Goal: Task Accomplishment & Management: Manage account settings

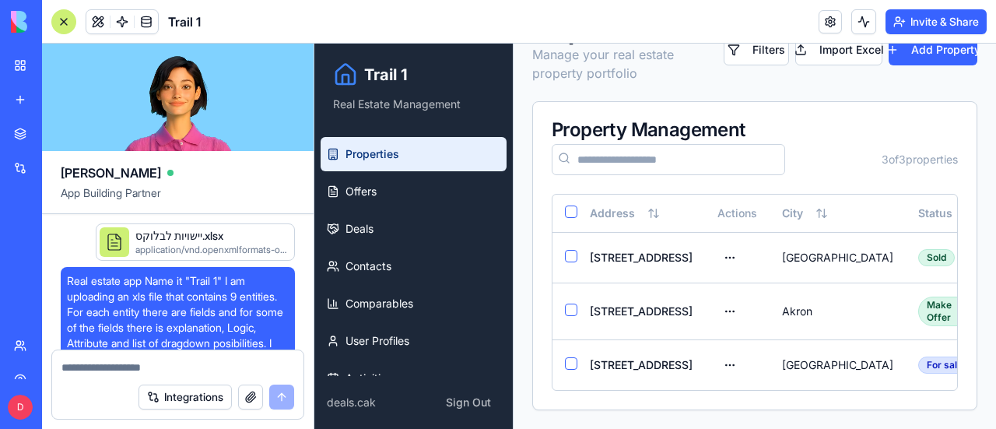
scroll to position [4758, 0]
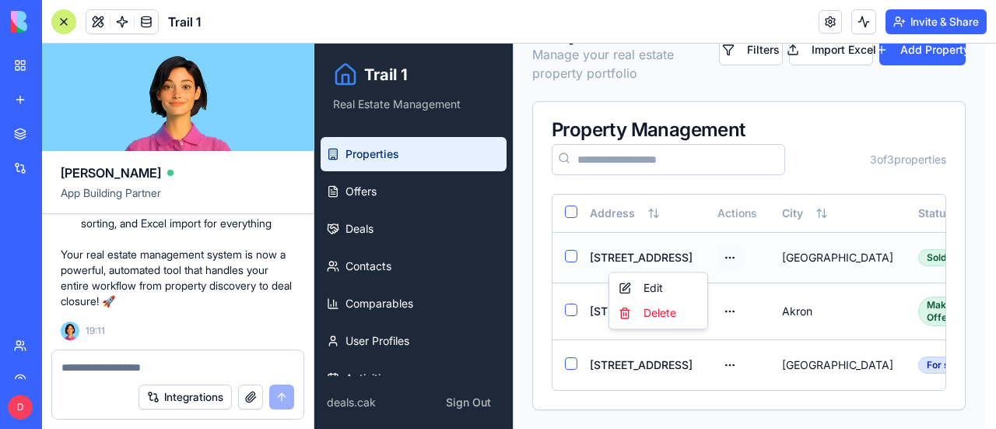
click at [697, 254] on html "Trail 1 Real Estate Management Properties Offers Deals Contacts Comparables Use…" at bounding box center [654, 213] width 681 height 430
click at [653, 289] on div "Edit" at bounding box center [658, 287] width 92 height 25
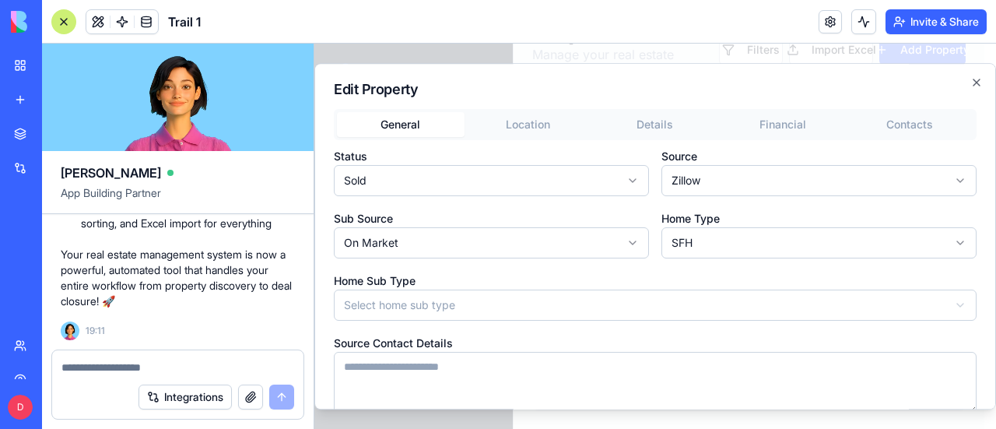
click at [509, 310] on body "**********" at bounding box center [649, 213] width 670 height 430
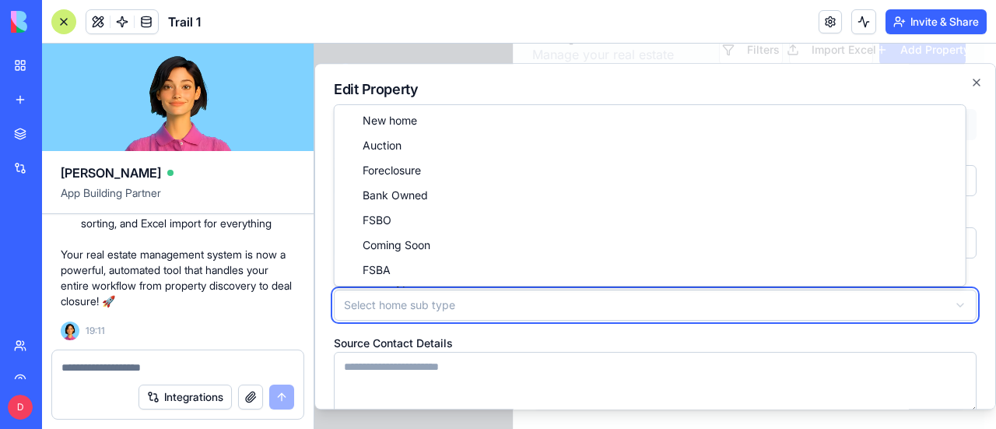
click at [509, 310] on body "**********" at bounding box center [649, 213] width 670 height 430
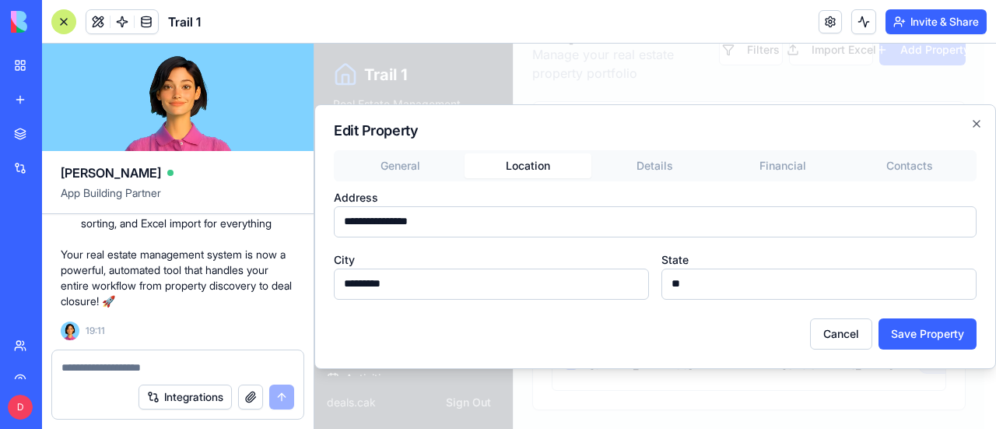
click at [532, 124] on div "**********" at bounding box center [654, 236] width 681 height 264
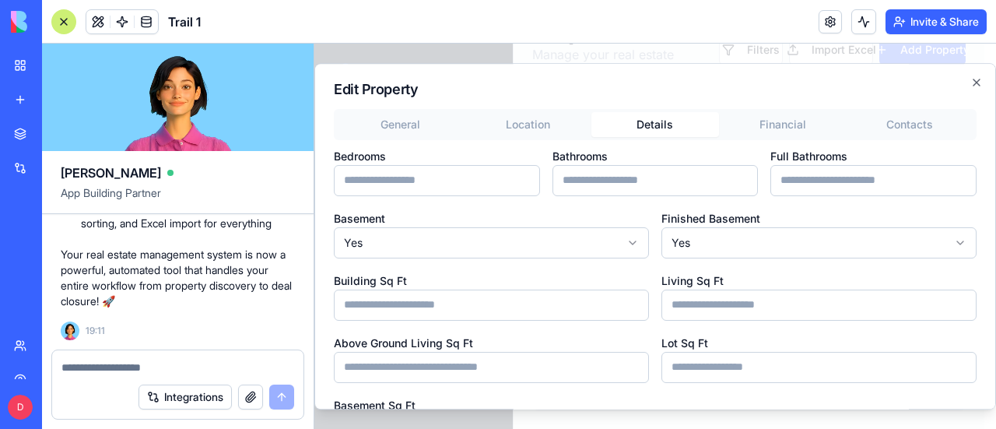
click at [659, 166] on div "General Location Details Financial Contacts Bedrooms * Bathrooms * Full Bathroo…" at bounding box center [655, 386] width 643 height 554
click at [659, 166] on input "*" at bounding box center [655, 180] width 206 height 31
click at [655, 117] on button "Details" at bounding box center [655, 124] width 128 height 25
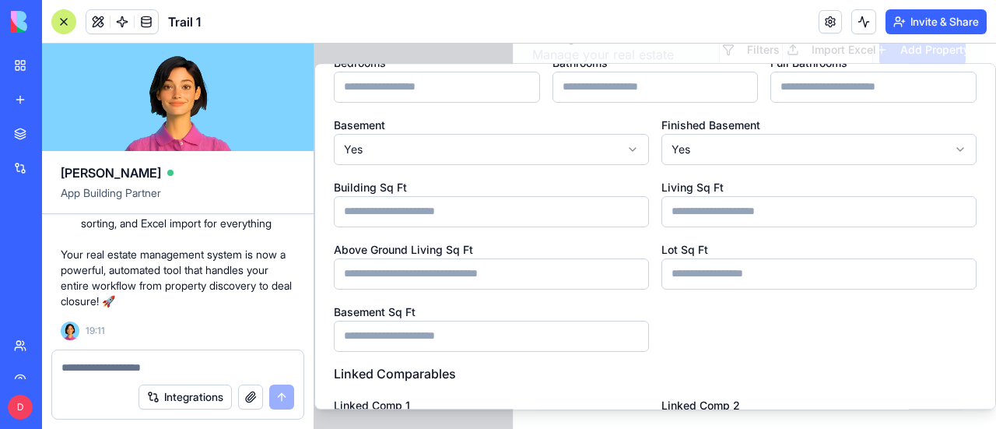
scroll to position [0, 0]
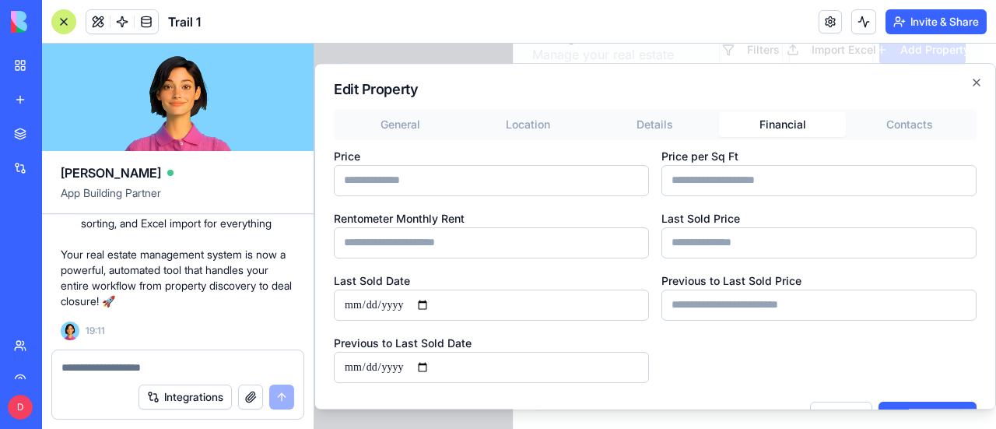
click at [762, 120] on button "Financial" at bounding box center [783, 124] width 128 height 25
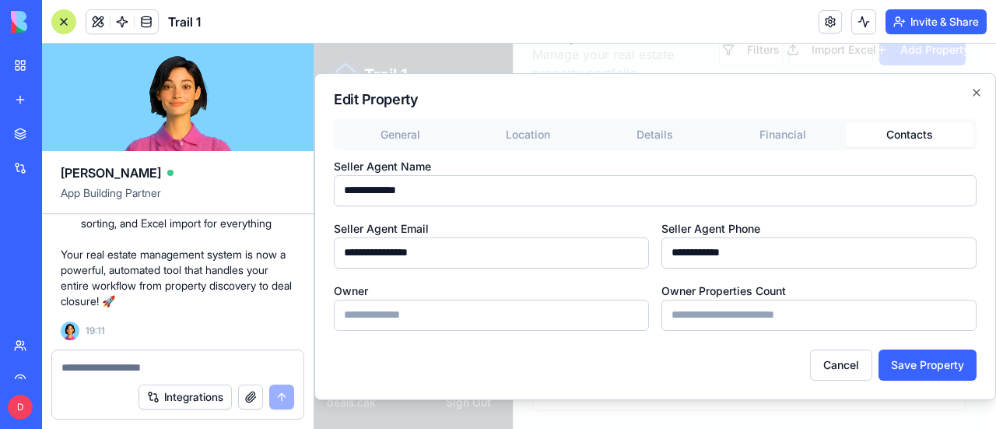
click at [894, 125] on button "Contacts" at bounding box center [910, 134] width 128 height 25
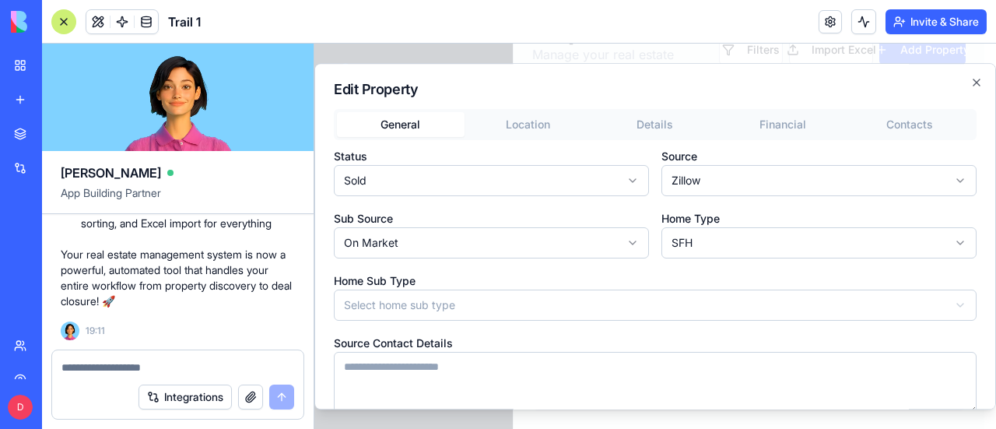
click at [405, 131] on button "General" at bounding box center [401, 124] width 128 height 25
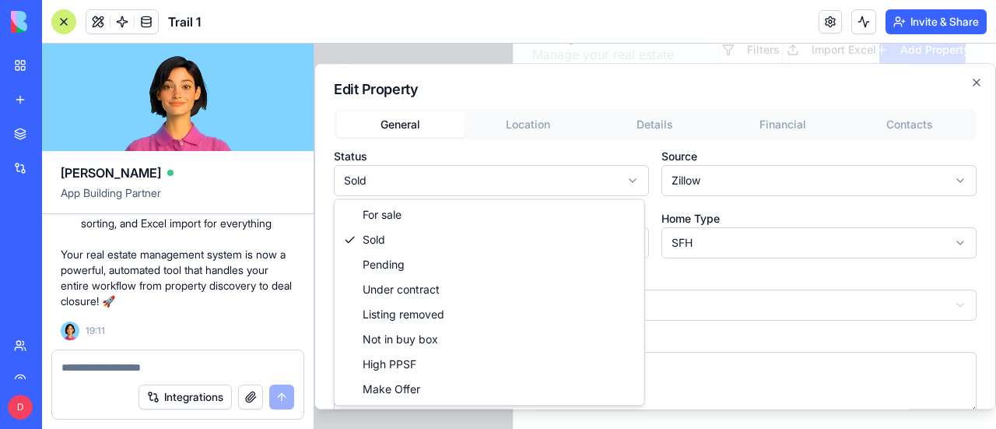
click at [629, 177] on body "**********" at bounding box center [649, 213] width 670 height 430
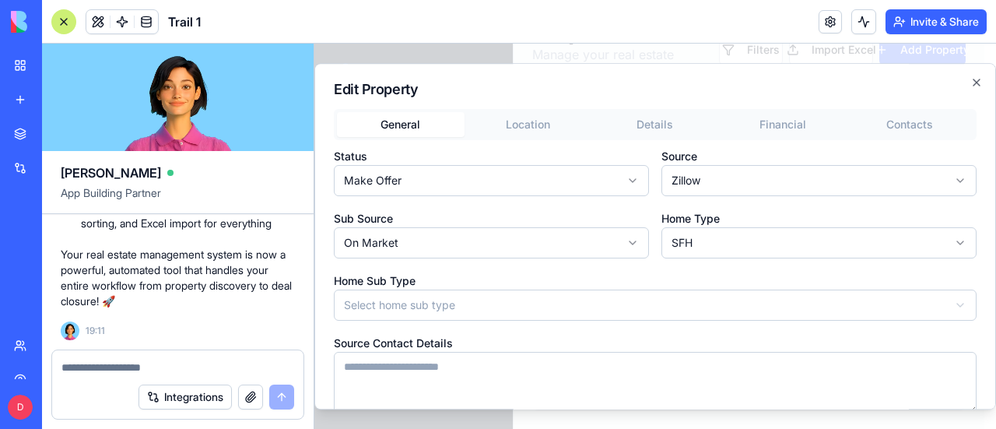
scroll to position [72, 0]
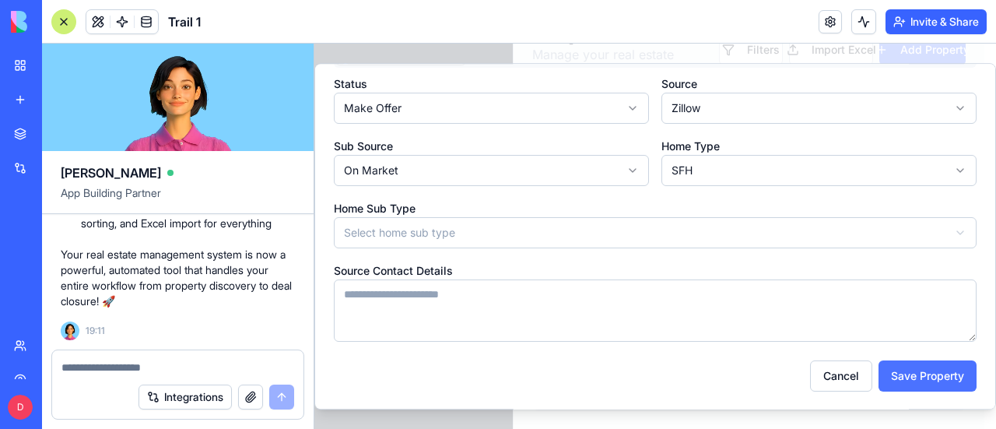
click at [915, 370] on button "Save Property" at bounding box center [927, 375] width 98 height 31
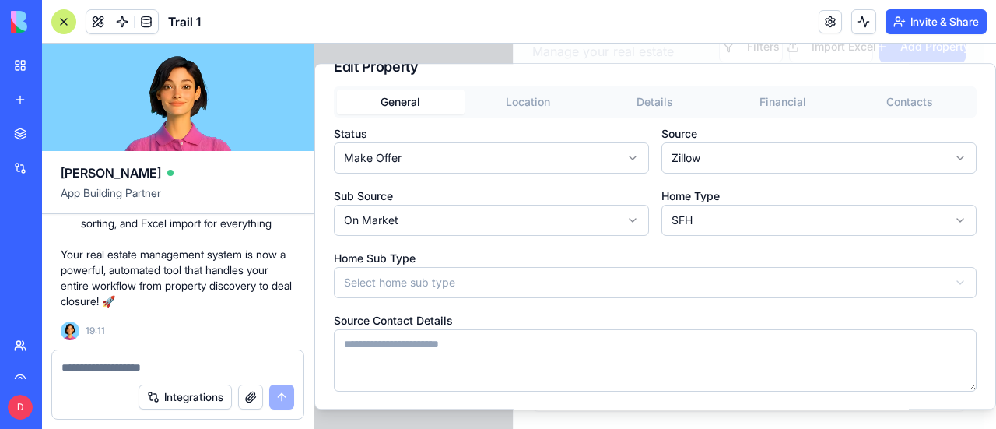
scroll to position [0, 0]
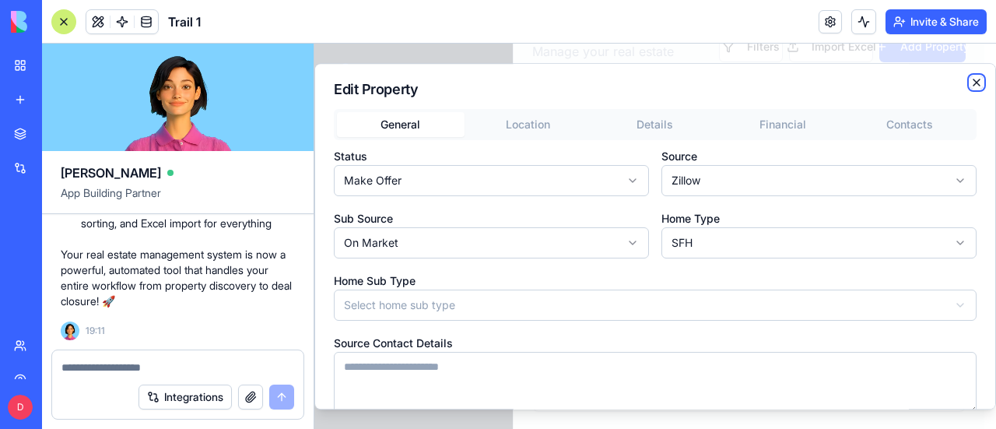
click at [970, 76] on icon "button" at bounding box center [976, 82] width 12 height 12
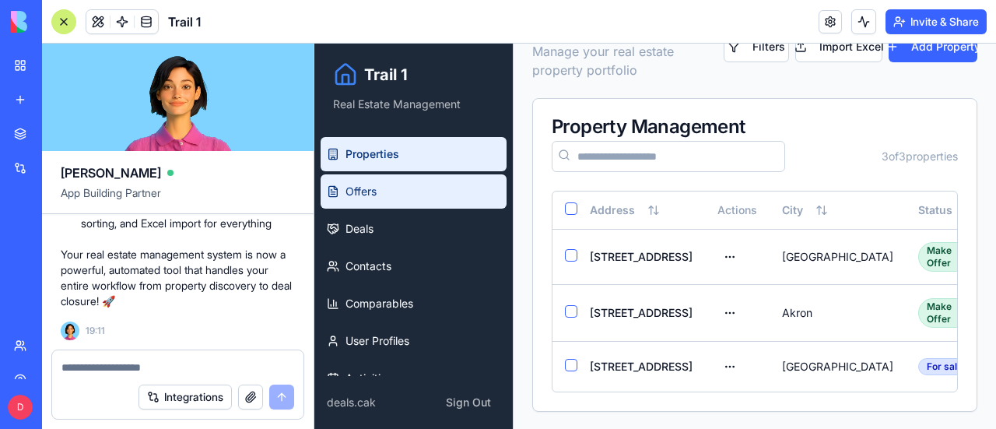
click at [358, 191] on span "Offers" at bounding box center [360, 192] width 31 height 16
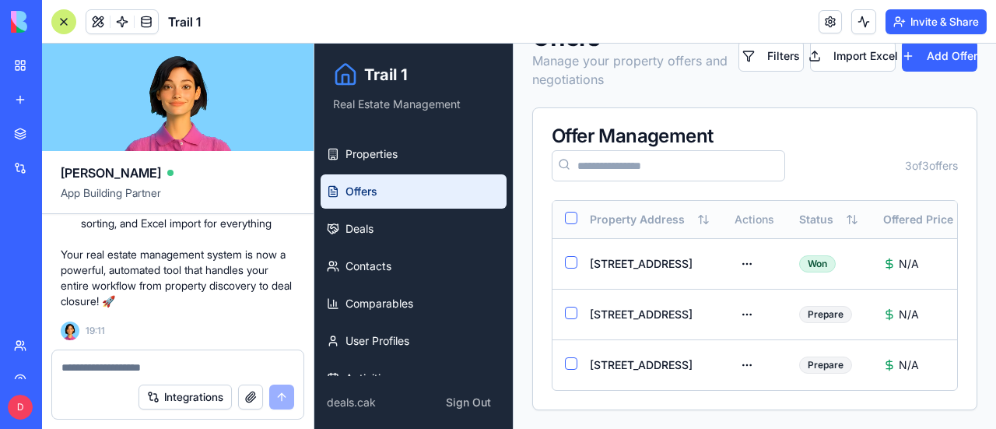
click at [574, 212] on button "Select all" at bounding box center [571, 218] width 12 height 12
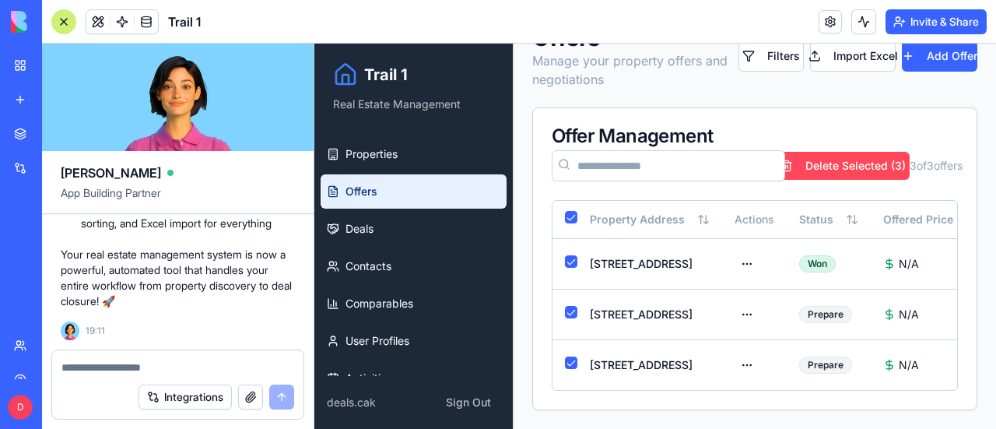
click at [834, 152] on button "Delete Selected ( 3 )" at bounding box center [842, 166] width 133 height 28
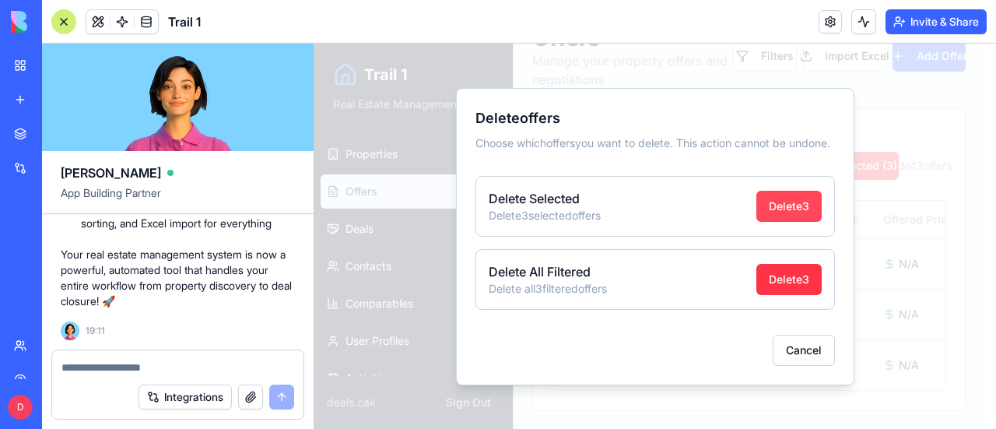
click at [803, 219] on button "Delete 3" at bounding box center [788, 206] width 65 height 31
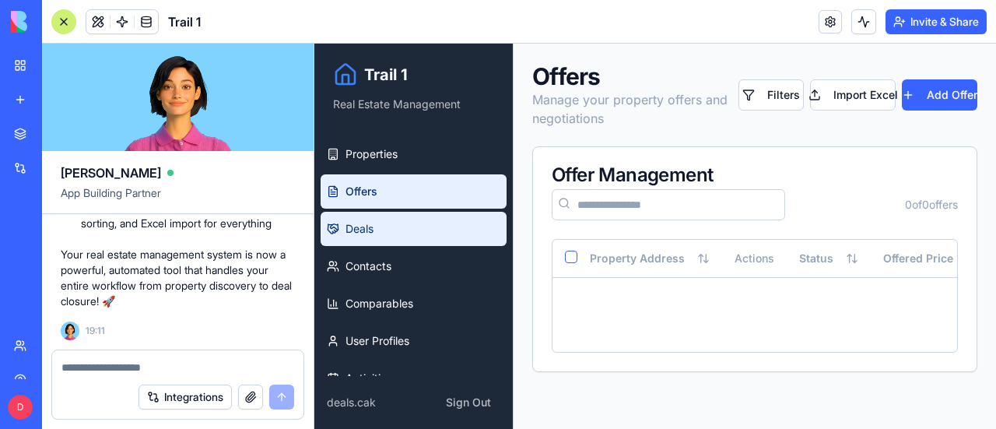
click at [363, 226] on span "Deals" at bounding box center [359, 229] width 28 height 16
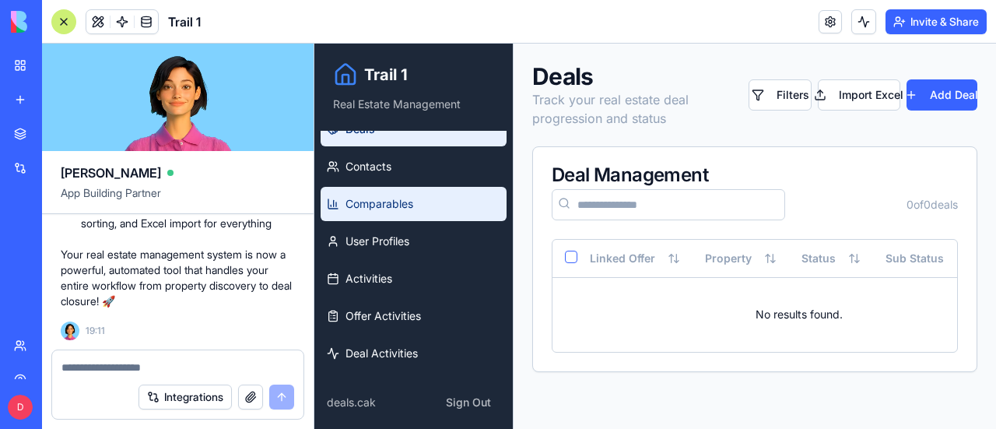
scroll to position [100, 0]
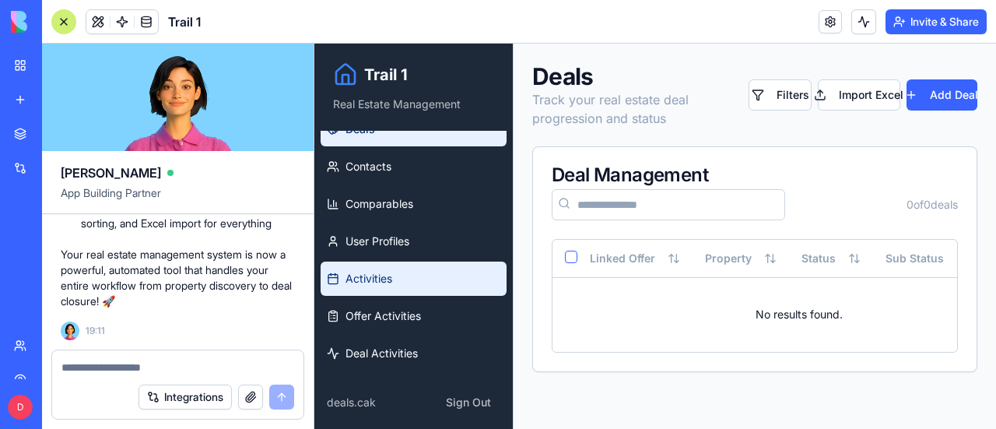
click at [381, 272] on span "Activities" at bounding box center [368, 279] width 47 height 16
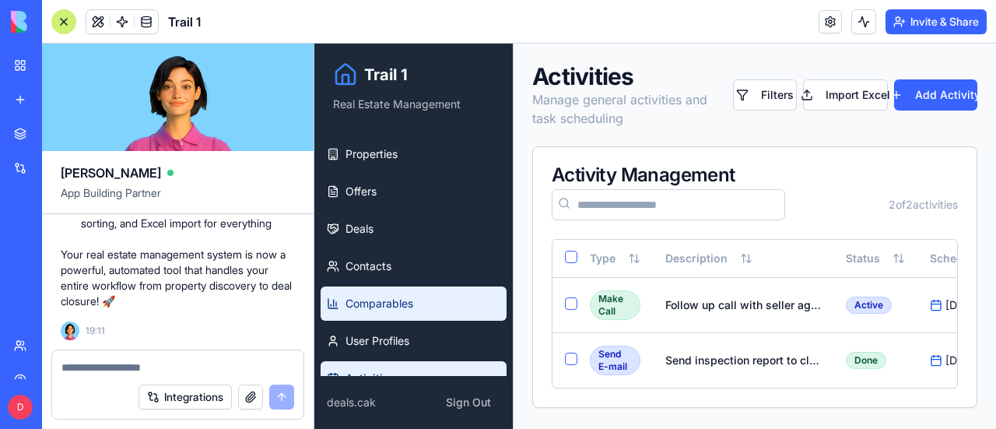
click at [384, 301] on span "Comparables" at bounding box center [379, 304] width 68 height 16
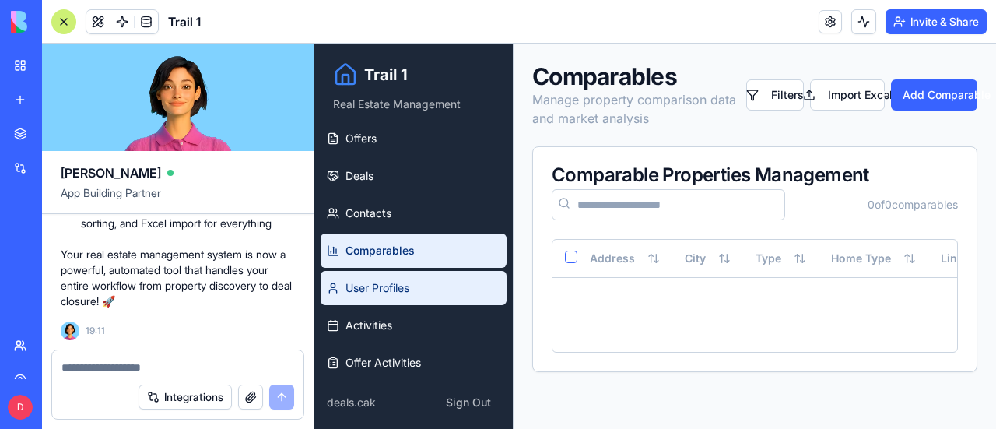
scroll to position [100, 0]
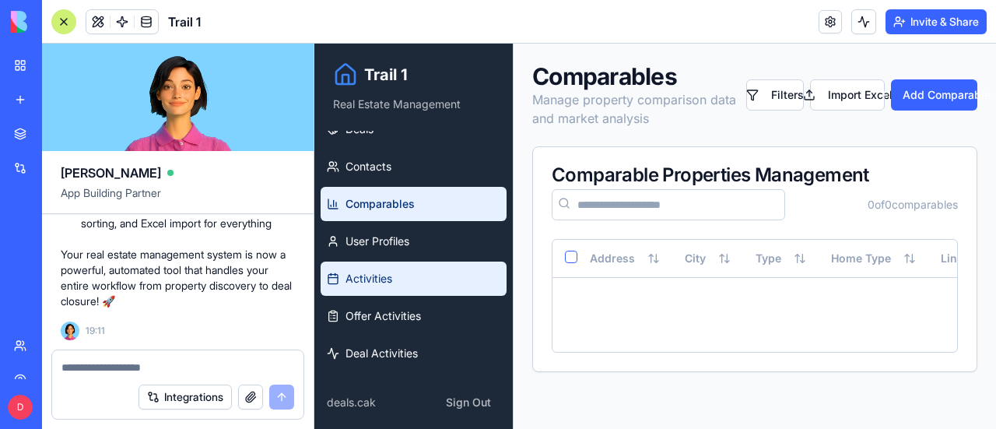
click at [384, 284] on span "Activities" at bounding box center [368, 279] width 47 height 16
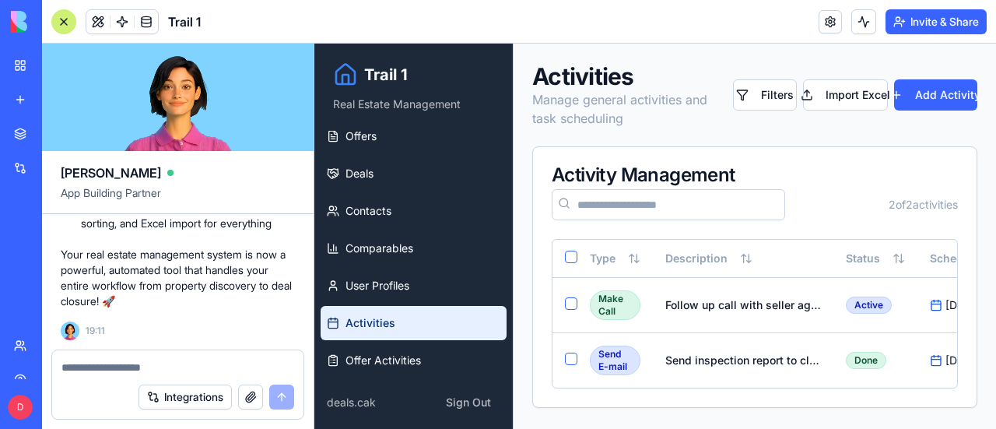
scroll to position [100, 0]
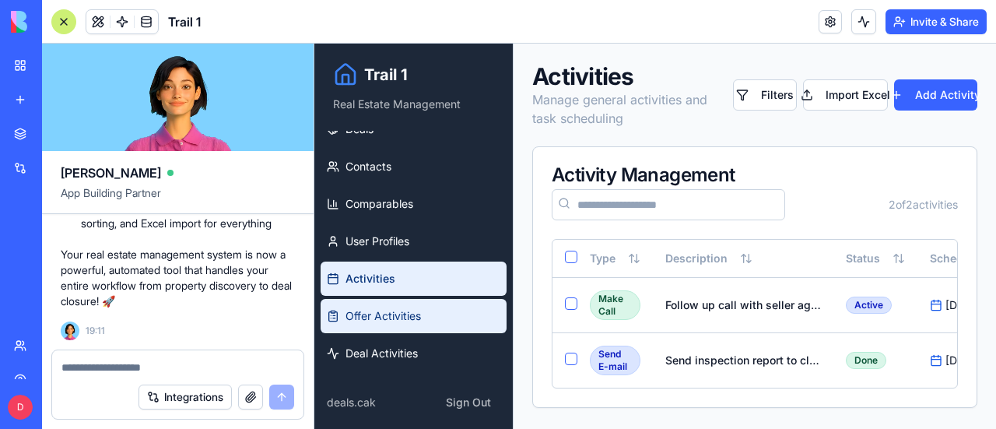
click at [388, 310] on span "Offer Activities" at bounding box center [382, 316] width 75 height 16
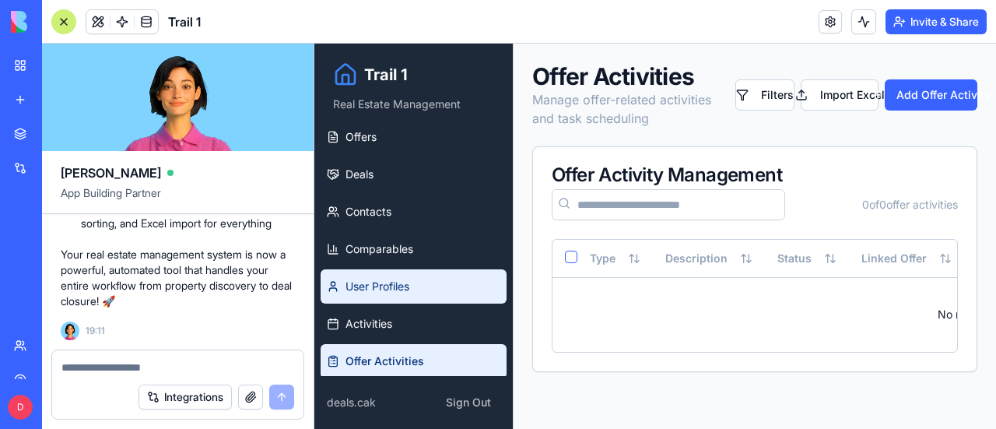
scroll to position [100, 0]
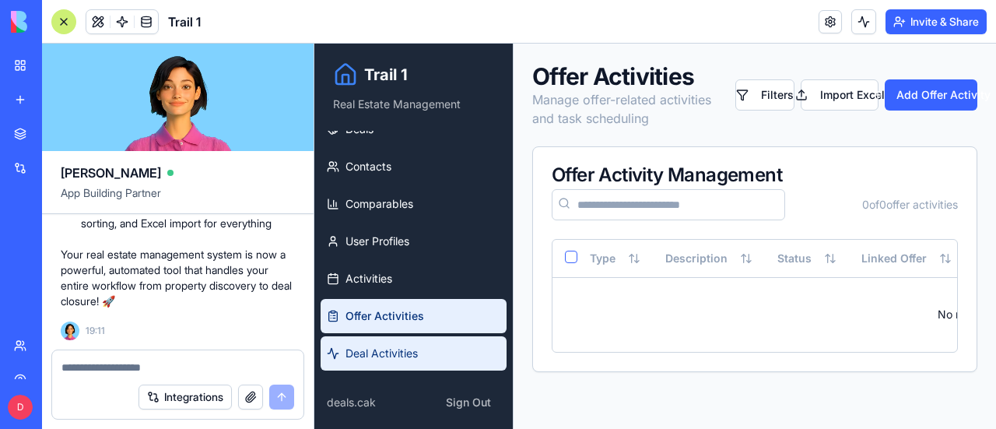
click at [378, 357] on span "Deal Activities" at bounding box center [381, 353] width 72 height 16
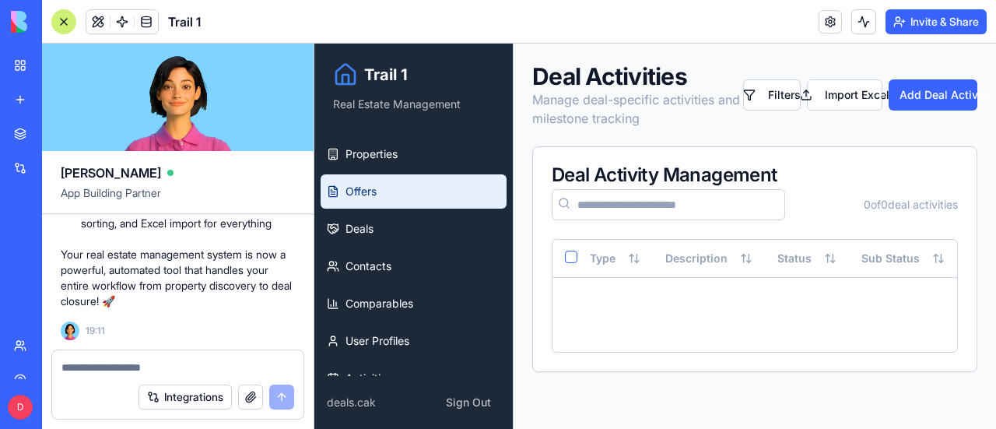
click at [408, 186] on link "Offers" at bounding box center [413, 191] width 186 height 34
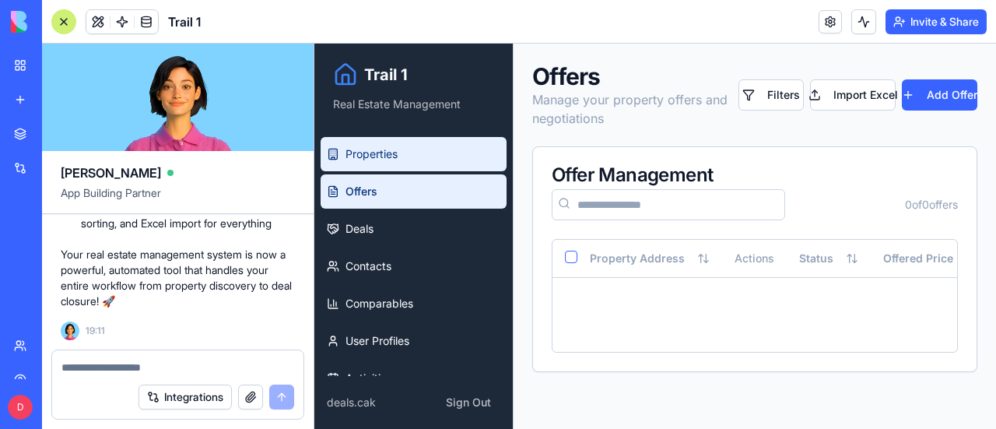
click at [392, 156] on span "Properties" at bounding box center [371, 154] width 52 height 16
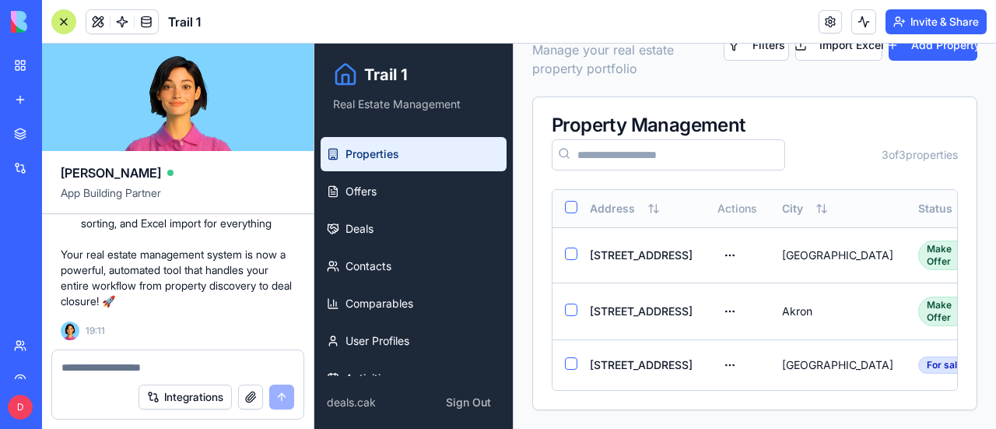
scroll to position [67, 0]
click at [573, 357] on button "Select row" at bounding box center [571, 363] width 12 height 12
click at [691, 346] on html "Trail 1 Real Estate Management Properties Offers Deals Contacts Comparables Use…" at bounding box center [654, 211] width 681 height 435
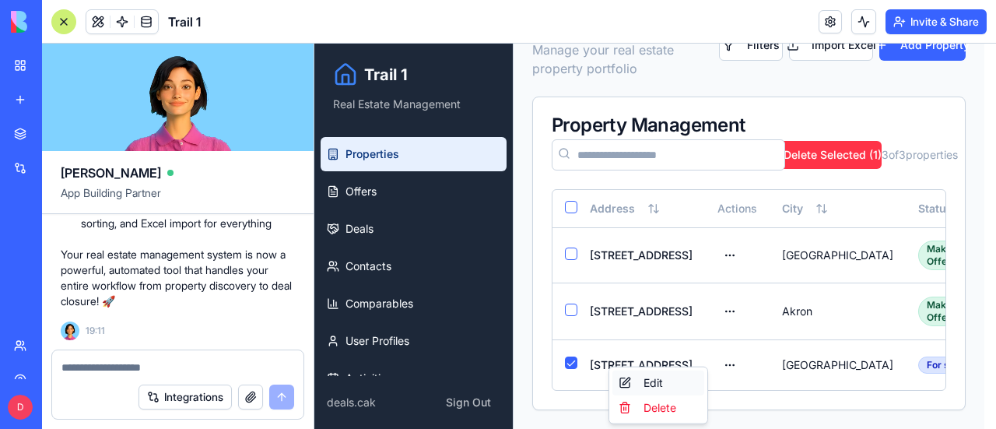
click at [650, 379] on div "Edit" at bounding box center [658, 382] width 92 height 25
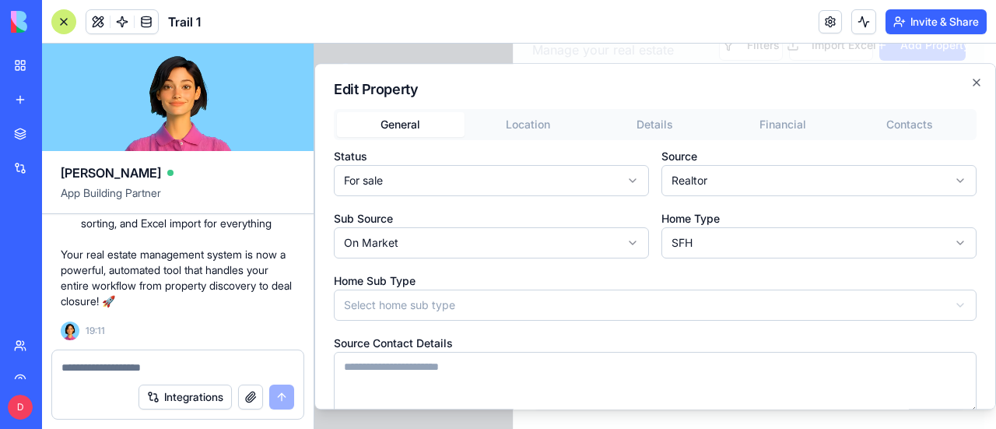
click at [627, 180] on body "**********" at bounding box center [649, 211] width 670 height 435
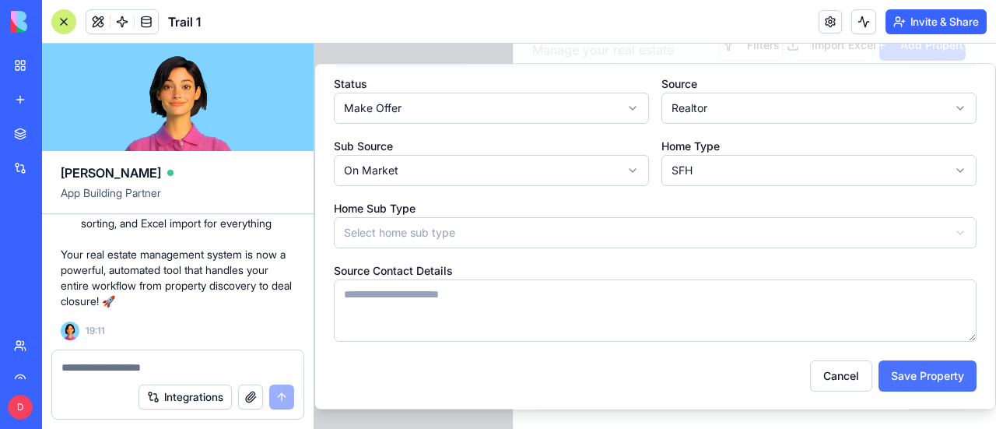
click at [895, 377] on button "Save Property" at bounding box center [927, 375] width 98 height 31
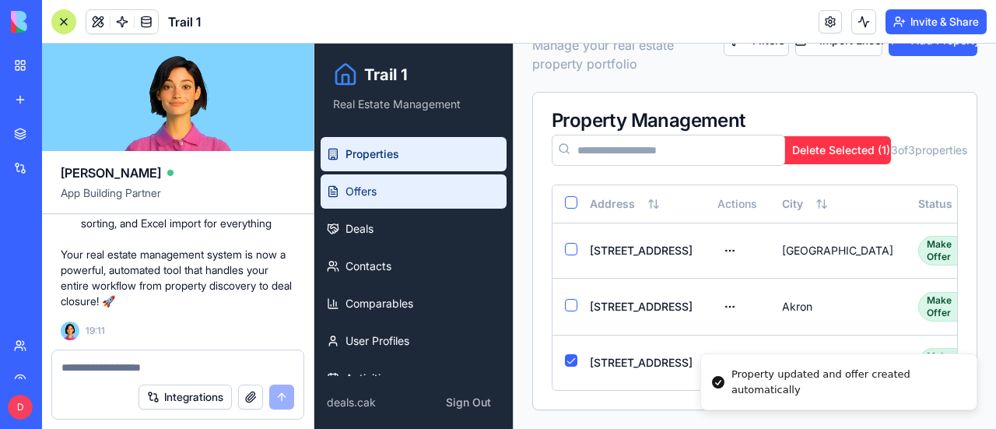
click at [370, 185] on span "Offers" at bounding box center [360, 192] width 31 height 16
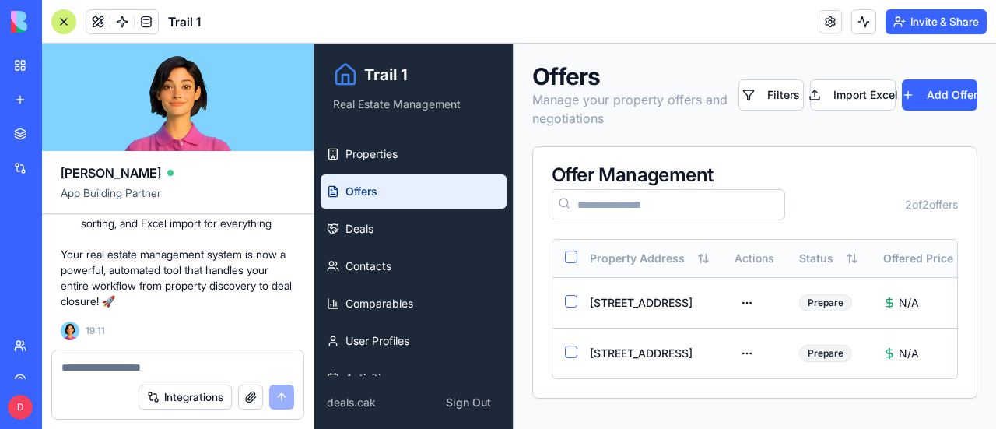
click at [572, 255] on button "Select all" at bounding box center [571, 256] width 12 height 12
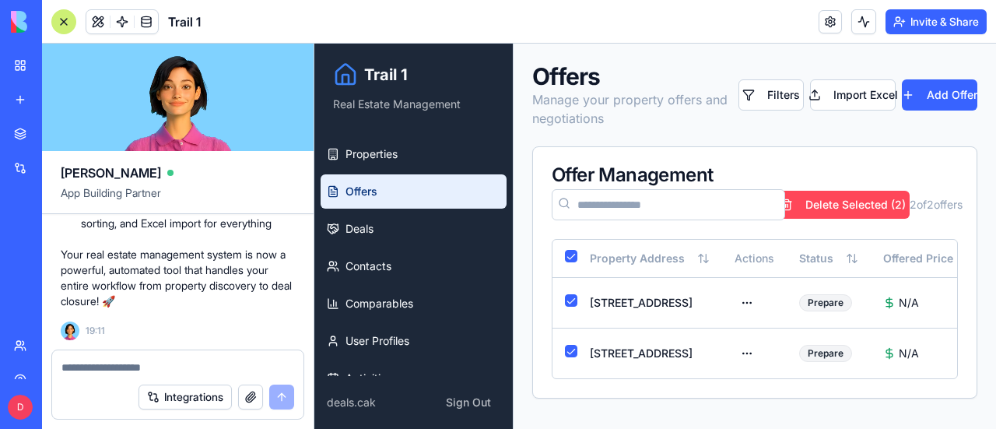
click at [829, 203] on button "Delete Selected ( 2 )" at bounding box center [842, 205] width 133 height 28
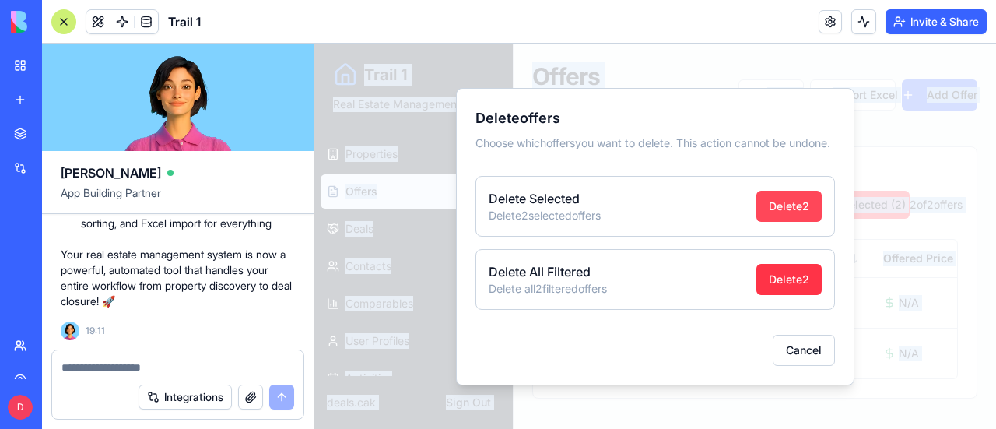
click at [772, 206] on button "Delete 2" at bounding box center [788, 206] width 65 height 31
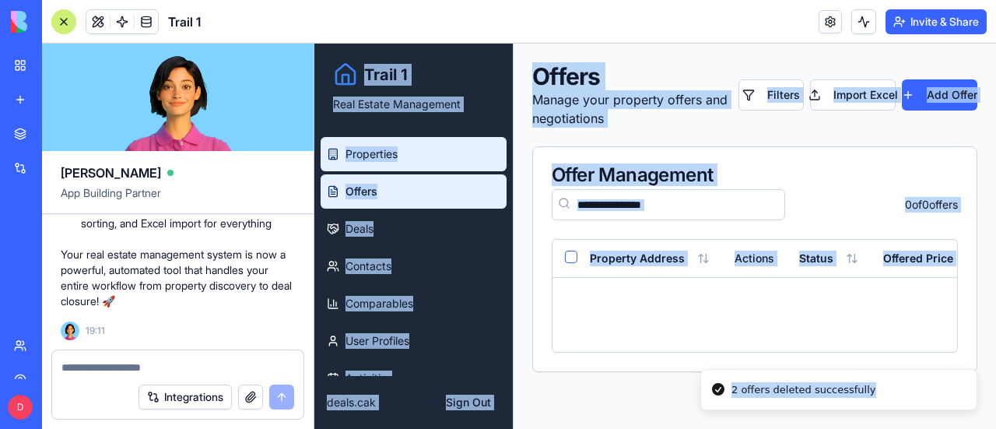
click at [387, 152] on span "Properties" at bounding box center [371, 154] width 52 height 16
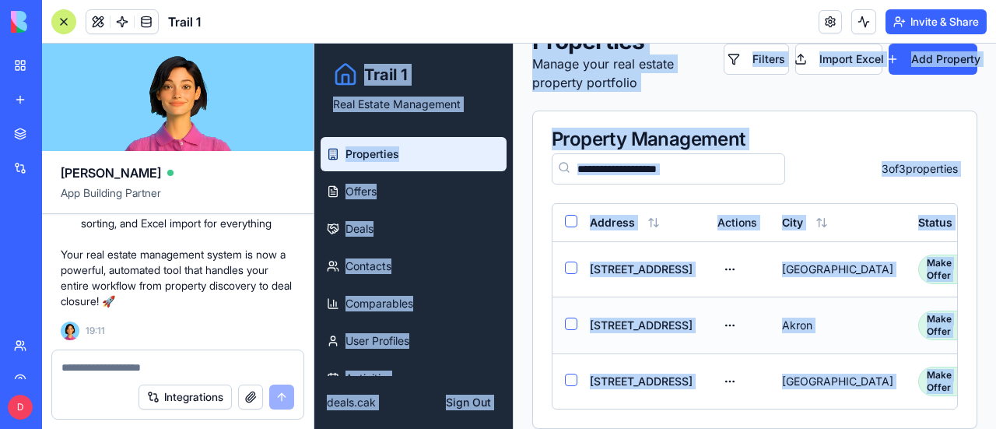
scroll to position [67, 0]
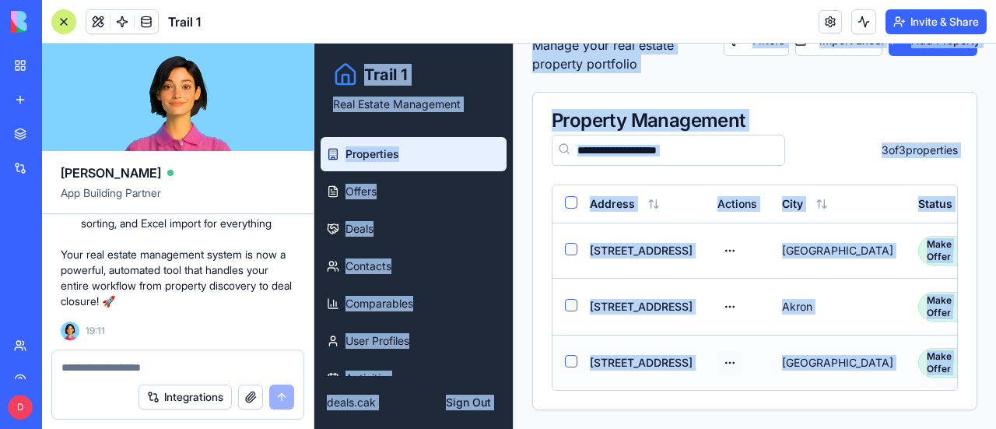
click at [694, 351] on html "Trail 1 Real Estate Management Properties Offers Deals Contacts Comparables Use…" at bounding box center [654, 209] width 681 height 440
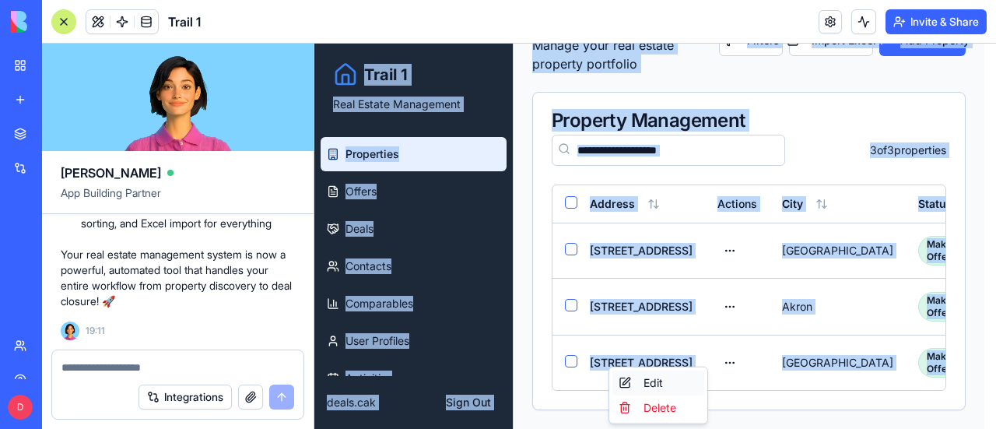
click at [658, 381] on div "Edit" at bounding box center [658, 382] width 92 height 25
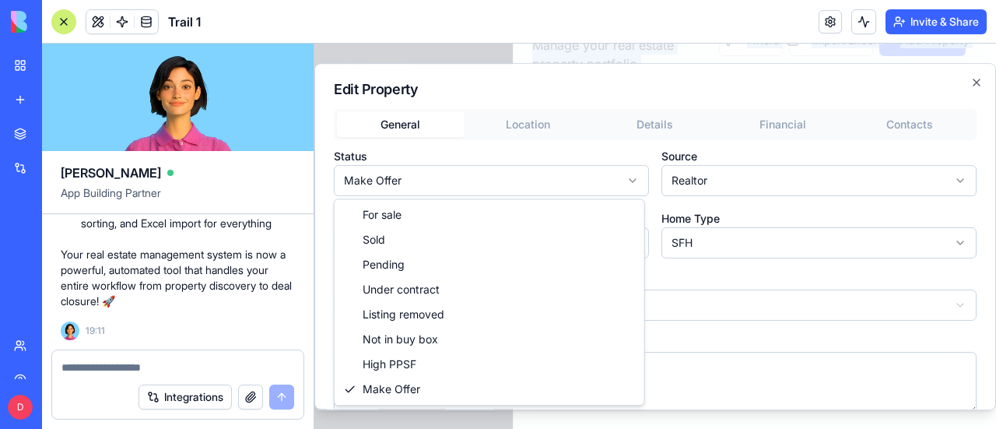
click at [632, 178] on body "**********" at bounding box center [649, 209] width 670 height 440
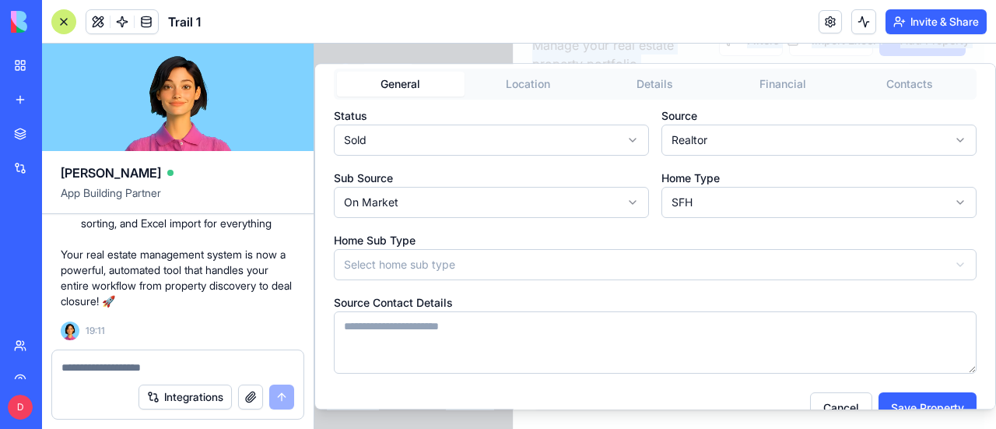
scroll to position [72, 0]
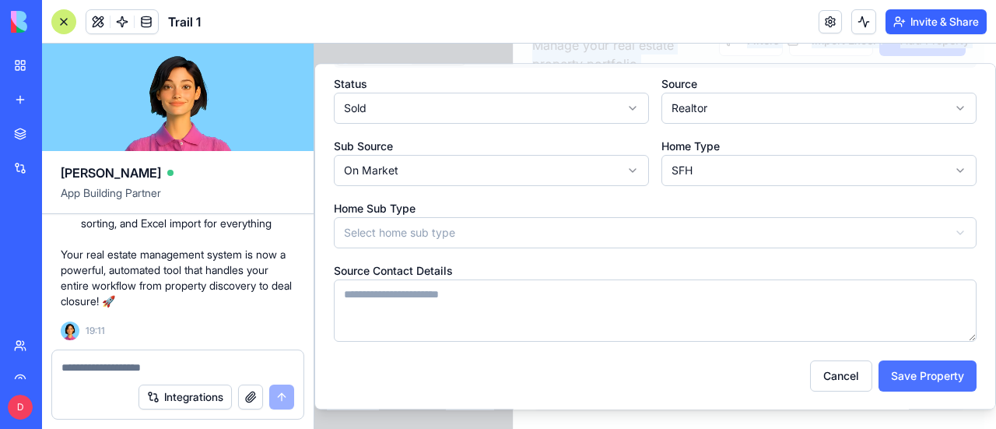
click at [918, 377] on button "Save Property" at bounding box center [927, 375] width 98 height 31
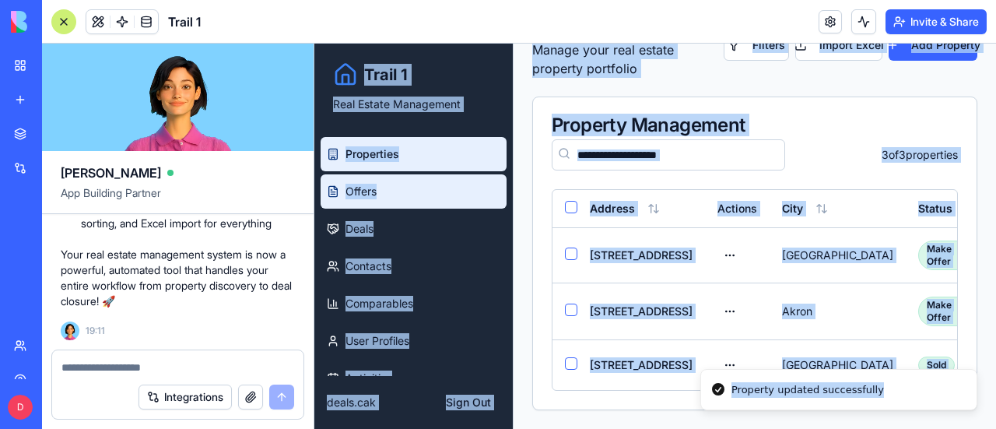
click at [363, 190] on span "Offers" at bounding box center [360, 192] width 31 height 16
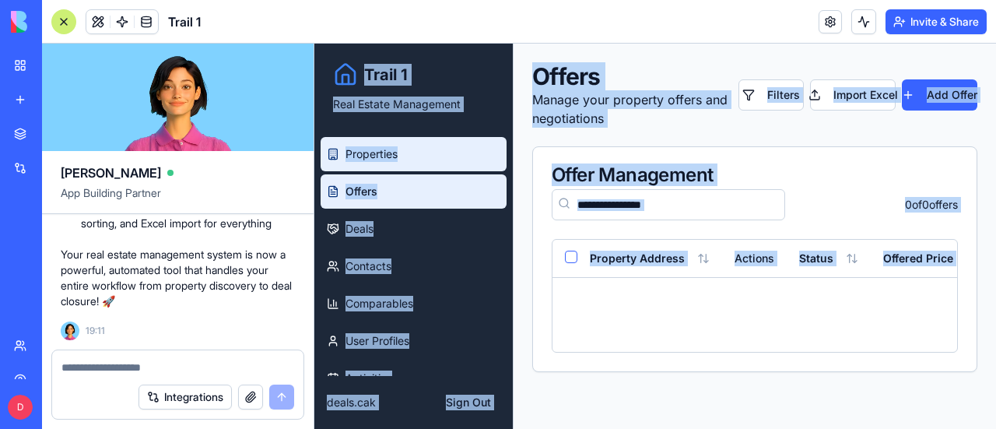
click at [364, 146] on span "Properties" at bounding box center [371, 154] width 52 height 16
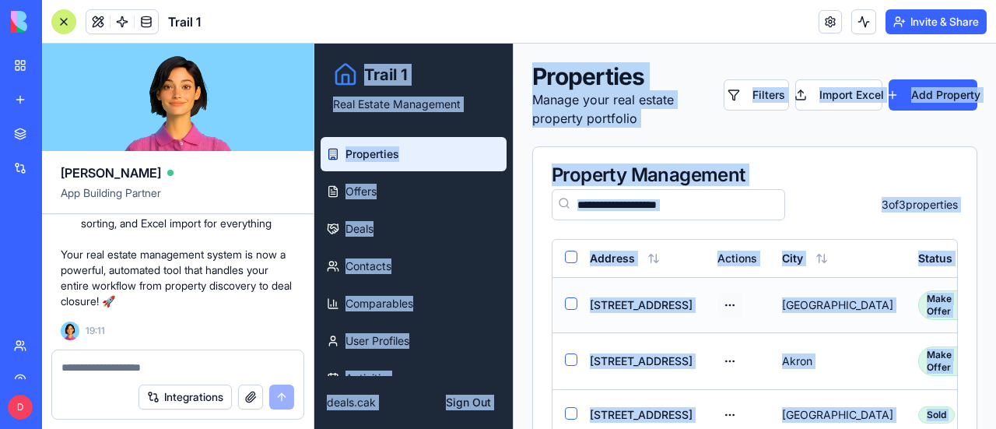
scroll to position [67, 0]
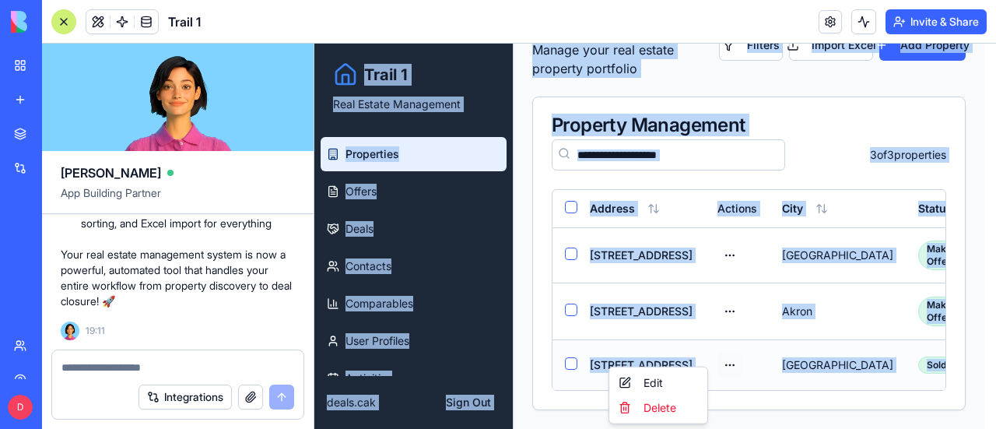
click at [697, 348] on html "Trail 1 Real Estate Management Properties Offers Deals Contacts Comparables Use…" at bounding box center [654, 211] width 681 height 435
click at [653, 379] on div "Edit" at bounding box center [658, 382] width 92 height 25
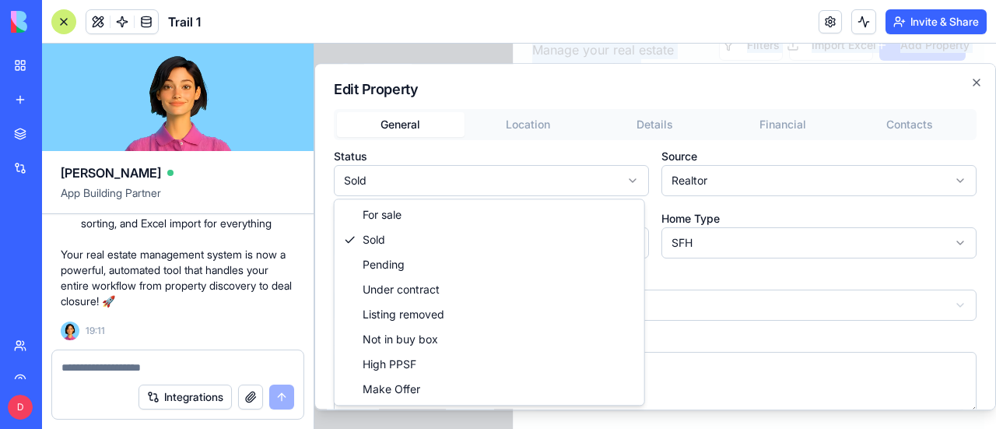
click at [622, 182] on body "**********" at bounding box center [649, 211] width 670 height 435
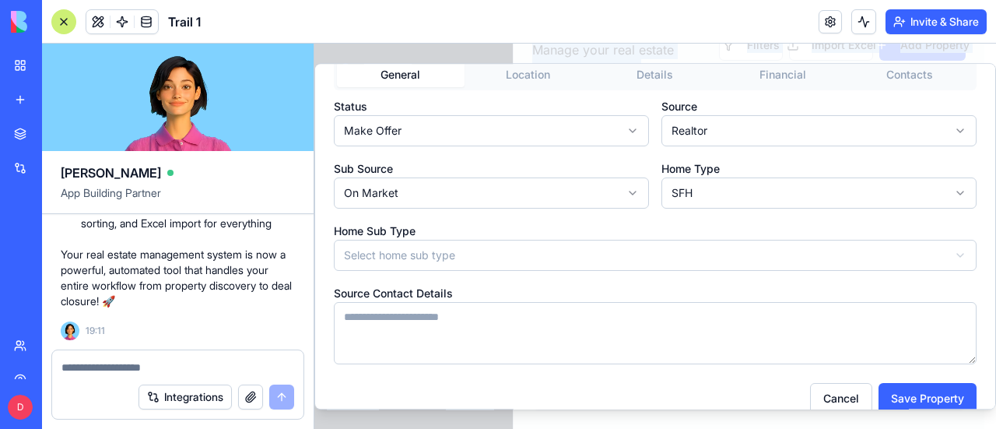
scroll to position [72, 0]
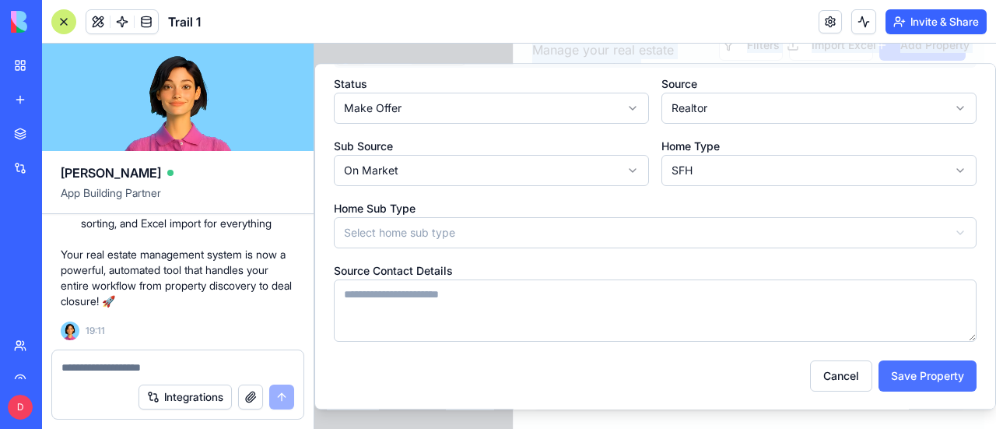
click at [918, 379] on button "Save Property" at bounding box center [927, 375] width 98 height 31
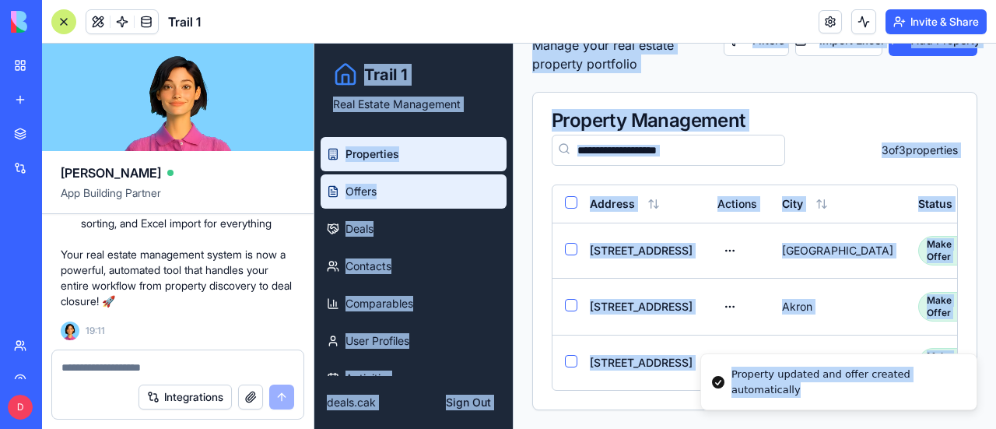
click at [374, 187] on span "Offers" at bounding box center [360, 192] width 31 height 16
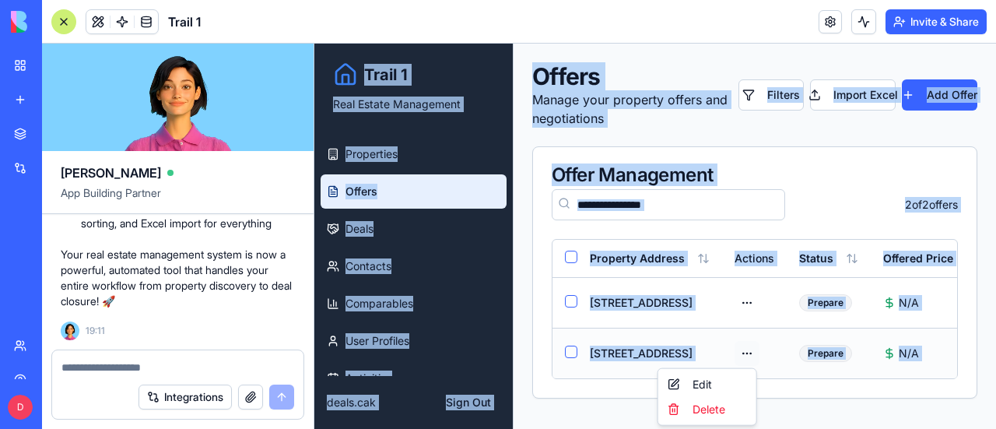
click at [745, 351] on html "Trail 1 Real Estate Management Properties Offers Deals Contacts Comparables Use…" at bounding box center [654, 236] width 681 height 385
click at [696, 387] on div "Edit" at bounding box center [707, 384] width 92 height 25
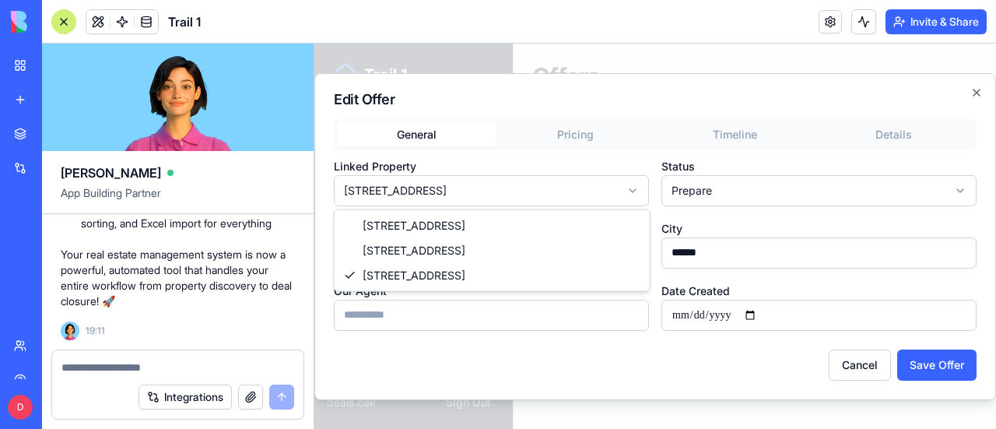
click at [630, 192] on body "**********" at bounding box center [654, 236] width 681 height 385
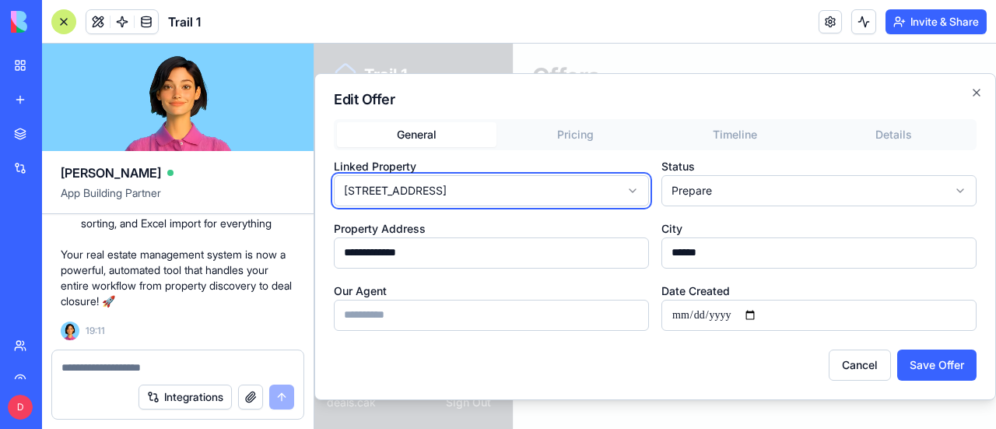
click at [630, 192] on body "**********" at bounding box center [654, 236] width 681 height 385
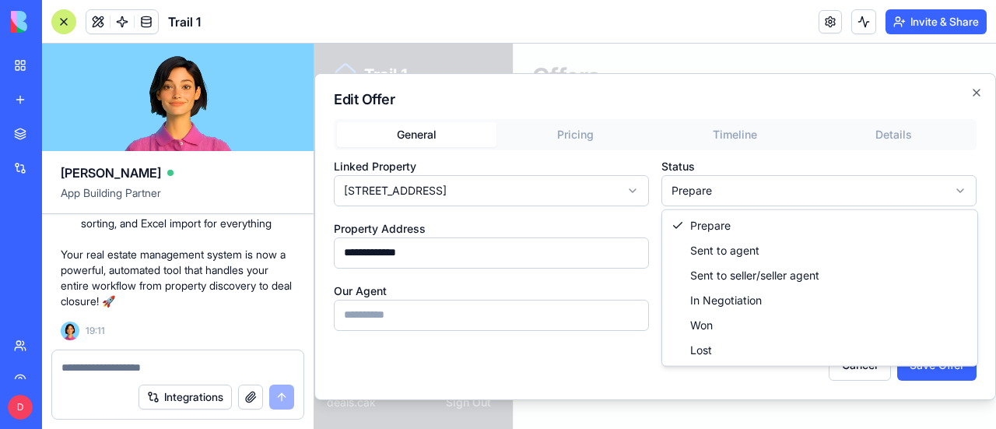
click at [778, 195] on body "**********" at bounding box center [654, 236] width 681 height 385
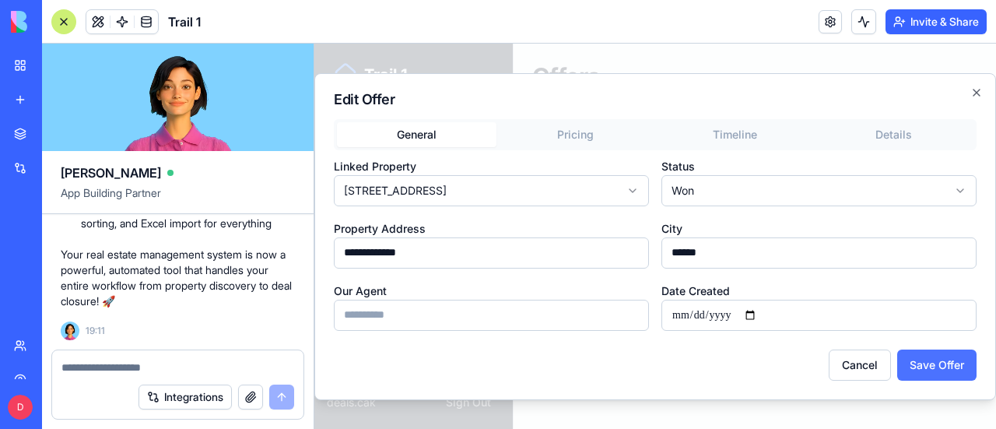
click at [949, 363] on button "Save Offer" at bounding box center [936, 364] width 79 height 31
type input "**********"
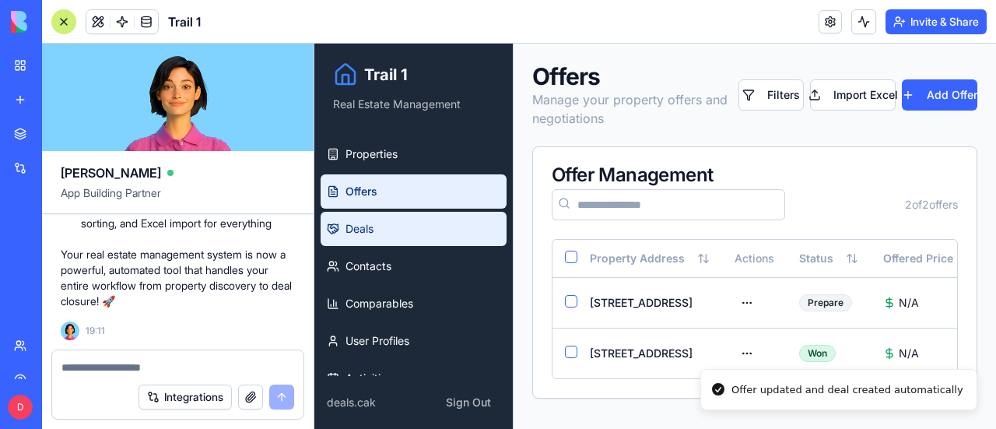
click at [372, 223] on span "Deals" at bounding box center [359, 229] width 28 height 16
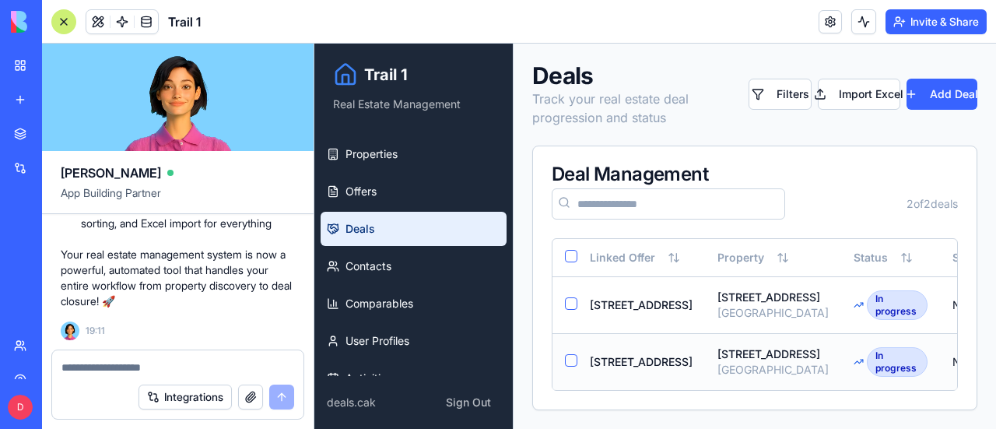
scroll to position [42, 0]
click at [571, 250] on button "Select all" at bounding box center [571, 256] width 12 height 12
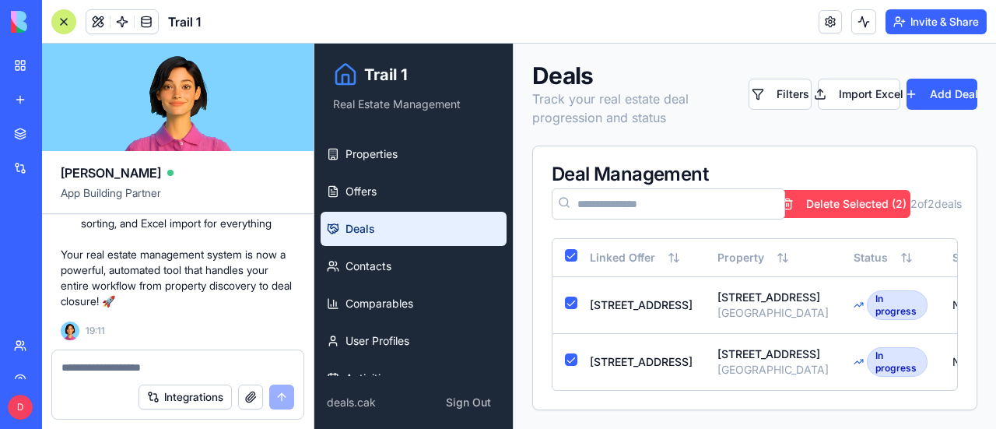
click at [848, 190] on button "Delete Selected ( 2 )" at bounding box center [843, 204] width 133 height 28
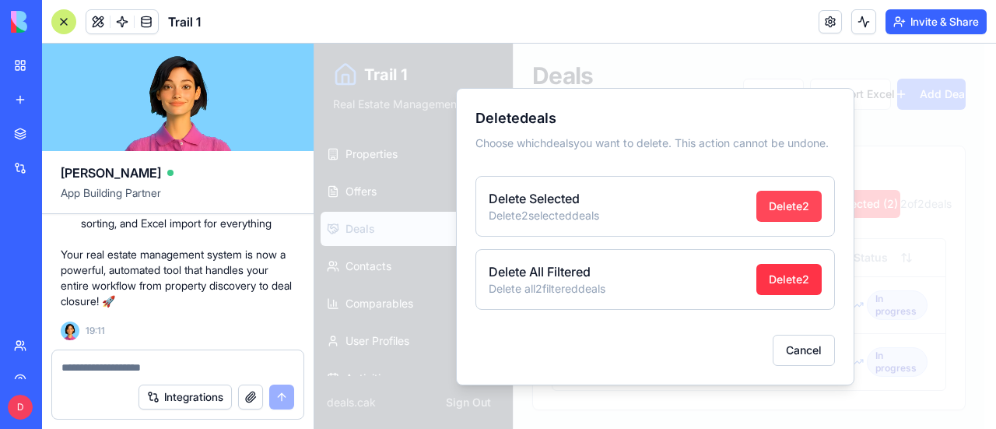
click at [804, 206] on button "Delete 2" at bounding box center [788, 206] width 65 height 31
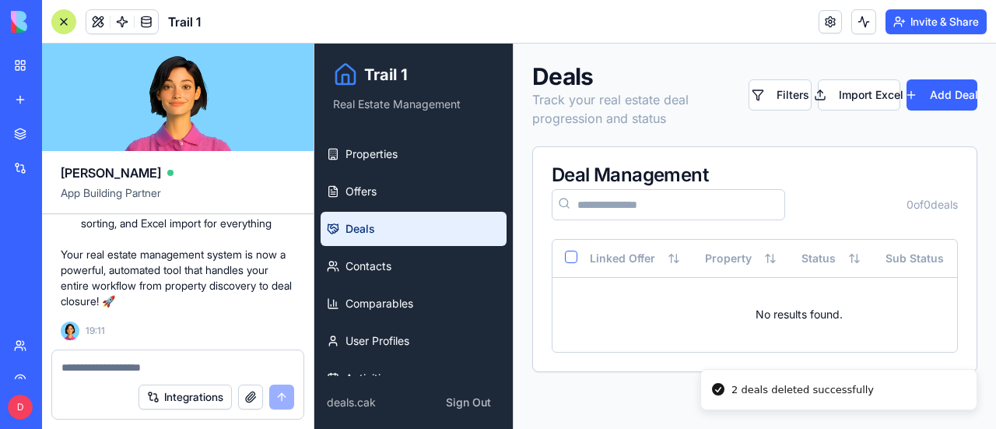
scroll to position [0, 0]
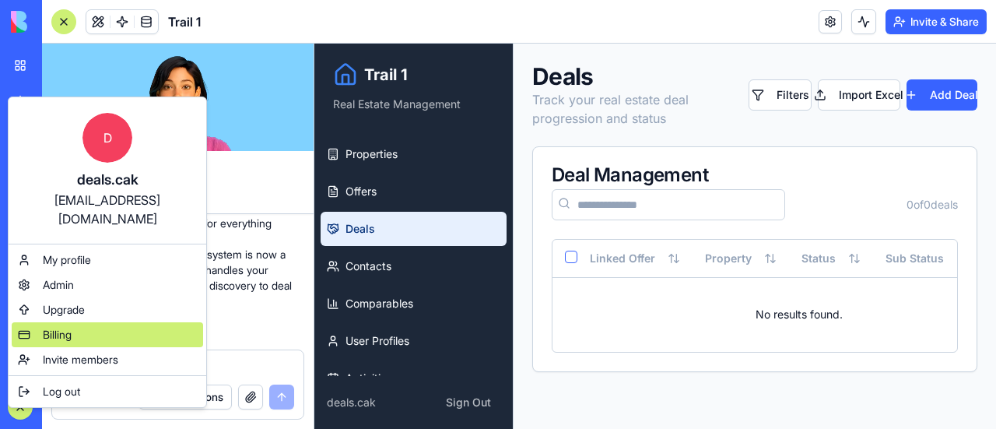
click at [89, 322] on div "Billing" at bounding box center [107, 334] width 191 height 25
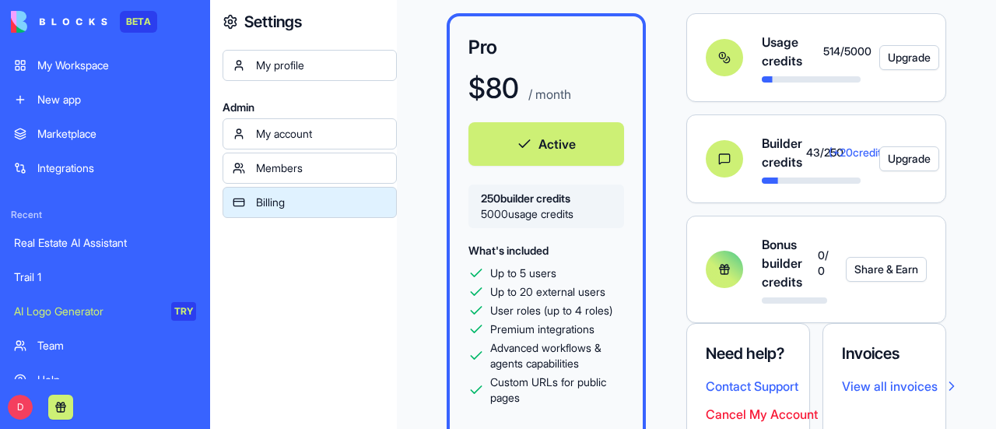
scroll to position [156, 0]
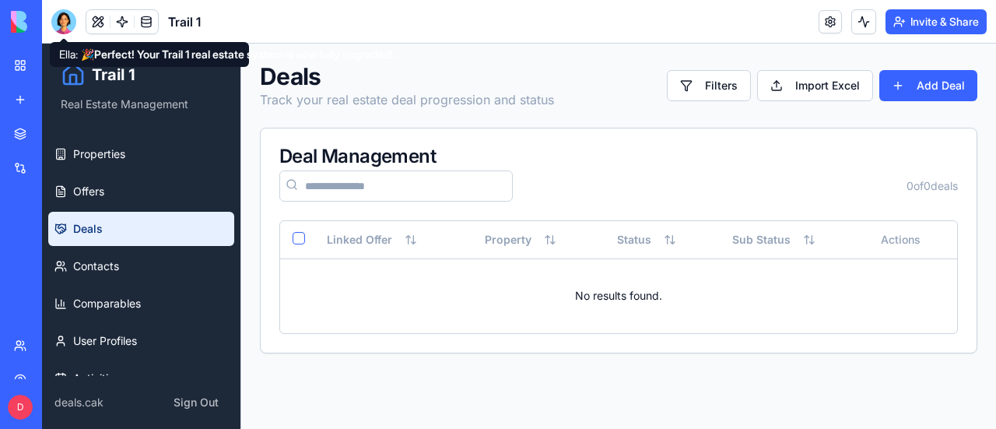
click at [63, 15] on div at bounding box center [63, 21] width 25 height 25
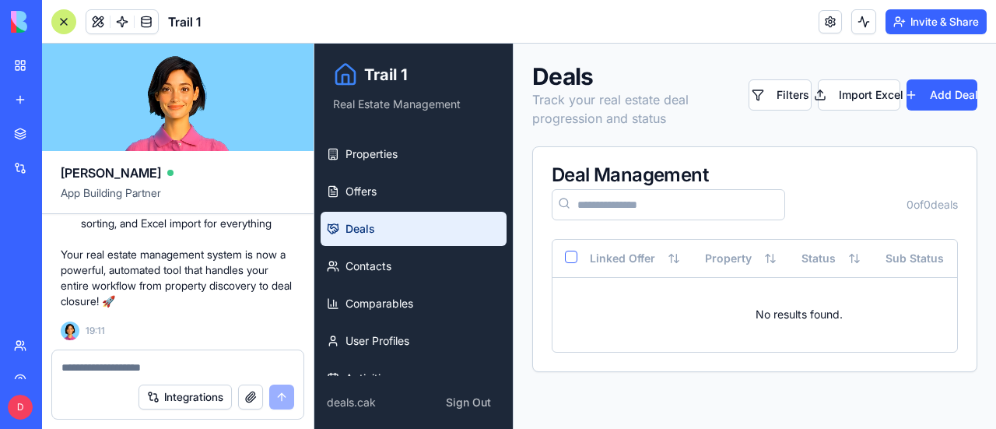
click at [123, 366] on textarea at bounding box center [177, 367] width 233 height 16
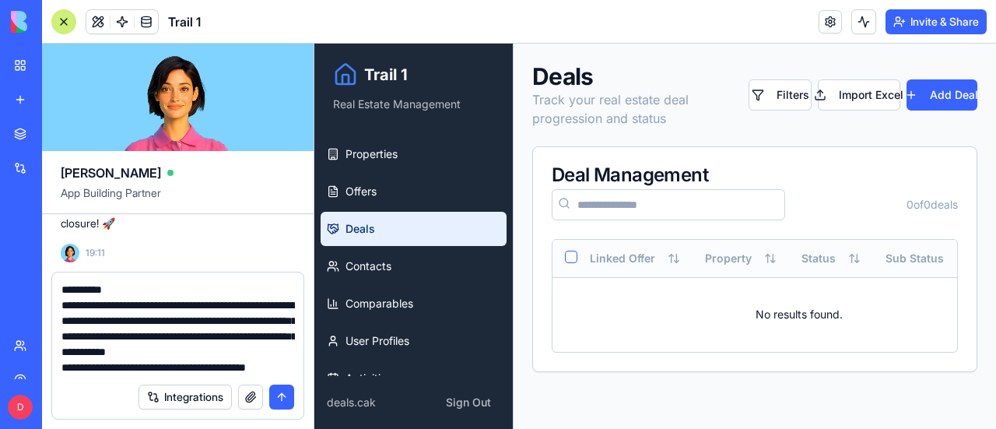
scroll to position [123, 0]
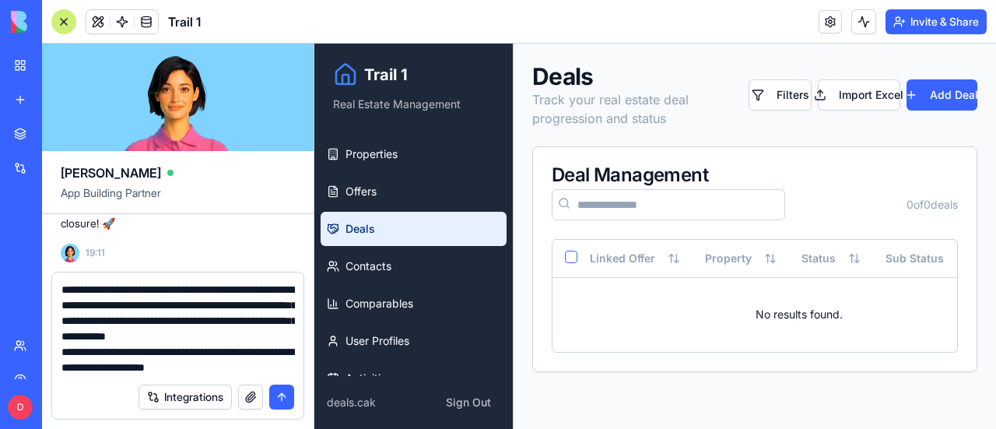
type textarea "**********"
click at [289, 396] on button "submit" at bounding box center [281, 396] width 25 height 25
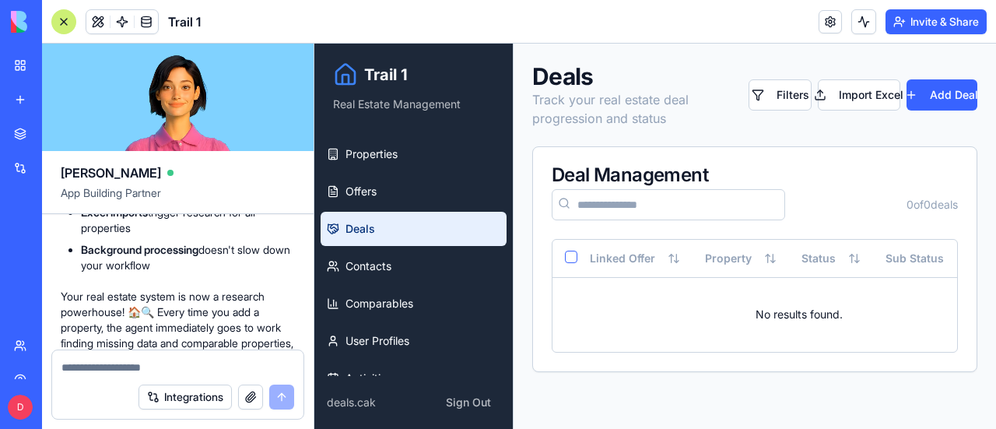
scroll to position [6581, 0]
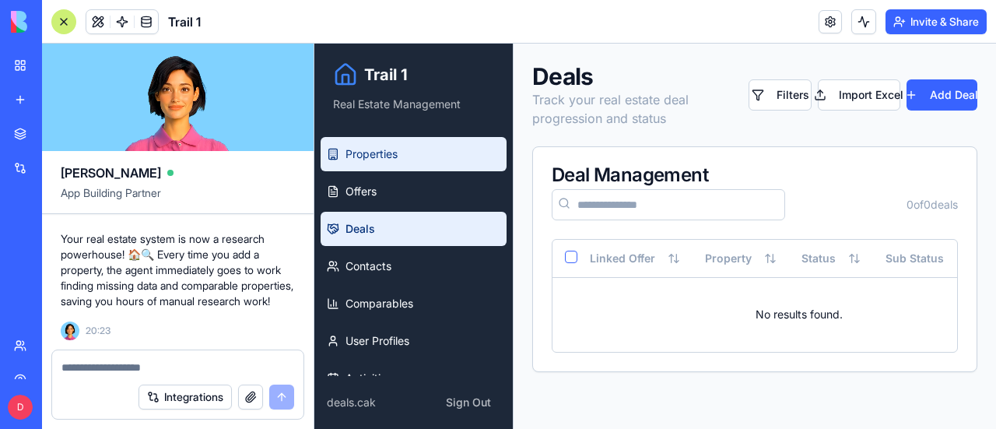
click at [395, 156] on span "Properties" at bounding box center [371, 154] width 52 height 16
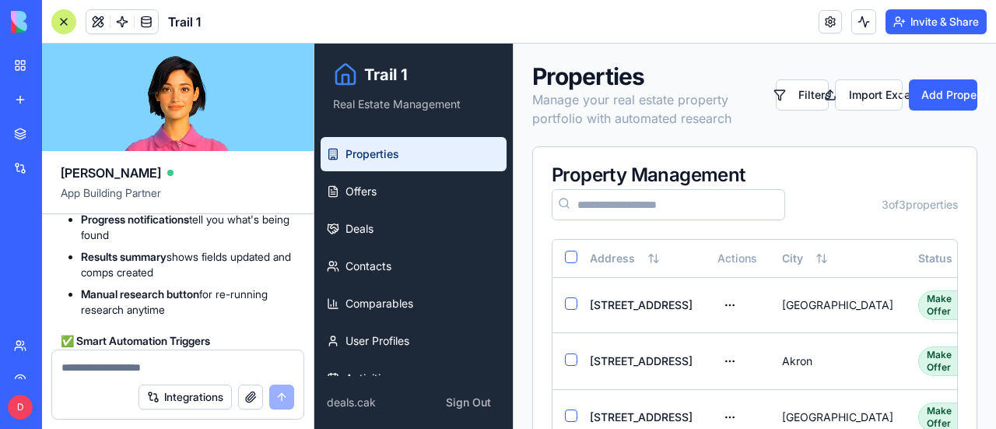
scroll to position [6192, 0]
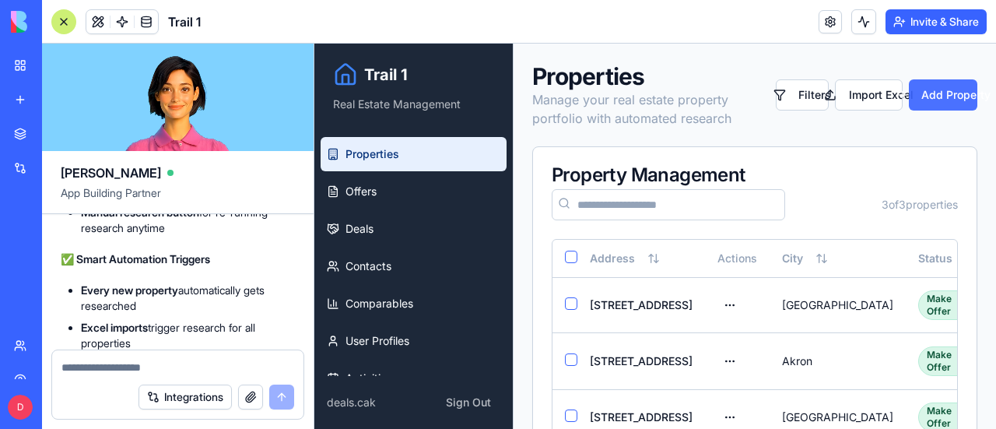
click at [943, 89] on button "Add Property" at bounding box center [943, 94] width 68 height 31
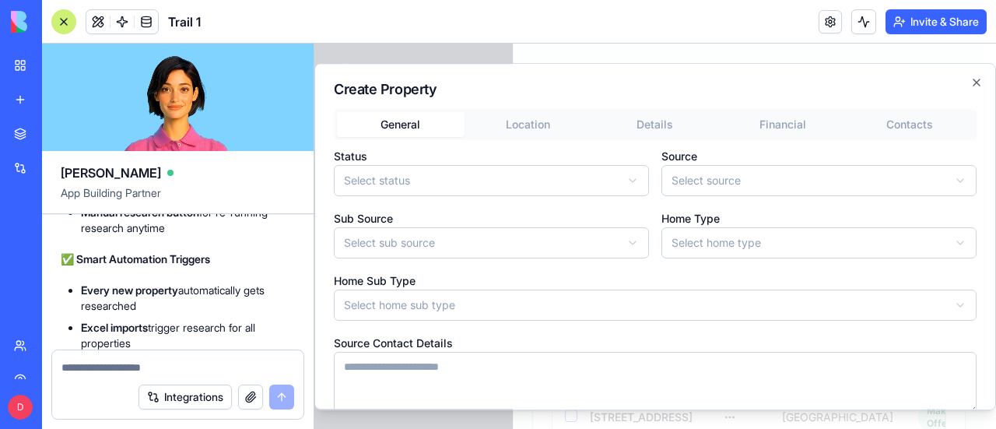
click at [538, 180] on body "**********" at bounding box center [649, 264] width 670 height 440
click at [741, 178] on body "**********" at bounding box center [649, 264] width 670 height 440
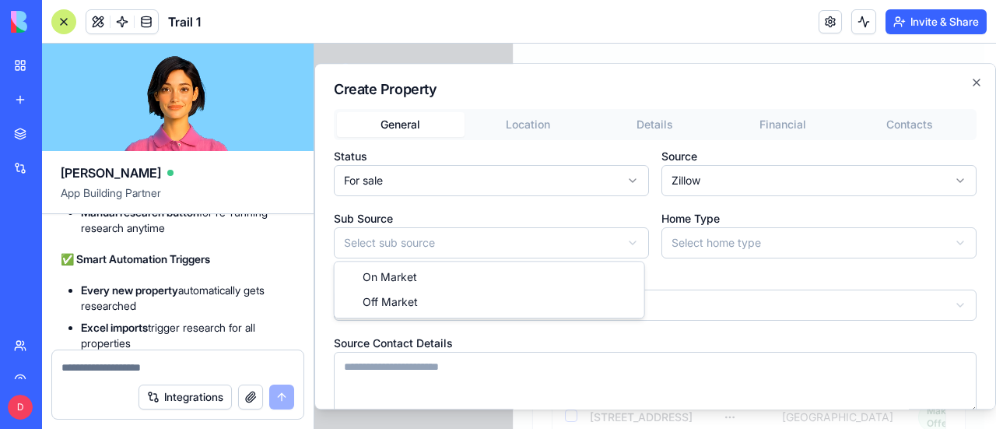
click at [576, 243] on body "**********" at bounding box center [649, 264] width 670 height 440
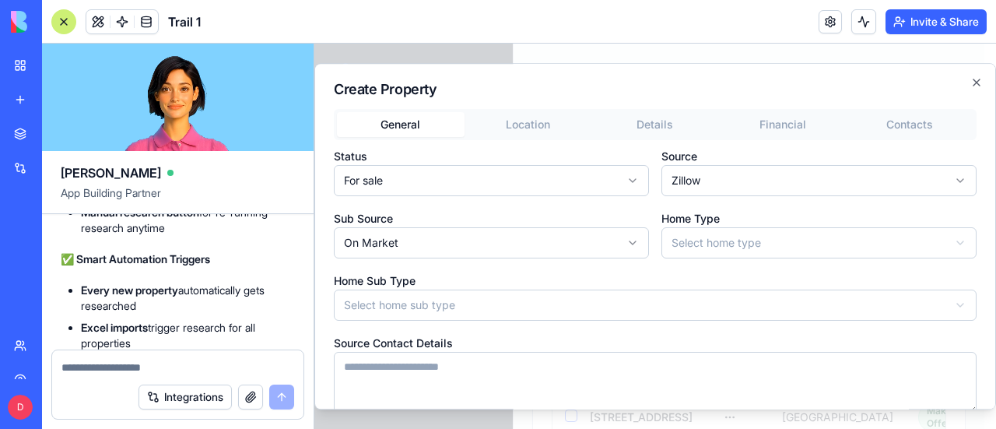
click at [675, 247] on body "**********" at bounding box center [649, 264] width 670 height 440
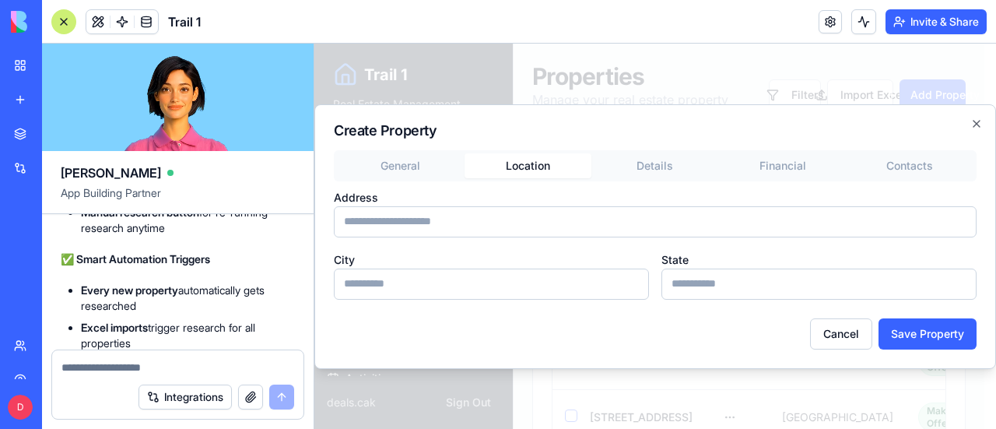
click at [528, 124] on div "Create Property General Location Details Financial Contacts Address City State …" at bounding box center [654, 236] width 681 height 264
click at [427, 219] on input "Address" at bounding box center [655, 221] width 643 height 31
paste input "**********"
type input "**********"
click at [419, 281] on input "City" at bounding box center [491, 283] width 315 height 31
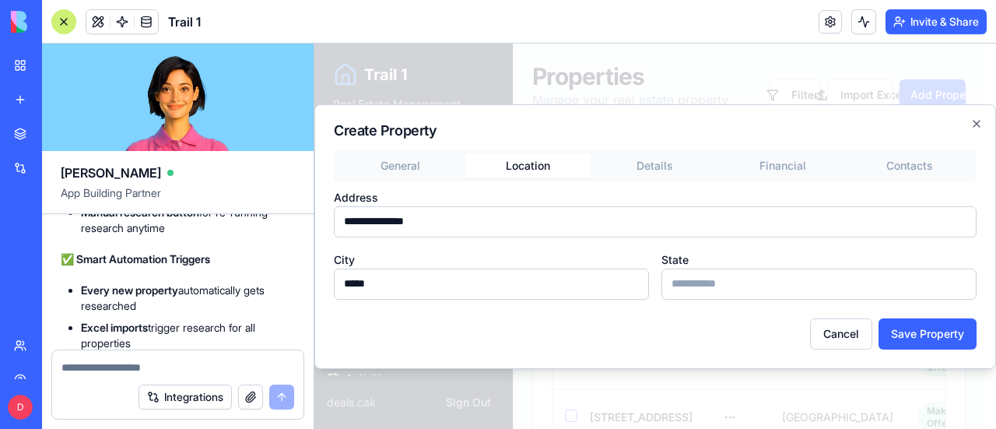
type input "*****"
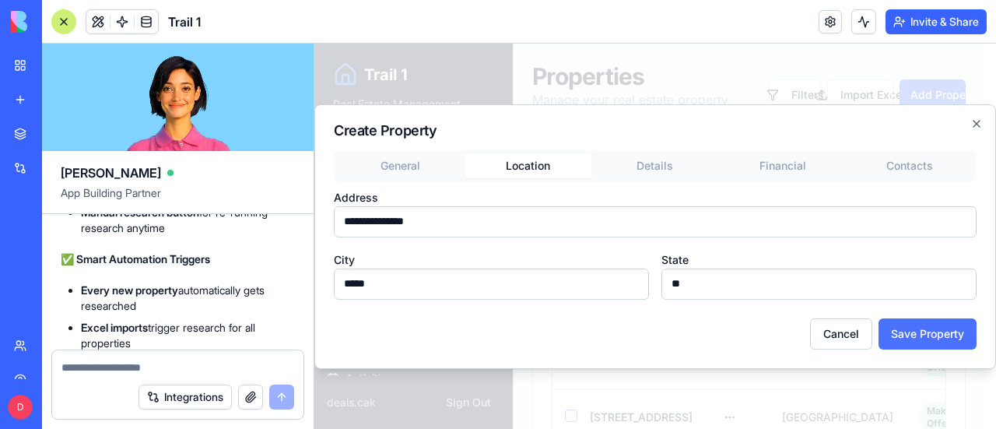
type input "**"
click at [917, 338] on button "Save Property" at bounding box center [927, 333] width 98 height 31
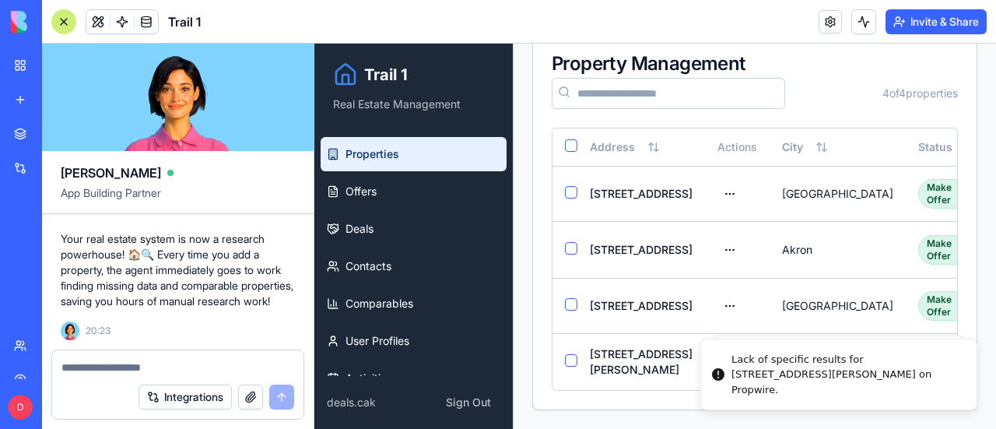
scroll to position [6581, 0]
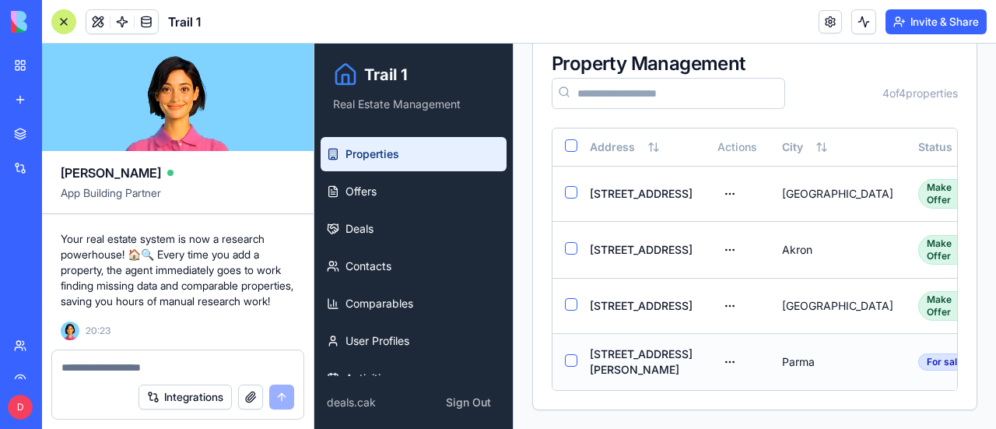
click at [576, 354] on button "Select row" at bounding box center [571, 360] width 12 height 12
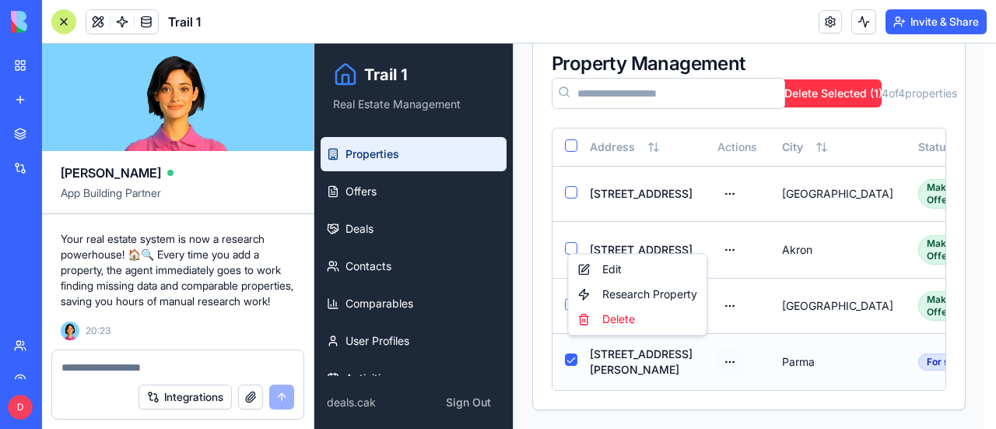
click at [696, 346] on html "Trail 1 Real Estate Management Properties Offers Deals Contacts Comparables Use…" at bounding box center [654, 180] width 681 height 496
click at [609, 268] on div "Edit" at bounding box center [637, 269] width 132 height 25
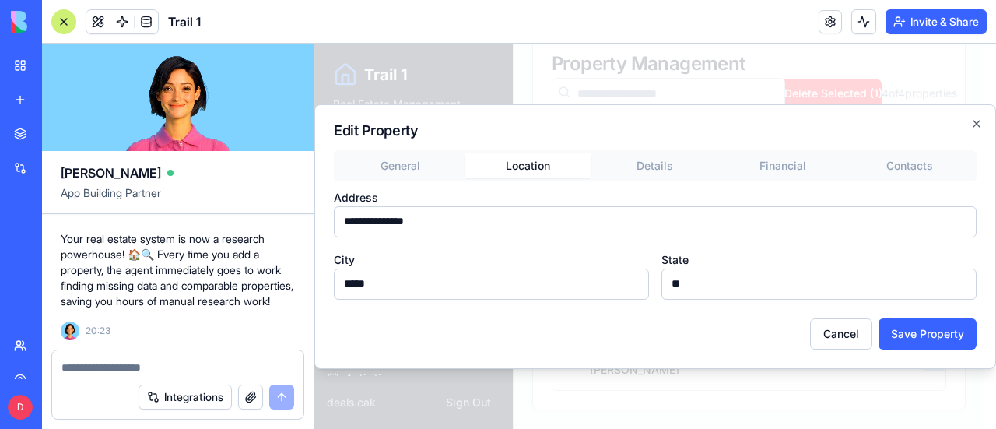
click at [527, 123] on div "**********" at bounding box center [654, 236] width 681 height 264
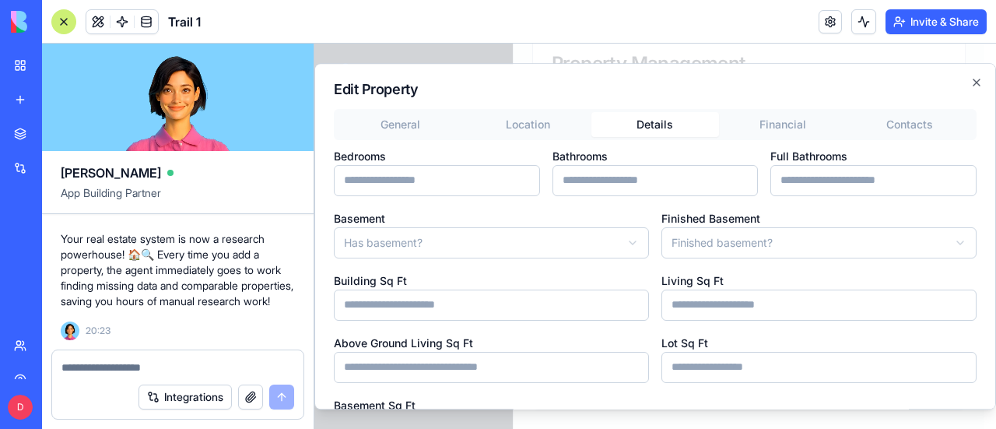
click at [660, 166] on div "General Location Details Financial Contacts Bedrooms Bathrooms Full Bathrooms B…" at bounding box center [655, 386] width 643 height 554
click at [145, 364] on textarea at bounding box center [177, 367] width 233 height 16
type textarea "**********"
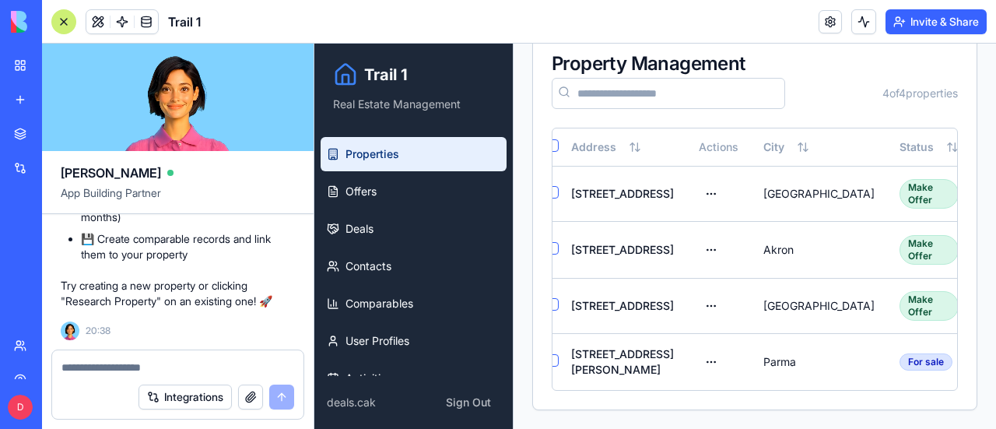
scroll to position [0, 0]
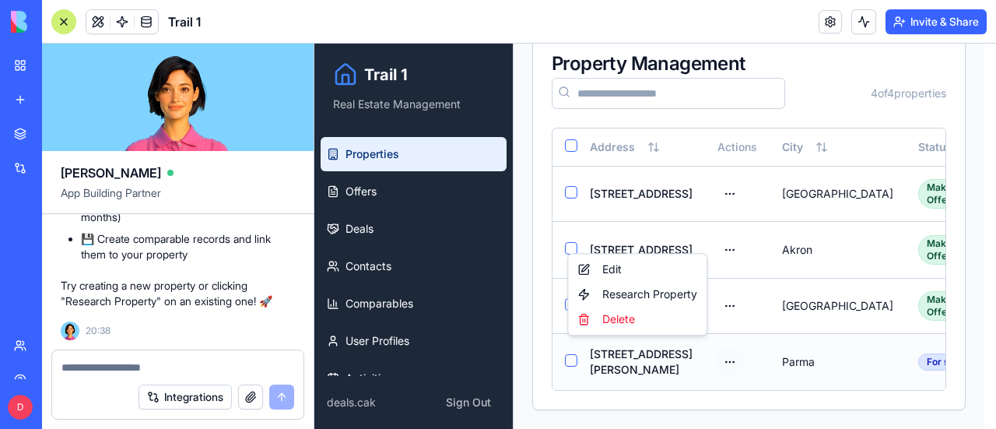
click at [695, 348] on html "Trail 1 Real Estate Management Properties Offers Deals Contacts Comparables Use…" at bounding box center [654, 180] width 681 height 496
click at [676, 295] on div "Research Property" at bounding box center [637, 294] width 132 height 25
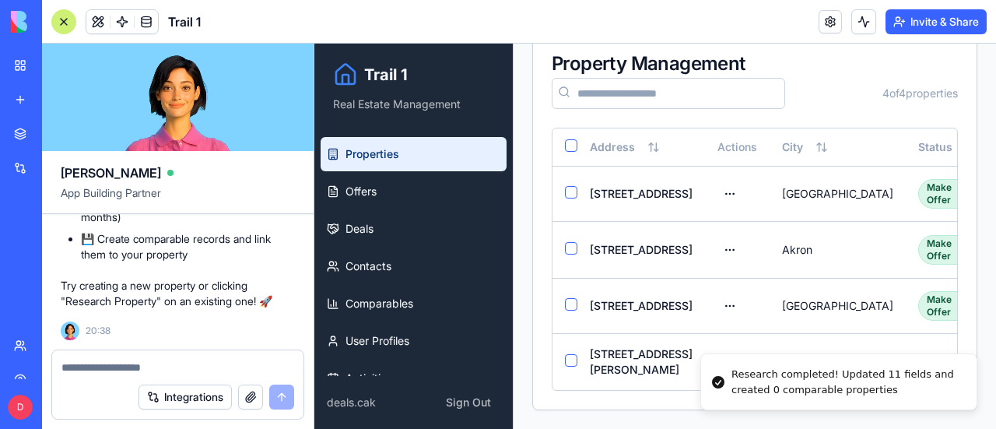
scroll to position [124, 0]
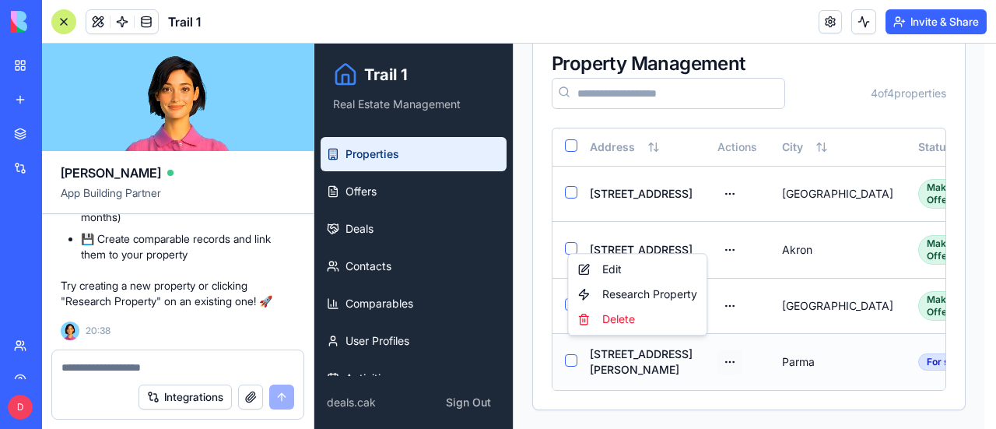
click at [692, 348] on html "Trail 1 Real Estate Management Properties Offers Deals Contacts Comparables Use…" at bounding box center [654, 180] width 681 height 496
click at [617, 267] on div "Edit" at bounding box center [637, 269] width 132 height 25
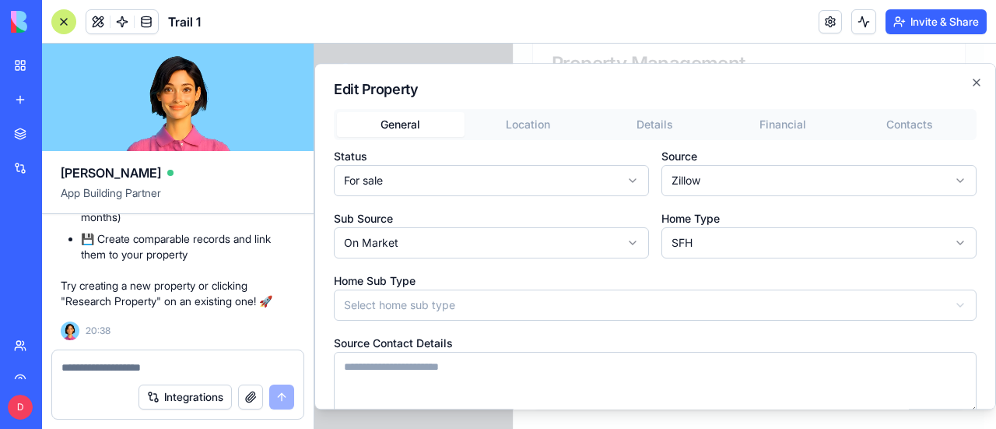
click at [522, 122] on div "**********" at bounding box center [654, 236] width 681 height 347
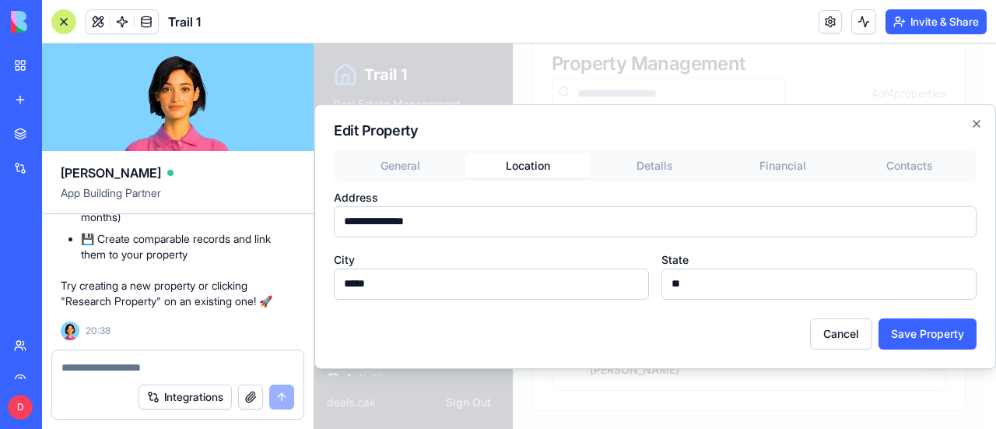
click at [650, 163] on div "**********" at bounding box center [655, 224] width 643 height 149
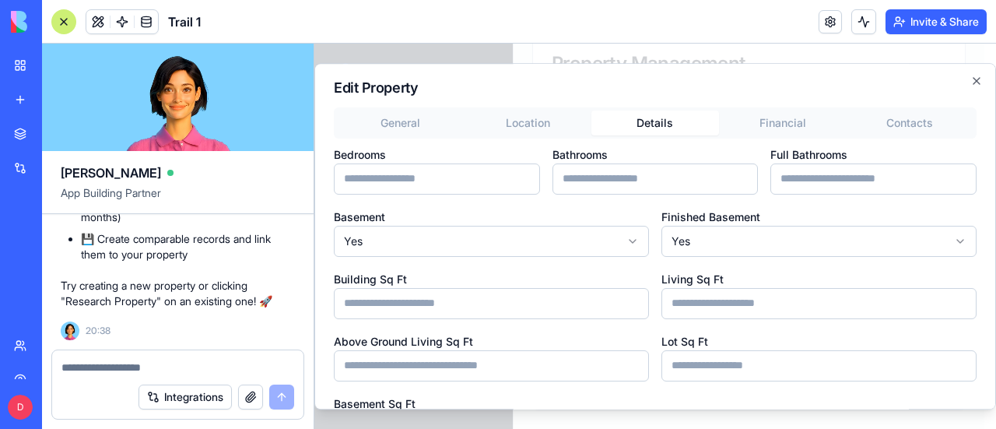
scroll to position [0, 0]
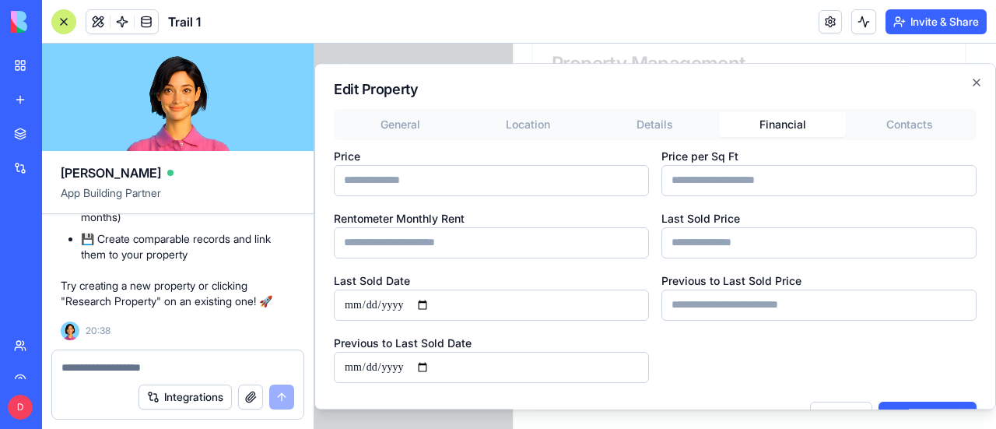
click at [775, 124] on button "Financial" at bounding box center [783, 124] width 128 height 25
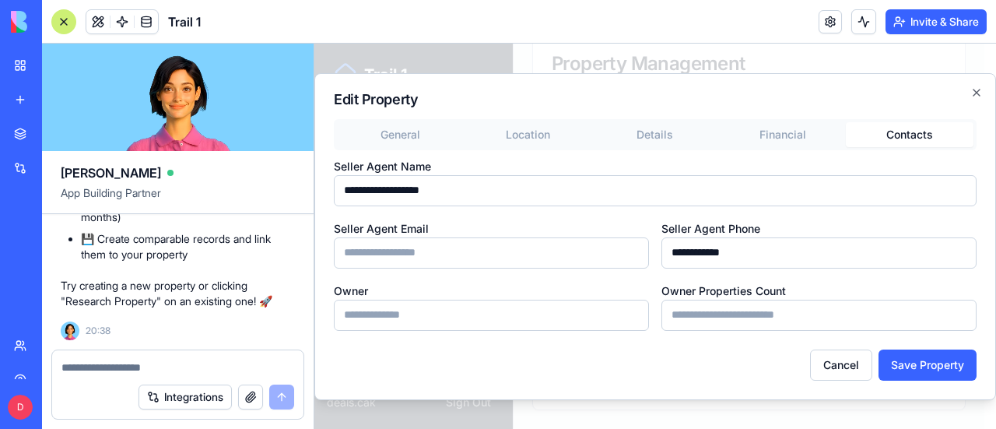
click at [895, 121] on div "General Location Details Financial Contacts" at bounding box center [655, 134] width 643 height 31
click at [118, 365] on textarea at bounding box center [177, 367] width 233 height 16
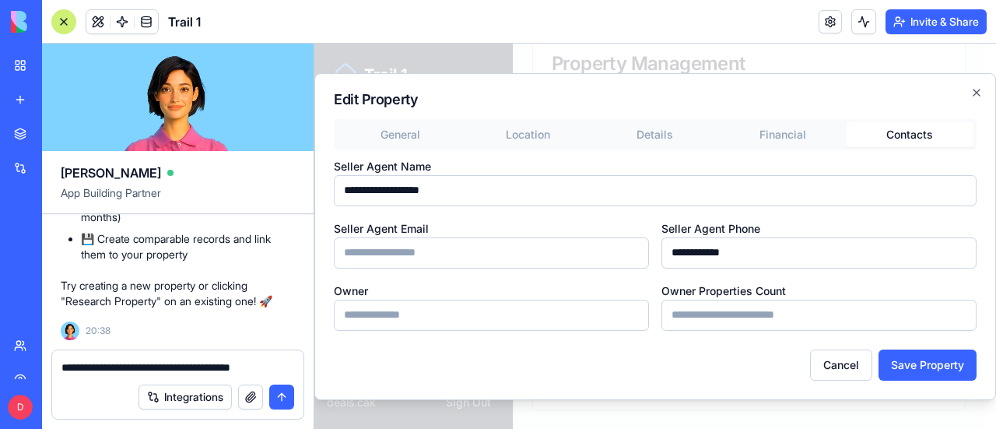
type textarea "**********"
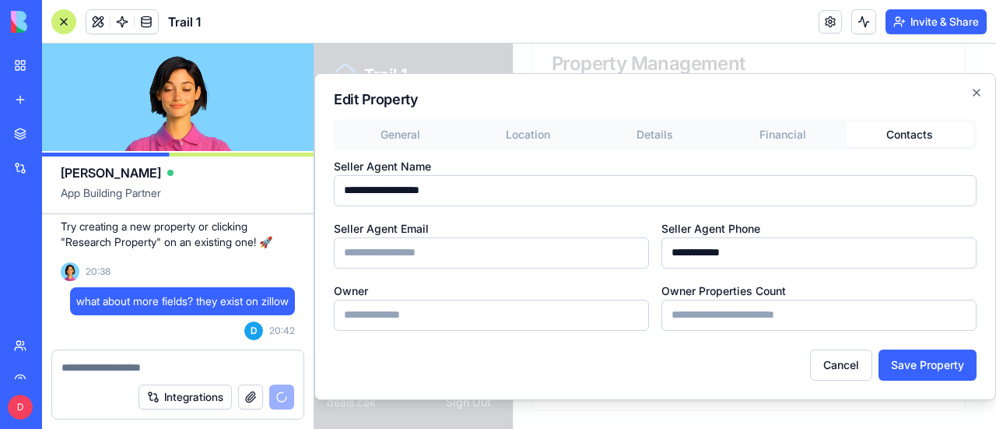
scroll to position [8308, 0]
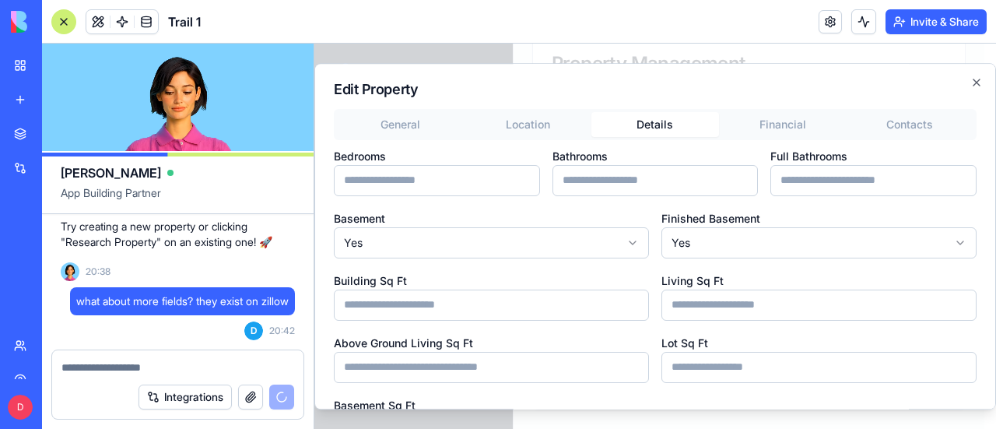
click at [658, 131] on button "Details" at bounding box center [655, 124] width 128 height 25
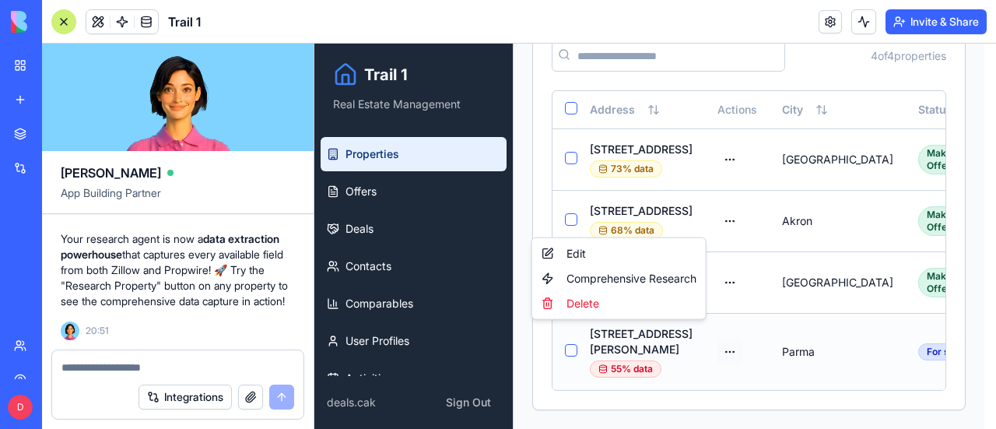
scroll to position [271, 0]
click at [696, 321] on html "Trail 1 Real Estate Management Properties Offers Deals Contacts Comparables Use…" at bounding box center [654, 152] width 681 height 552
click at [666, 278] on div "Comprehensive Research" at bounding box center [618, 278] width 167 height 25
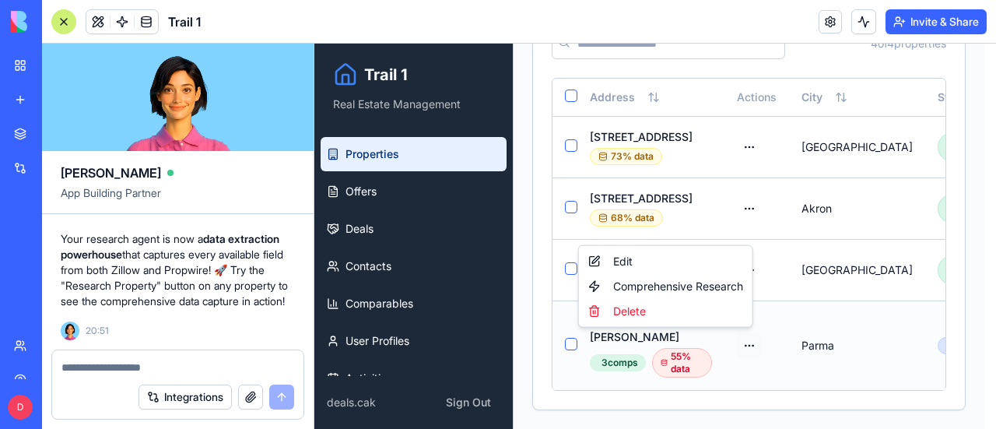
scroll to position [171, 0]
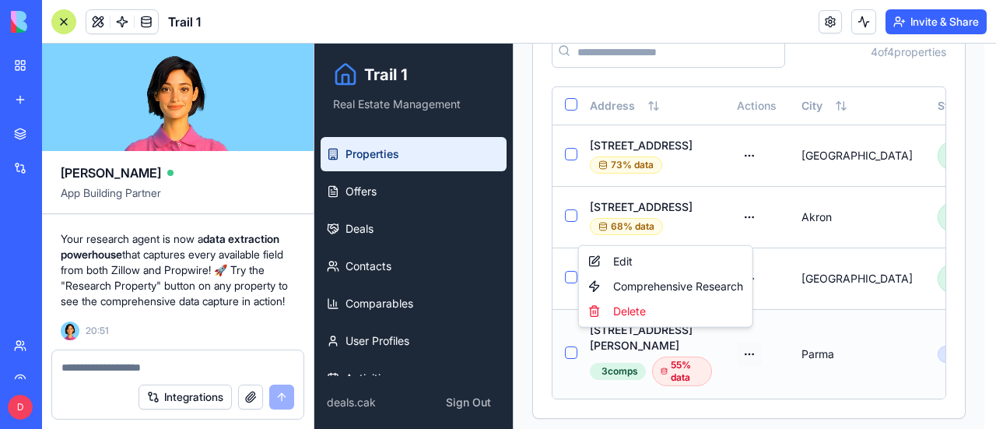
click at [739, 329] on html "Trail 1 Real Estate Management Properties Offers Deals Contacts Comparables Use…" at bounding box center [654, 154] width 681 height 565
click at [685, 262] on div "Edit" at bounding box center [665, 261] width 167 height 25
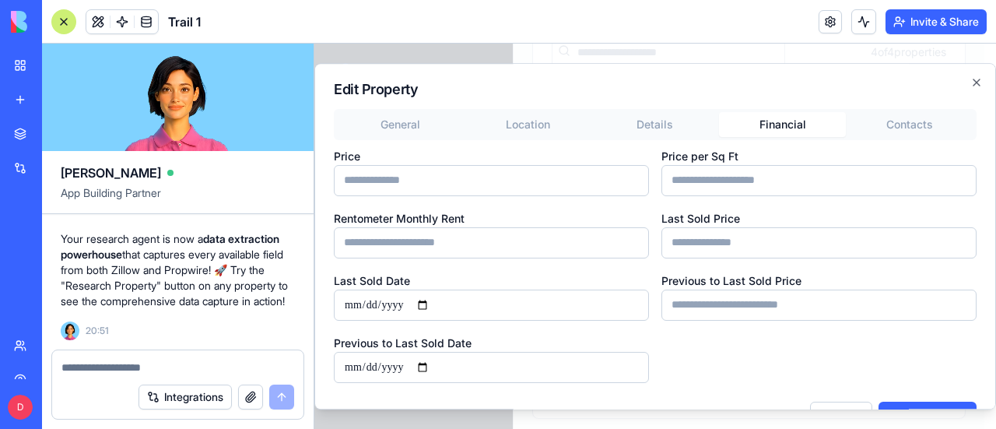
click at [785, 125] on button "Financial" at bounding box center [783, 124] width 128 height 25
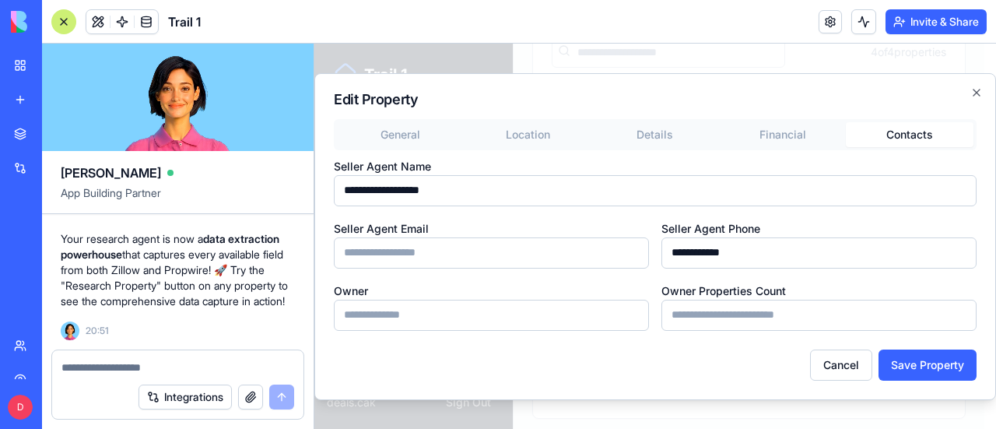
click at [899, 119] on div "General Location Details Financial Contacts" at bounding box center [655, 134] width 643 height 31
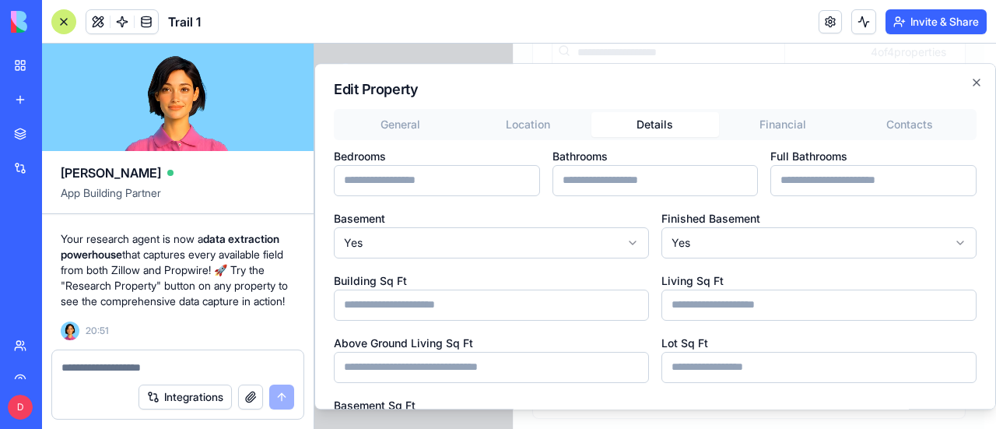
click at [671, 130] on button "Details" at bounding box center [655, 124] width 128 height 25
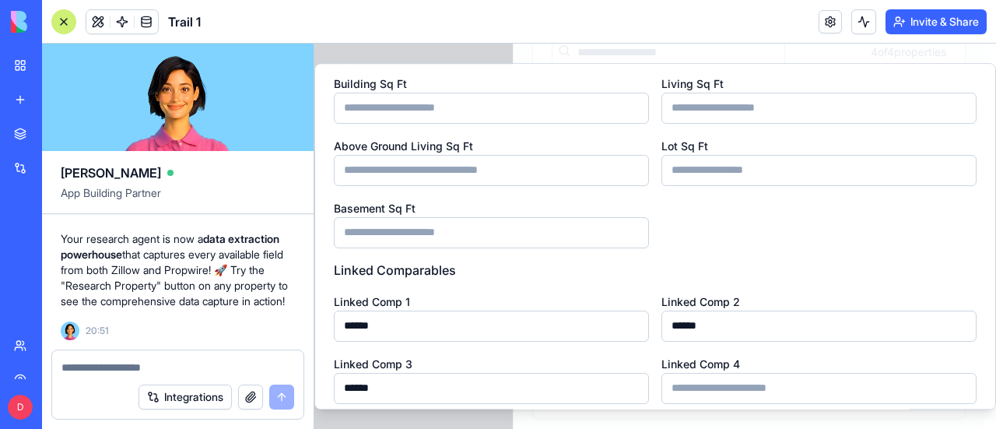
scroll to position [321, 0]
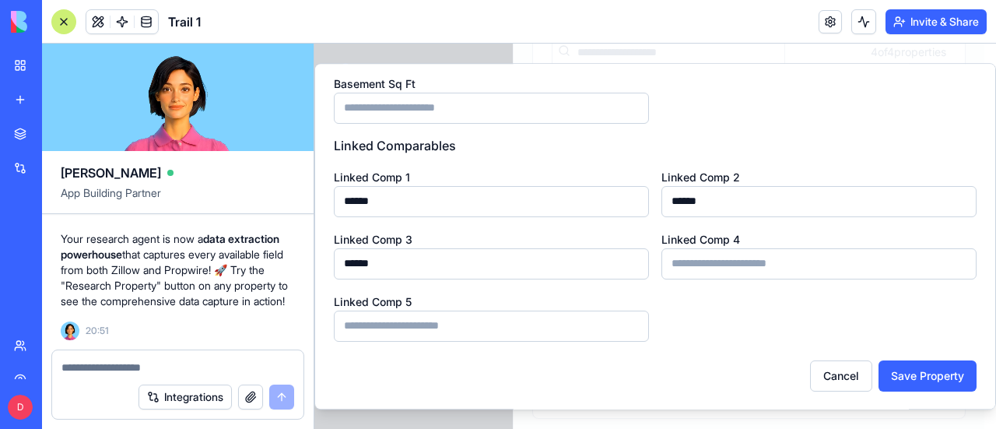
click at [387, 200] on input "******" at bounding box center [491, 201] width 315 height 31
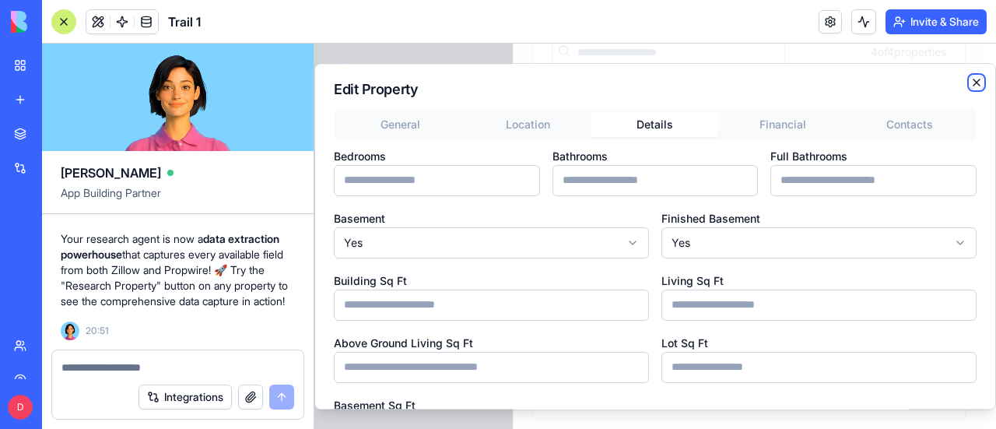
click at [973, 82] on icon "button" at bounding box center [976, 82] width 6 height 6
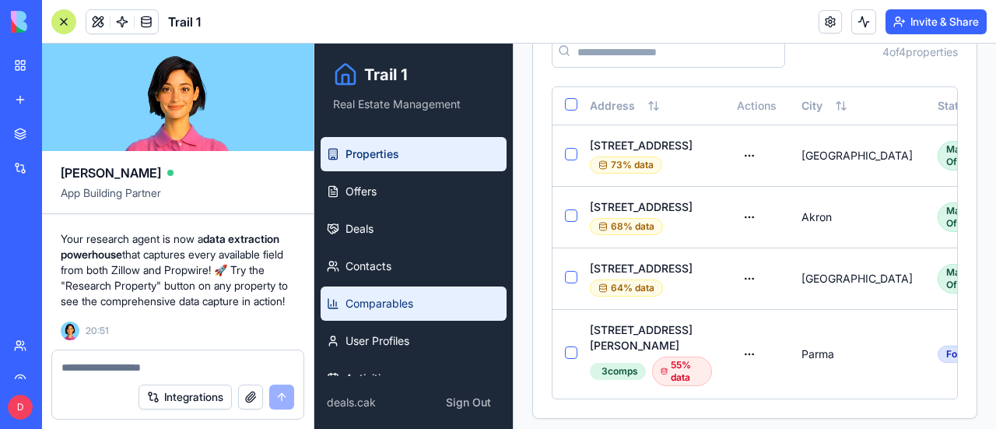
click at [380, 299] on span "Comparables" at bounding box center [379, 304] width 68 height 16
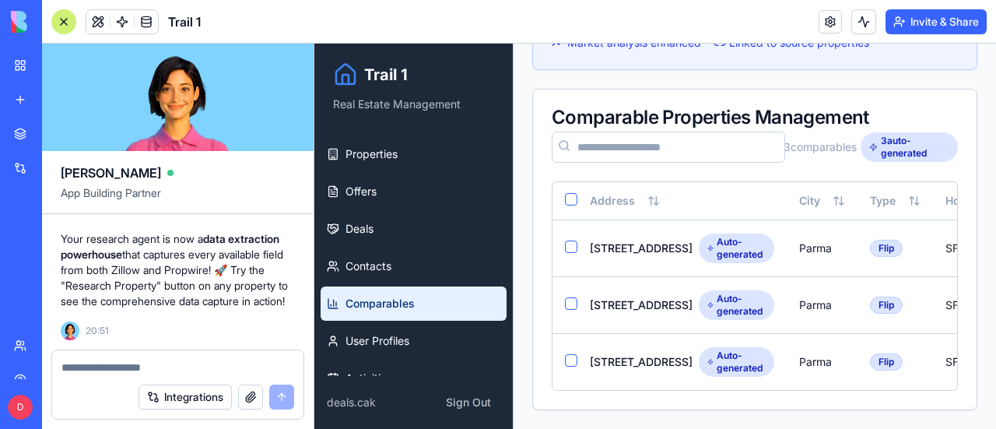
scroll to position [270, 0]
click at [569, 240] on button "Select row" at bounding box center [571, 246] width 12 height 12
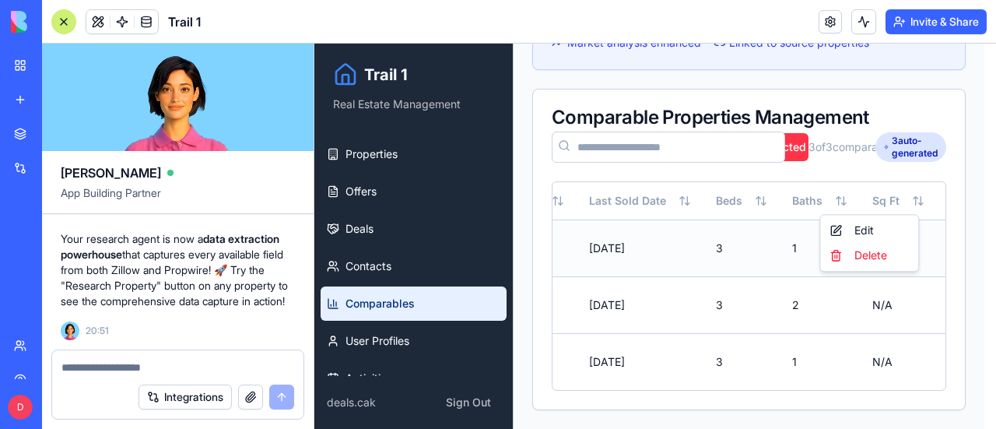
scroll to position [0, 735]
click at [907, 186] on html "Trail 1 Real Estate Management Properties Offers Deals Contacts Comparables Use…" at bounding box center [654, 134] width 681 height 587
click at [863, 229] on div "Edit" at bounding box center [869, 230] width 92 height 25
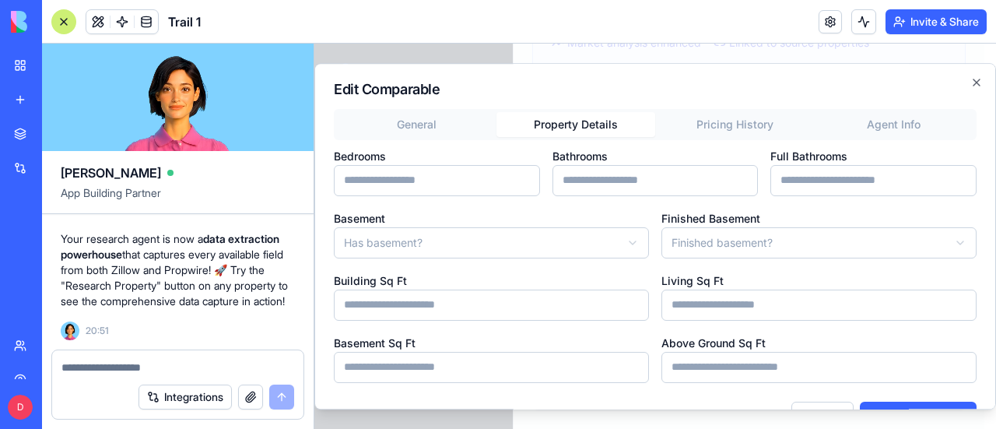
click at [585, 133] on button "Property Details" at bounding box center [575, 124] width 159 height 25
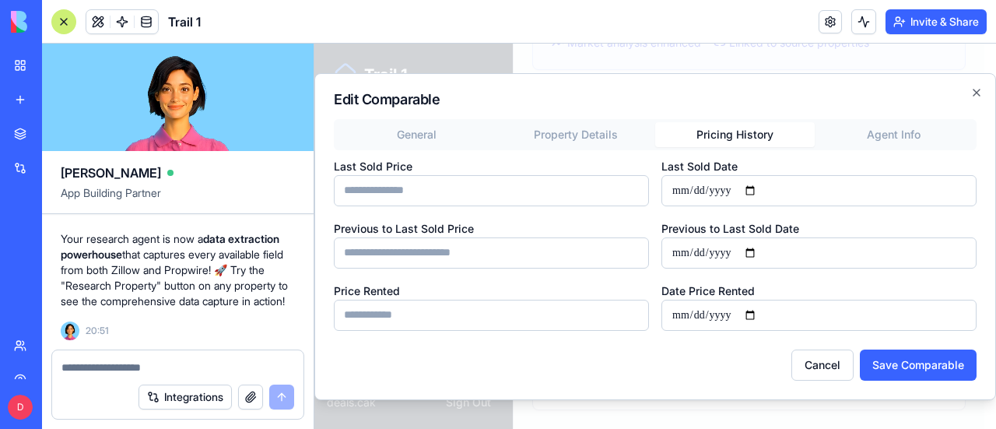
click at [714, 123] on button "Pricing History" at bounding box center [734, 134] width 159 height 25
click at [978, 93] on icon "button" at bounding box center [976, 92] width 12 height 12
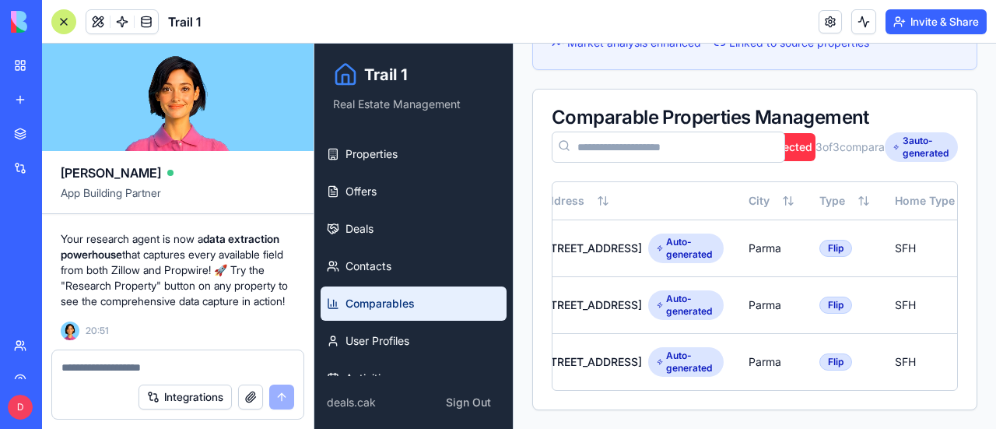
scroll to position [0, 0]
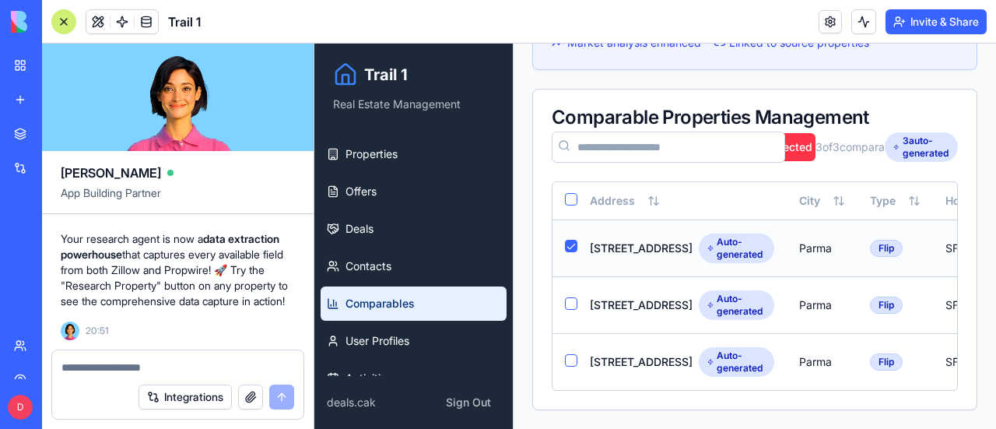
click at [571, 240] on button "Select row" at bounding box center [571, 246] width 12 height 12
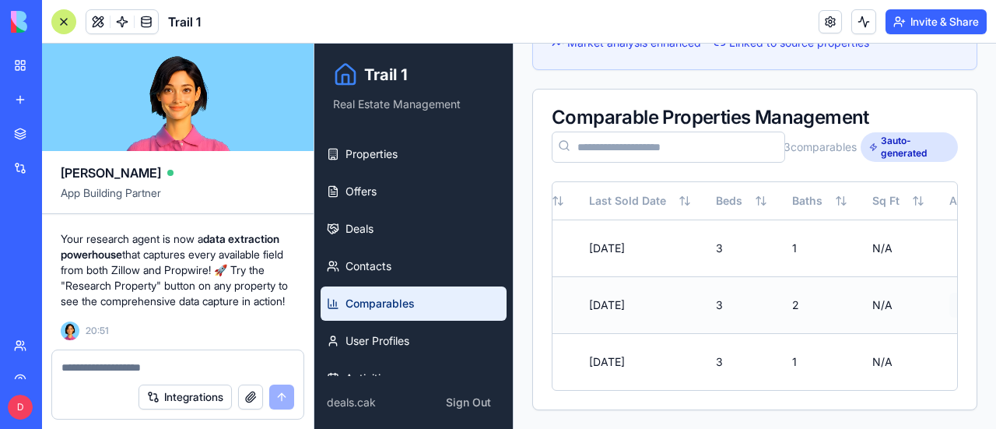
scroll to position [0, 735]
click at [911, 268] on html "Trail 1 Real Estate Management Properties Offers Deals Contacts Comparables Use…" at bounding box center [654, 134] width 681 height 587
click at [871, 302] on div "Edit" at bounding box center [869, 302] width 92 height 25
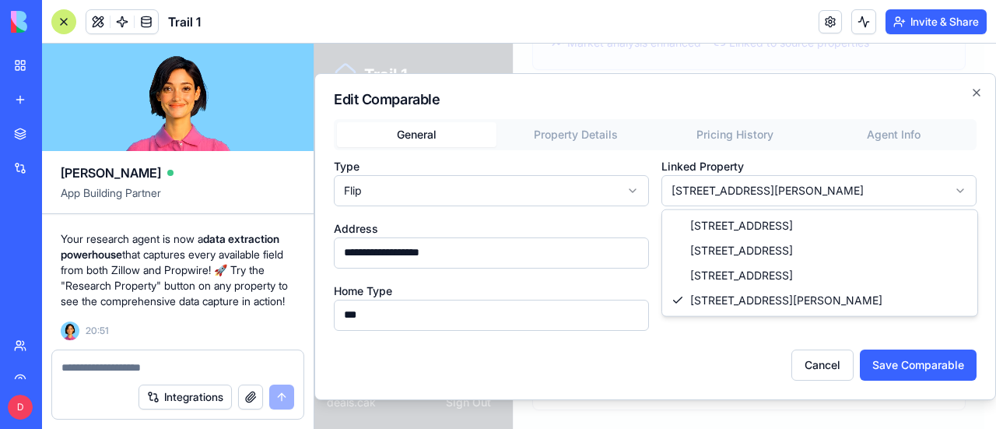
click at [741, 187] on body "Trail 1 Real Estate Management Properties Offers Deals Contacts Comparables Use…" at bounding box center [649, 134] width 670 height 587
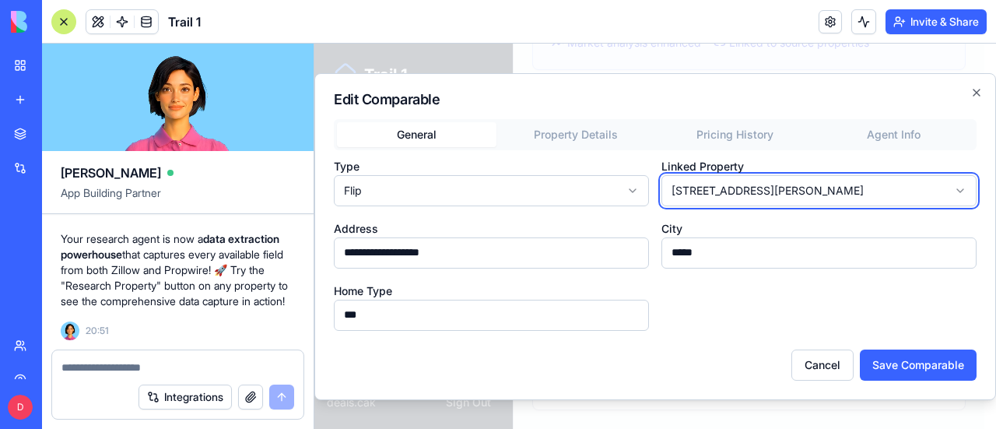
click at [741, 187] on body "Trail 1 Real Estate Management Properties Offers Deals Contacts Comparables Use…" at bounding box center [649, 134] width 670 height 587
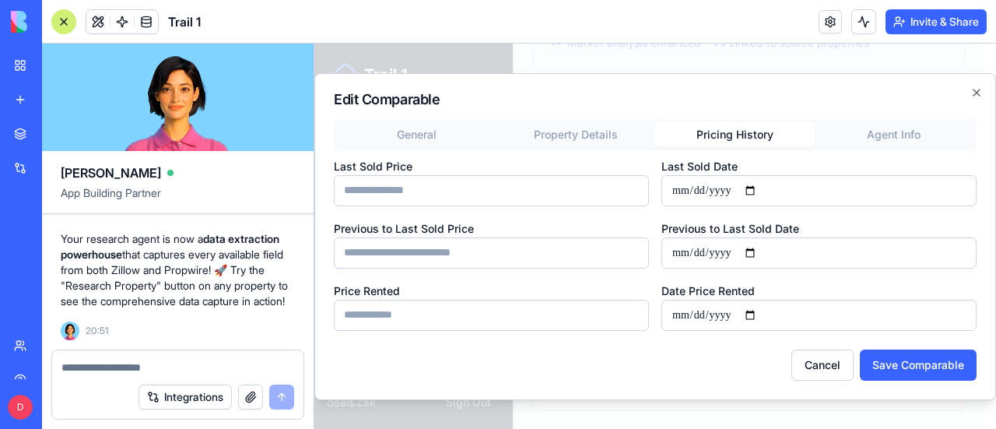
click at [744, 138] on button "Pricing History" at bounding box center [734, 134] width 159 height 25
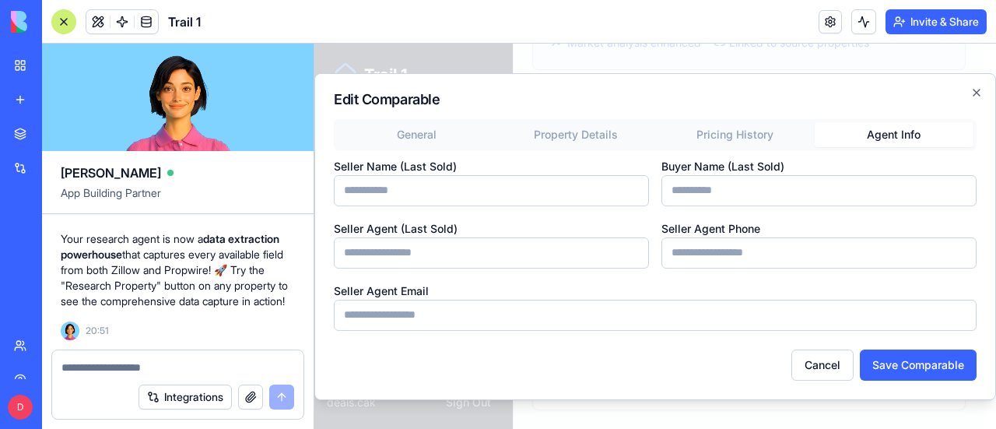
click at [891, 135] on button "Agent Info" at bounding box center [893, 134] width 159 height 25
click at [977, 91] on icon "button" at bounding box center [976, 92] width 6 height 6
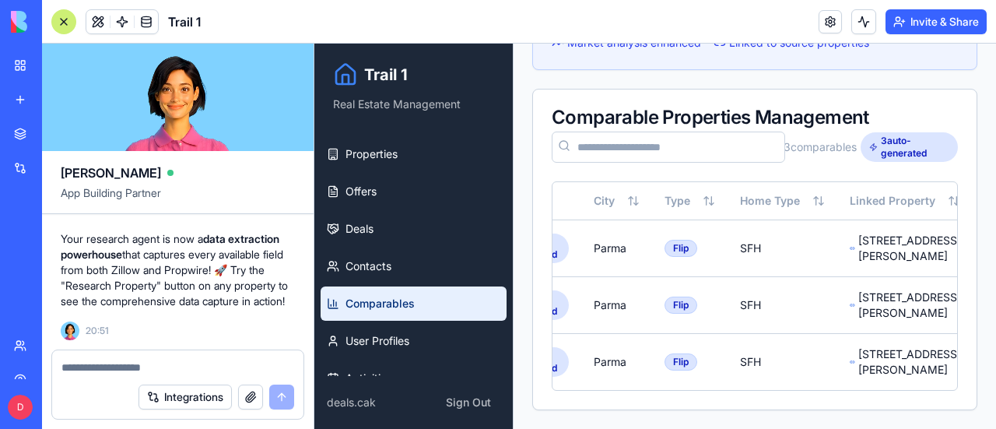
scroll to position [0, 0]
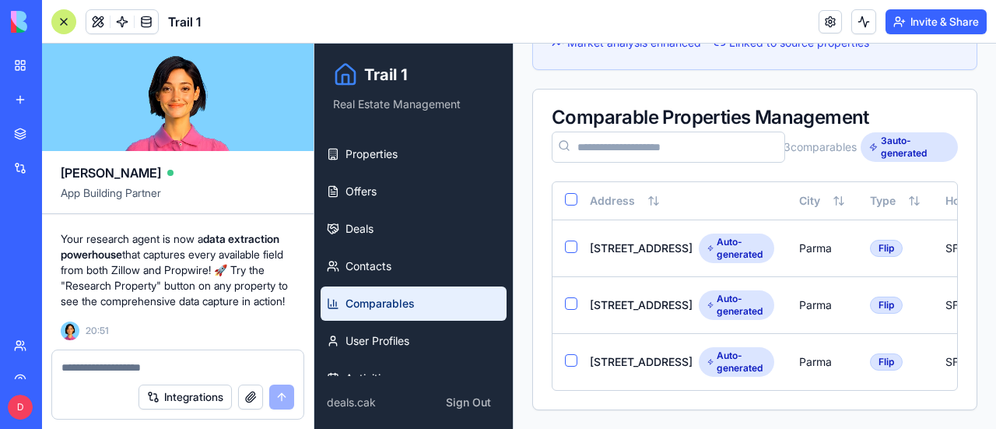
click at [98, 371] on textarea at bounding box center [177, 367] width 233 height 16
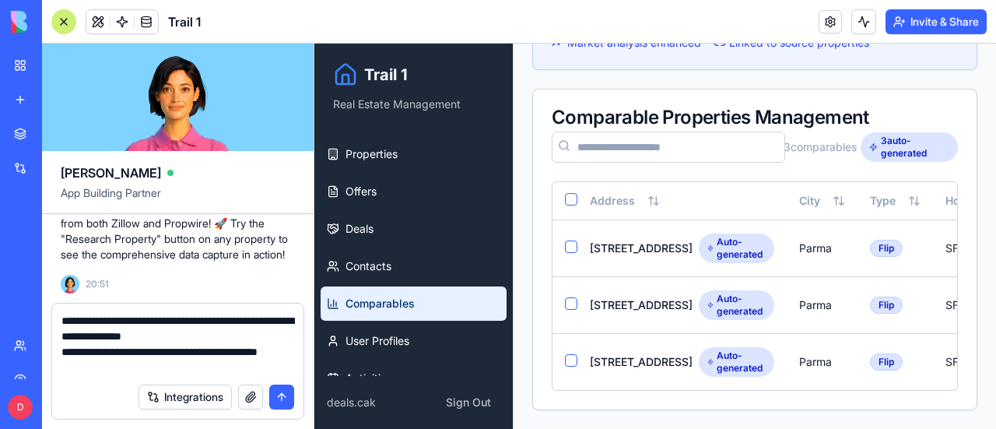
type textarea "**********"
click at [288, 398] on button "submit" at bounding box center [281, 396] width 25 height 25
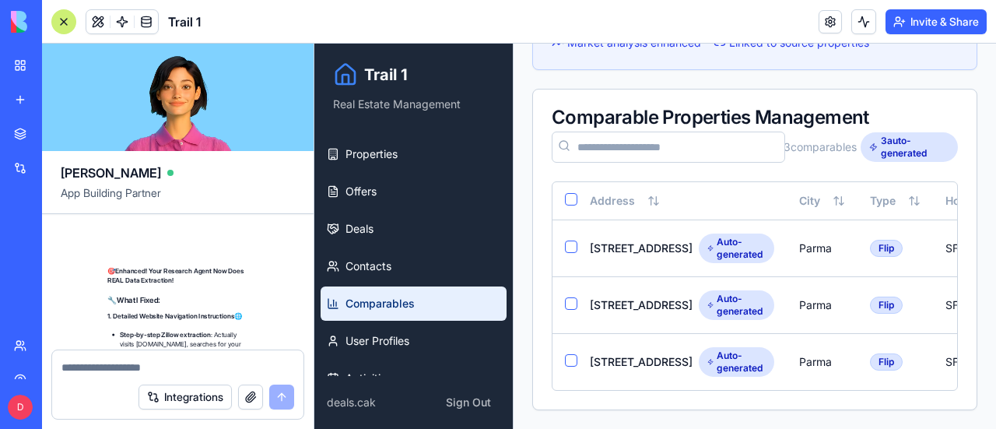
scroll to position [11295, 0]
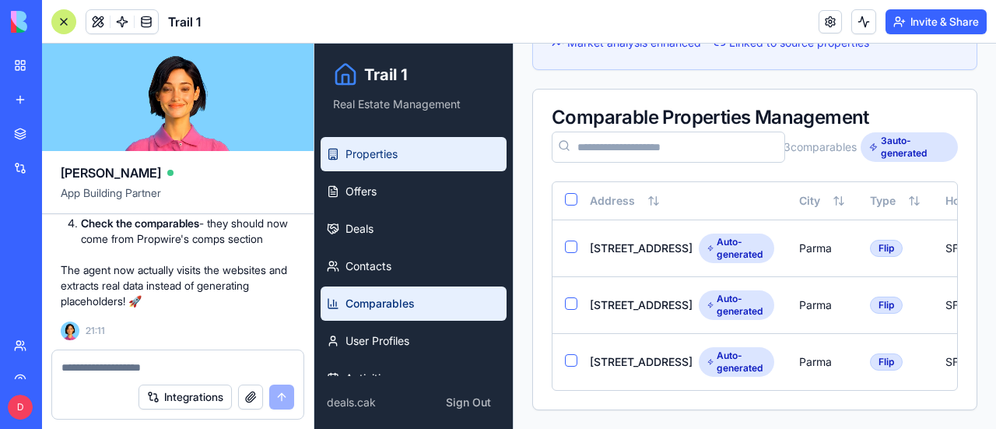
click at [356, 155] on span "Properties" at bounding box center [371, 154] width 52 height 16
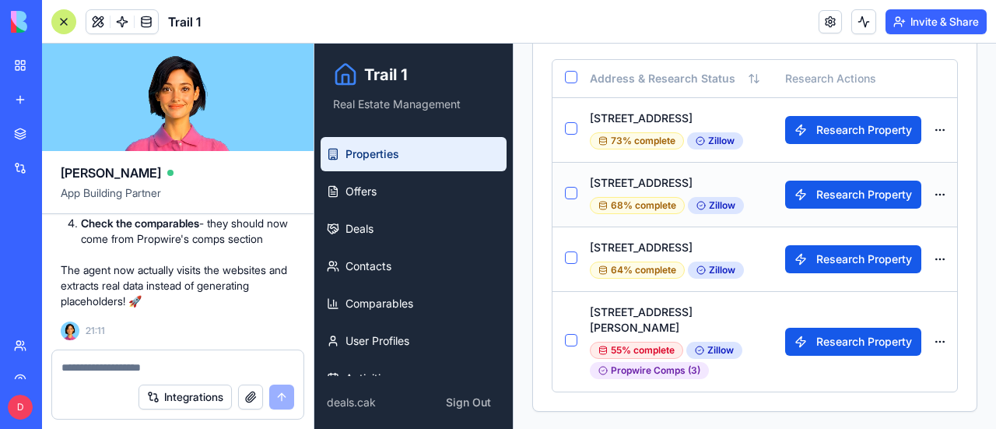
scroll to position [492, 0]
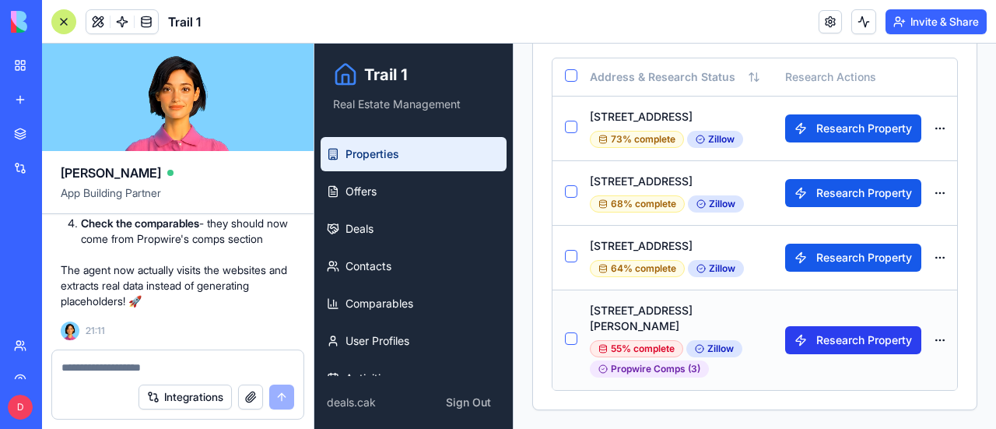
click at [859, 326] on button "Research Property" at bounding box center [853, 340] width 136 height 28
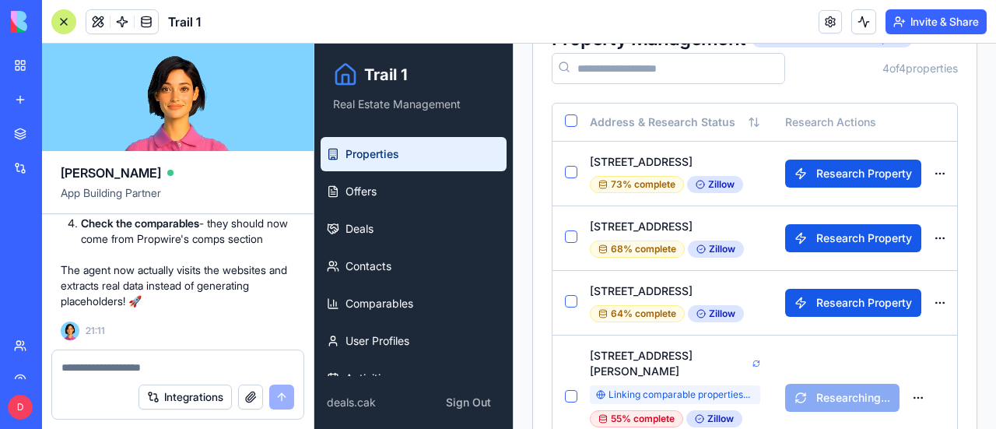
scroll to position [1114, 0]
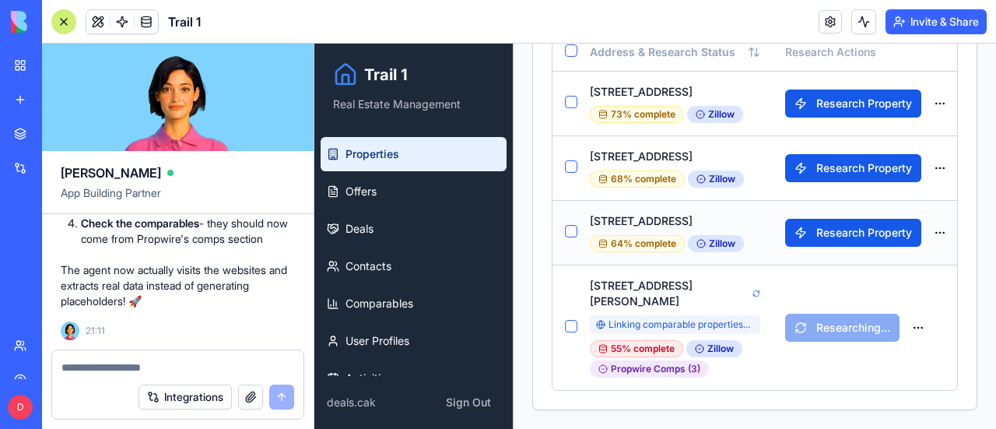
click at [571, 225] on button "Select row" at bounding box center [571, 231] width 12 height 12
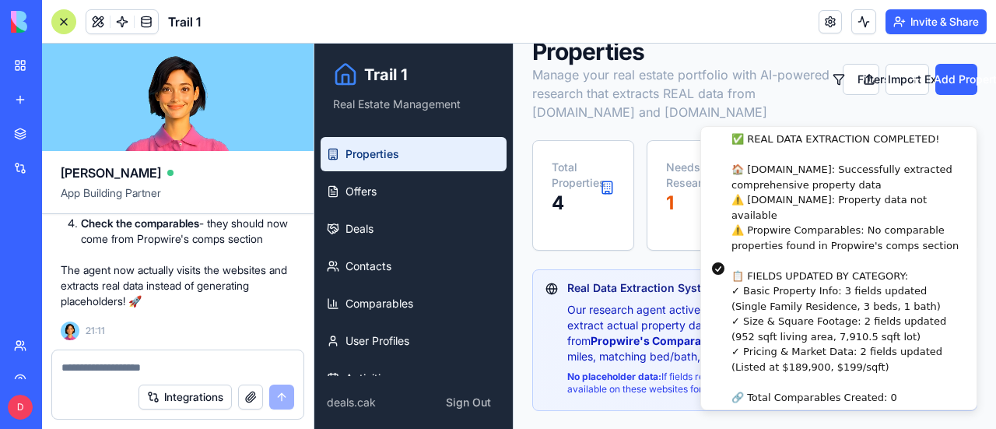
scroll to position [0, 0]
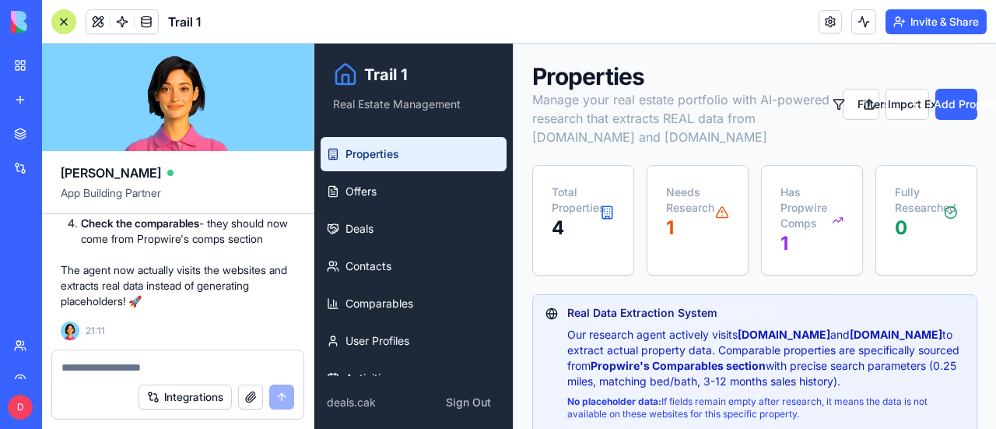
click at [381, 158] on span "Properties" at bounding box center [372, 154] width 54 height 16
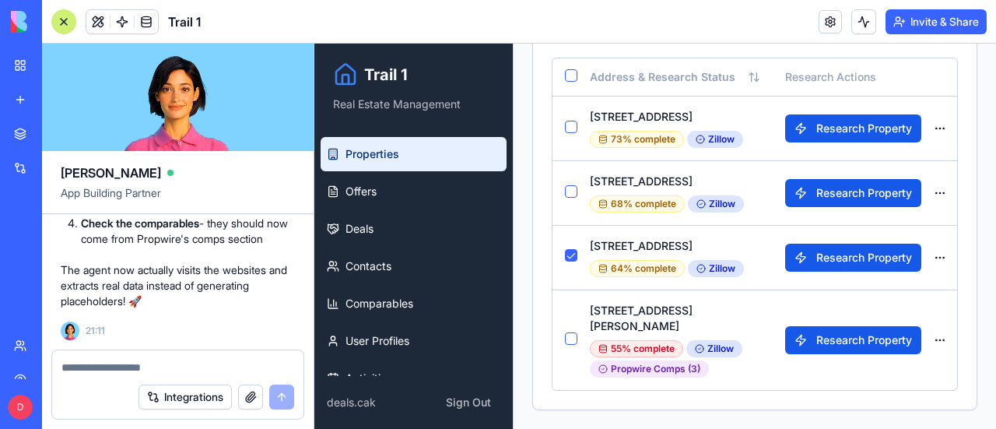
scroll to position [492, 0]
click at [566, 186] on button "Select row" at bounding box center [571, 191] width 12 height 12
click at [573, 125] on button "Select row" at bounding box center [571, 127] width 12 height 12
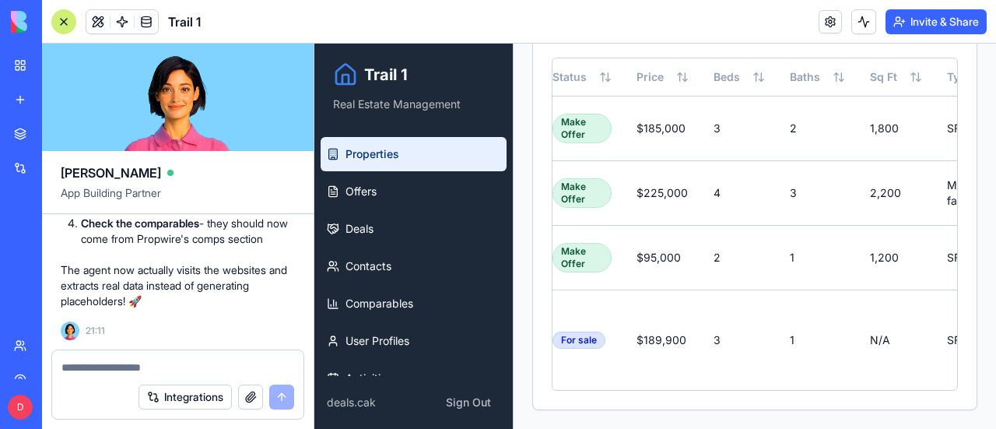
scroll to position [258, 0]
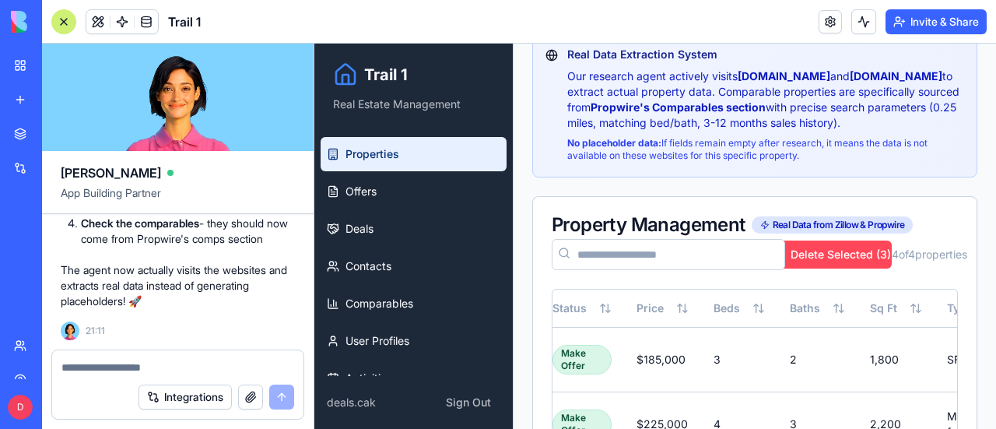
click at [835, 247] on button "Delete Selected ( 3 )" at bounding box center [828, 254] width 127 height 28
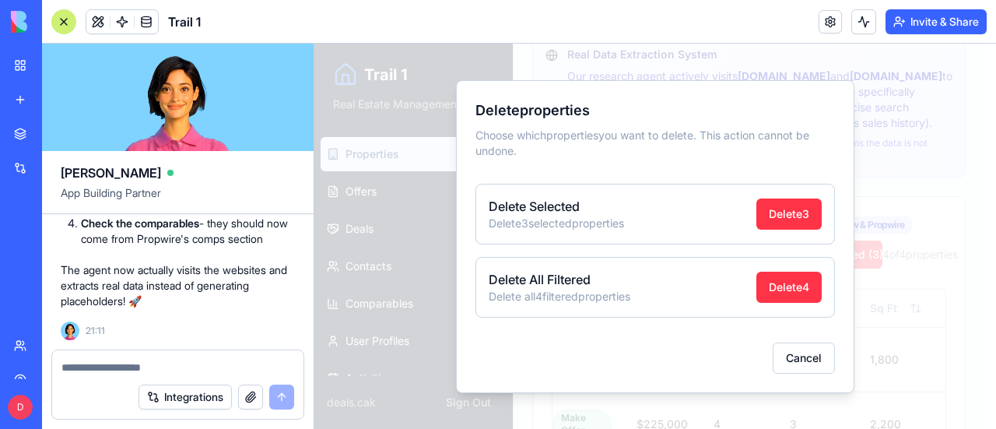
scroll to position [0, 560]
click at [787, 215] on button "Delete 3" at bounding box center [788, 213] width 65 height 31
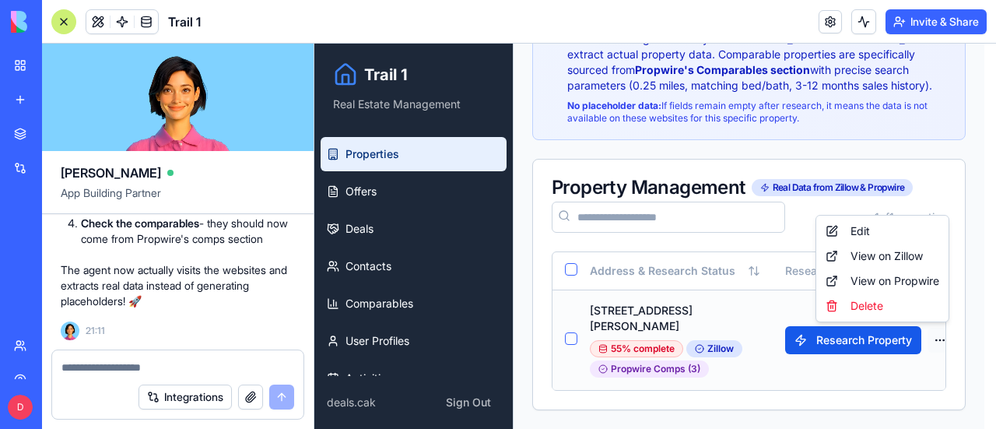
scroll to position [288, 0]
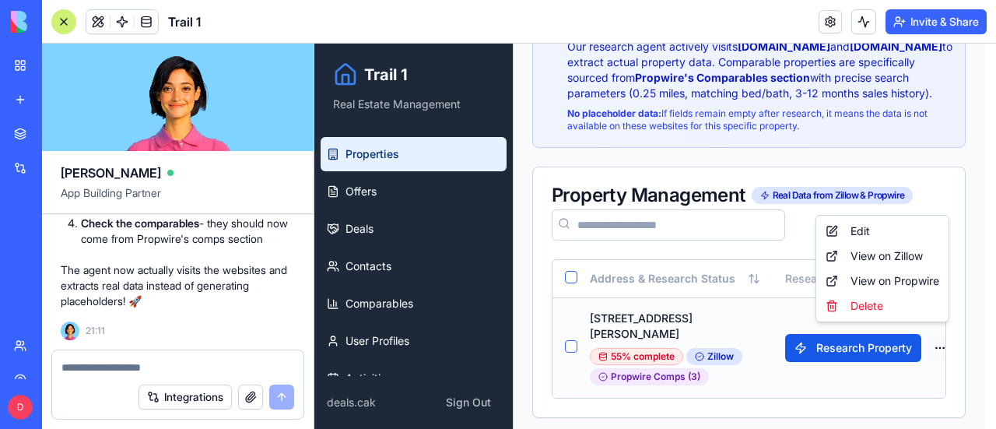
click at [940, 325] on html "Trail 1 Real Estate Management Properties Offers Deals Contacts Comparables Use…" at bounding box center [654, 96] width 681 height 681
click at [867, 276] on div "View on Propwire" at bounding box center [882, 280] width 126 height 25
click at [936, 334] on html "Trail 1 Real Estate Management Properties Offers Deals Contacts Comparables Use…" at bounding box center [654, 96] width 681 height 681
click at [870, 229] on div "Edit" at bounding box center [882, 231] width 126 height 25
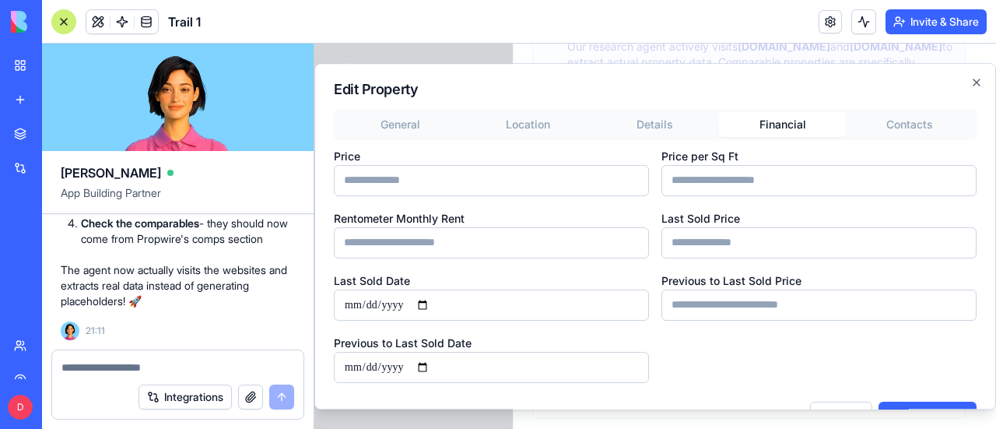
click at [798, 124] on button "Financial" at bounding box center [783, 124] width 128 height 25
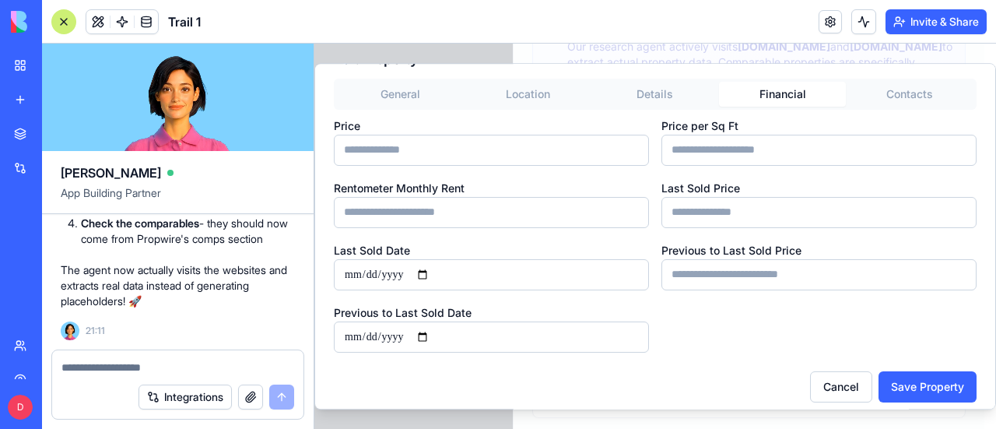
scroll to position [41, 0]
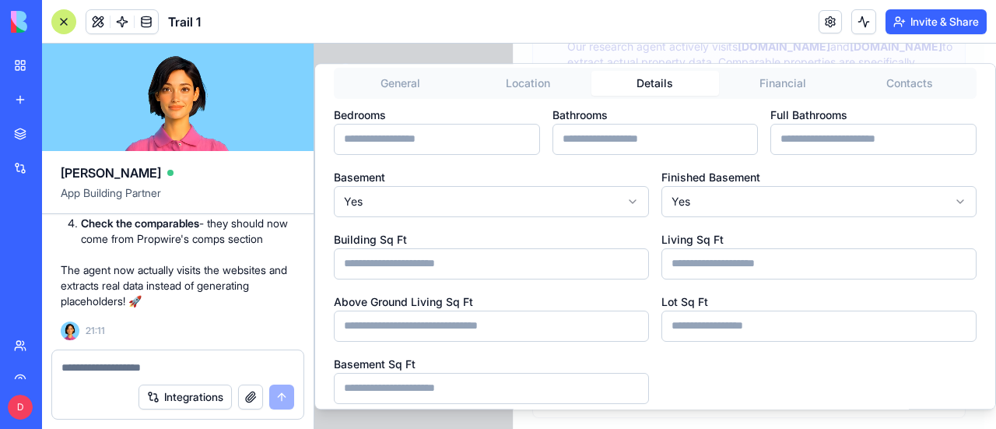
click at [660, 84] on button "Details" at bounding box center [655, 83] width 128 height 25
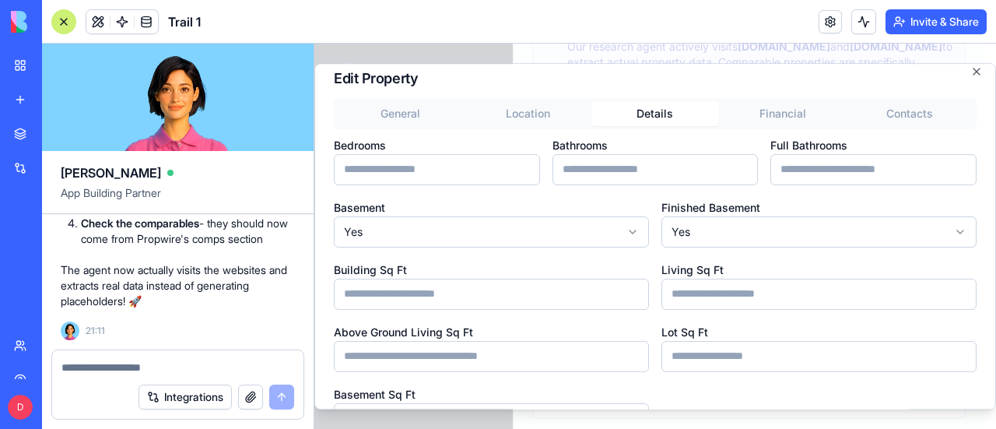
scroll to position [0, 0]
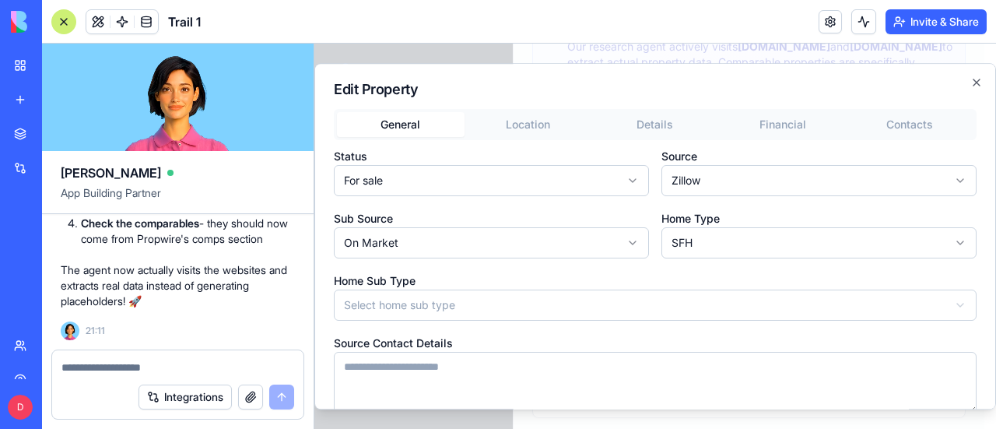
click at [405, 124] on button "General" at bounding box center [401, 124] width 128 height 25
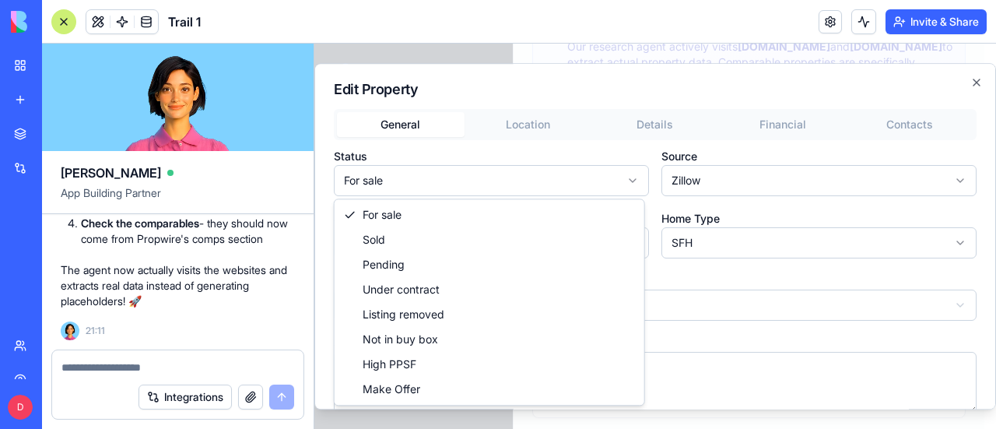
click at [442, 178] on body "Trail 1 Real Estate Management Properties Offers Deals Contacts Comparables Use…" at bounding box center [649, 96] width 670 height 681
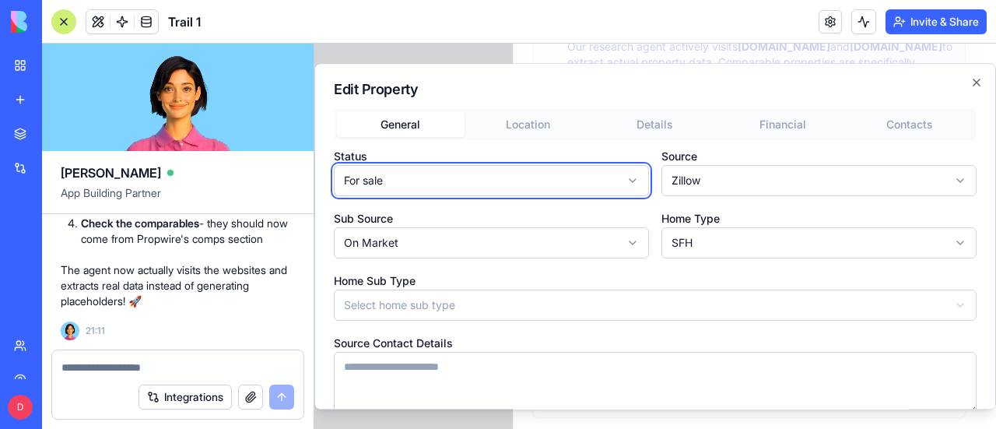
click at [390, 179] on body "Trail 1 Real Estate Management Properties Offers Deals Contacts Comparables Use…" at bounding box center [649, 96] width 670 height 681
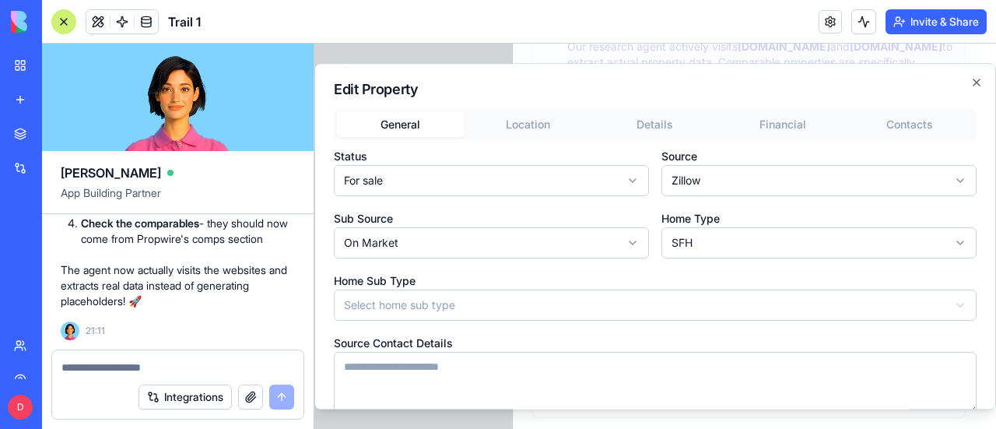
click at [166, 372] on textarea at bounding box center [177, 367] width 233 height 16
type textarea "*"
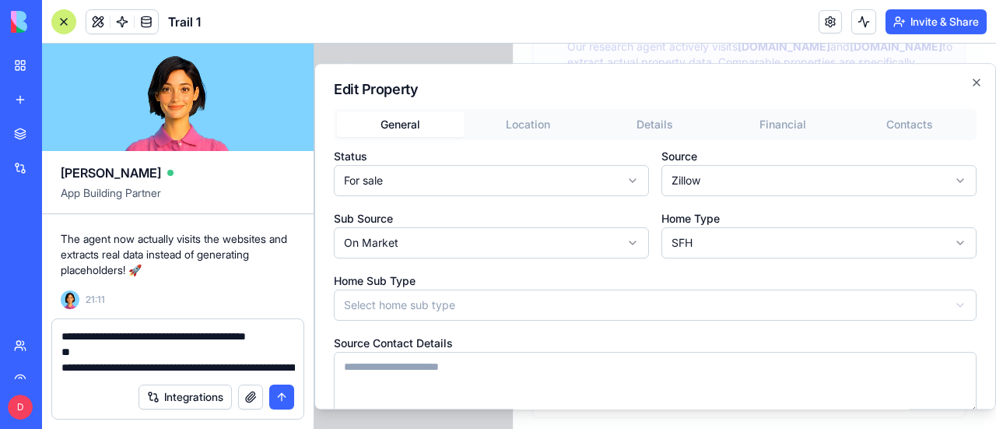
scroll to position [123, 0]
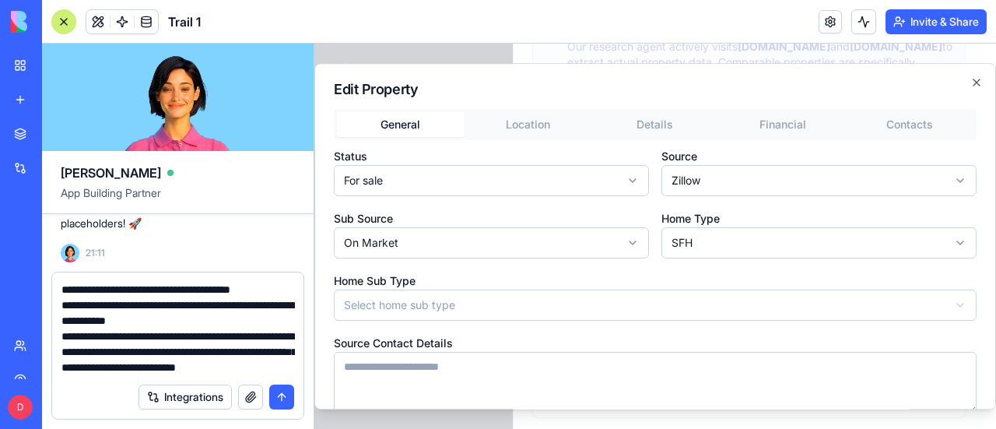
type textarea "**********"
click at [282, 395] on button "submit" at bounding box center [281, 396] width 25 height 25
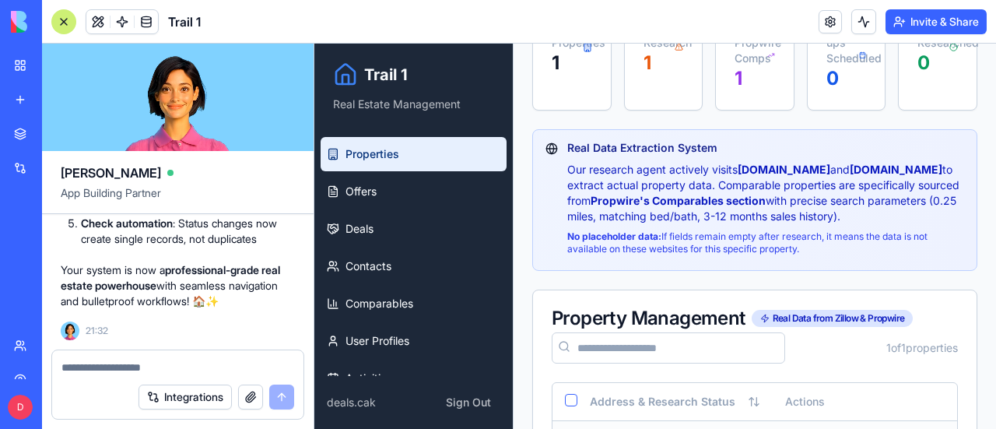
scroll to position [0, 0]
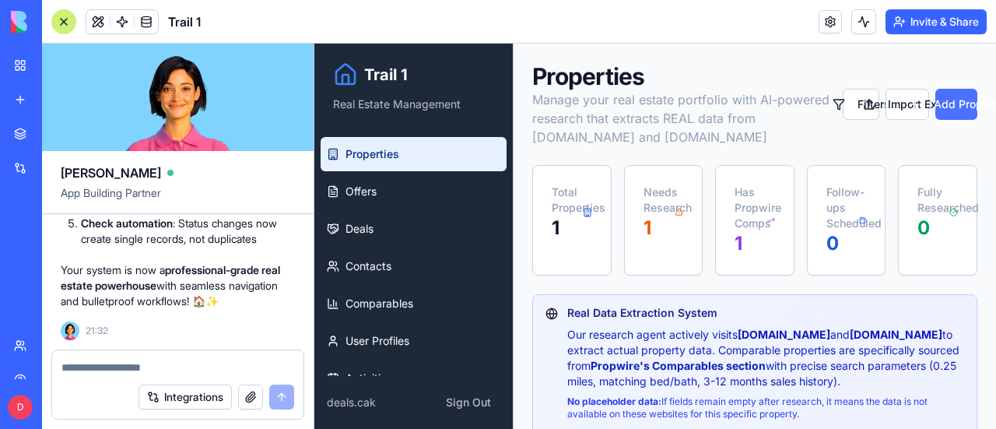
click at [954, 113] on button "Add Property" at bounding box center [956, 104] width 42 height 31
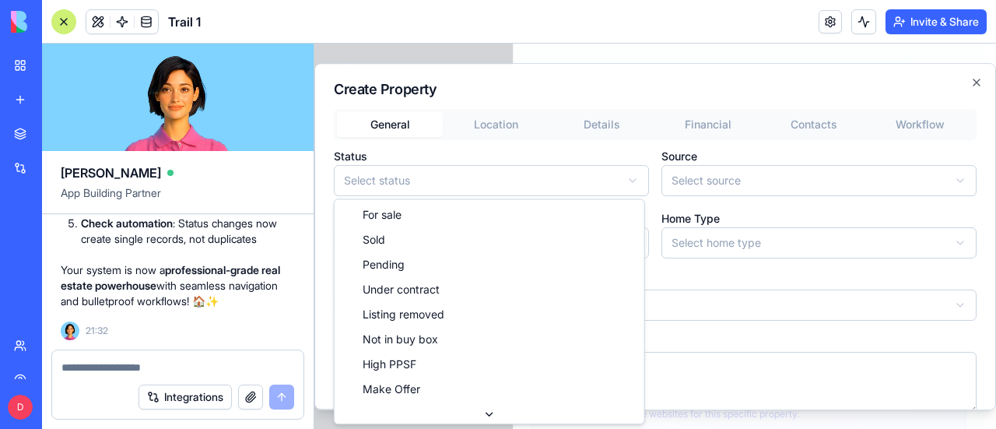
click at [390, 169] on body "Trail 1 Real Estate Management Properties Offers Deals Contacts Comparables Use…" at bounding box center [649, 428] width 670 height 768
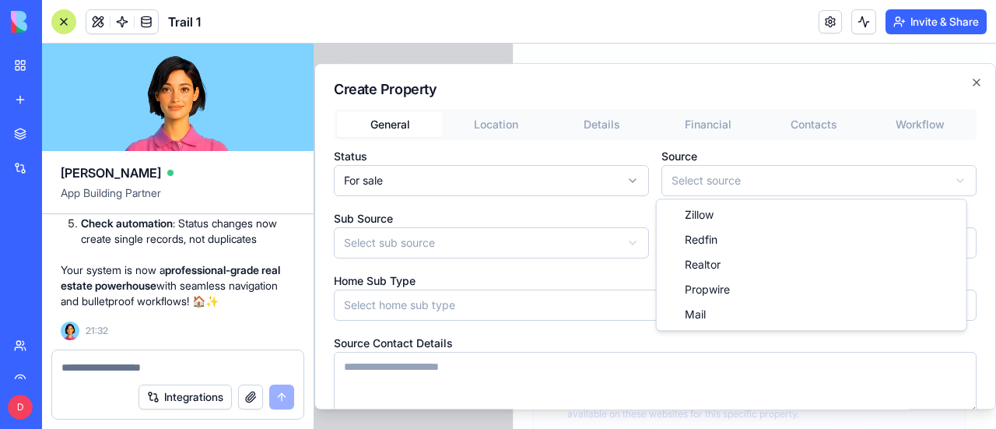
click at [796, 180] on body "Trail 1 Real Estate Management Properties Offers Deals Contacts Comparables Use…" at bounding box center [649, 428] width 670 height 768
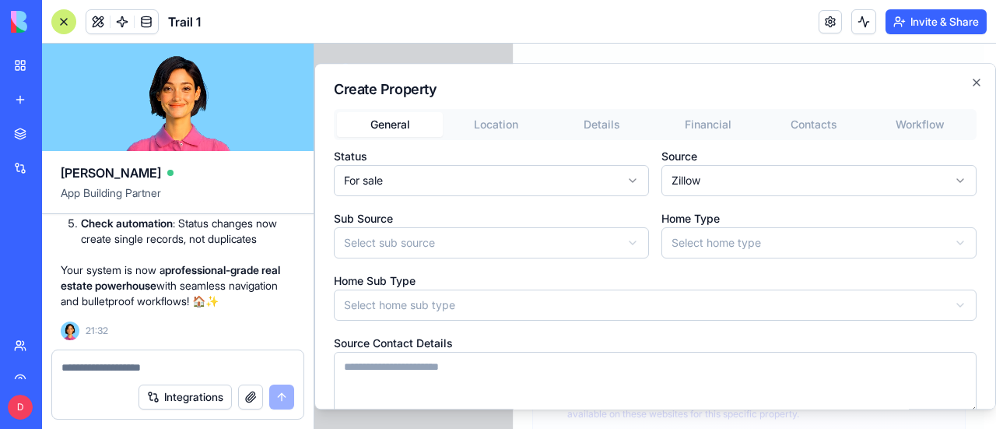
click at [583, 246] on body "Trail 1 Real Estate Management Properties Offers Deals Contacts Comparables Use…" at bounding box center [649, 428] width 670 height 768
click at [790, 239] on body "Trail 1 Real Estate Management Properties Offers Deals Contacts Comparables Use…" at bounding box center [649, 428] width 670 height 768
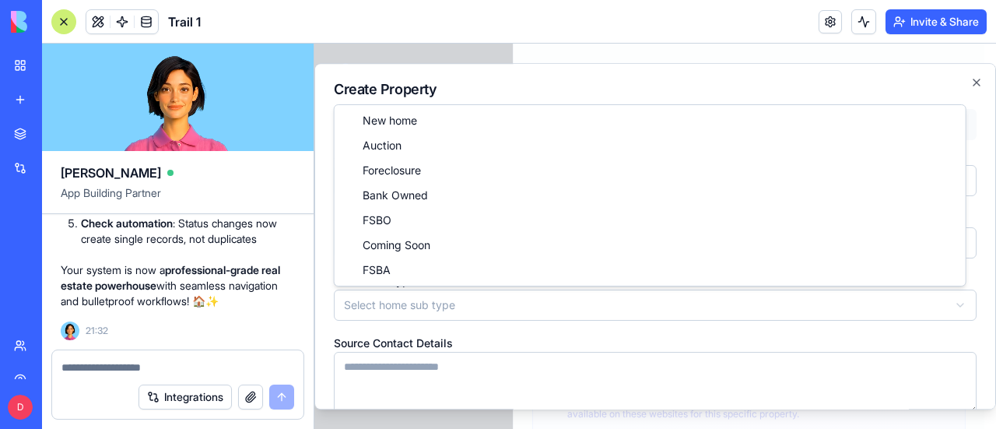
click at [704, 302] on body "Trail 1 Real Estate Management Properties Offers Deals Contacts Comparables Use…" at bounding box center [649, 428] width 670 height 768
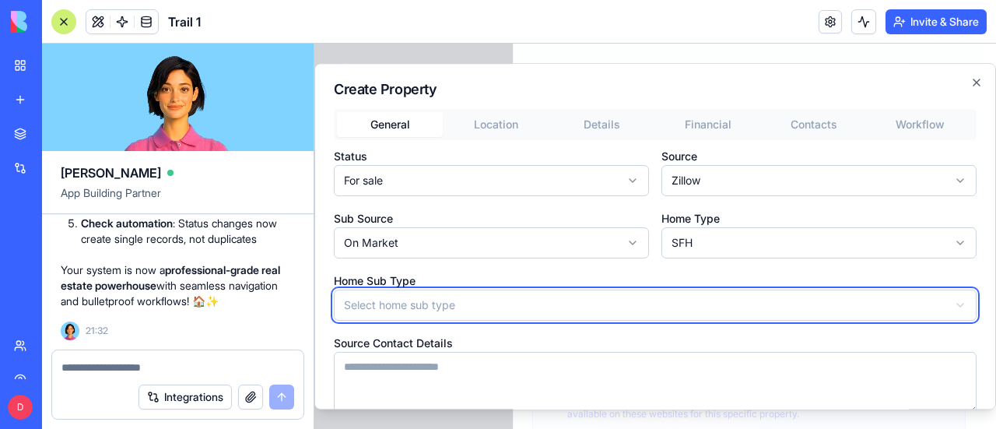
click at [704, 302] on body "Trail 1 Real Estate Management Properties Offers Deals Contacts Comparables Use…" at bounding box center [649, 428] width 670 height 768
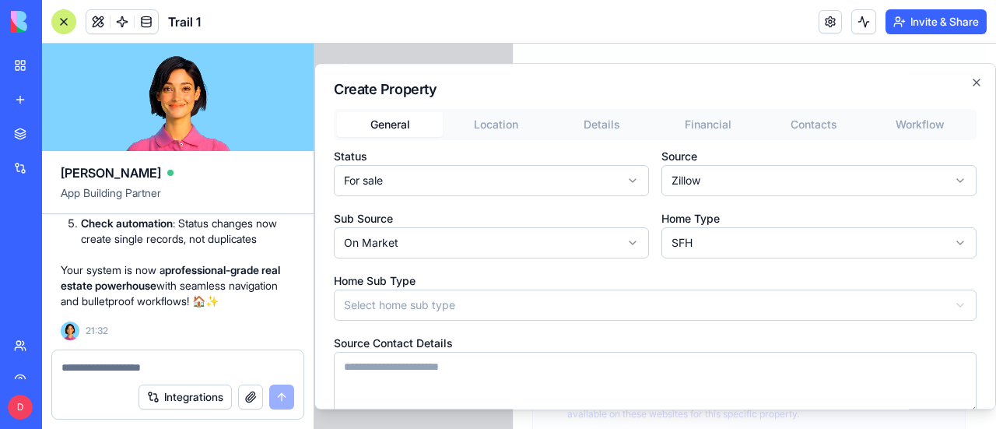
click at [502, 123] on div "**********" at bounding box center [654, 236] width 681 height 347
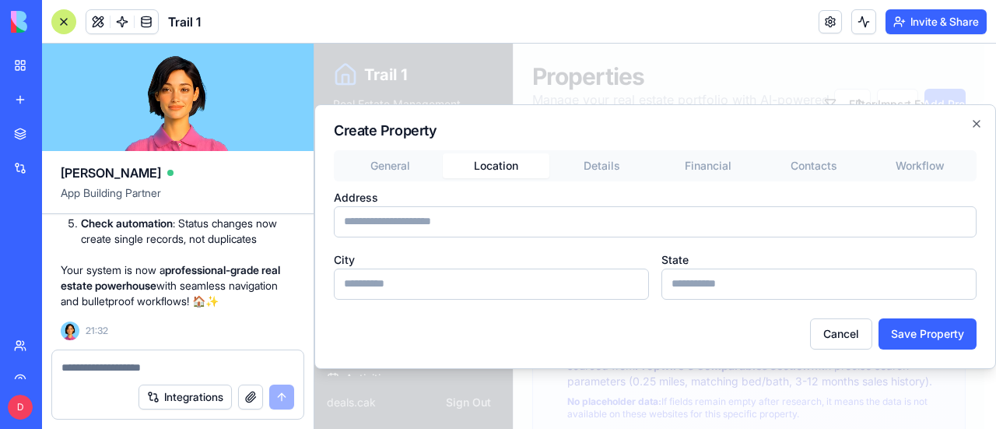
click at [447, 226] on input "Address" at bounding box center [655, 221] width 643 height 31
paste input "**********"
type input "**********"
click at [427, 290] on input "City" at bounding box center [491, 283] width 315 height 31
type input "*"
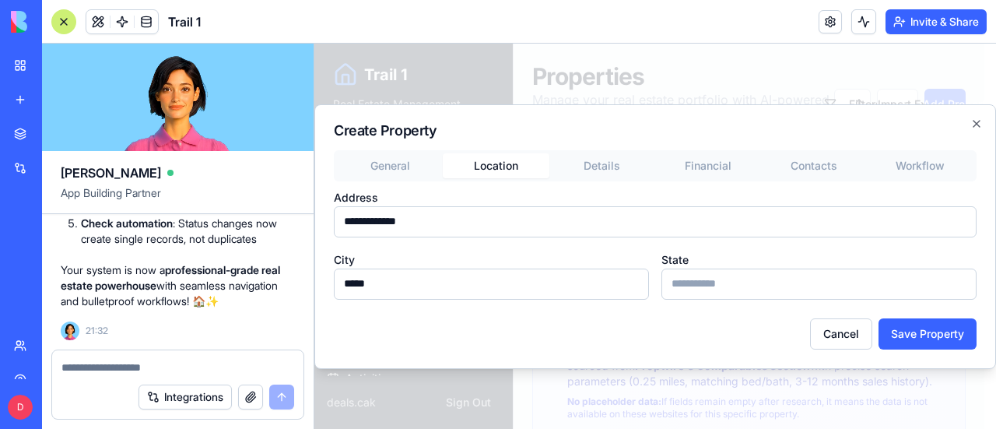
type input "*****"
click at [685, 282] on input "State" at bounding box center [818, 283] width 315 height 31
type input "**"
click at [912, 332] on button "Save Property" at bounding box center [927, 333] width 98 height 31
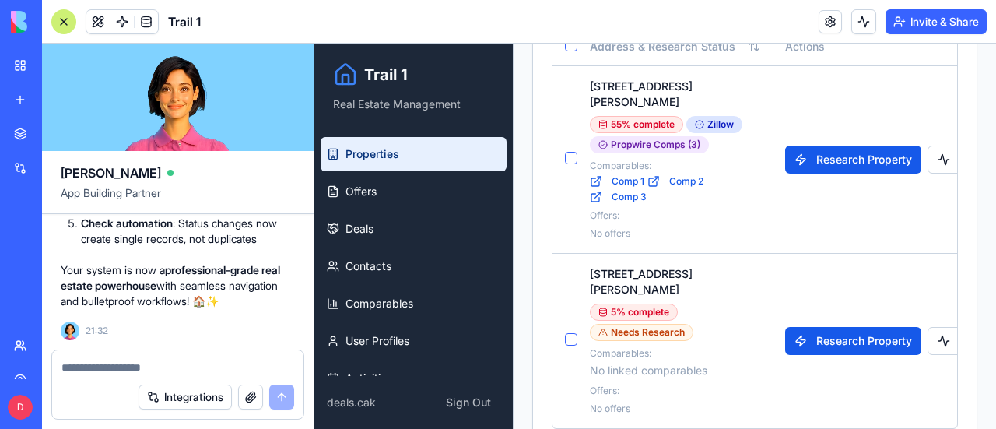
scroll to position [545, 0]
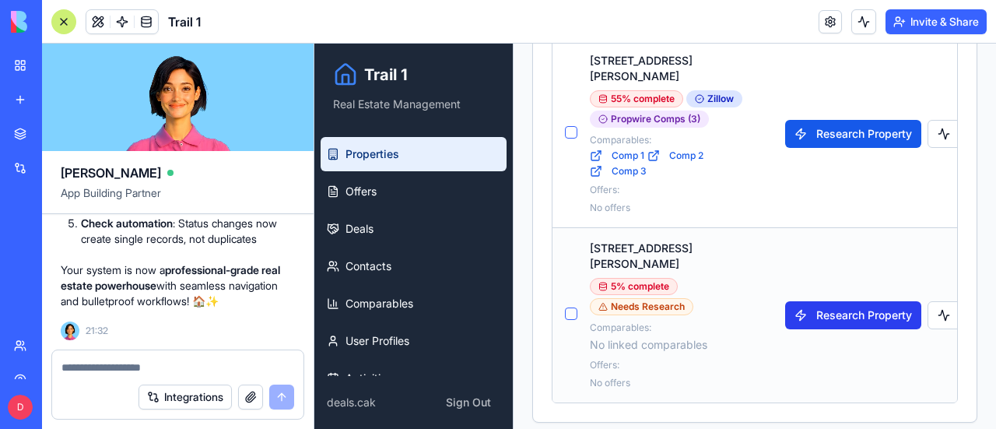
click at [843, 301] on button "Research Property" at bounding box center [853, 315] width 136 height 28
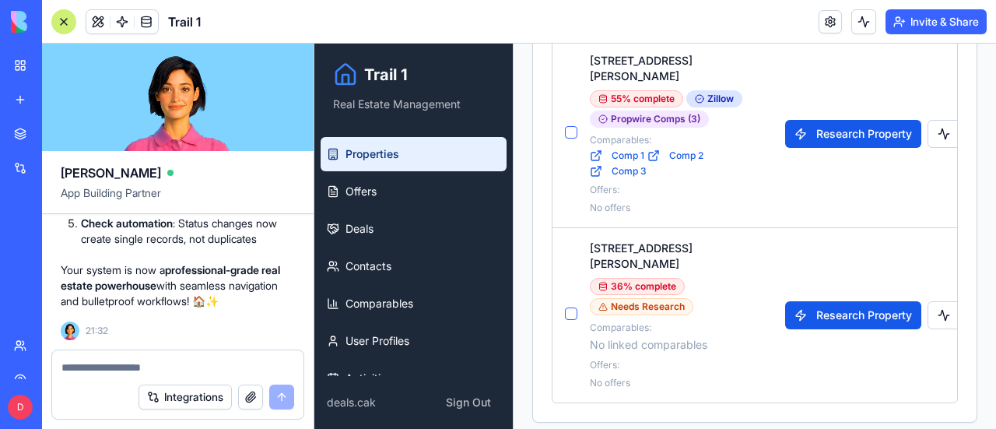
scroll to position [13476, 0]
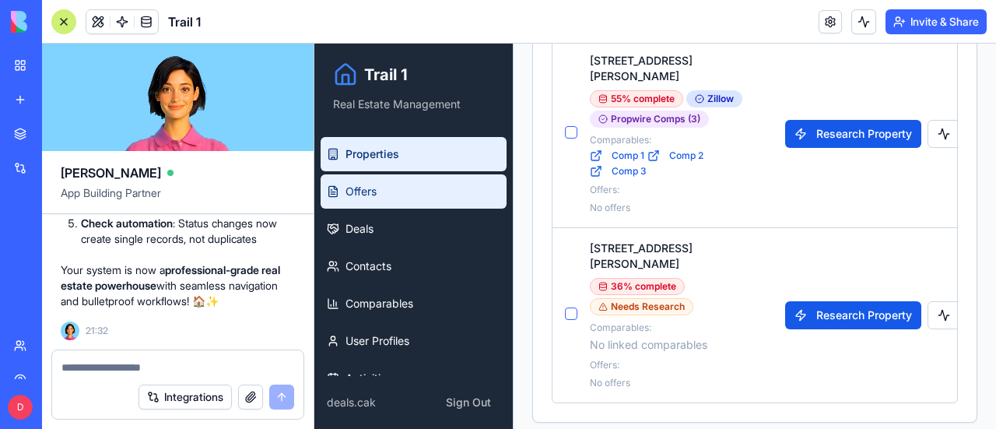
click at [355, 194] on span "Offers" at bounding box center [360, 192] width 31 height 16
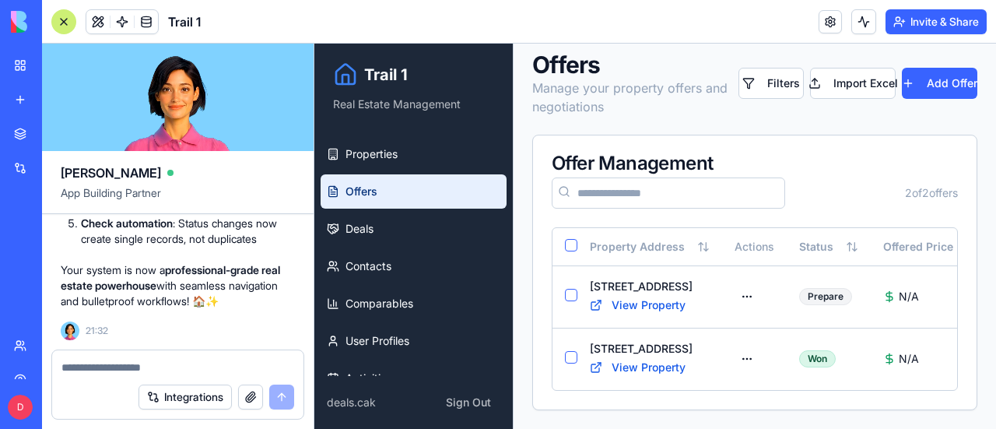
scroll to position [22, 0]
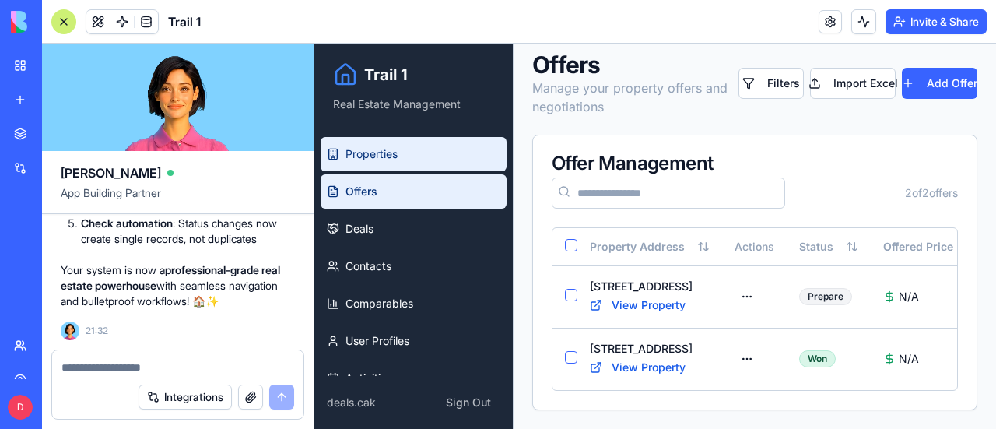
click at [371, 153] on span "Properties" at bounding box center [371, 154] width 52 height 16
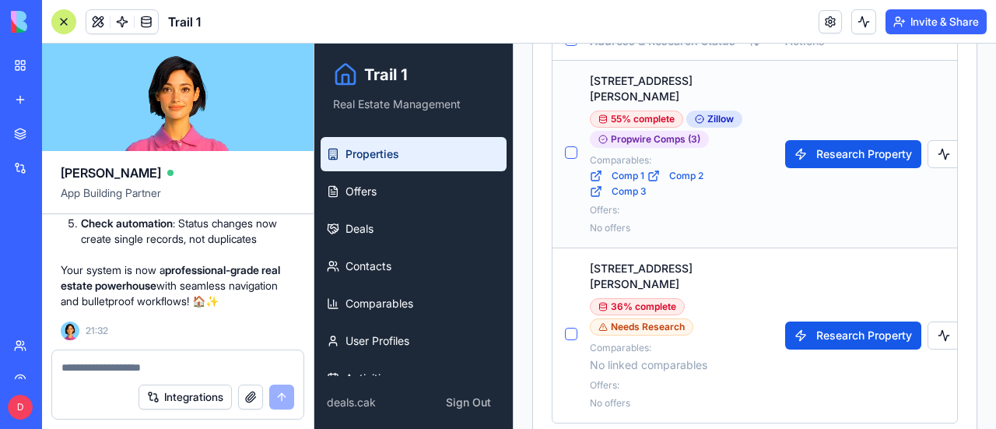
scroll to position [545, 0]
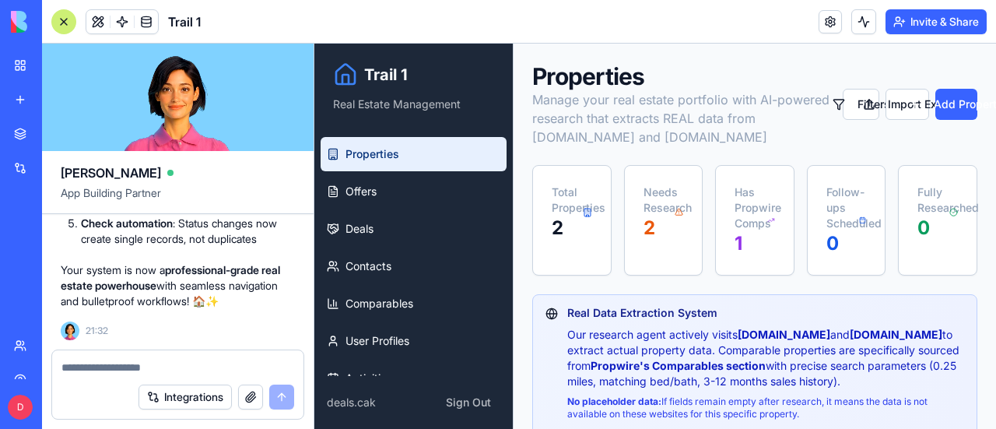
scroll to position [545, 0]
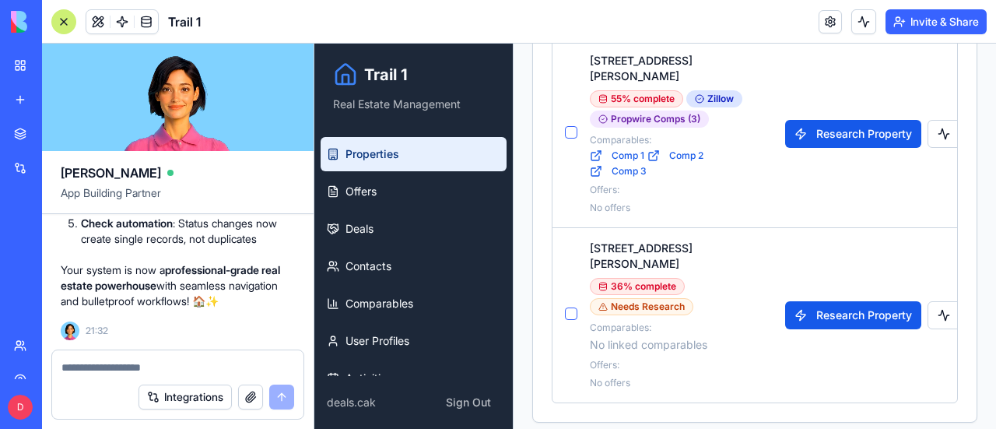
click at [61, 18] on div at bounding box center [63, 21] width 25 height 25
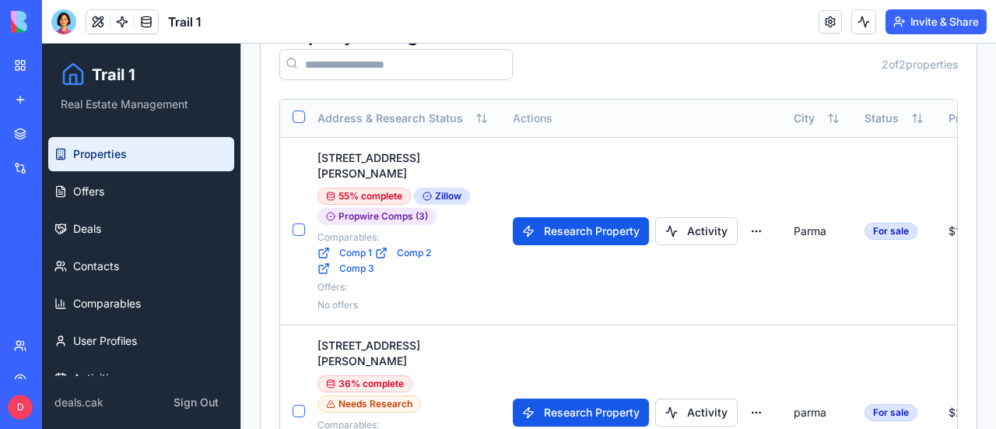
scroll to position [389, 0]
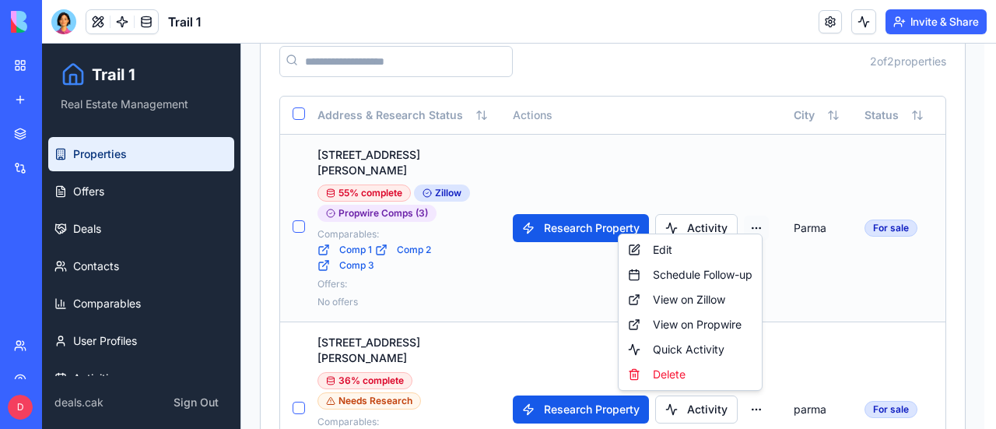
click at [742, 217] on html "Trail 1 Real Estate Management Properties Offers Deals Contacts Comparables Use…" at bounding box center [519, 95] width 954 height 881
click at [662, 253] on div "Edit" at bounding box center [690, 249] width 137 height 25
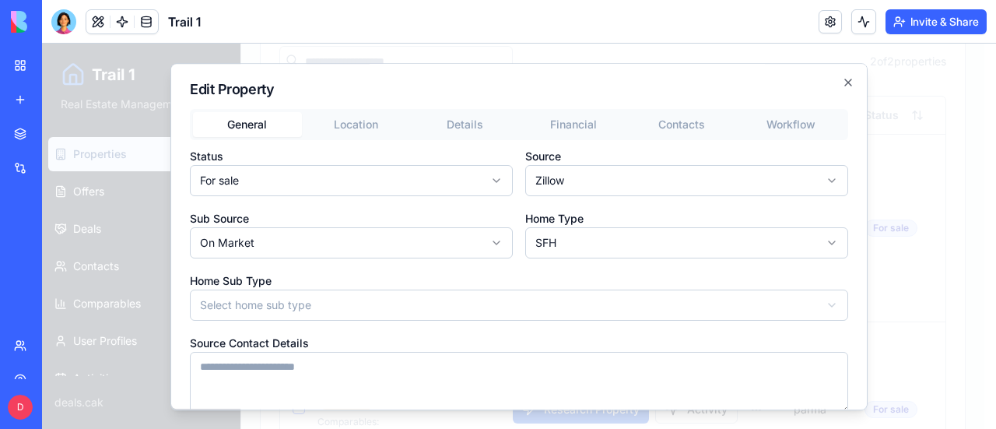
click at [440, 184] on body "Trail 1 Real Estate Management Properties Offers Deals Contacts Comparables Use…" at bounding box center [513, 95] width 942 height 881
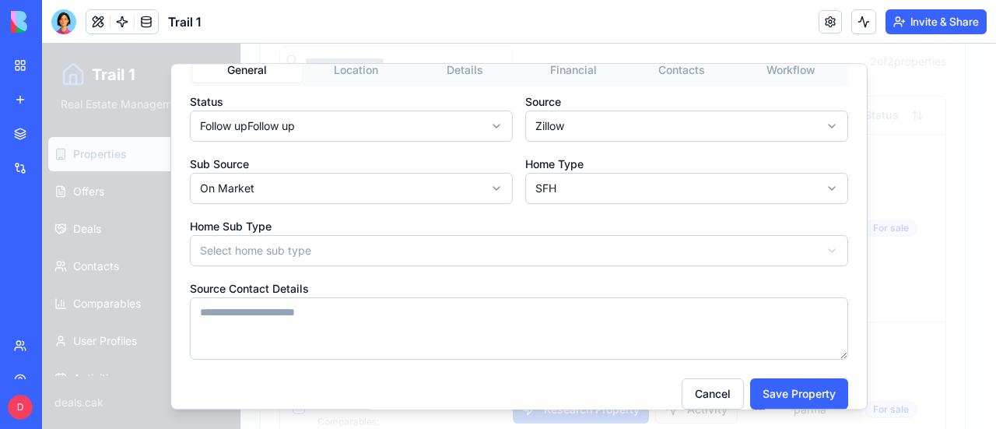
scroll to position [72, 0]
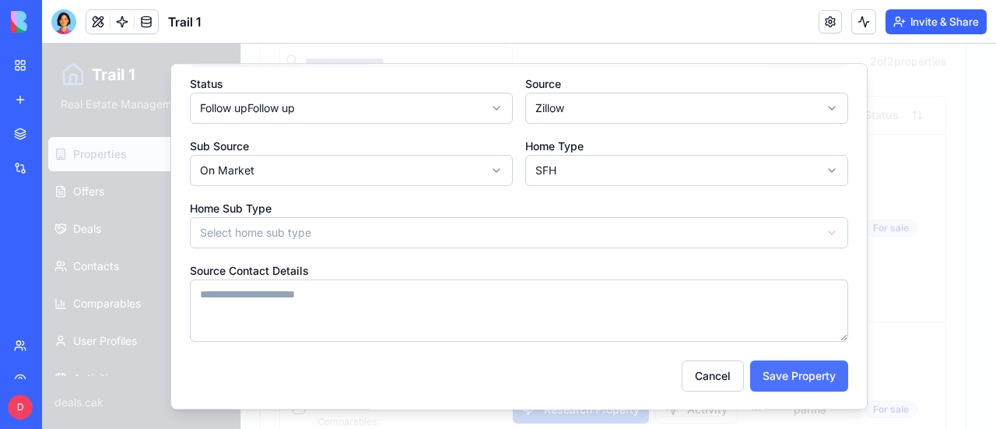
click at [800, 370] on button "Save Property" at bounding box center [799, 375] width 98 height 31
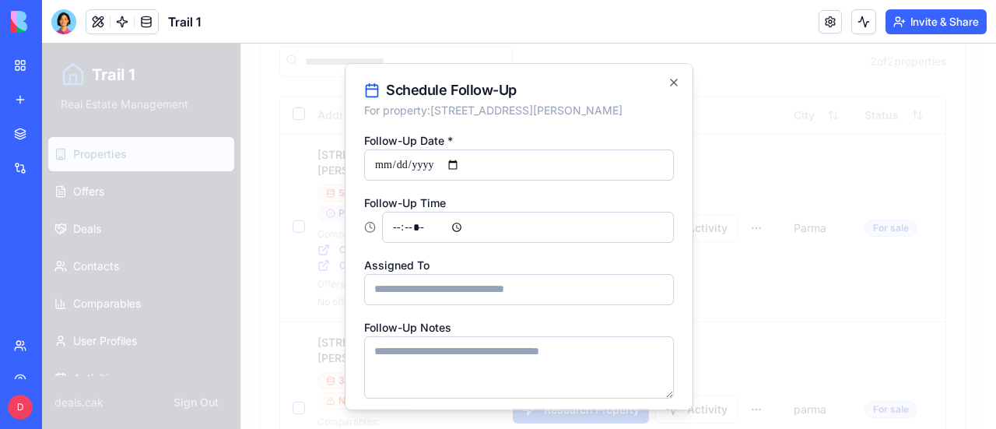
click at [560, 163] on input "Follow-Up Date *" at bounding box center [519, 164] width 310 height 31
type input "**********"
click at [604, 225] on input "Follow-Up Time" at bounding box center [528, 227] width 292 height 31
type input "*****"
click at [548, 205] on div "Follow-Up Time *****" at bounding box center [519, 218] width 310 height 50
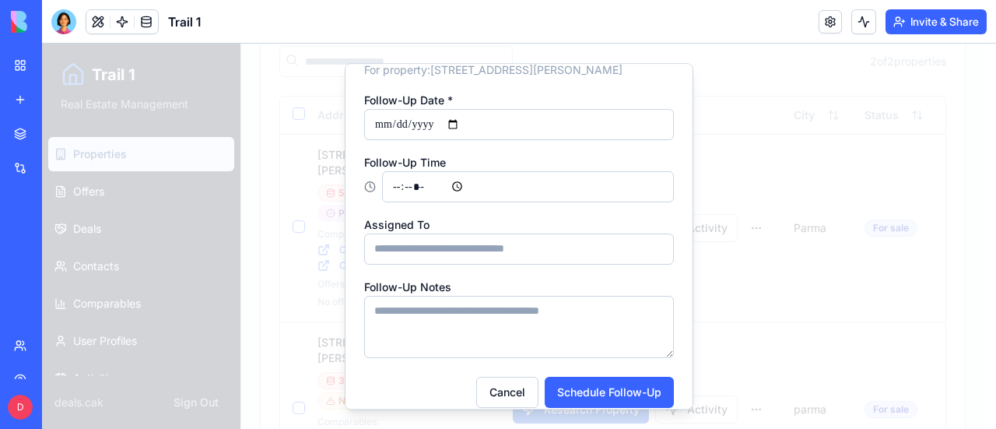
scroll to position [57, 0]
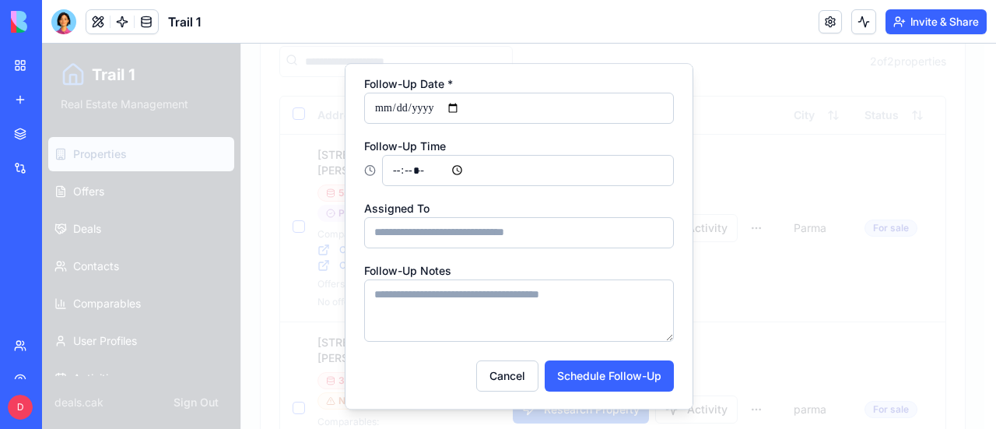
click at [472, 299] on textarea "Follow-Up Notes" at bounding box center [519, 310] width 310 height 62
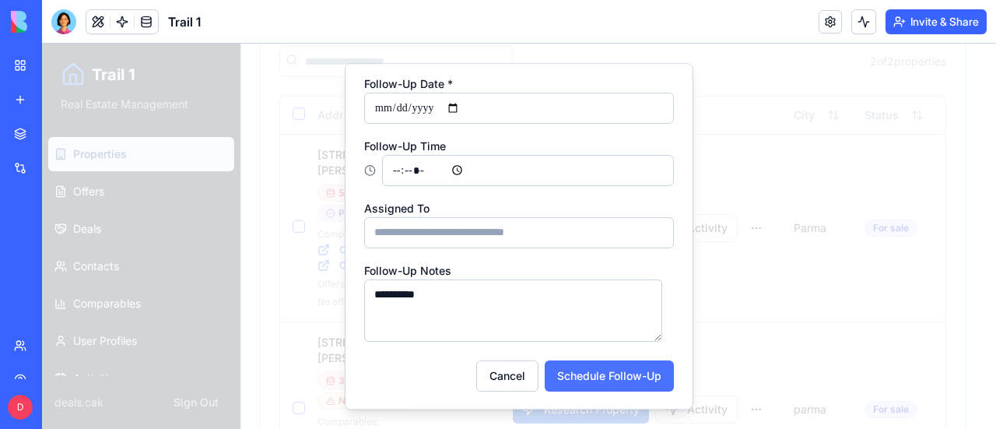
type textarea "**********"
click at [604, 379] on button "Schedule Follow-Up" at bounding box center [609, 375] width 129 height 31
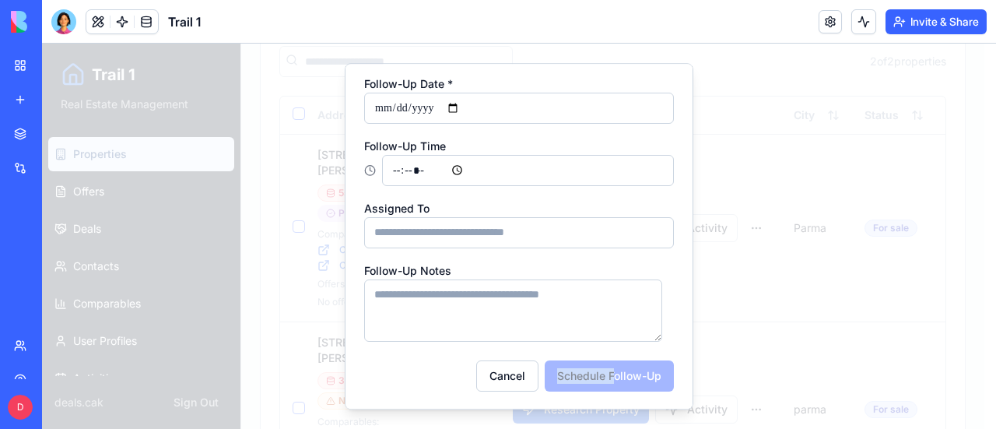
click at [604, 379] on div "Cancel Schedule Follow-Up" at bounding box center [519, 375] width 310 height 31
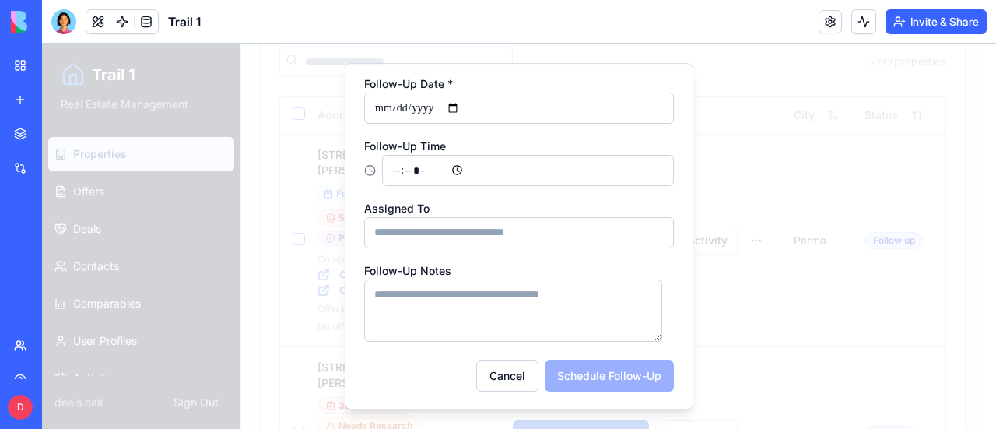
scroll to position [0, 0]
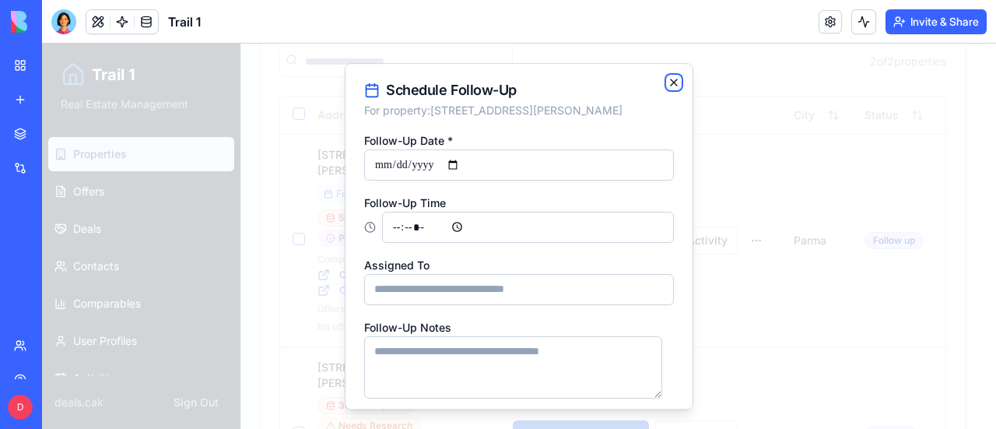
click at [667, 82] on icon "button" at bounding box center [673, 82] width 12 height 12
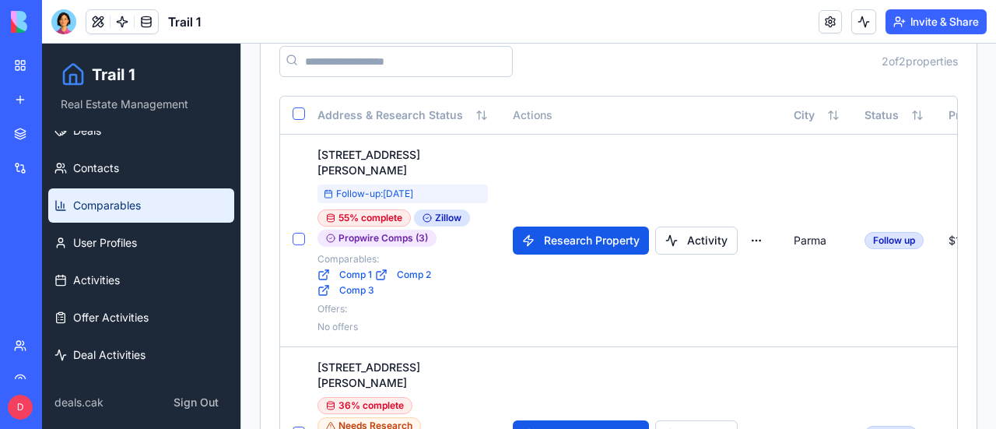
scroll to position [100, 0]
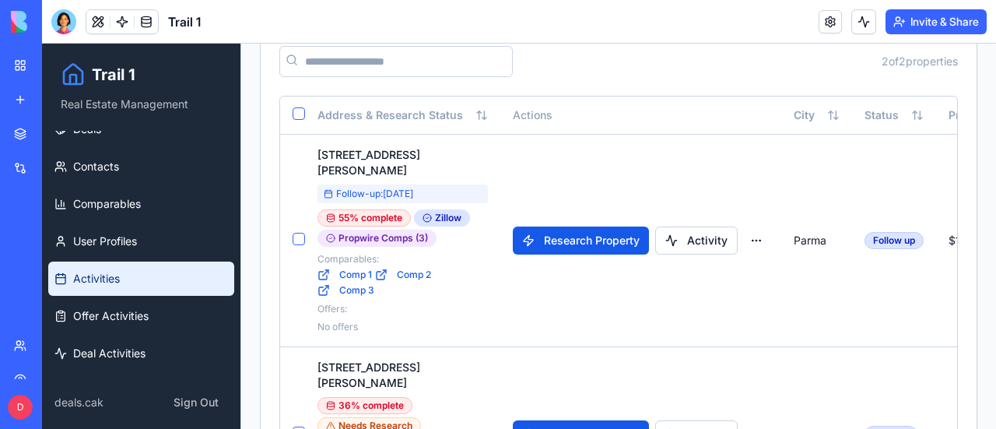
click at [113, 273] on span "Activities" at bounding box center [96, 279] width 47 height 16
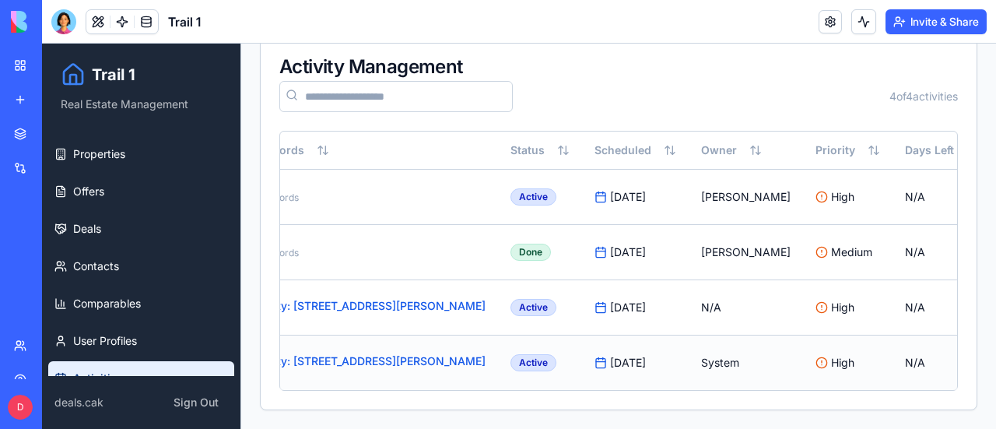
scroll to position [0, 352]
click at [905, 351] on html "Trail 1 Real Estate Management Properties Offers Deals Contacts Comparables Use…" at bounding box center [519, 191] width 954 height 475
click at [867, 380] on div "Edit" at bounding box center [869, 383] width 92 height 25
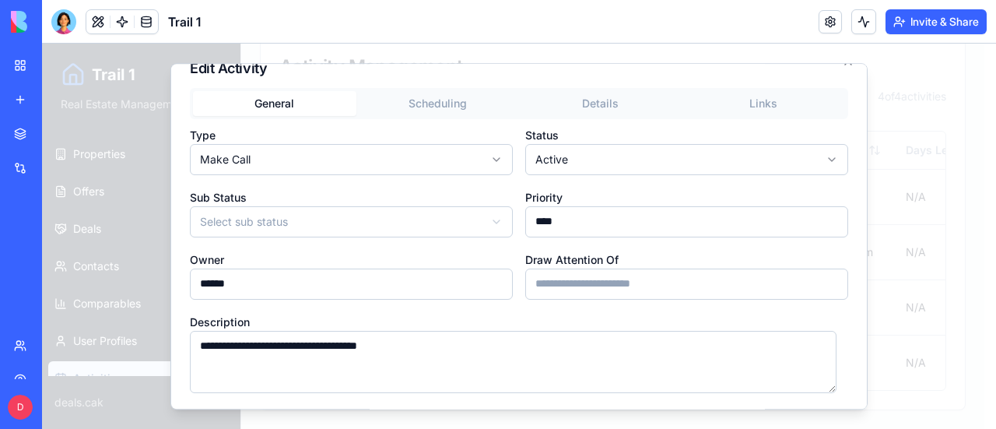
scroll to position [0, 0]
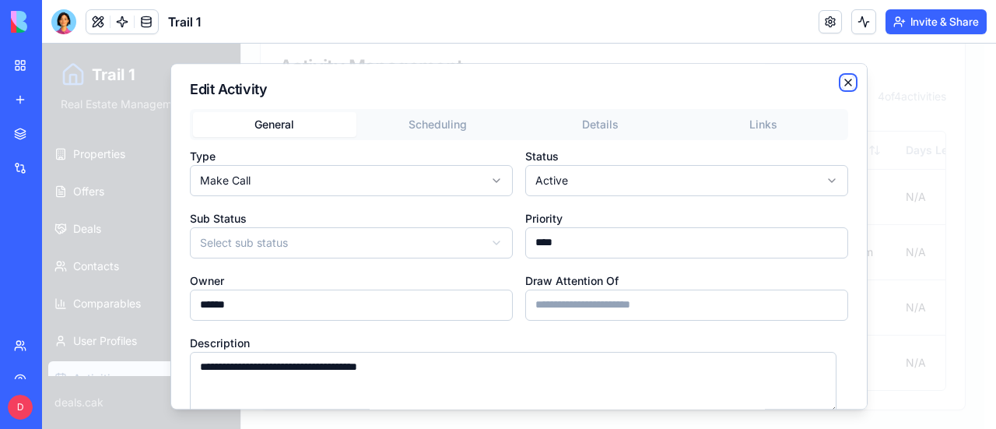
click at [842, 84] on icon "button" at bounding box center [848, 82] width 12 height 12
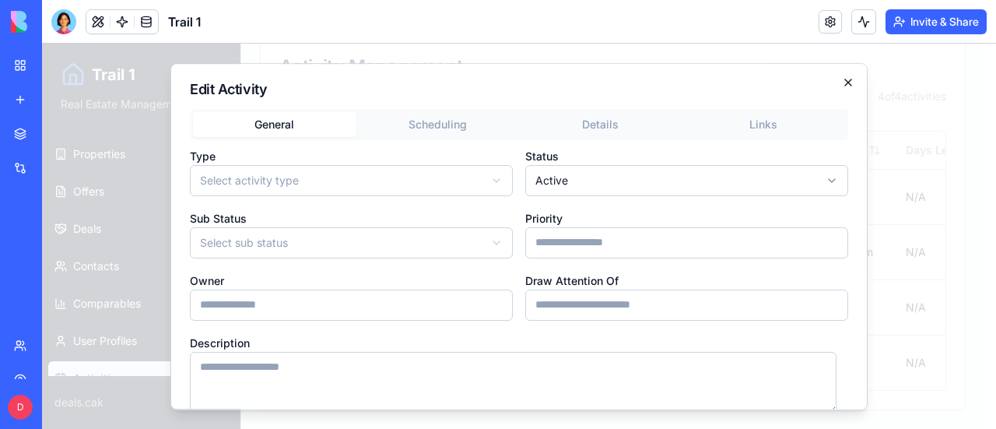
scroll to position [0, 341]
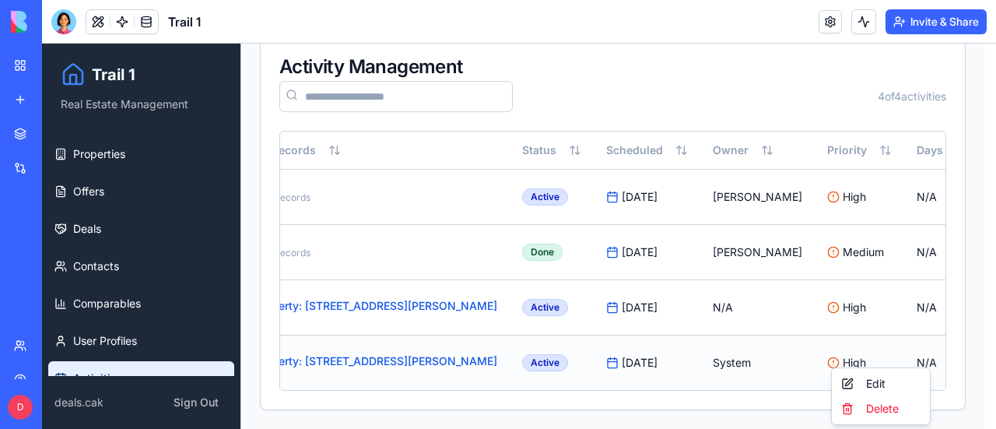
click at [923, 348] on html "Trail 1 Real Estate Management Properties Offers Deals Contacts Comparables Use…" at bounding box center [519, 191] width 954 height 475
click at [867, 383] on div "Edit" at bounding box center [881, 383] width 92 height 25
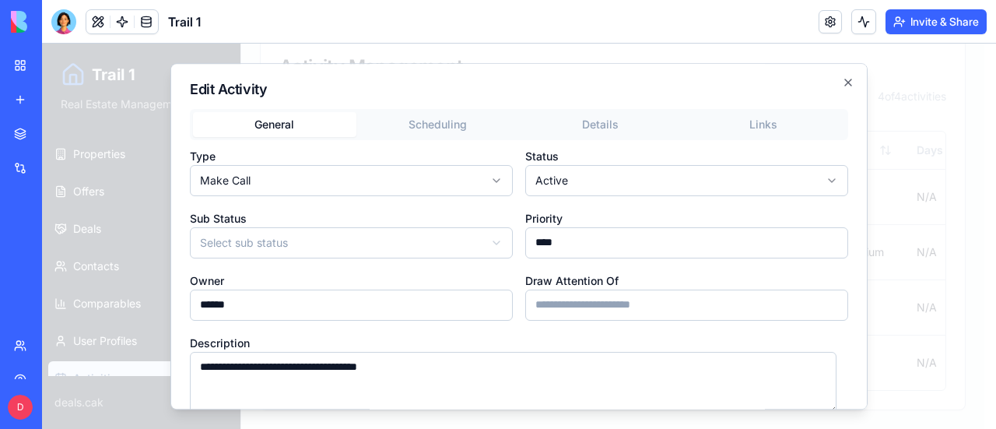
scroll to position [0, 0]
click at [447, 117] on div "**********" at bounding box center [518, 236] width 697 height 347
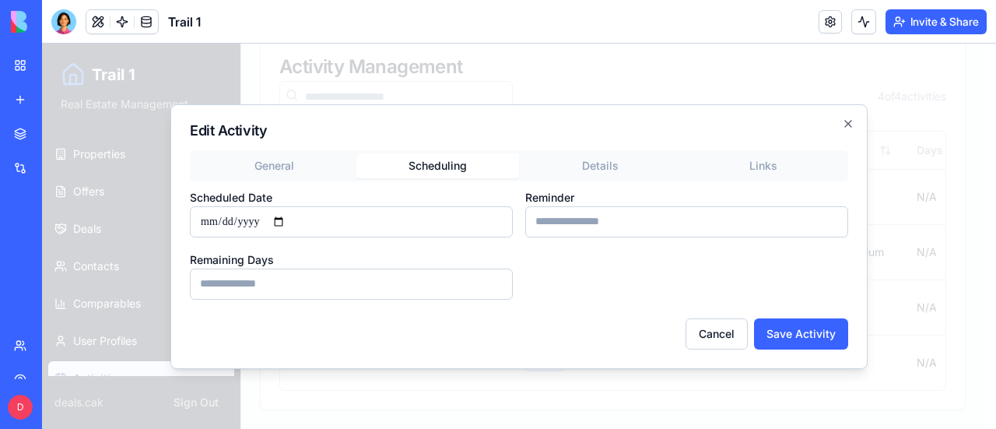
click at [613, 166] on div "General Scheduling Details Links Scheduled Date Reminder Remaining Days" at bounding box center [519, 224] width 658 height 149
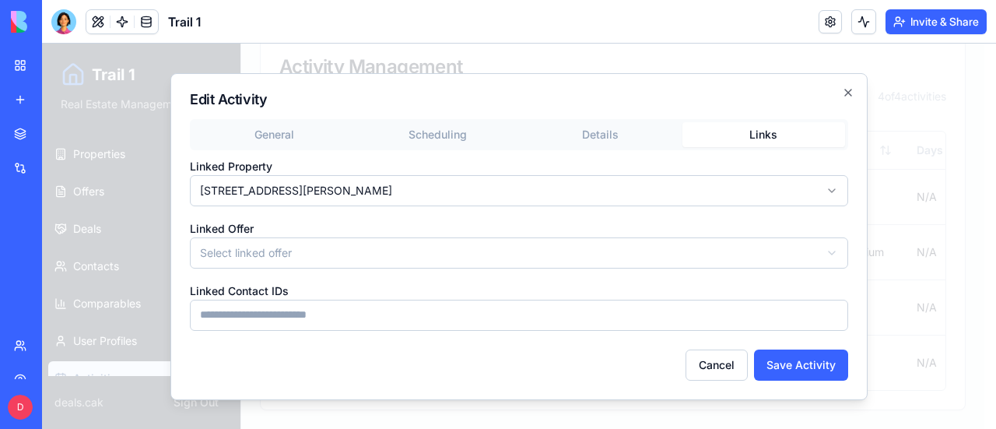
click at [760, 121] on div "General Scheduling Details Links" at bounding box center [519, 134] width 658 height 31
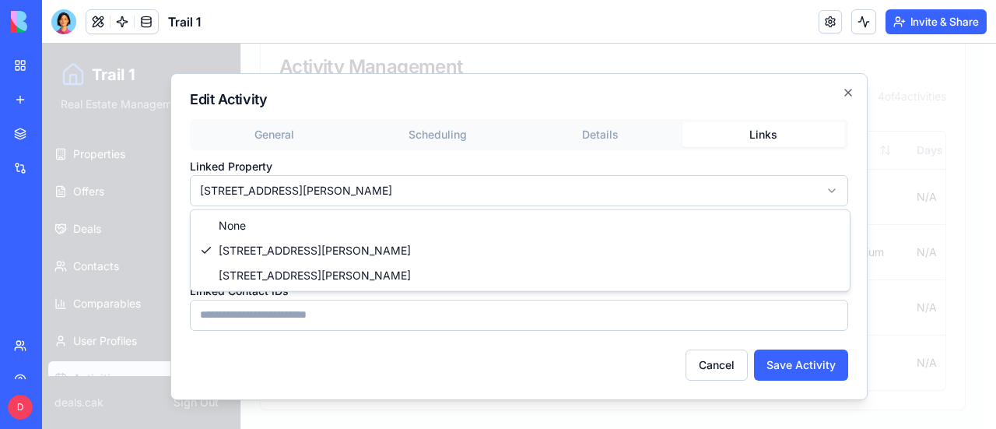
click at [245, 187] on body "**********" at bounding box center [513, 191] width 942 height 475
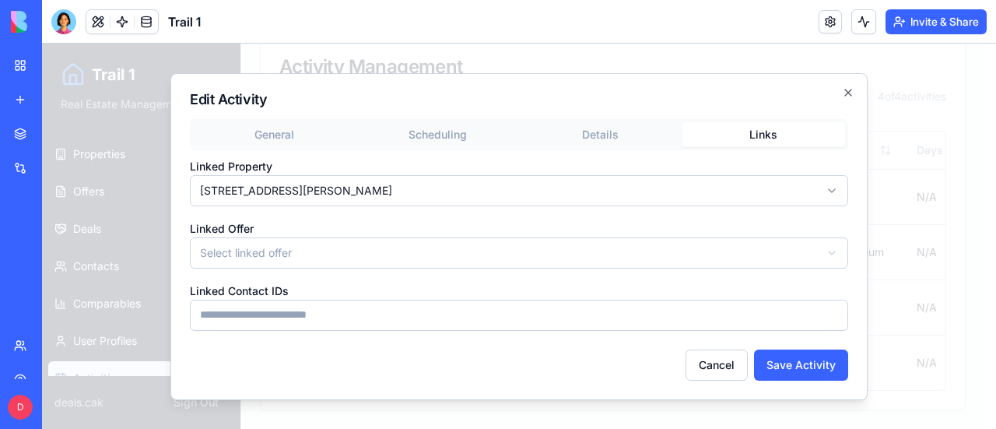
click at [272, 183] on body "**********" at bounding box center [513, 191] width 942 height 475
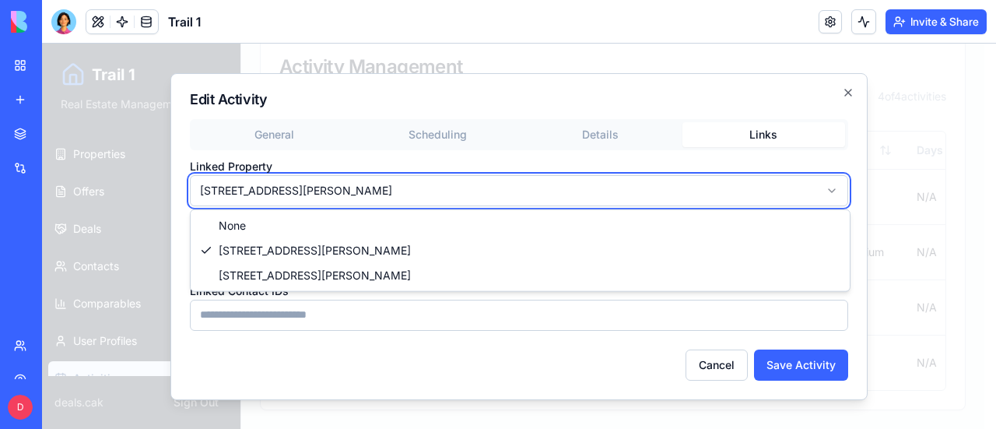
click at [272, 183] on body "**********" at bounding box center [513, 191] width 942 height 475
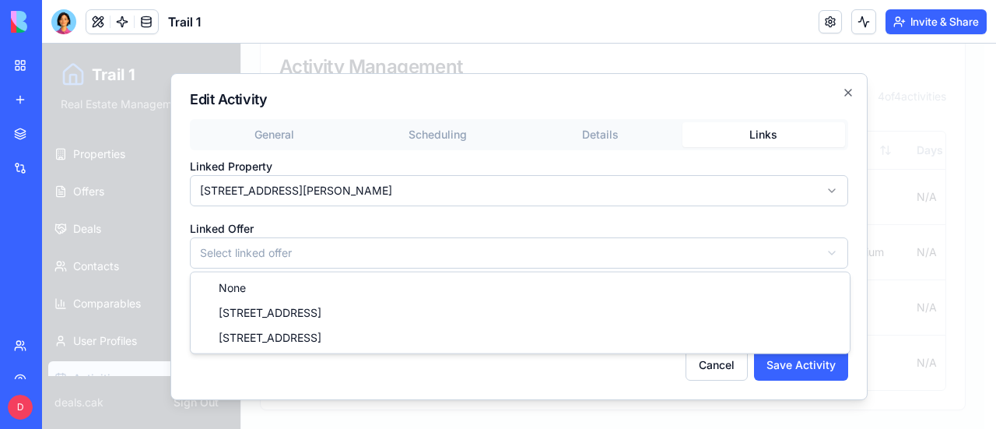
click at [317, 251] on body "**********" at bounding box center [513, 191] width 942 height 475
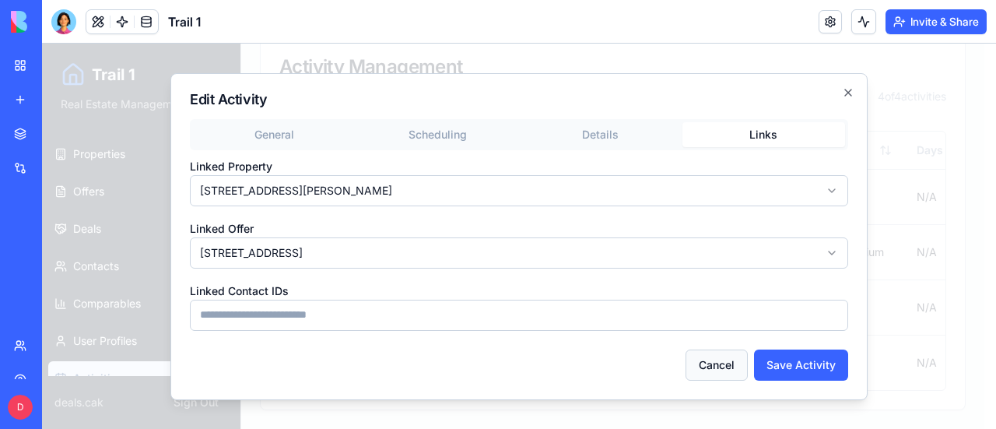
click at [707, 360] on button "Cancel" at bounding box center [716, 364] width 62 height 31
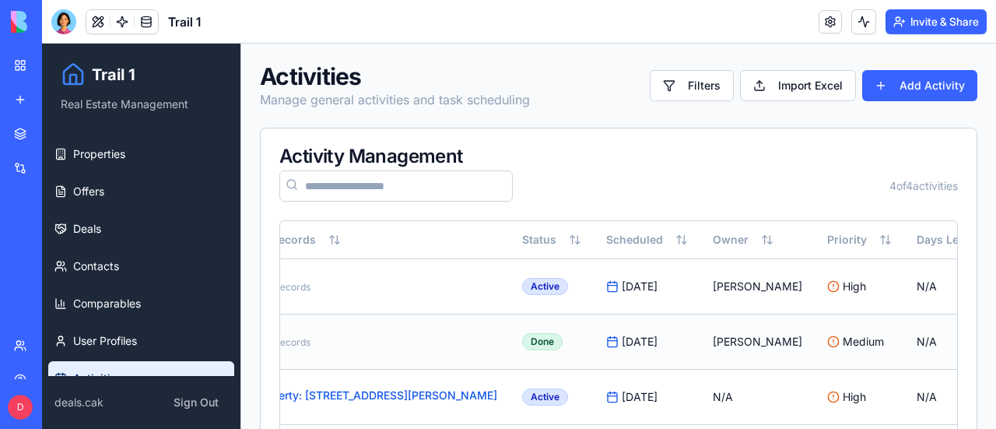
scroll to position [96, 0]
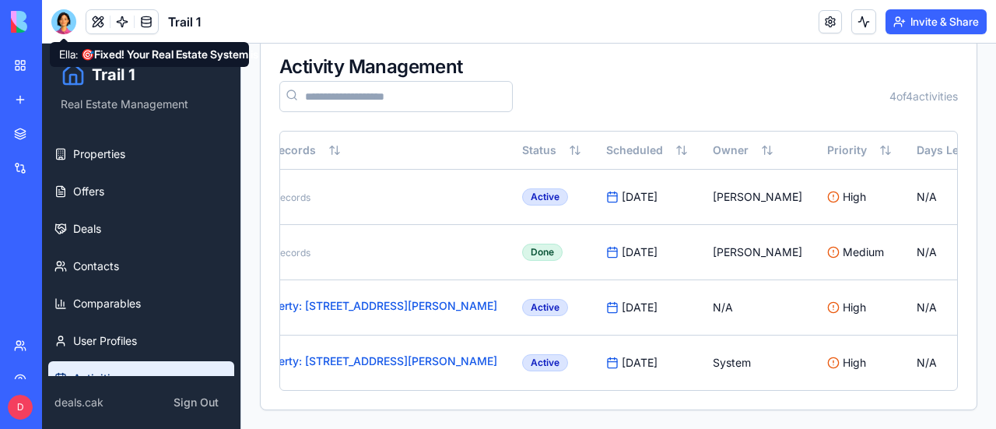
click at [61, 19] on div at bounding box center [63, 21] width 25 height 25
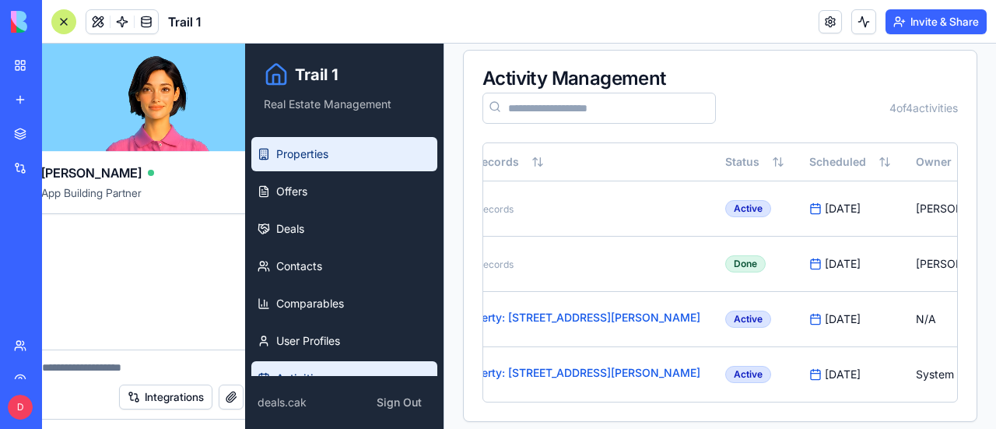
scroll to position [0, 0]
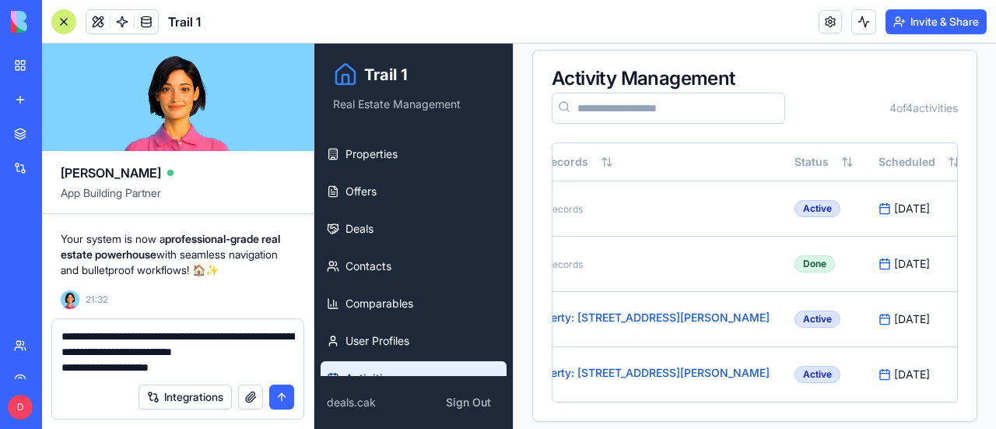
type textarea "**********"
click at [828, 78] on div "Activity Management" at bounding box center [755, 78] width 406 height 19
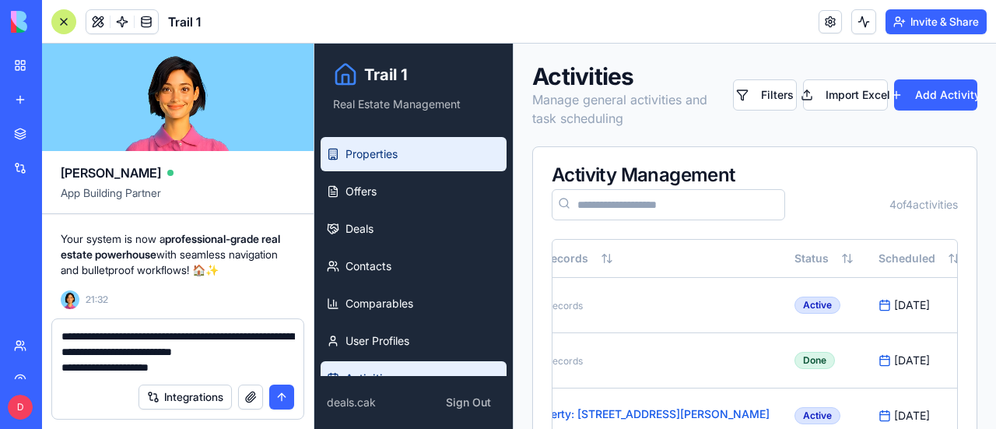
click at [398, 149] on span "Properties" at bounding box center [371, 154] width 52 height 16
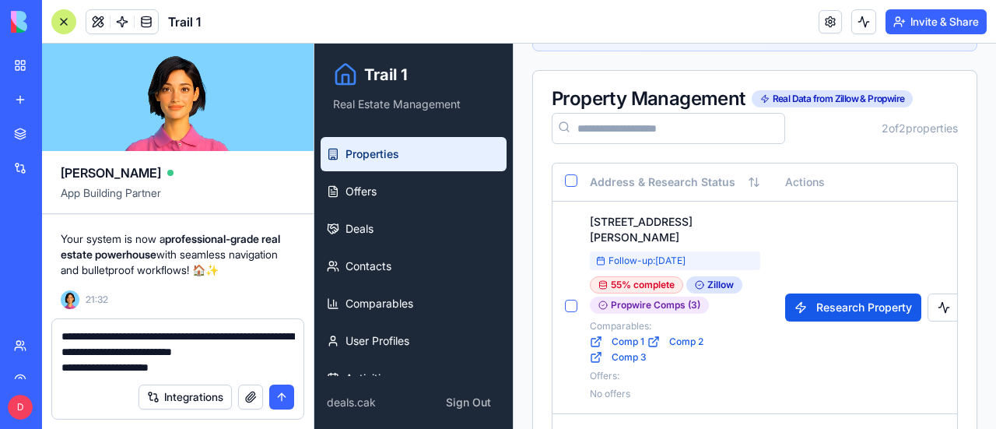
scroll to position [545, 0]
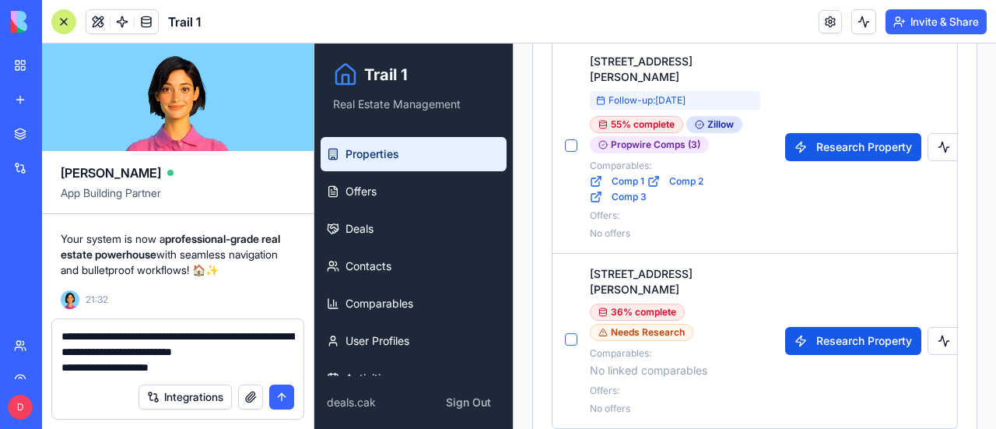
click at [64, 20] on div at bounding box center [63, 21] width 25 height 25
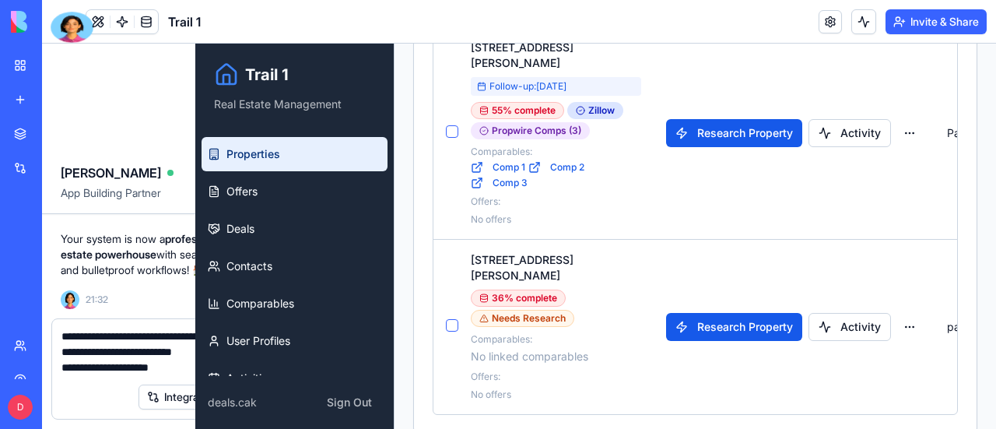
scroll to position [496, 0]
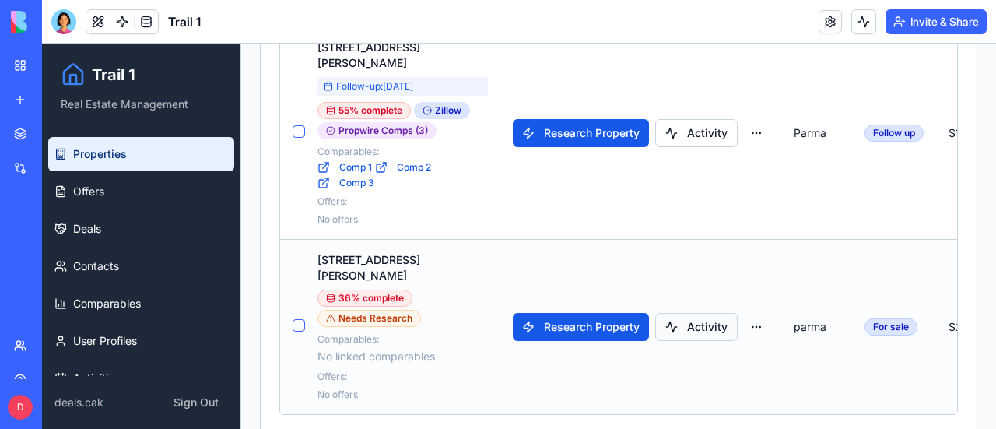
click at [701, 313] on button "Activity" at bounding box center [696, 327] width 82 height 28
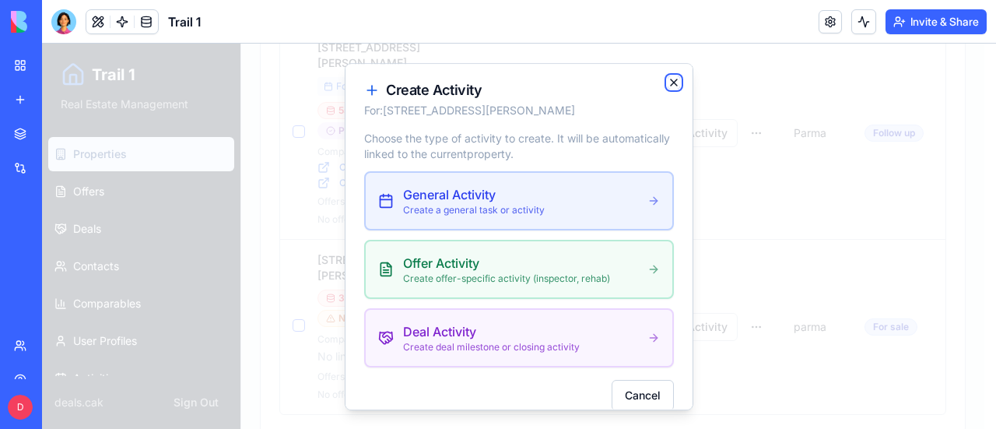
click at [667, 79] on icon "button" at bounding box center [673, 82] width 12 height 12
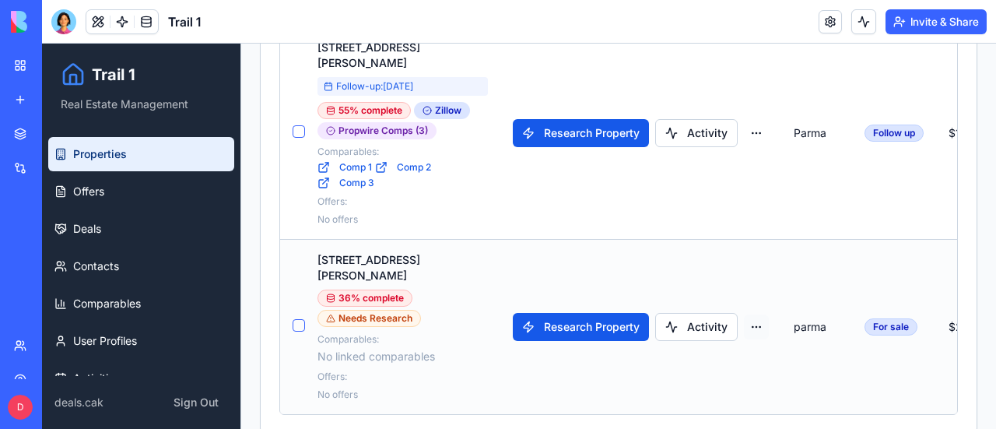
click at [751, 293] on html "Trail 1 Real Estate Management Properties Offers Deals Contacts Comparables Use…" at bounding box center [519, -1] width 954 height 905
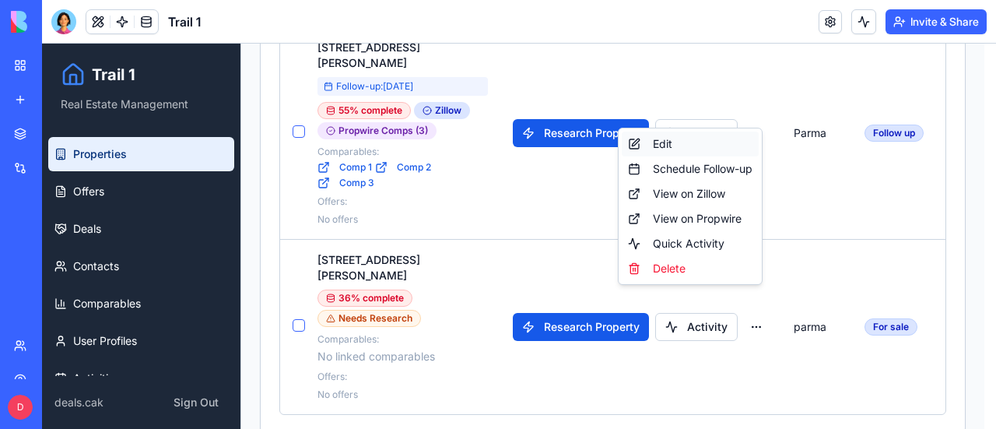
click at [664, 144] on div "Edit" at bounding box center [690, 143] width 137 height 25
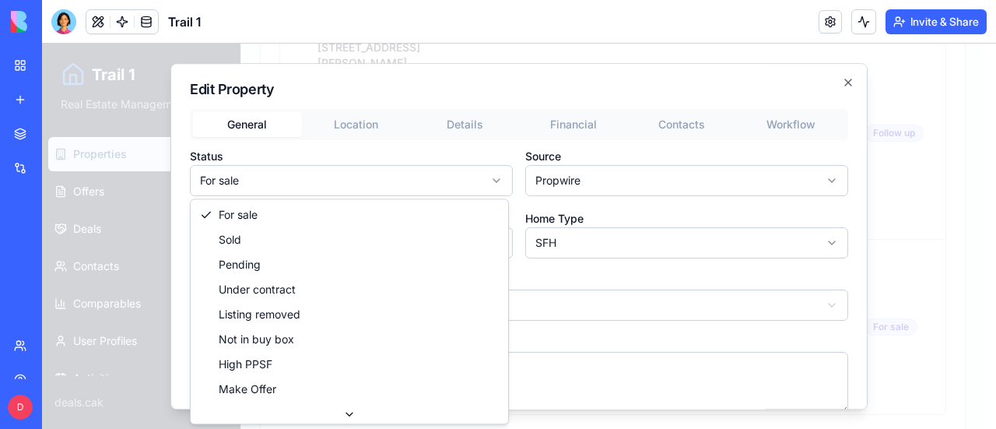
click at [366, 183] on body "Trail 1 Real Estate Management Properties Offers Deals Contacts Comparables Use…" at bounding box center [513, -1] width 942 height 905
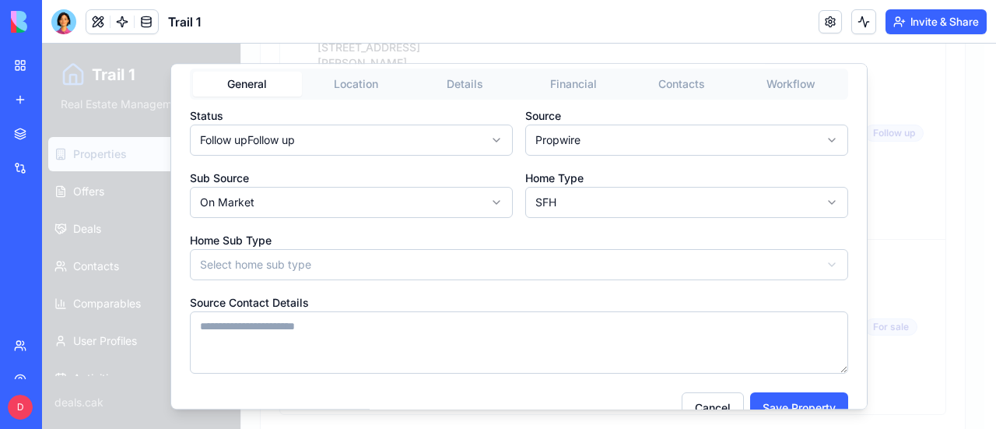
scroll to position [72, 0]
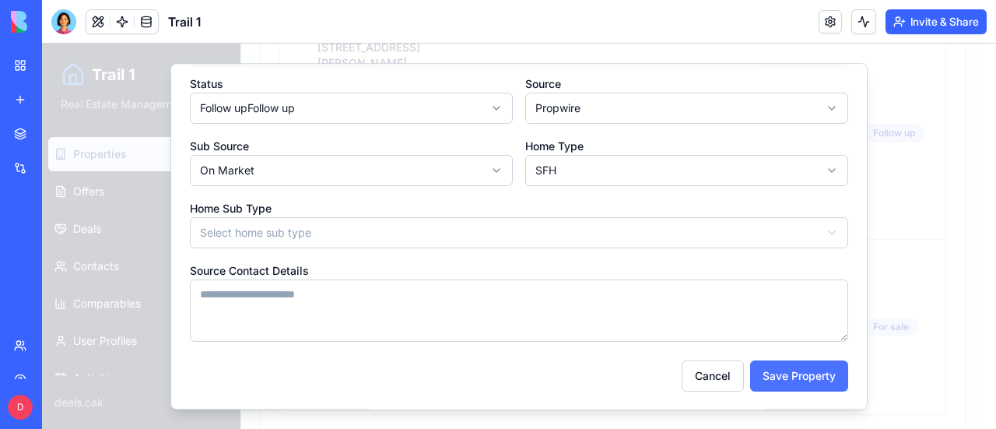
click at [787, 374] on button "Save Property" at bounding box center [799, 375] width 98 height 31
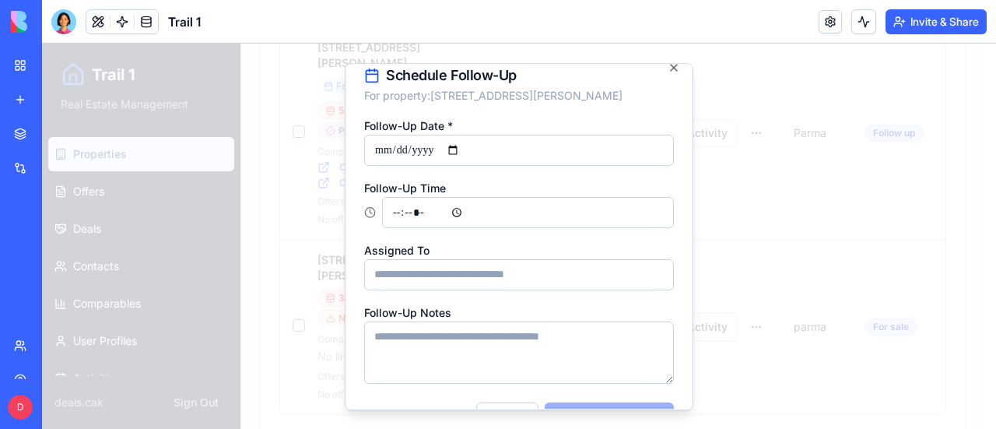
scroll to position [0, 0]
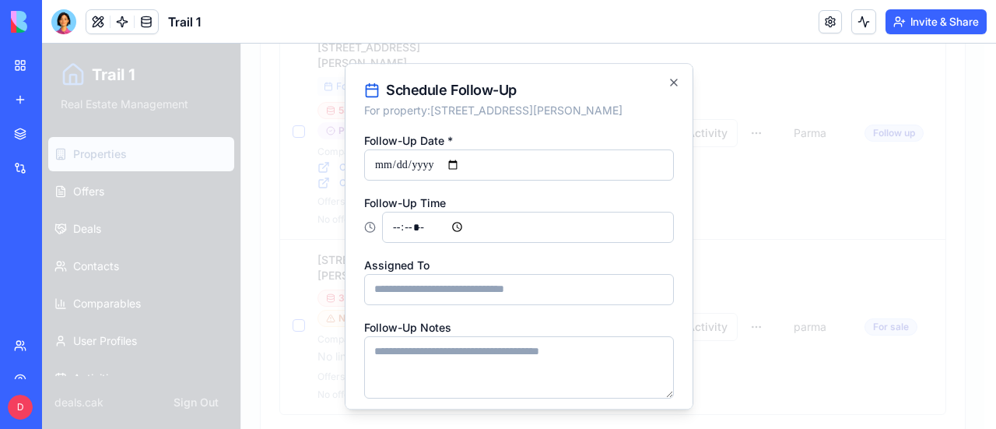
click at [563, 167] on input "Follow-Up Date *" at bounding box center [519, 164] width 310 height 31
type input "**********"
click at [601, 223] on input "Follow-Up Time" at bounding box center [528, 227] width 292 height 31
type input "*****"
click at [479, 352] on textarea "Follow-Up Notes" at bounding box center [519, 367] width 310 height 62
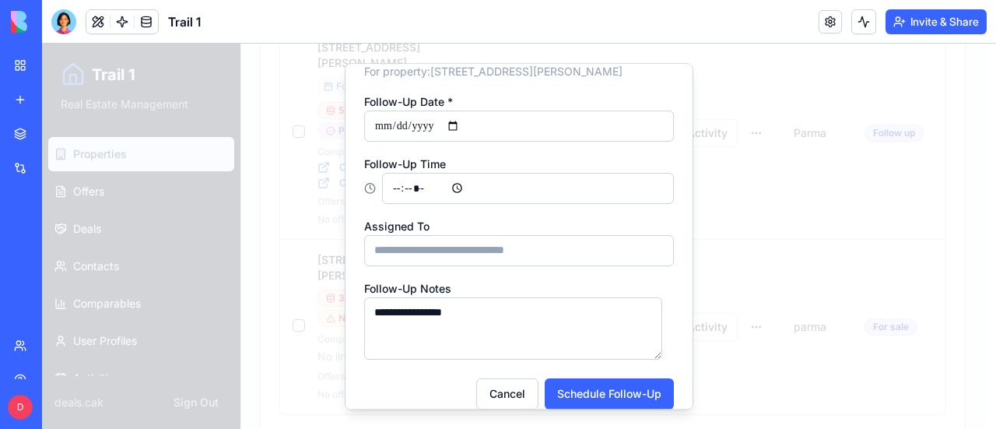
scroll to position [57, 0]
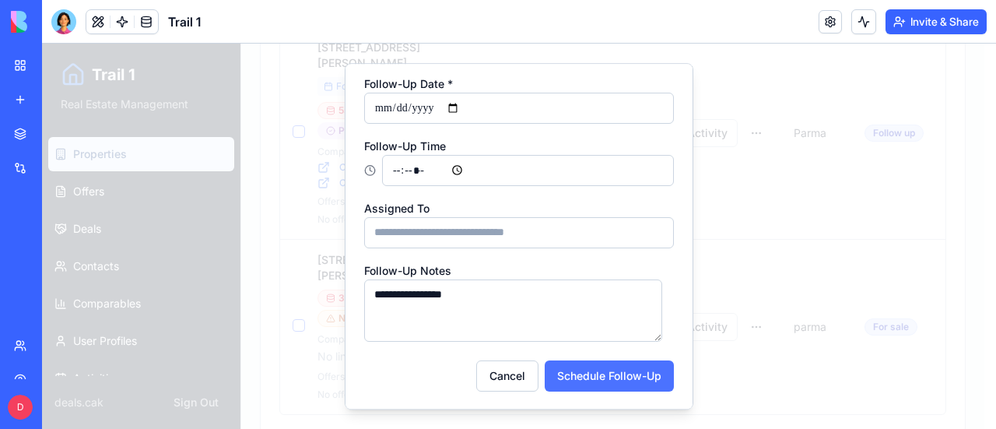
type textarea "**********"
click at [613, 376] on button "Schedule Follow-Up" at bounding box center [609, 375] width 129 height 31
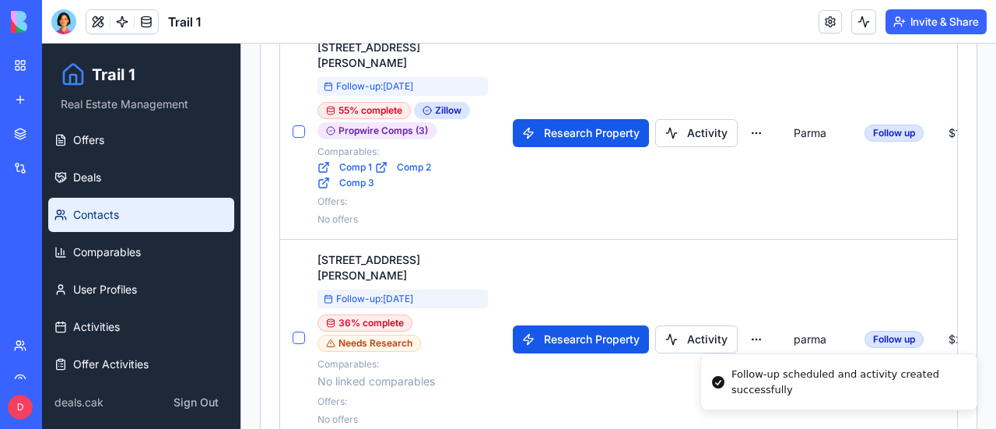
scroll to position [100, 0]
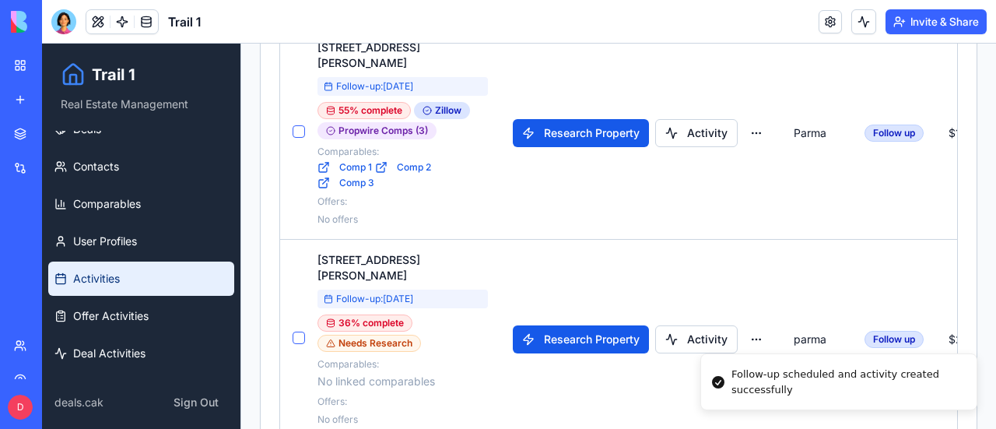
click at [103, 273] on span "Activities" at bounding box center [96, 279] width 47 height 16
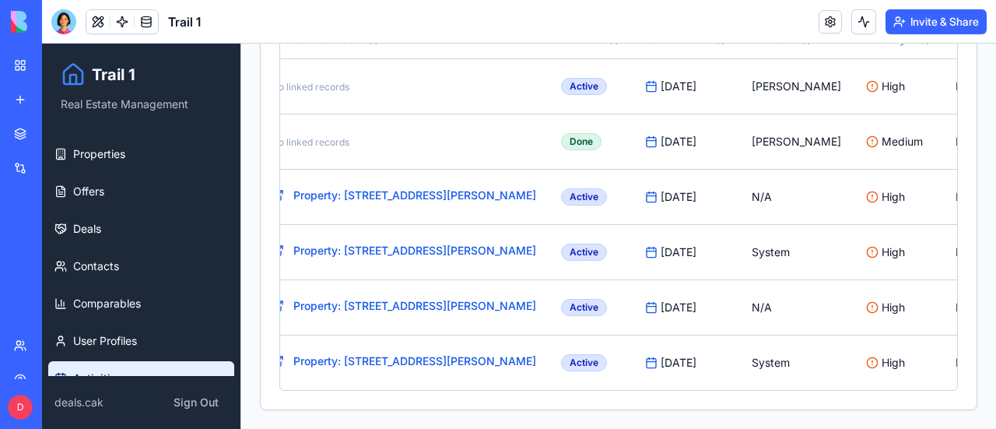
scroll to position [0, 353]
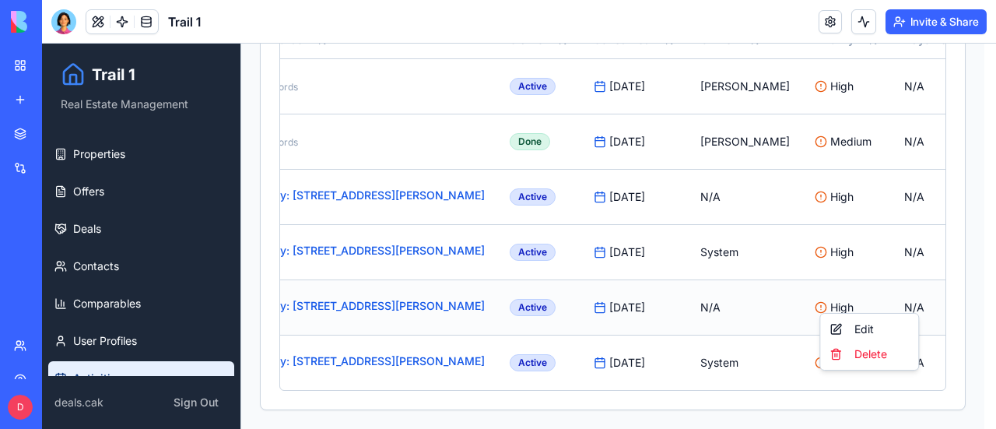
click at [906, 297] on html "Trail 1 Real Estate Management Properties Offers Deals Contacts Comparables Use…" at bounding box center [519, 136] width 954 height 585
click at [861, 328] on div "Edit" at bounding box center [869, 329] width 92 height 25
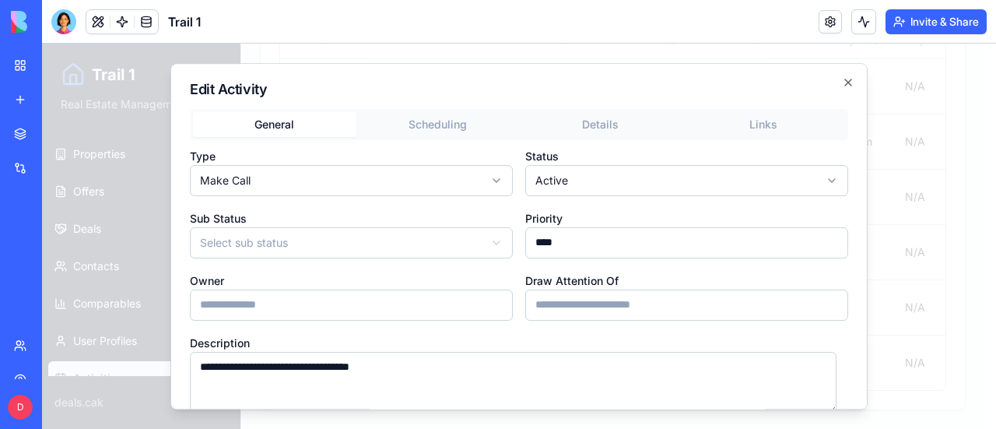
click at [359, 177] on body "Trail 1 Real Estate Management Properties Offers Deals Contacts Comparables Use…" at bounding box center [513, 136] width 942 height 585
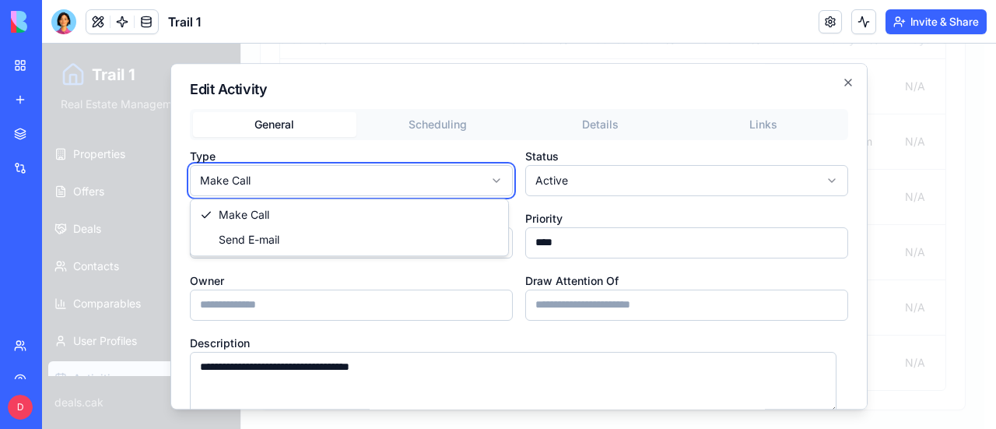
click at [359, 177] on body "Trail 1 Real Estate Management Properties Offers Deals Contacts Comparables Use…" at bounding box center [513, 136] width 942 height 585
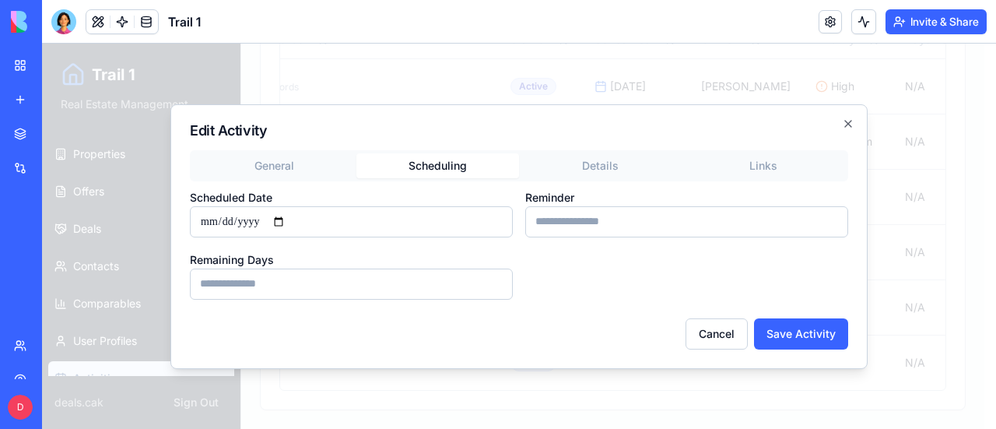
click at [415, 121] on div "Edit Activity General Scheduling Details Links Scheduled Date Reminder Remainin…" at bounding box center [518, 236] width 697 height 264
click at [600, 164] on div "General Scheduling Details Links Scheduled Date Reminder Remaining Days" at bounding box center [519, 224] width 658 height 149
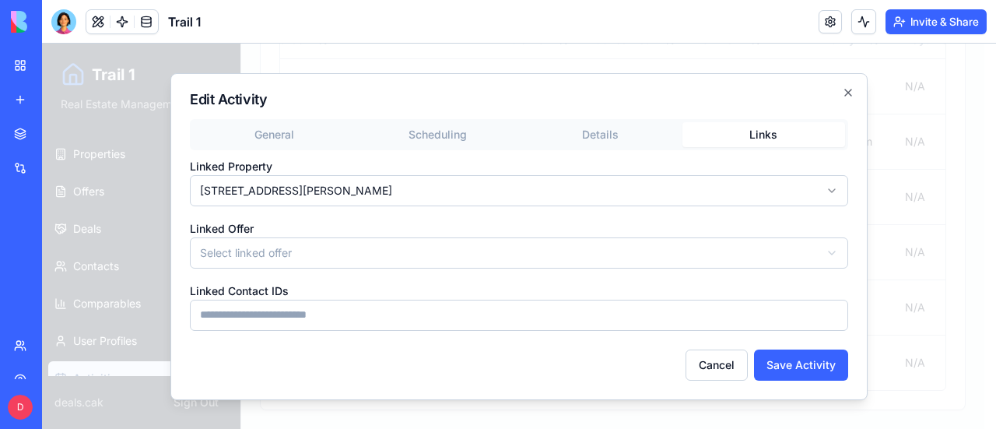
click at [751, 123] on button "Links" at bounding box center [763, 134] width 163 height 25
click at [849, 91] on icon "button" at bounding box center [848, 92] width 6 height 6
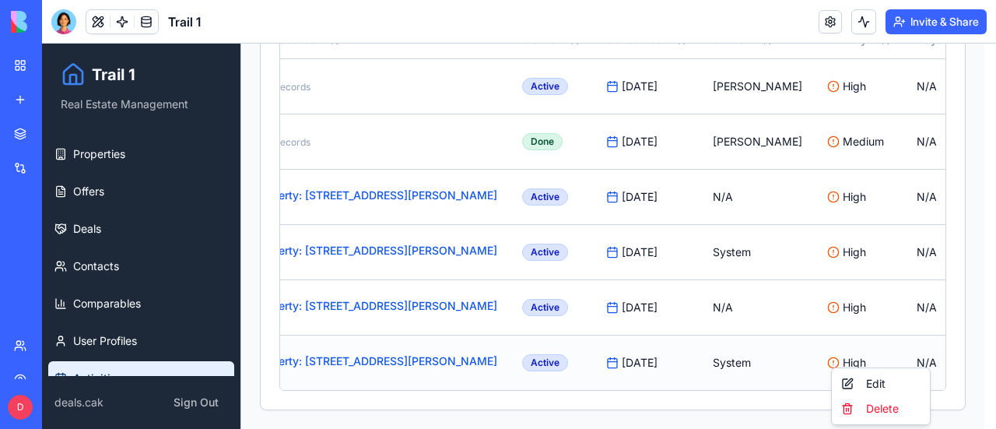
click at [919, 348] on html "Trail 1 Real Estate Management Properties Offers Deals Contacts Comparables Use…" at bounding box center [519, 136] width 954 height 585
click at [869, 389] on div "Edit" at bounding box center [881, 383] width 92 height 25
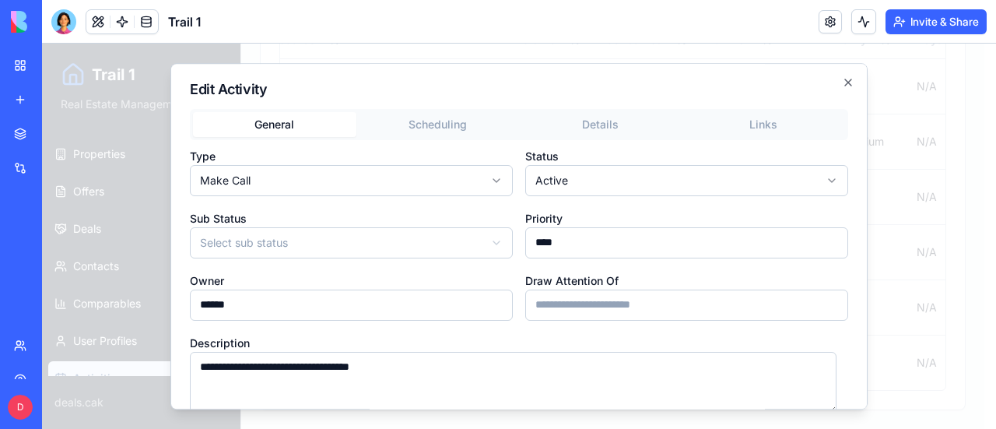
click at [489, 240] on body "Trail 1 Real Estate Management Properties Offers Deals Contacts Comparables Use…" at bounding box center [513, 136] width 942 height 585
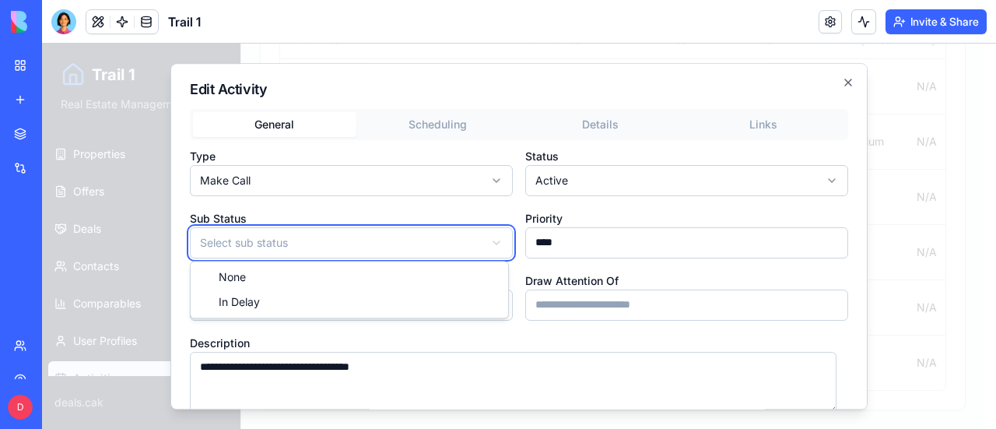
click at [489, 240] on body "Trail 1 Real Estate Management Properties Offers Deals Contacts Comparables Use…" at bounding box center [513, 136] width 942 height 585
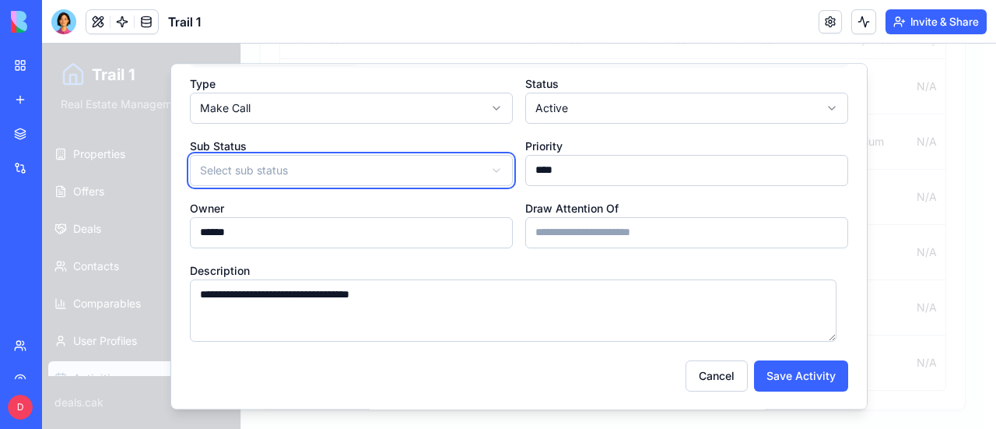
scroll to position [0, 0]
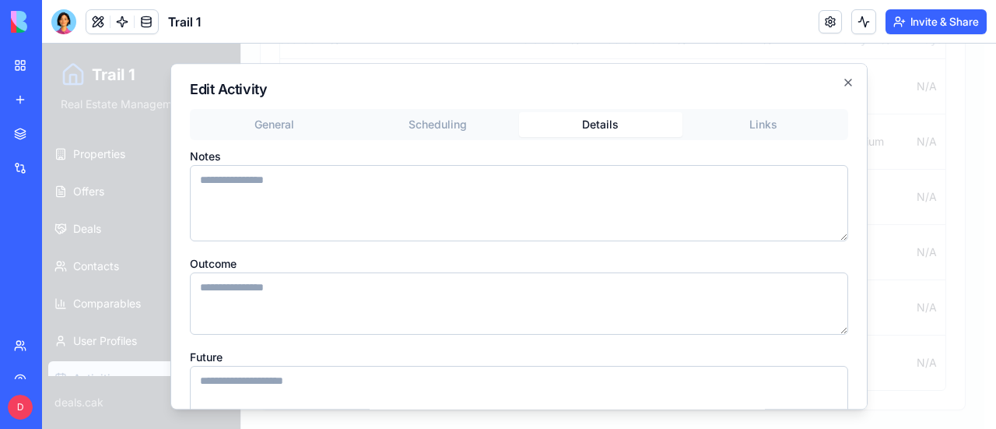
click at [594, 124] on button "Details" at bounding box center [600, 124] width 163 height 25
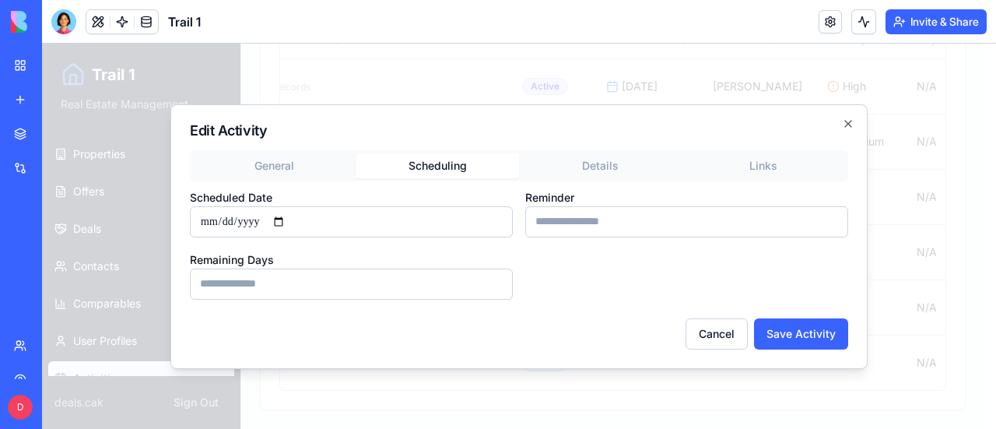
click at [447, 124] on div "Edit Activity General Scheduling Details Links Scheduled Date Reminder Remainin…" at bounding box center [518, 236] width 697 height 264
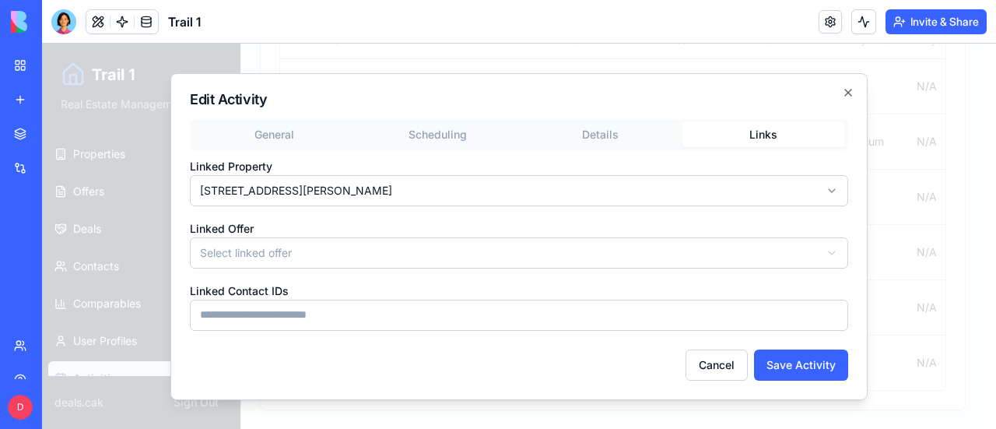
click at [759, 166] on div "**********" at bounding box center [519, 225] width 658 height 212
click at [849, 92] on icon "button" at bounding box center [848, 92] width 12 height 12
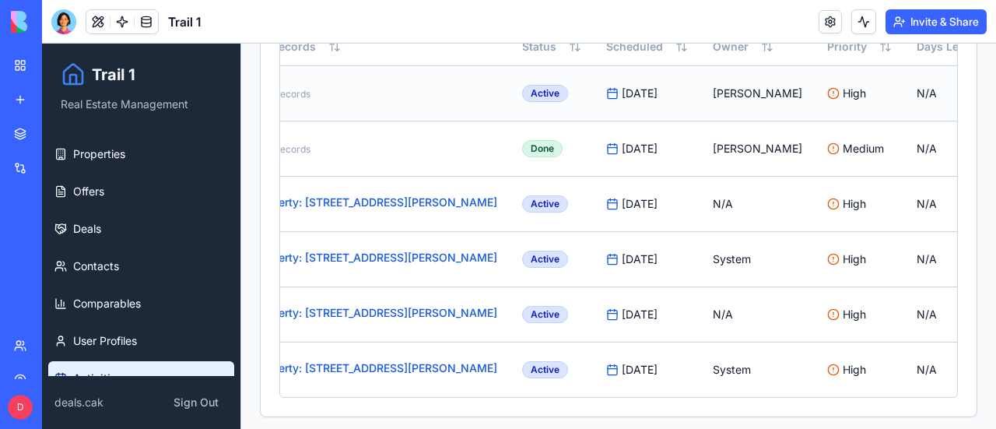
scroll to position [205, 0]
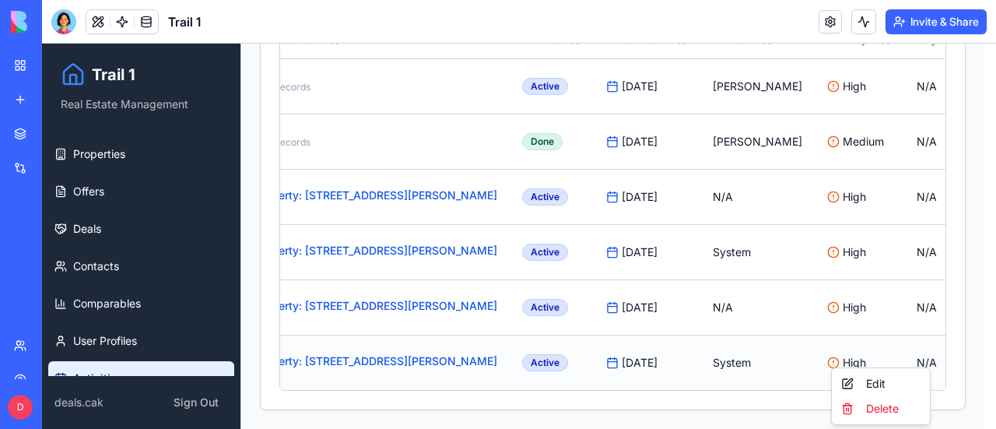
click at [918, 347] on html "Trail 1 Real Estate Management Properties Offers Deals Contacts Comparables Use…" at bounding box center [519, 136] width 954 height 585
click at [877, 382] on div "Edit" at bounding box center [881, 383] width 92 height 25
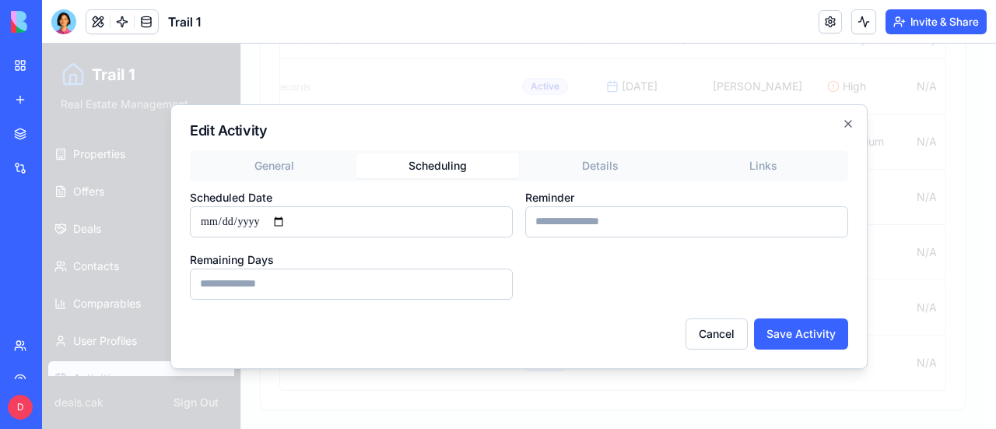
click at [447, 122] on div "Edit Activity General Scheduling Details Links Scheduled Date Reminder Remainin…" at bounding box center [518, 236] width 697 height 264
click at [849, 125] on icon "button" at bounding box center [848, 124] width 6 height 6
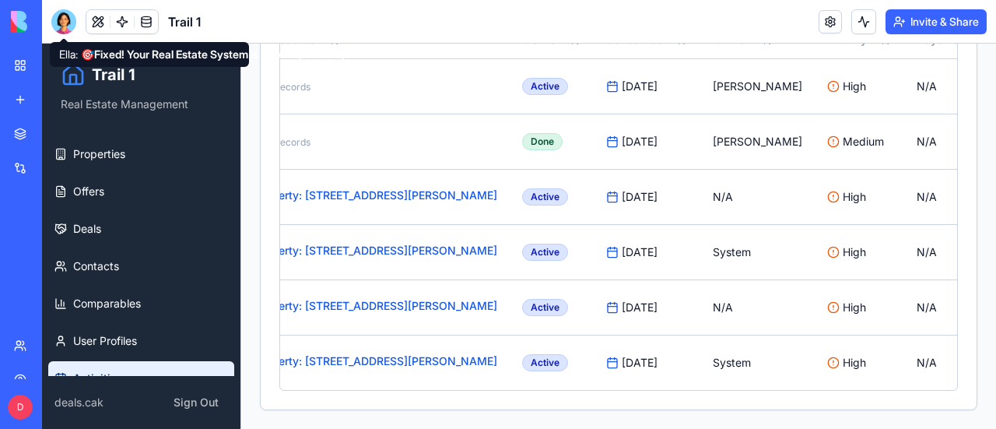
click at [65, 17] on div at bounding box center [63, 21] width 25 height 25
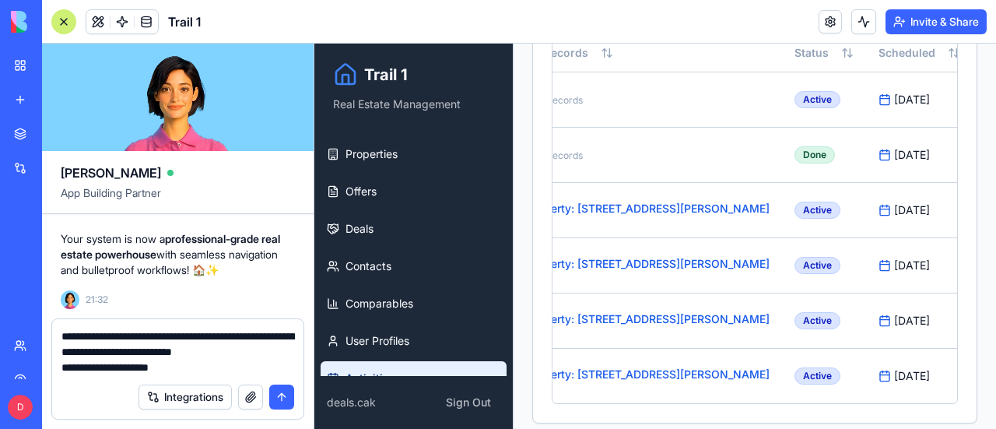
scroll to position [0, 0]
click at [177, 370] on textarea "**********" at bounding box center [177, 351] width 233 height 47
click at [178, 368] on textarea "**********" at bounding box center [177, 351] width 233 height 47
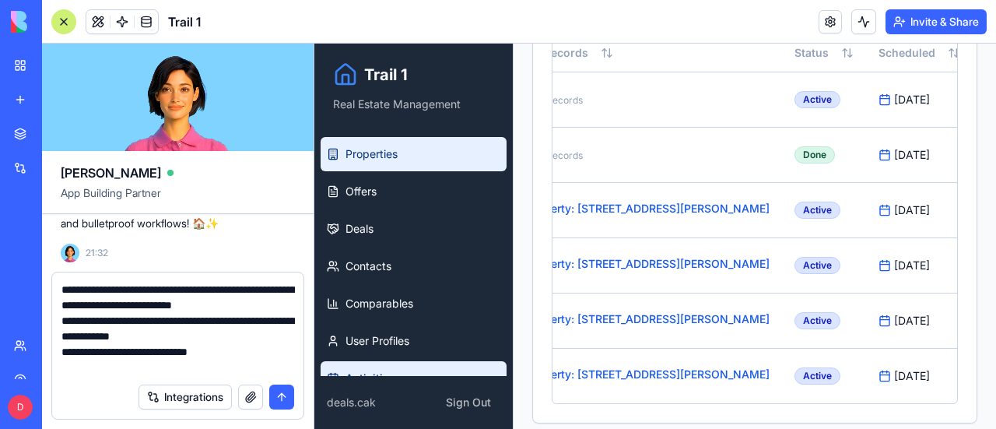
type textarea "**********"
click at [395, 149] on span "Properties" at bounding box center [371, 154] width 52 height 16
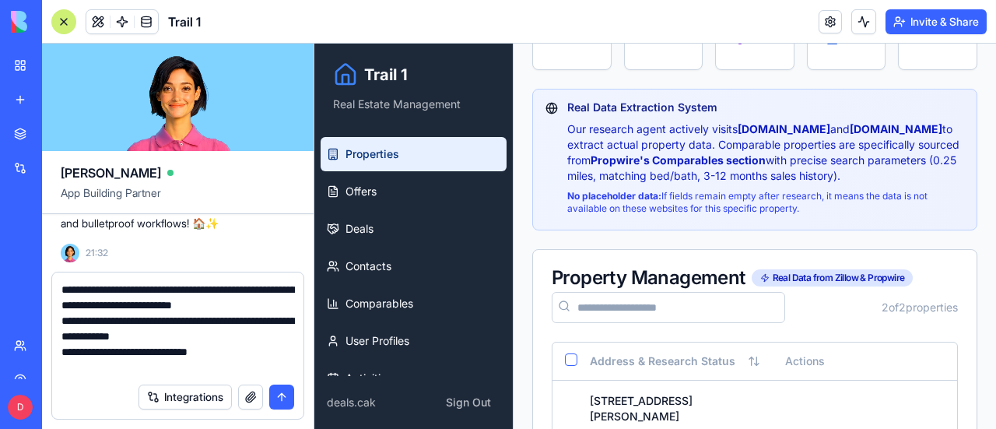
click at [65, 21] on div at bounding box center [63, 21] width 25 height 25
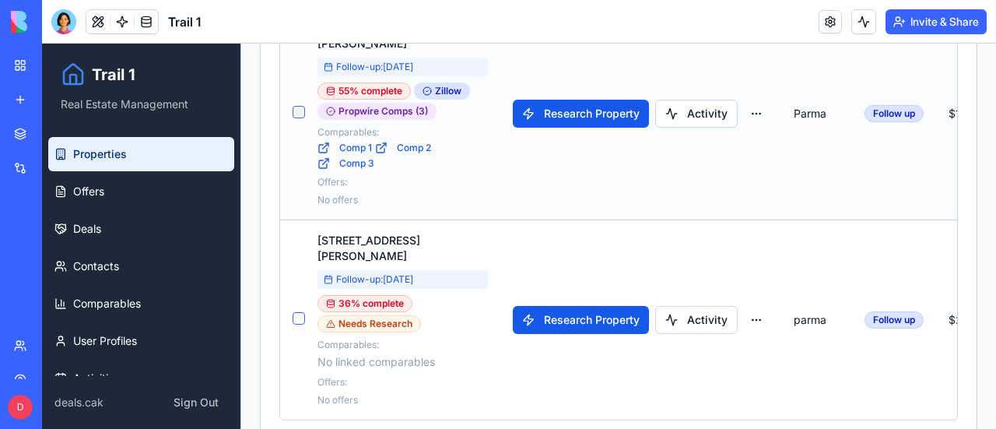
scroll to position [517, 0]
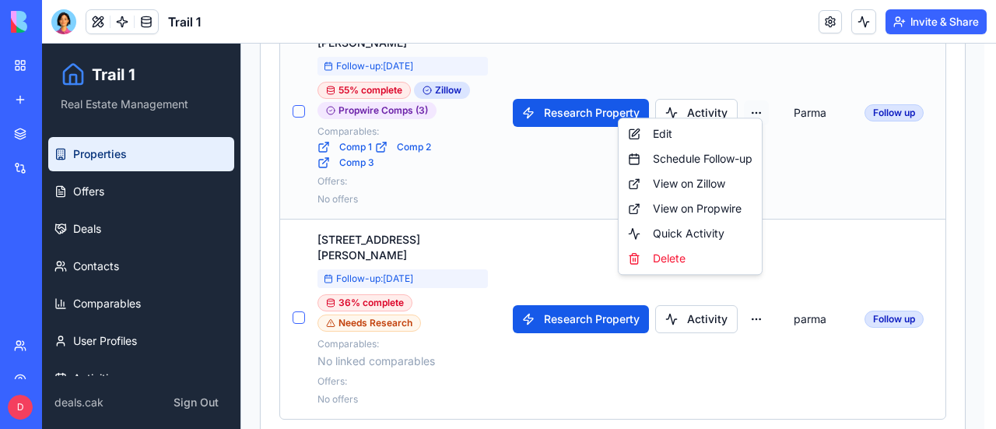
click at [659, 136] on div "Edit" at bounding box center [690, 133] width 137 height 25
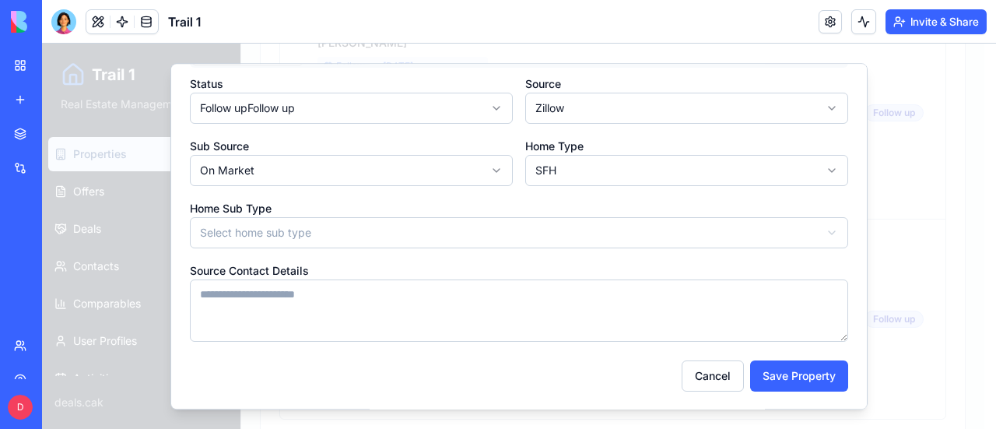
scroll to position [0, 0]
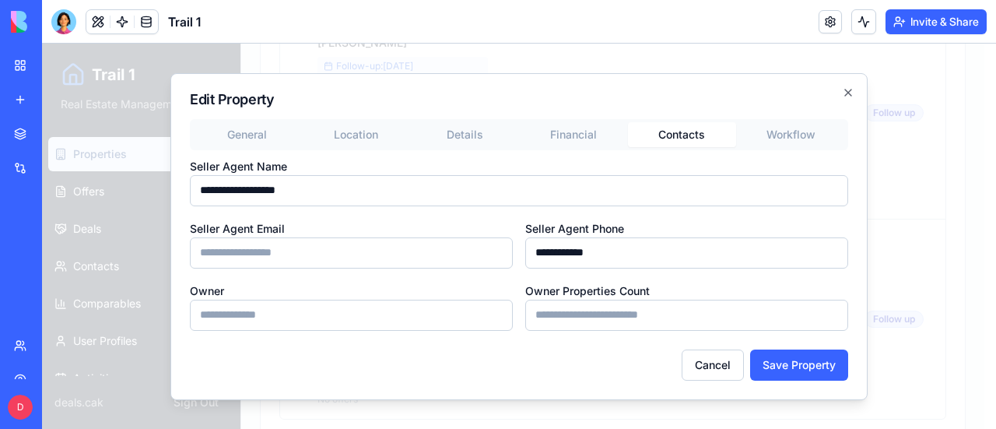
click at [671, 119] on div "General Location Details Financial Contacts Workflow" at bounding box center [519, 134] width 658 height 31
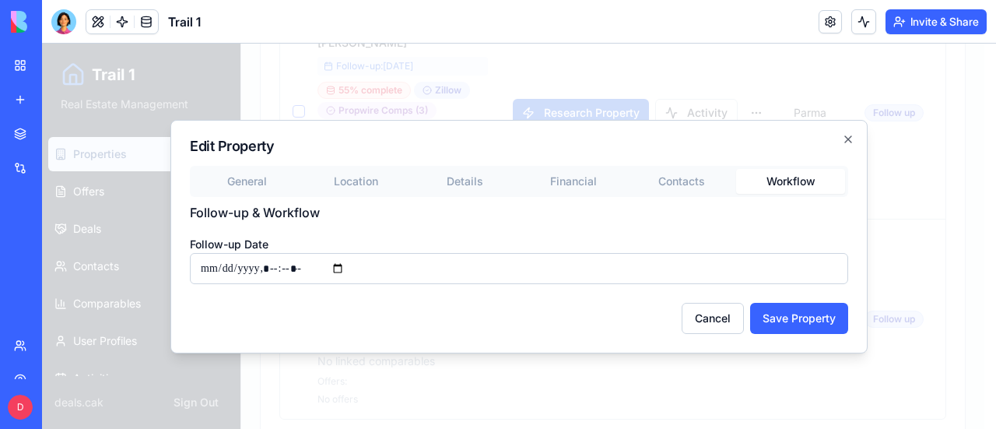
click at [795, 134] on div "Edit Property General Location Details Financial Contacts Workflow Follow-up & …" at bounding box center [518, 236] width 697 height 233
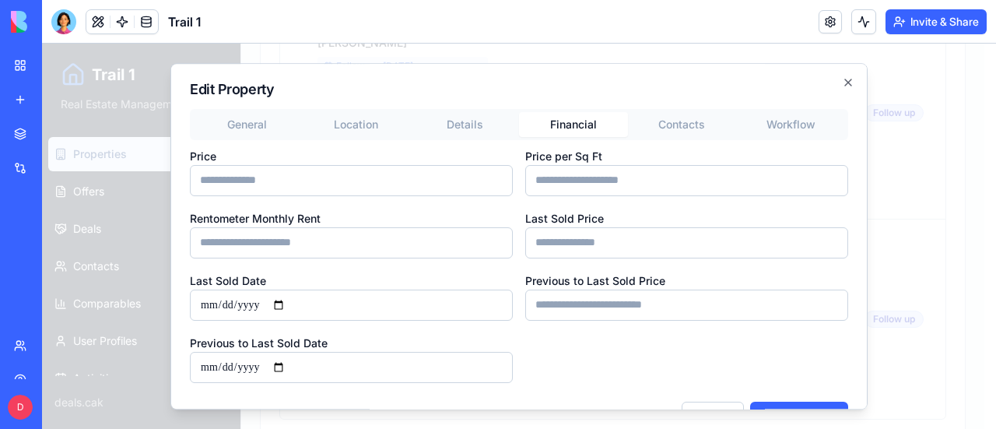
click at [563, 180] on div "General Location Details Financial Contacts Workflow Price ****** Price per Sq …" at bounding box center [519, 246] width 658 height 274
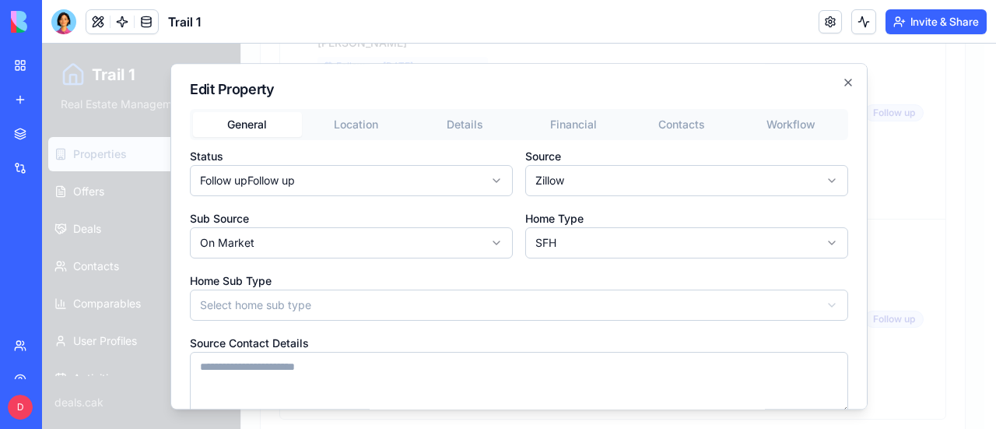
click at [238, 122] on button "General" at bounding box center [247, 124] width 109 height 25
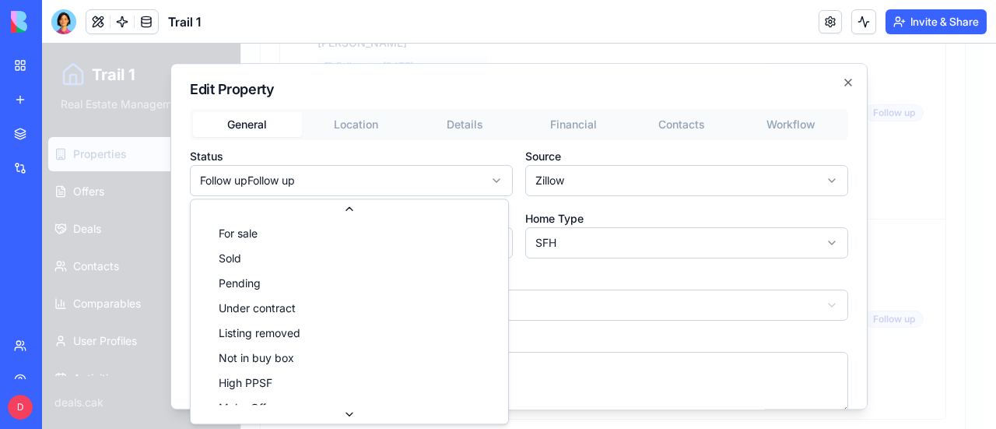
scroll to position [65, 0]
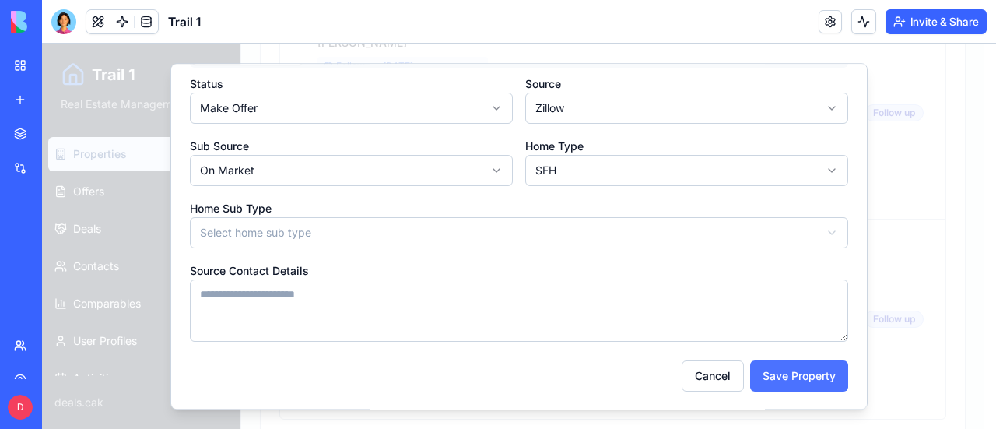
click at [813, 371] on button "Save Property" at bounding box center [799, 375] width 98 height 31
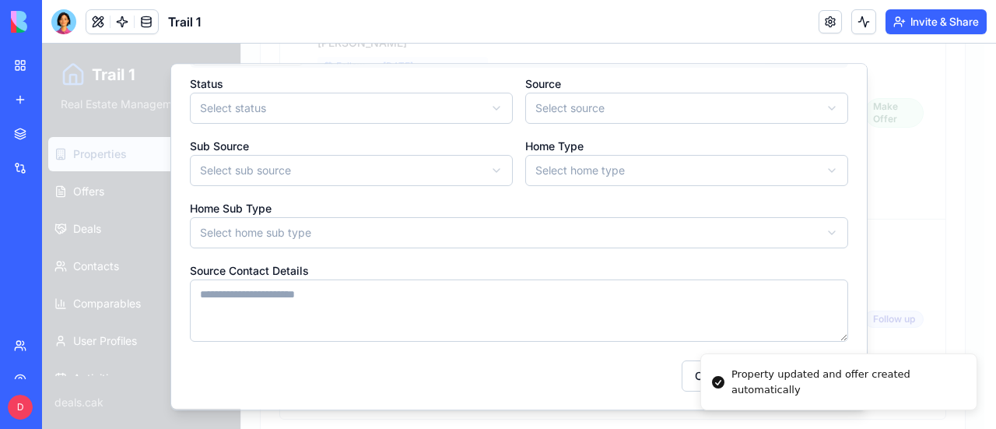
click at [779, 374] on li "Property updated and offer created automatically" at bounding box center [838, 381] width 277 height 57
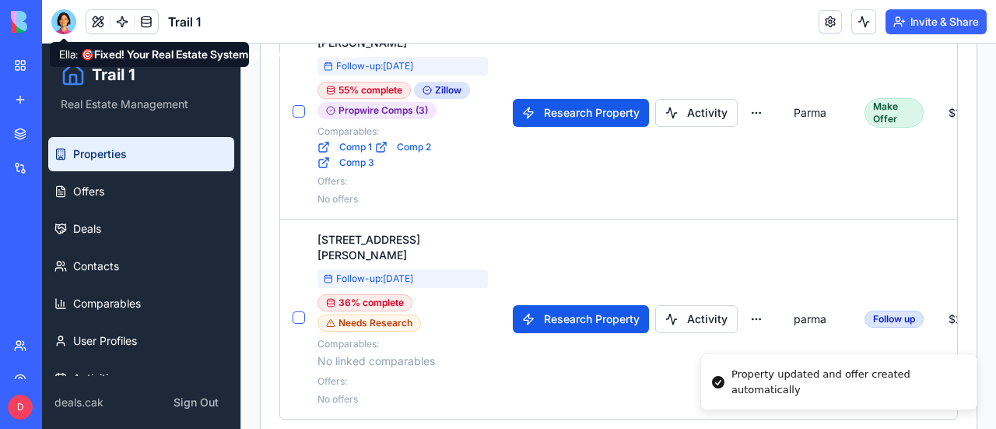
drag, startPoint x: 60, startPoint y: 19, endPoint x: 59, endPoint y: 47, distance: 27.2
click at [61, 19] on div at bounding box center [63, 21] width 25 height 25
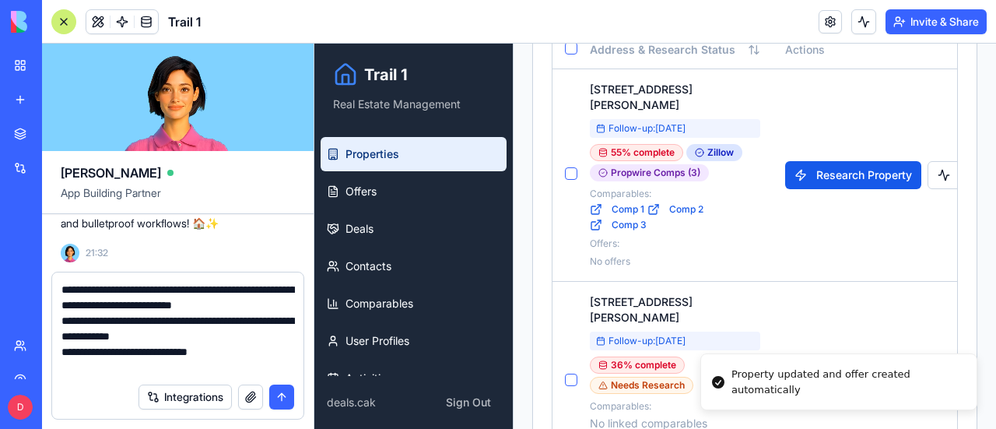
scroll to position [0, 0]
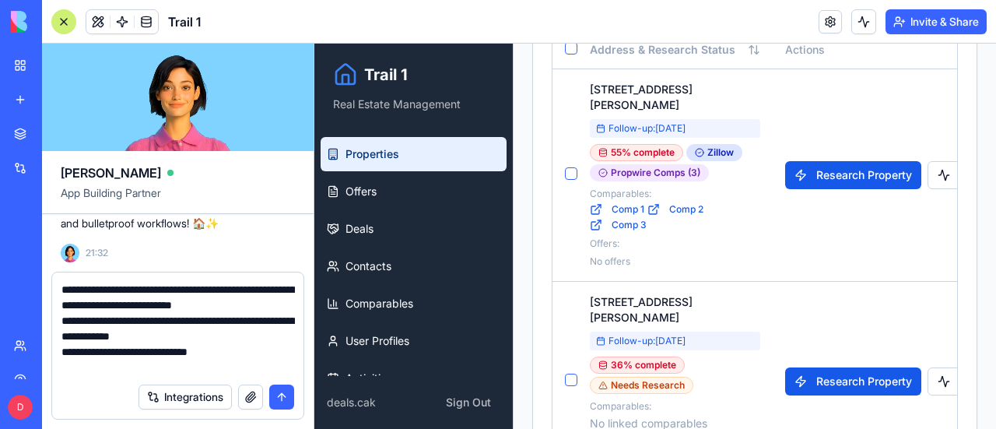
click at [215, 353] on textarea "**********" at bounding box center [177, 328] width 233 height 93
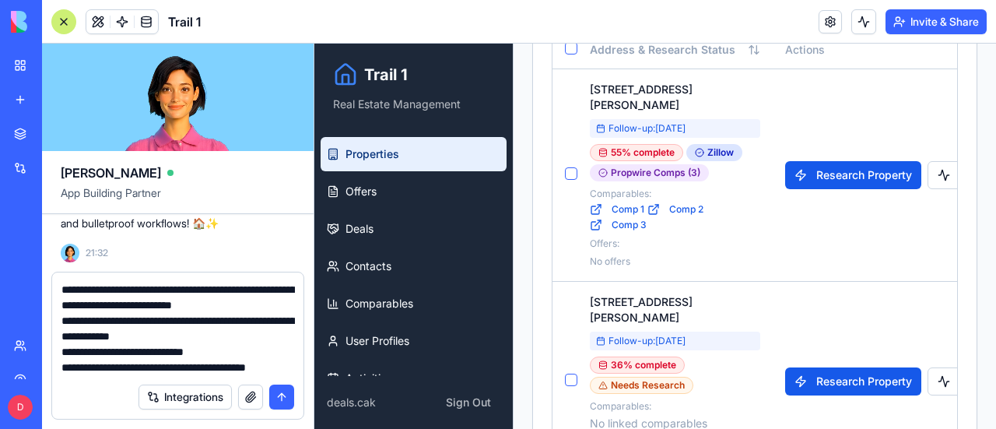
scroll to position [14, 0]
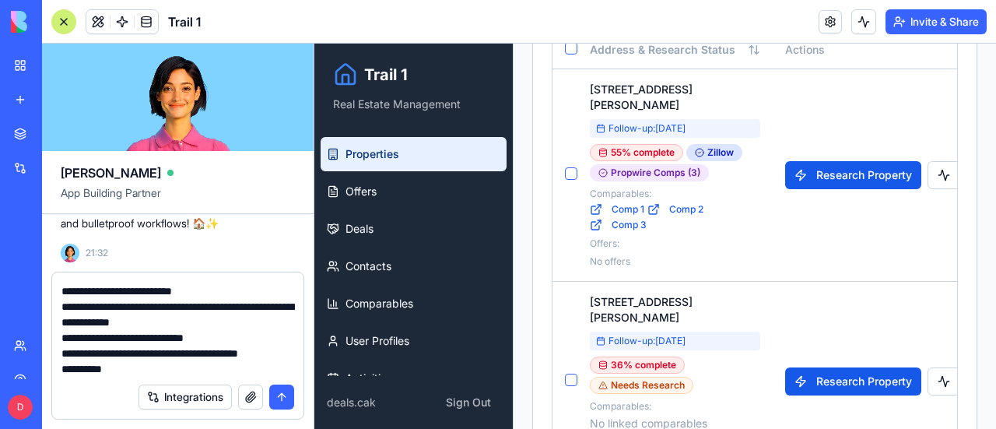
type textarea "**********"
click at [62, 19] on div at bounding box center [63, 21] width 25 height 25
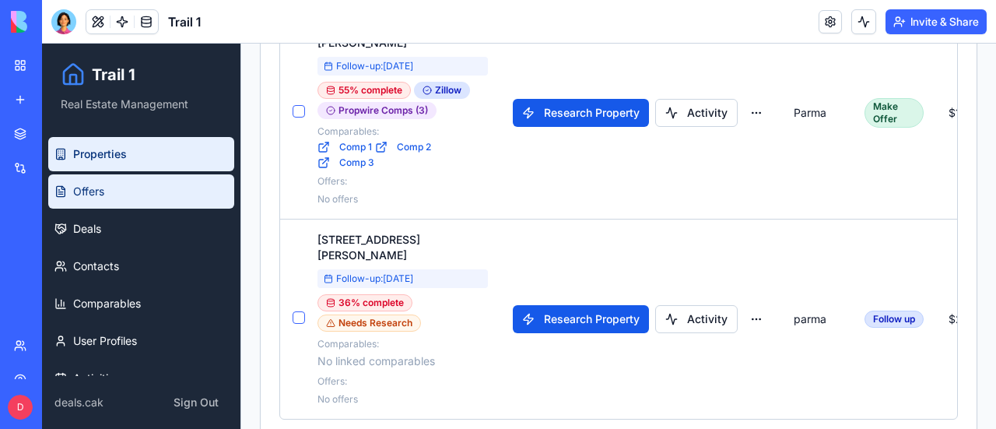
click at [95, 187] on span "Offers" at bounding box center [88, 192] width 31 height 16
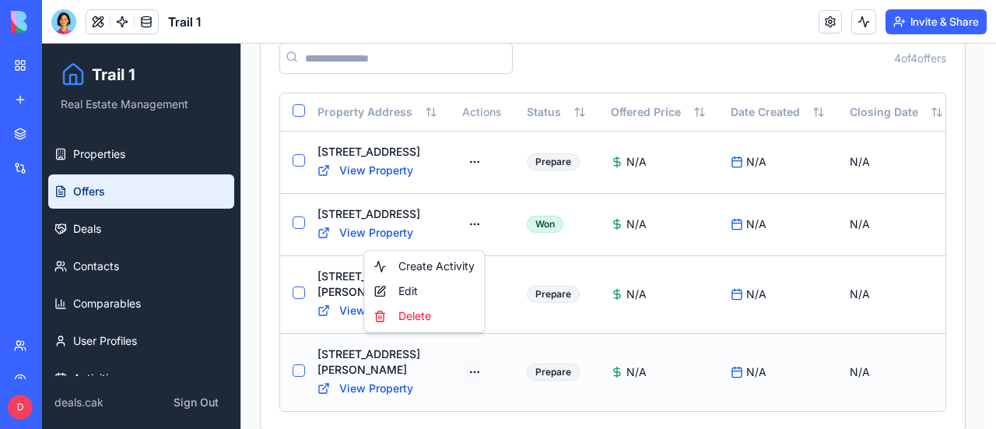
click at [472, 346] on html "Trail 1 Real Estate Management Properties Offers Deals Contacts Comparables Use…" at bounding box center [519, 183] width 954 height 534
click at [412, 290] on div "Edit" at bounding box center [424, 290] width 114 height 25
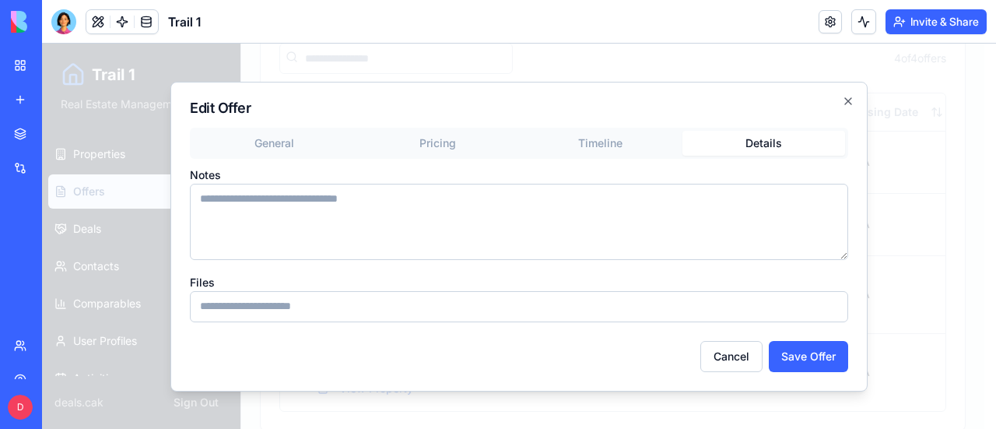
click at [752, 134] on button "Details" at bounding box center [763, 143] width 163 height 25
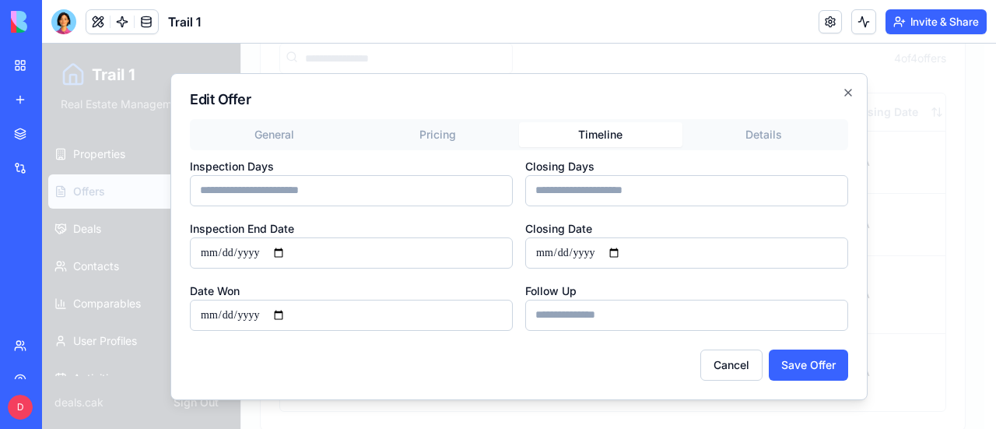
click at [608, 144] on button "Timeline" at bounding box center [600, 134] width 163 height 25
click at [440, 136] on div "Edit Offer General Pricing Timeline Details Inspection Days Closing Days Inspec…" at bounding box center [518, 236] width 697 height 327
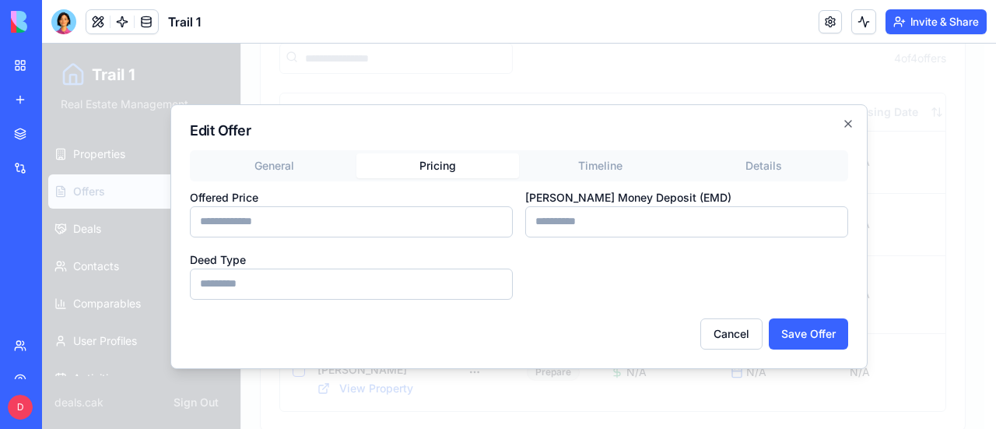
click at [275, 156] on div "General Pricing Timeline Details Offered [PERSON_NAME] Money Deposit (EMD) Deed…" at bounding box center [519, 224] width 658 height 149
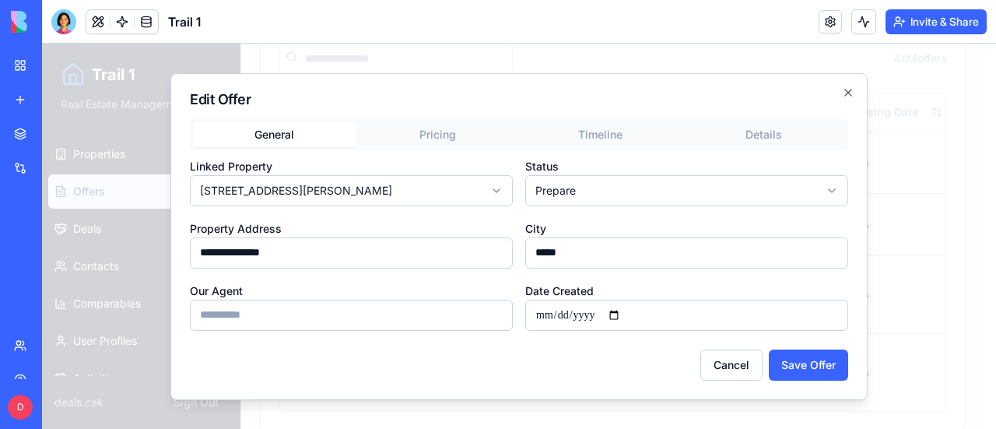
click at [265, 255] on input "**********" at bounding box center [351, 252] width 323 height 31
click at [848, 90] on icon "button" at bounding box center [848, 92] width 12 height 12
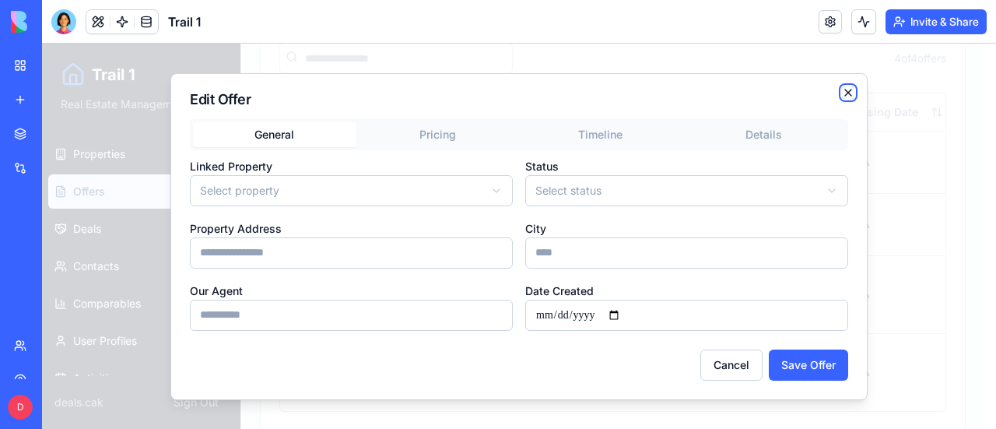
type input "**********"
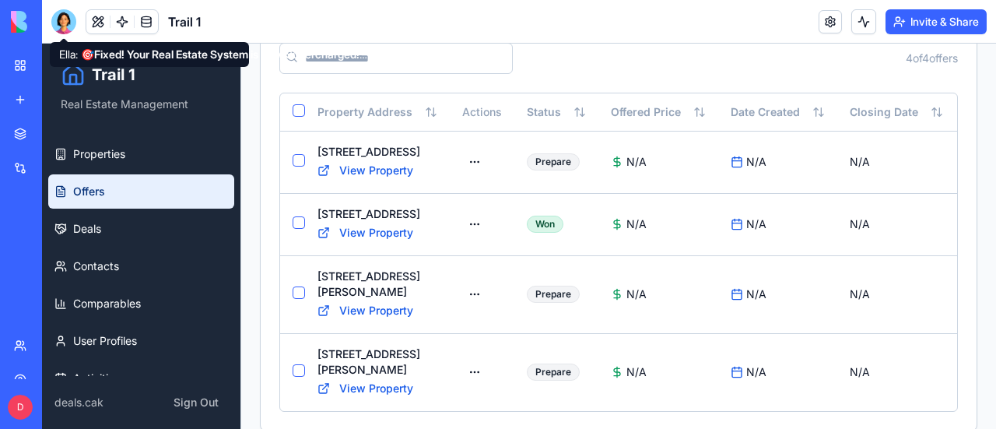
click at [65, 26] on div at bounding box center [63, 21] width 25 height 25
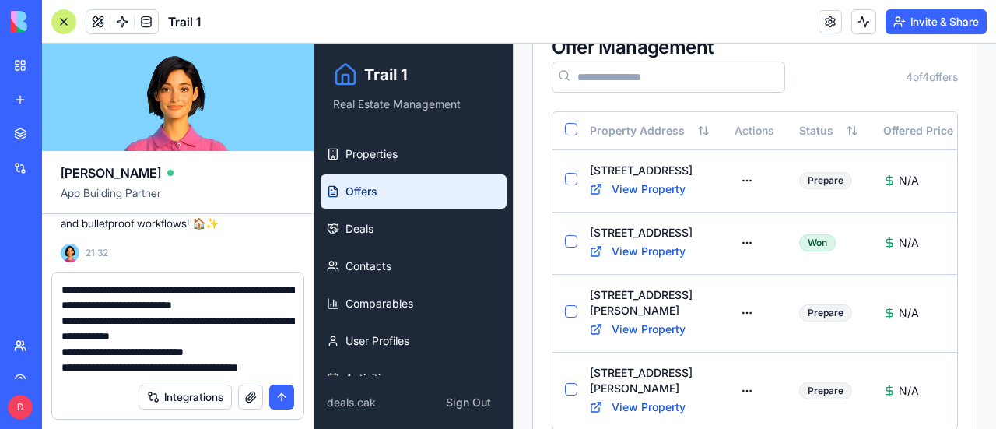
scroll to position [31, 0]
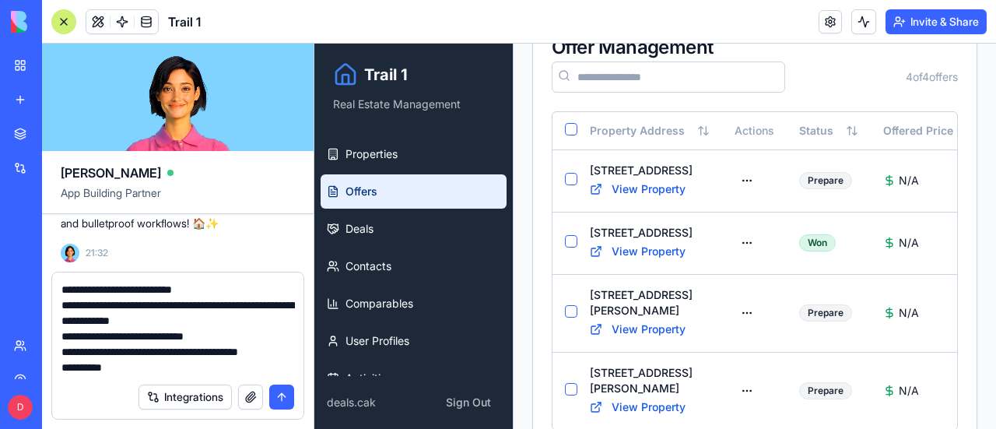
click at [126, 356] on textarea "**********" at bounding box center [177, 328] width 233 height 93
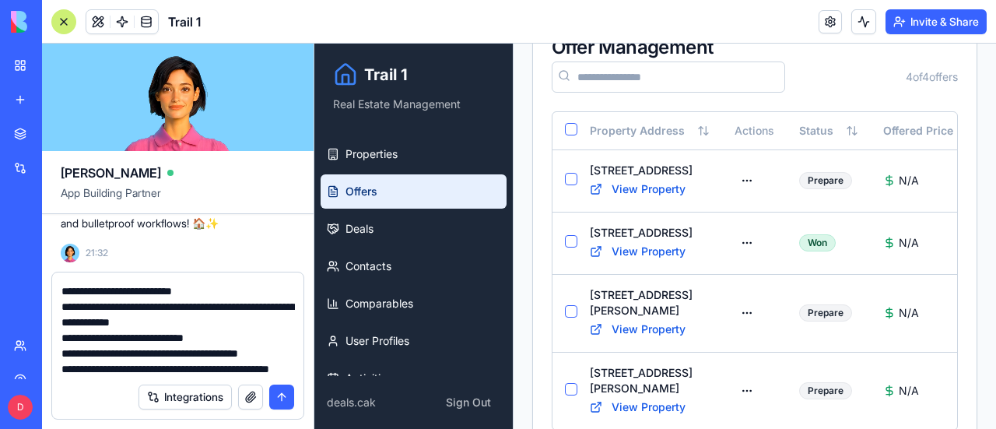
scroll to position [30, 0]
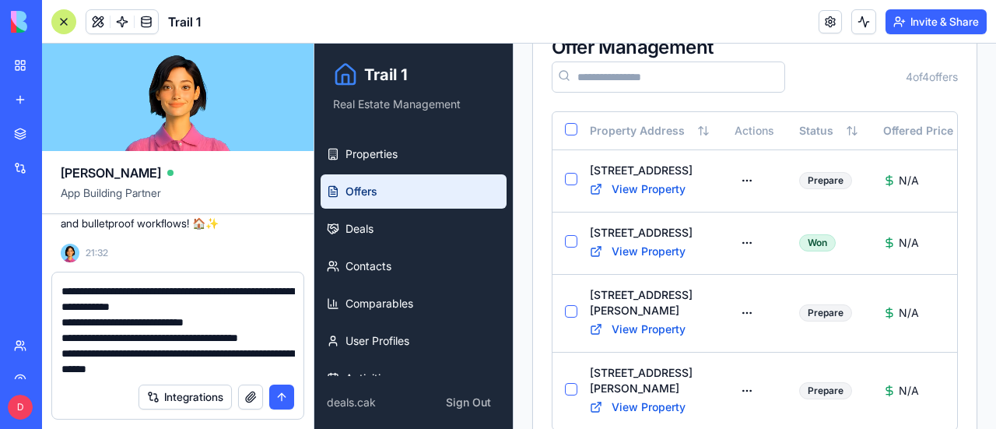
type textarea "**********"
click at [277, 395] on button "submit" at bounding box center [281, 396] width 25 height 25
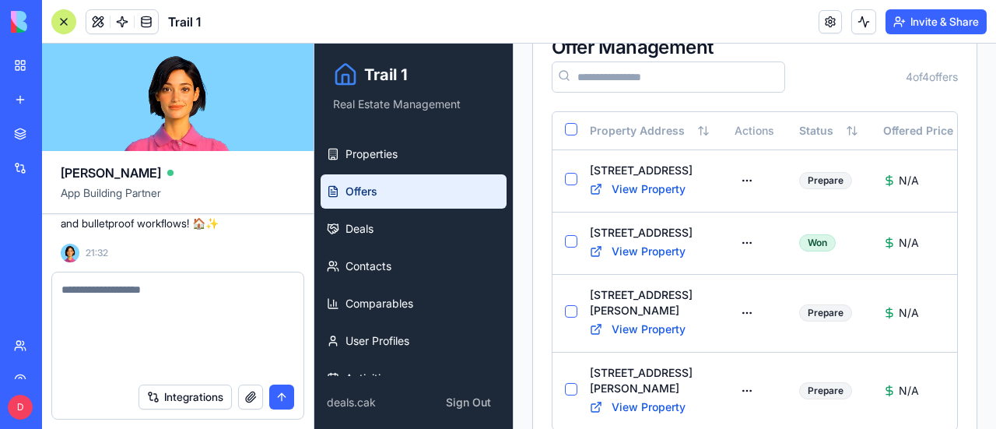
scroll to position [0, 0]
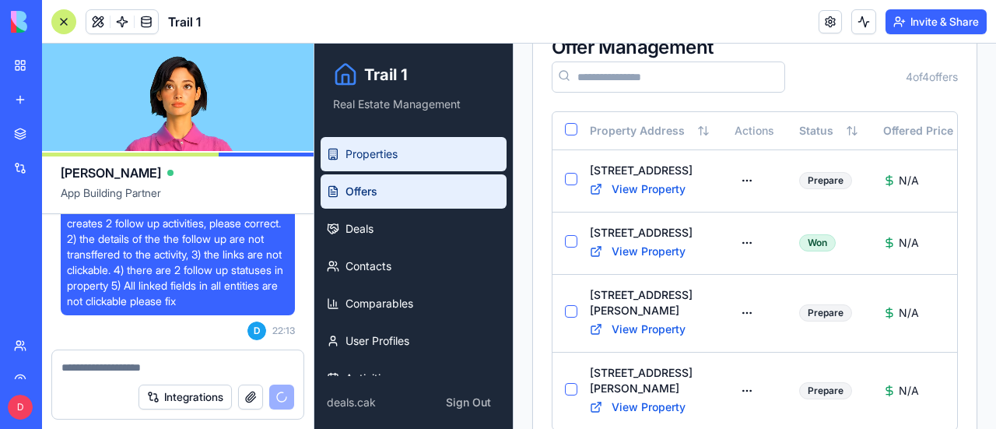
click at [381, 156] on span "Properties" at bounding box center [371, 154] width 52 height 16
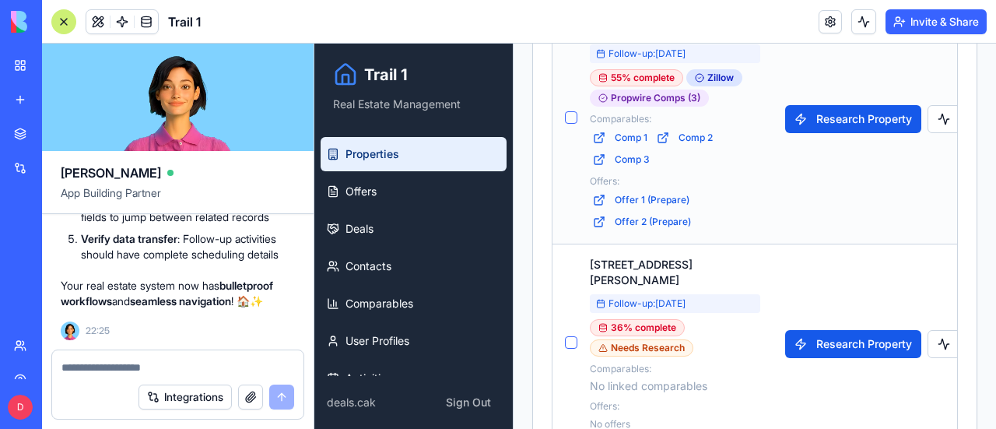
scroll to position [632, 0]
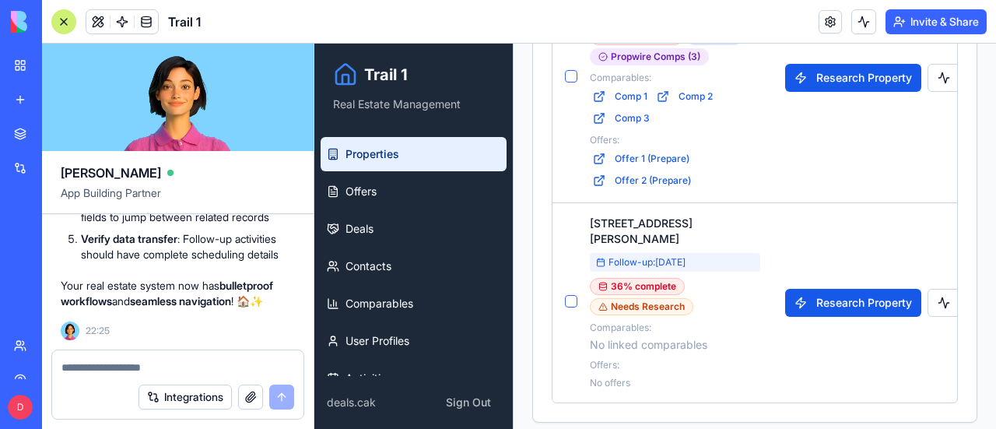
click at [62, 13] on div at bounding box center [63, 21] width 25 height 25
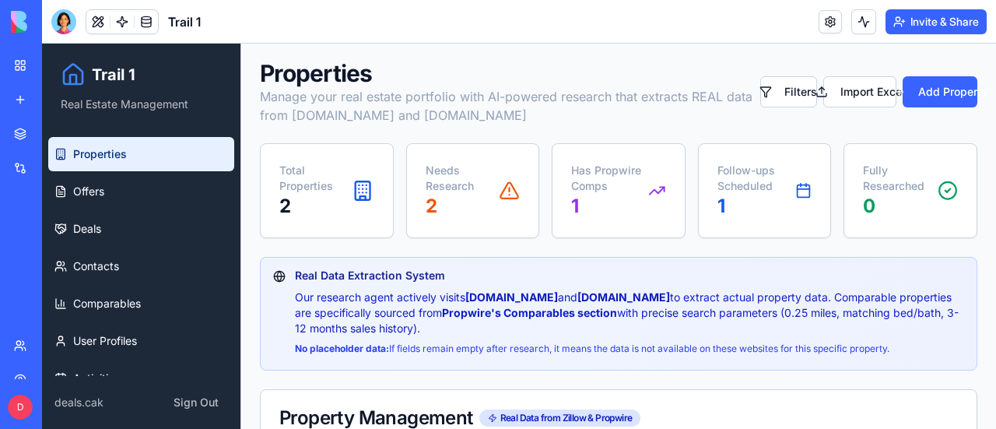
scroll to position [0, 0]
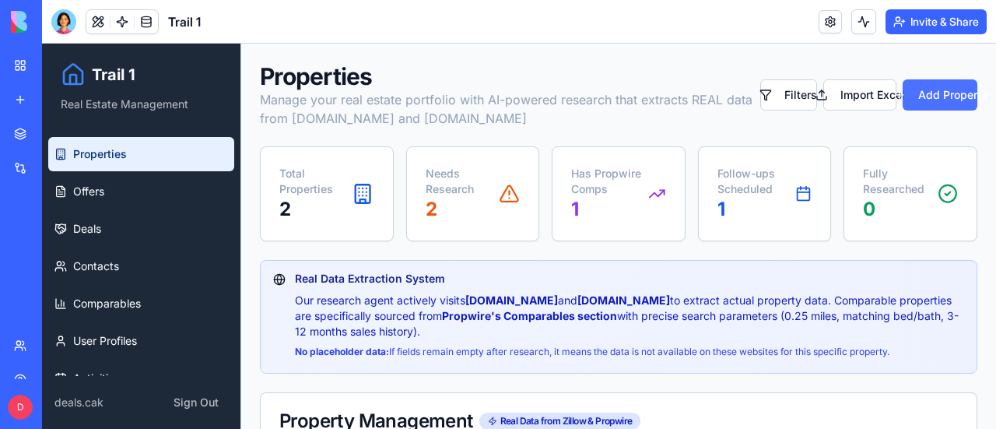
click at [930, 86] on button "Add Property" at bounding box center [939, 94] width 75 height 31
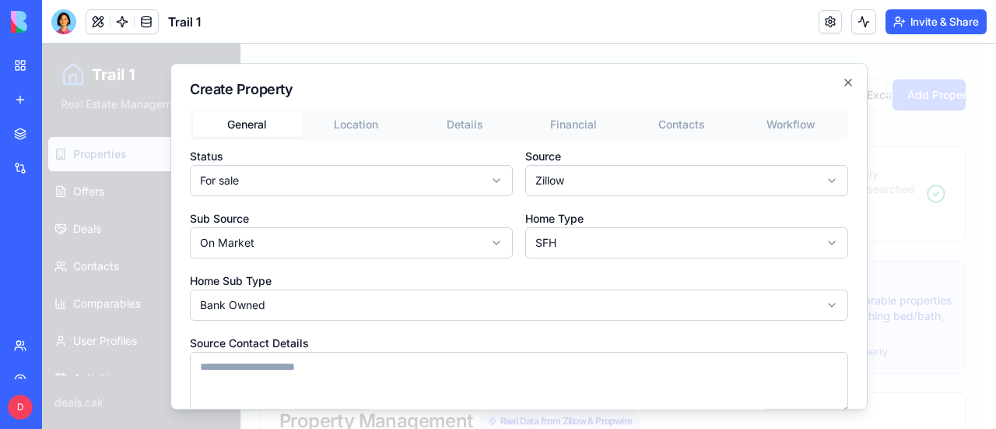
click at [357, 125] on div "**********" at bounding box center [518, 236] width 697 height 347
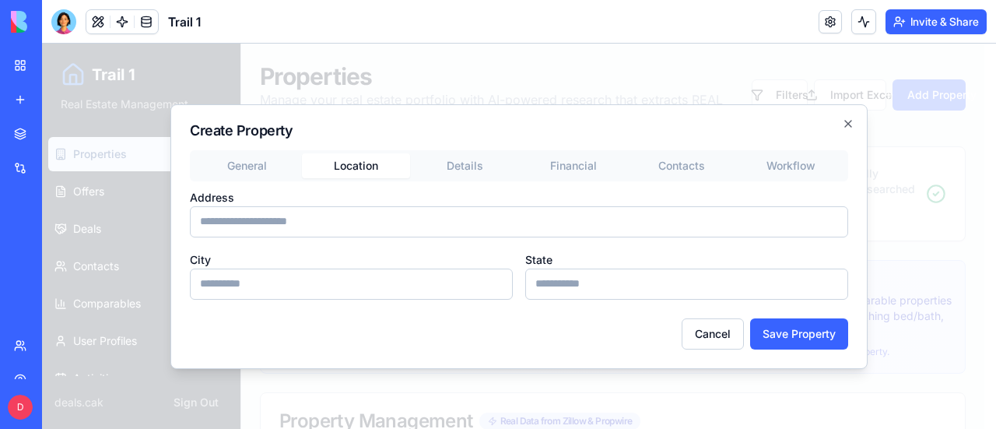
click at [303, 223] on input "Address" at bounding box center [519, 221] width 658 height 31
type input "**********"
click at [308, 289] on input "City" at bounding box center [351, 283] width 323 height 31
type input "******"
click at [577, 287] on input "State" at bounding box center [686, 283] width 323 height 31
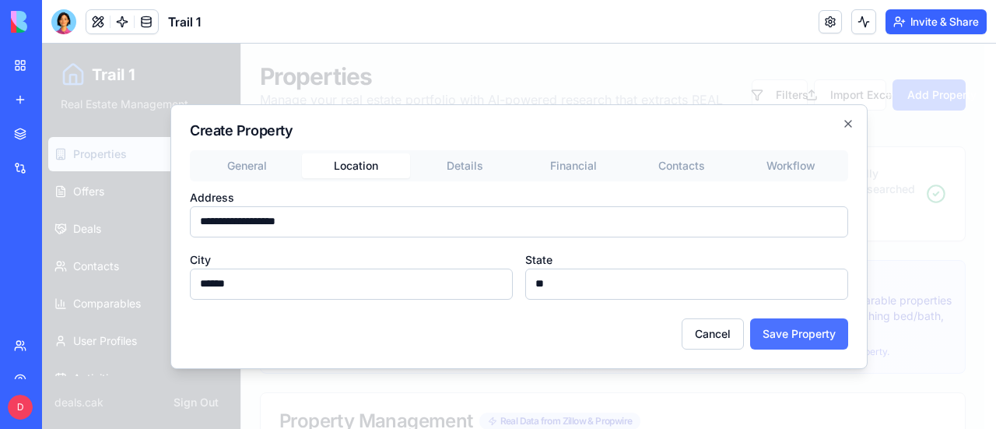
type input "**"
click at [801, 334] on button "Save Property" at bounding box center [799, 333] width 98 height 31
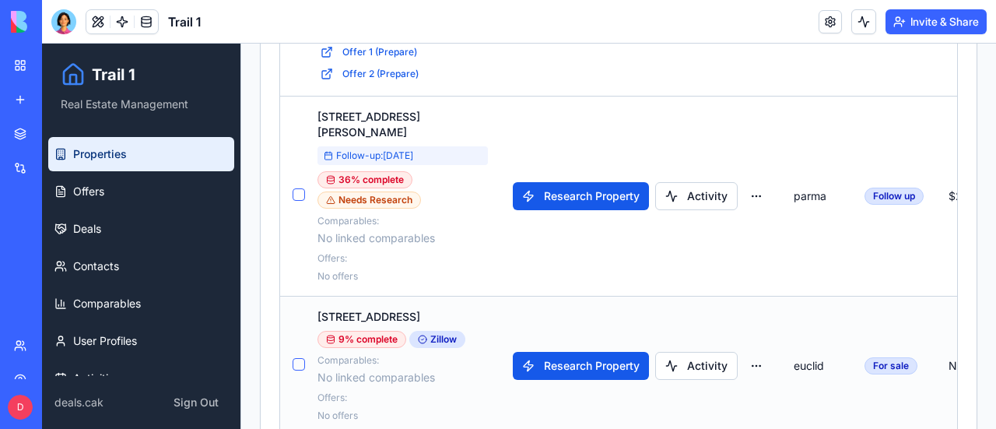
scroll to position [697, 0]
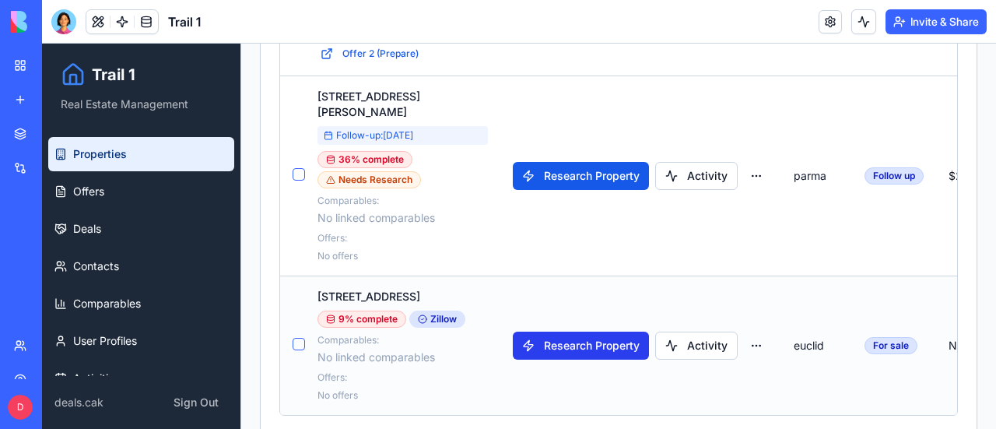
click at [607, 331] on button "Research Property" at bounding box center [581, 345] width 136 height 28
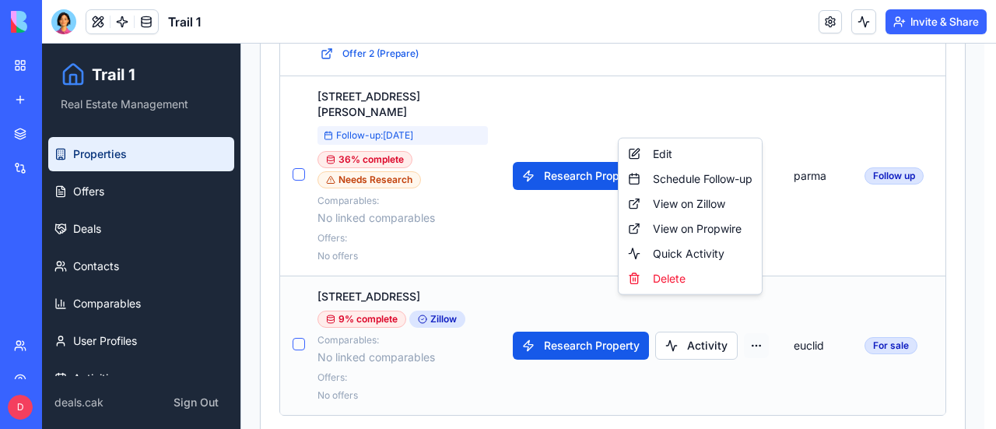
click at [675, 155] on div "Edit" at bounding box center [690, 154] width 137 height 25
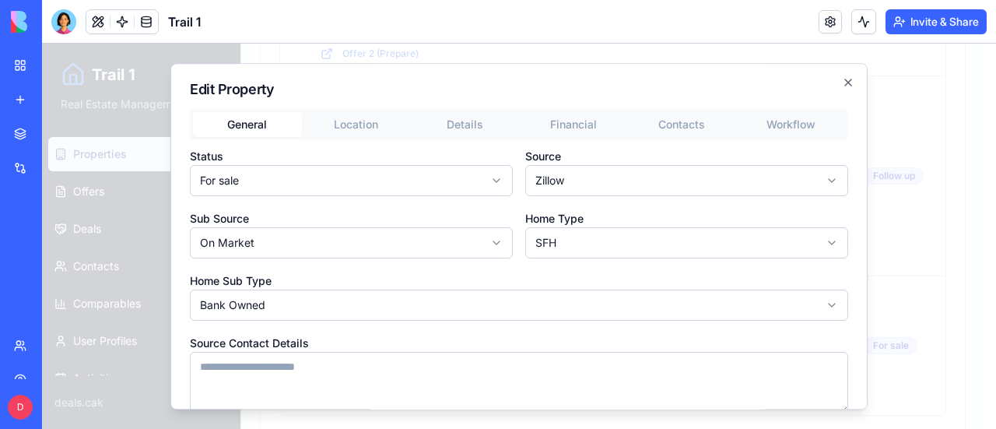
click at [363, 117] on div "**********" at bounding box center [518, 236] width 697 height 347
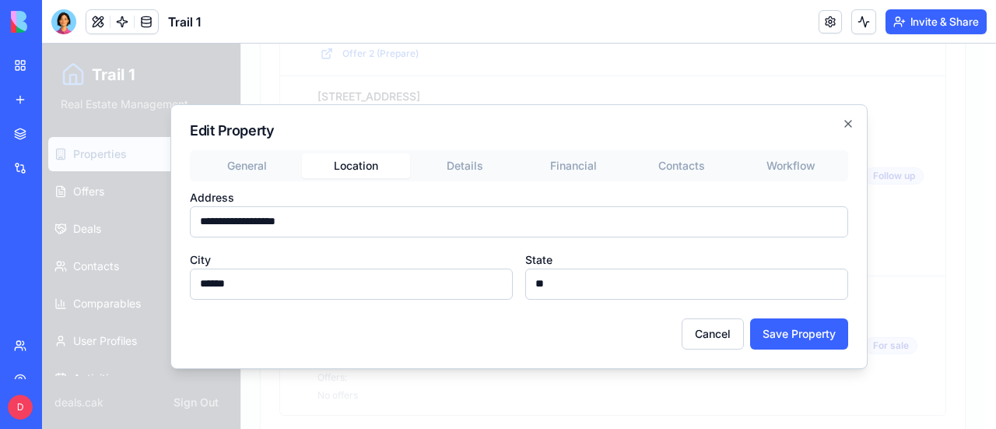
click at [324, 220] on input "**********" at bounding box center [519, 221] width 658 height 31
type input "**********"
click at [793, 337] on button "Save Property" at bounding box center [799, 333] width 98 height 31
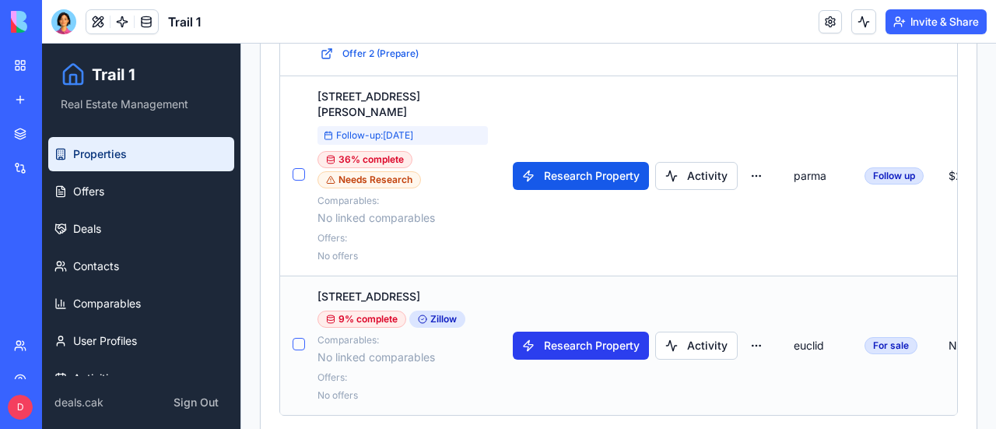
click at [576, 331] on button "Research Property" at bounding box center [581, 345] width 136 height 28
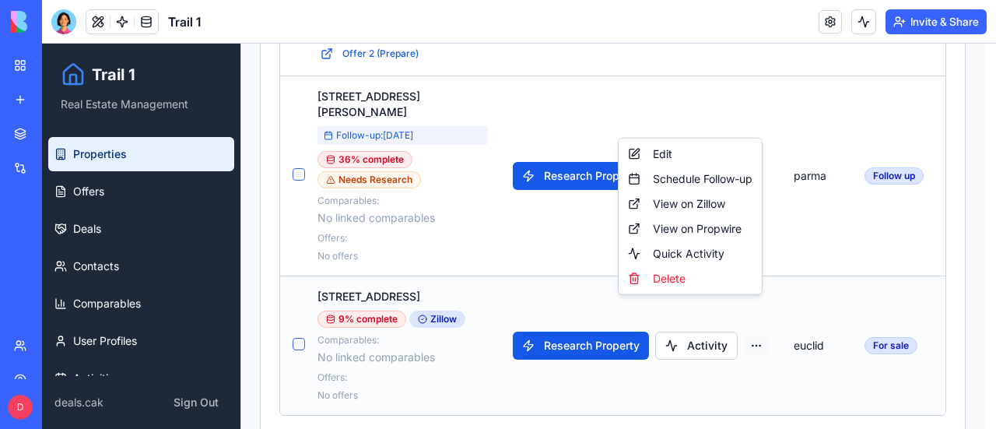
click at [666, 152] on div "Edit" at bounding box center [690, 154] width 137 height 25
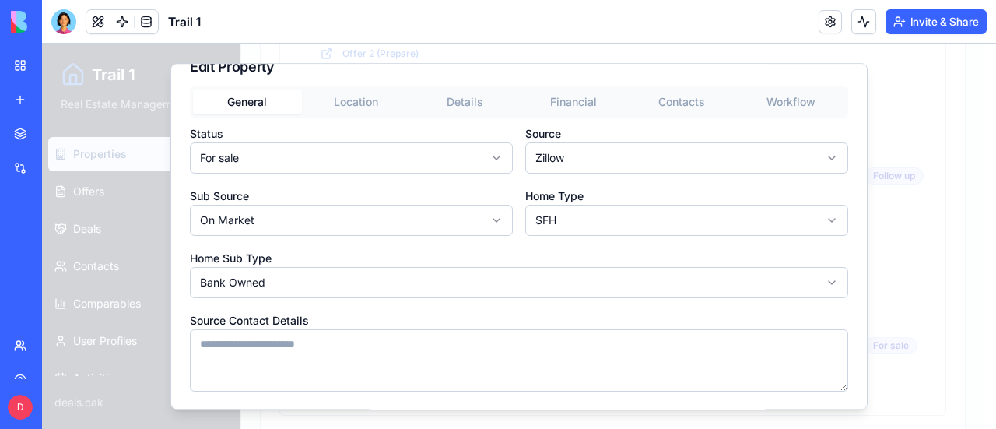
scroll to position [0, 0]
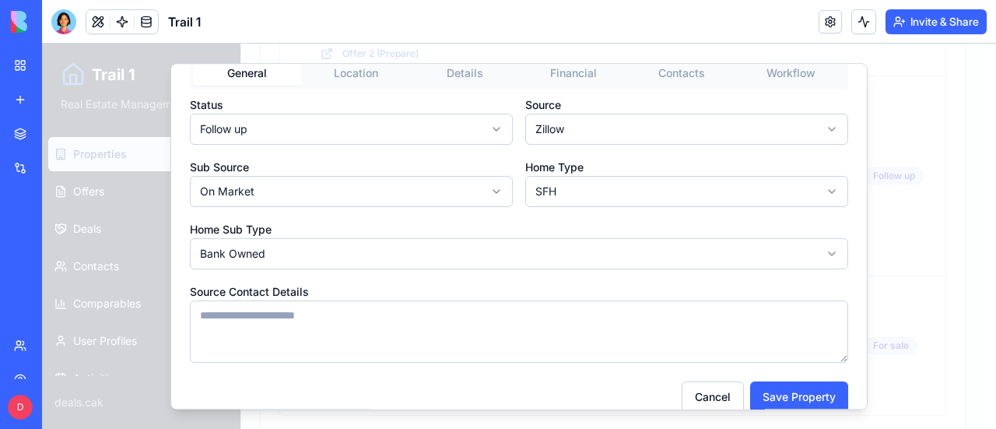
scroll to position [72, 0]
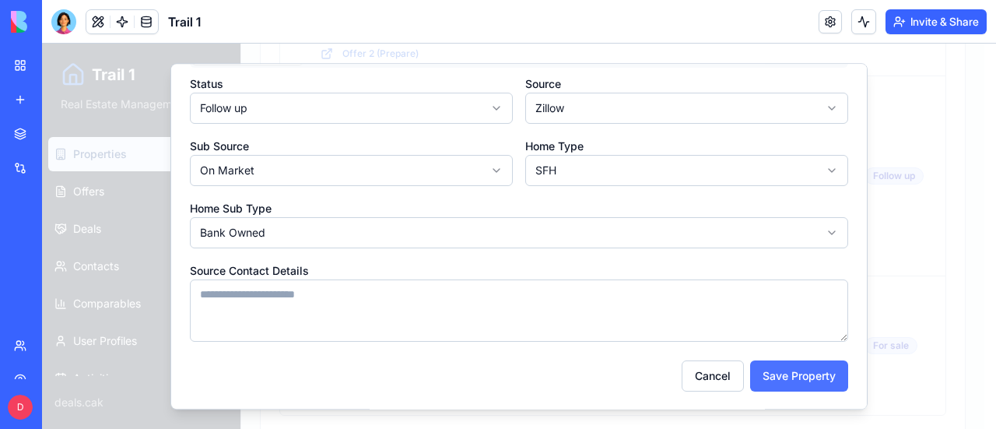
click at [790, 377] on button "Save Property" at bounding box center [799, 375] width 98 height 31
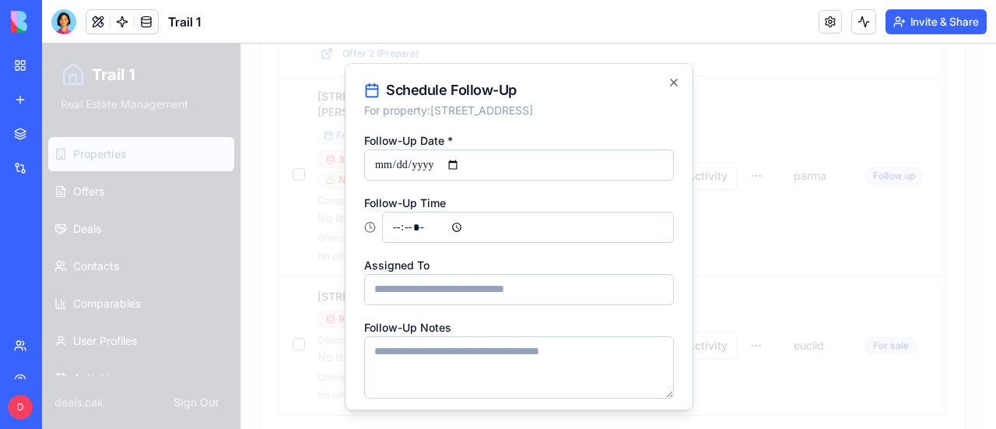
click at [559, 159] on input "Follow-Up Date *" at bounding box center [519, 164] width 310 height 31
type input "**********"
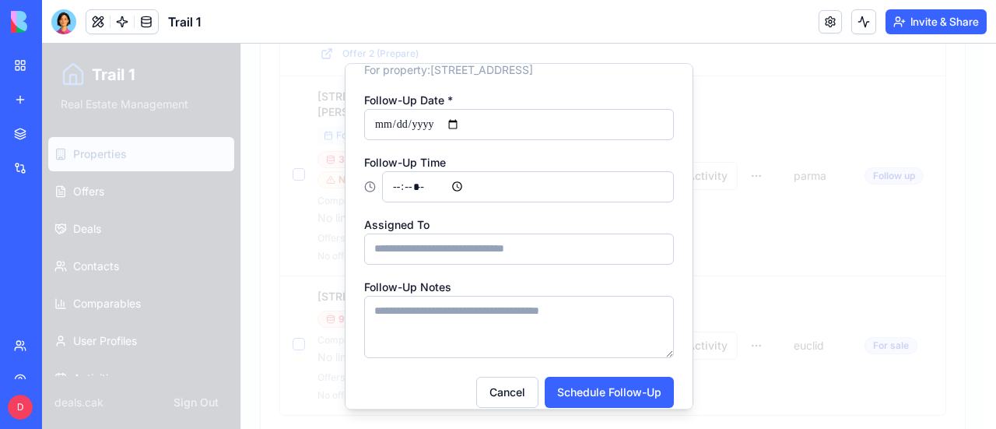
scroll to position [57, 0]
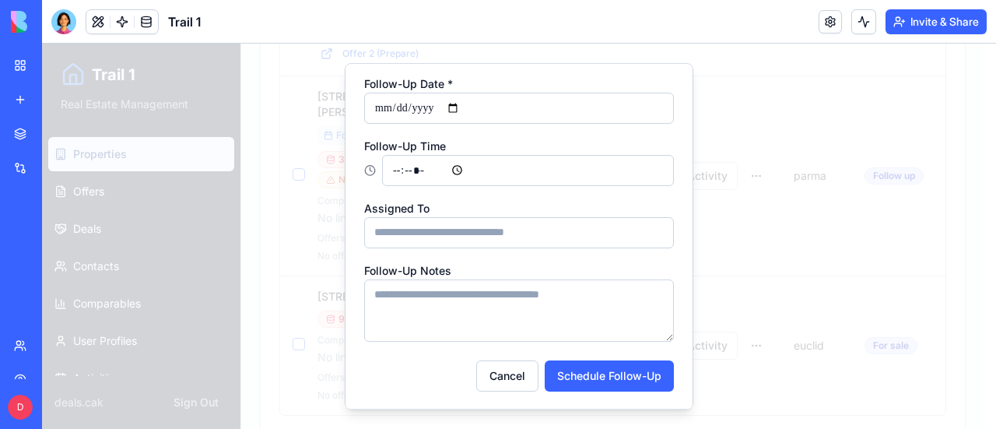
click at [512, 295] on textarea "Follow-Up Notes" at bounding box center [519, 310] width 310 height 62
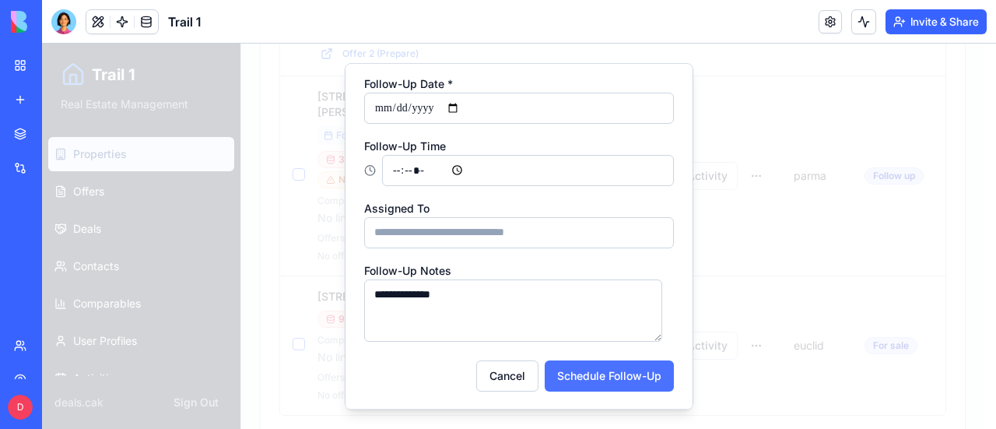
type textarea "**********"
click at [585, 376] on button "Schedule Follow-Up" at bounding box center [609, 375] width 129 height 31
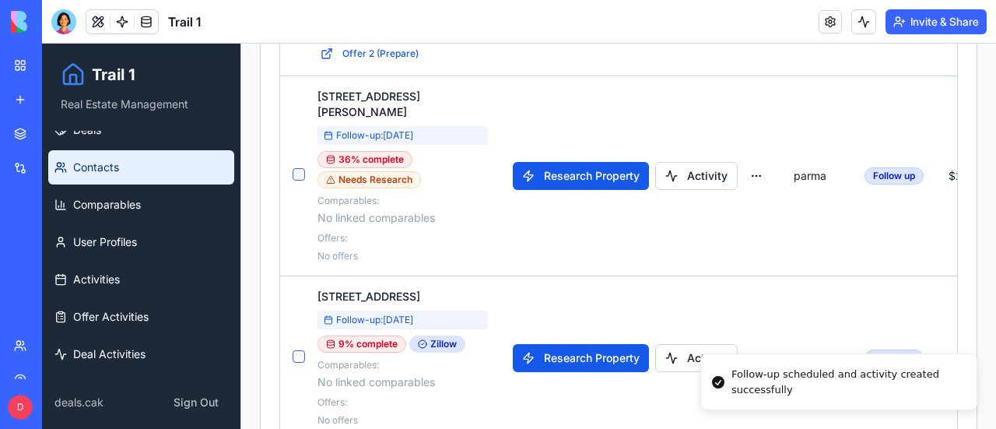
scroll to position [100, 0]
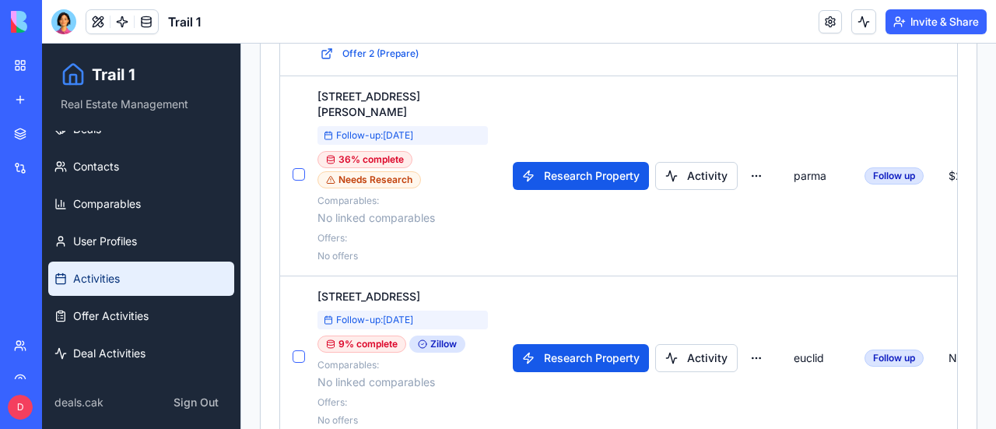
click at [124, 273] on link "Activities" at bounding box center [141, 278] width 186 height 34
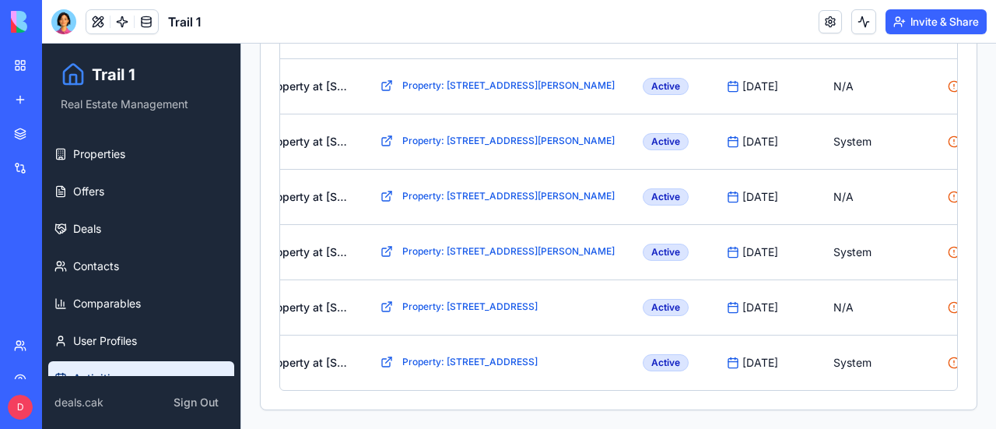
scroll to position [0, 366]
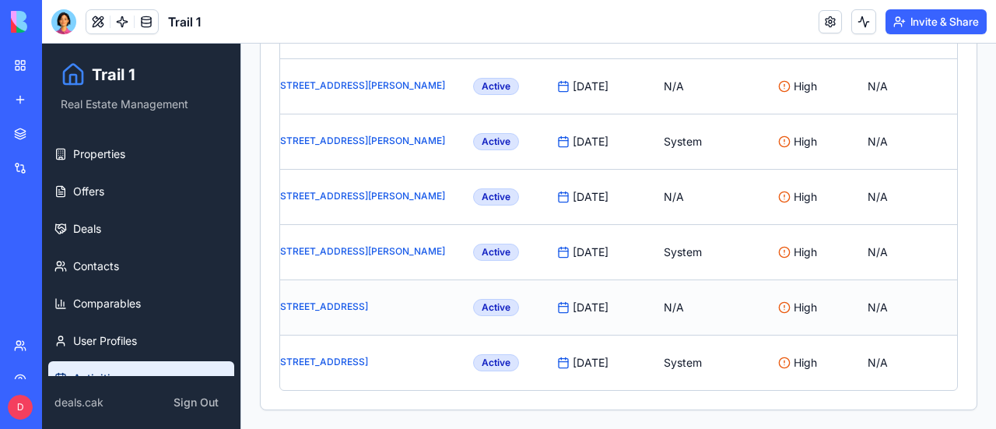
click at [904, 296] on html "Trail 1 Real Estate Management Properties Offers Deals Contacts Comparables Use…" at bounding box center [519, 80] width 954 height 695
click at [869, 329] on div "Edit" at bounding box center [869, 329] width 92 height 25
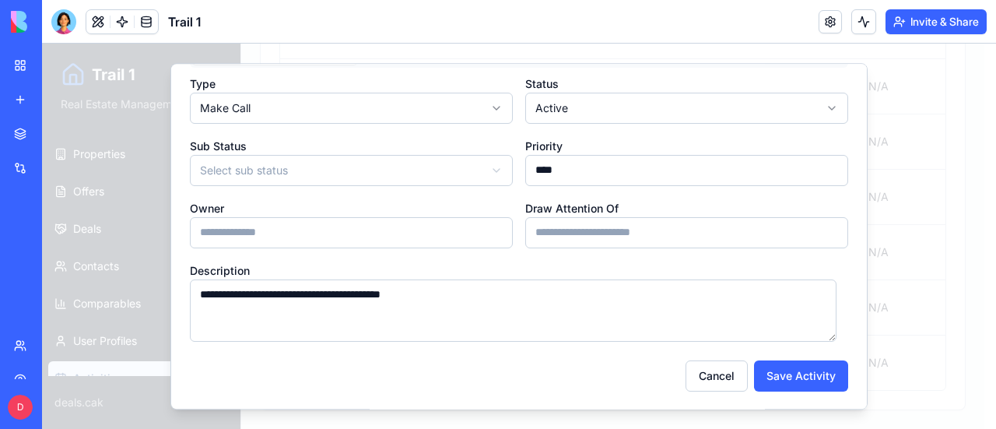
scroll to position [0, 0]
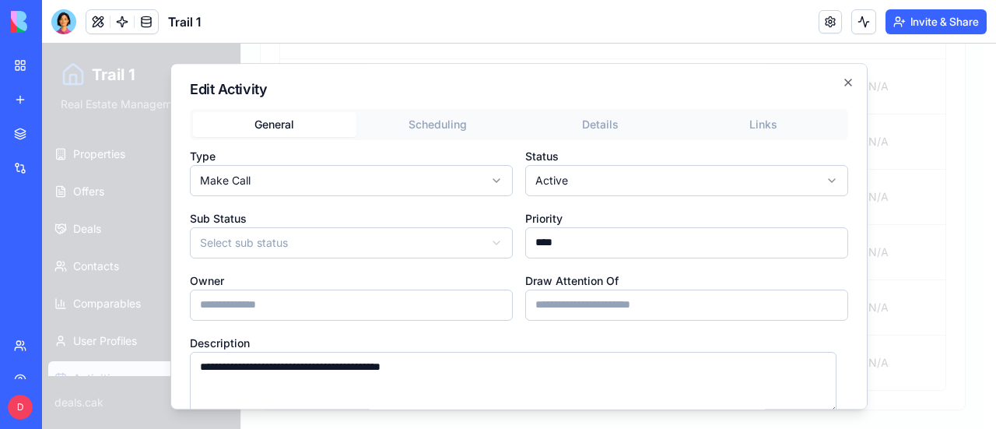
click at [441, 122] on div "**********" at bounding box center [518, 236] width 697 height 347
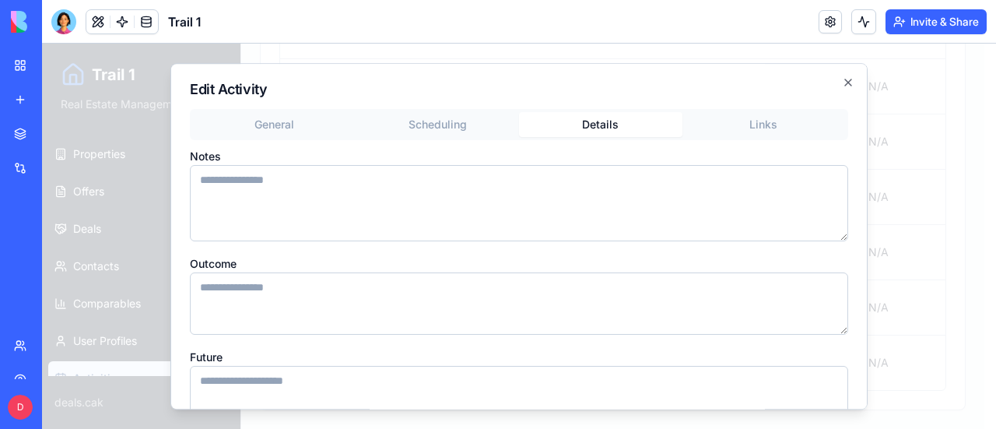
click at [600, 159] on div "General Scheduling Details Links Notes Outcome Future Files" at bounding box center [519, 299] width 658 height 381
click at [745, 122] on button "Links" at bounding box center [763, 124] width 163 height 25
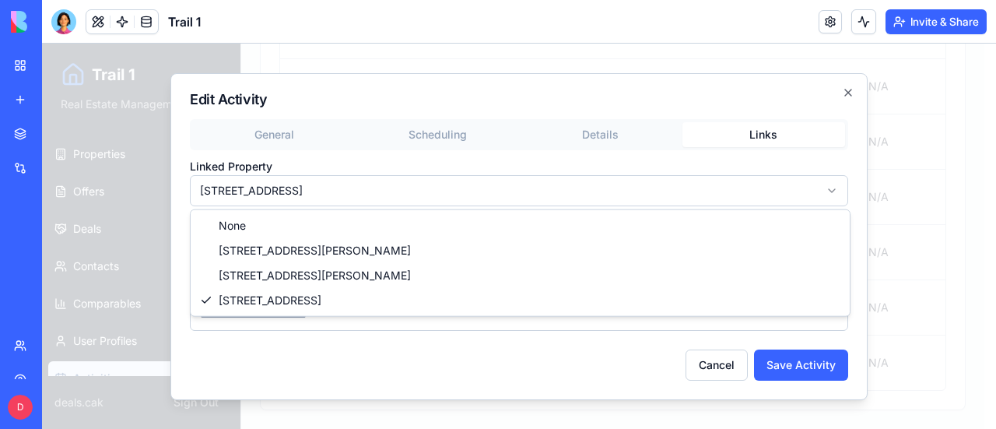
click at [283, 191] on body "Trail 1 Real Estate Management Properties Offers Deals Contacts Comparables Use…" at bounding box center [513, 80] width 942 height 695
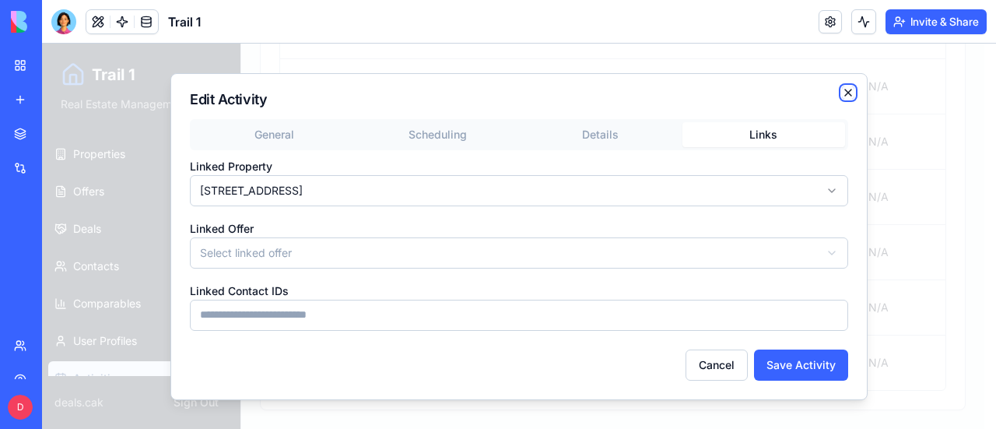
click at [849, 93] on icon "button" at bounding box center [848, 92] width 6 height 6
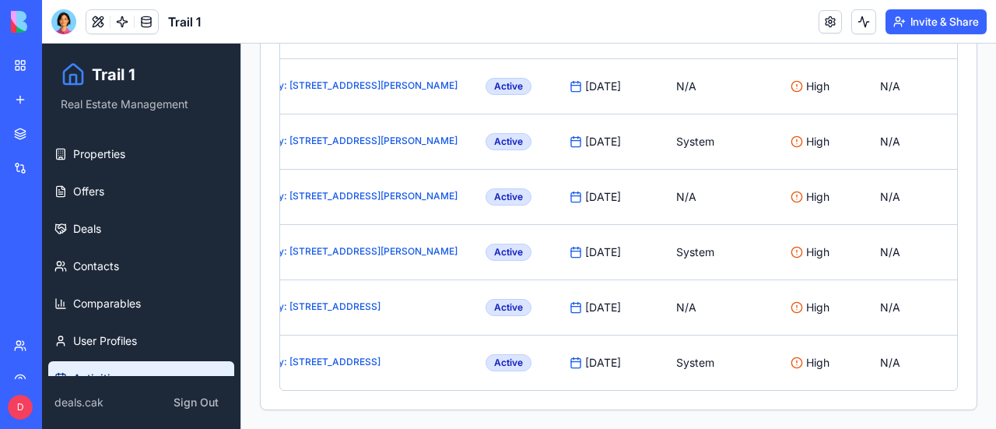
drag, startPoint x: 159, startPoint y: 213, endPoint x: 975, endPoint y: 124, distance: 820.9
click at [975, 124] on div "Activities Manage general activities and task scheduling Filters Import Excel A…" at bounding box center [618, 80] width 755 height 695
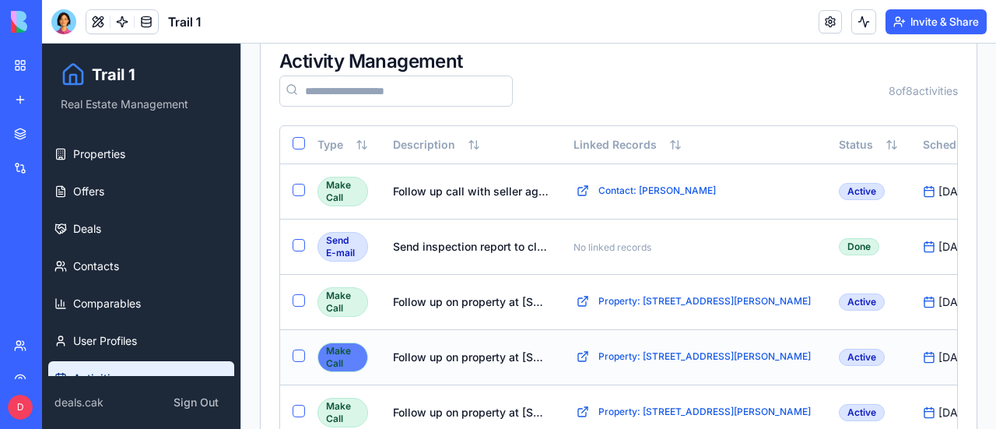
scroll to position [0, 0]
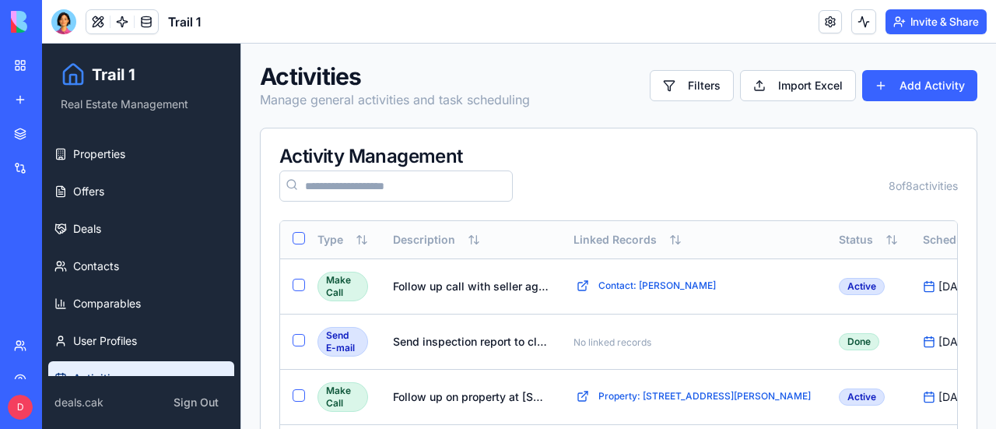
click at [299, 238] on button "Select all" at bounding box center [298, 238] width 12 height 12
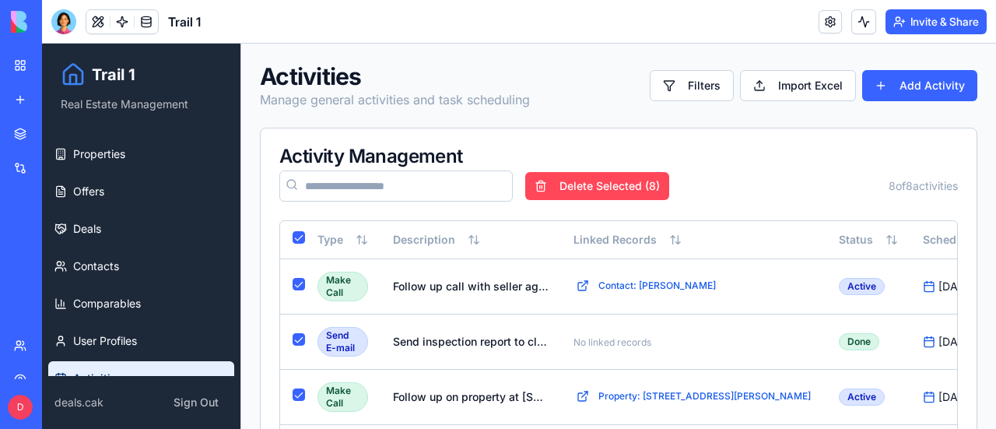
click at [606, 189] on button "Delete Selected ( 8 )" at bounding box center [597, 186] width 144 height 28
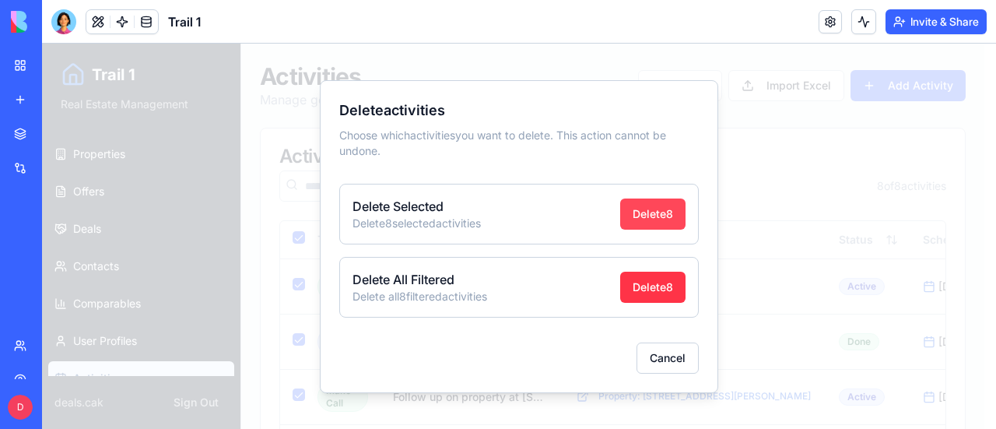
click at [651, 212] on button "Delete 8" at bounding box center [652, 213] width 65 height 31
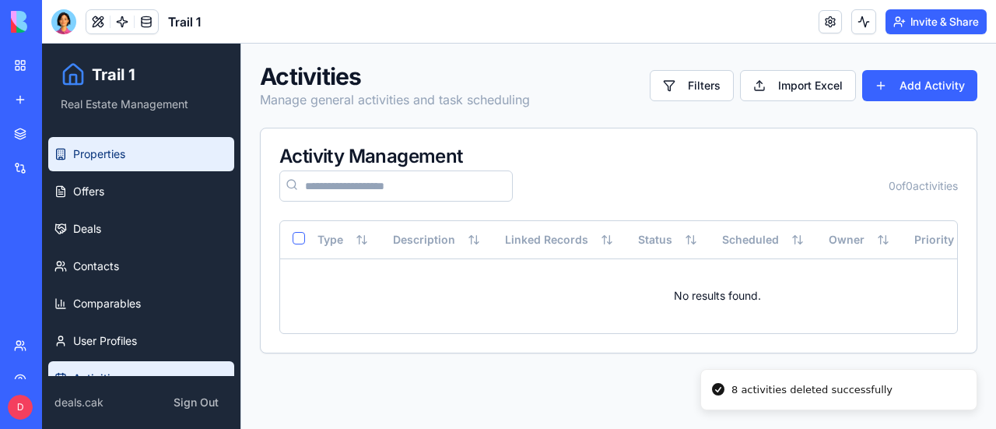
click at [125, 153] on span "Properties" at bounding box center [99, 154] width 52 height 16
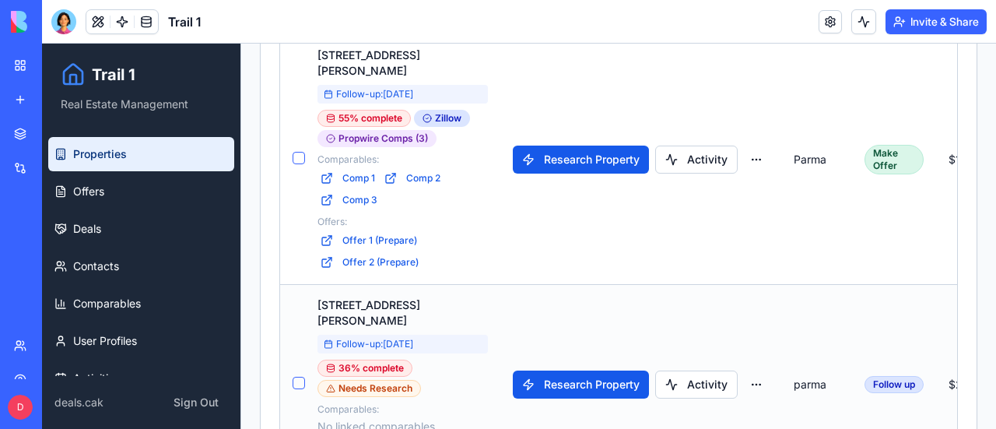
scroll to position [566, 0]
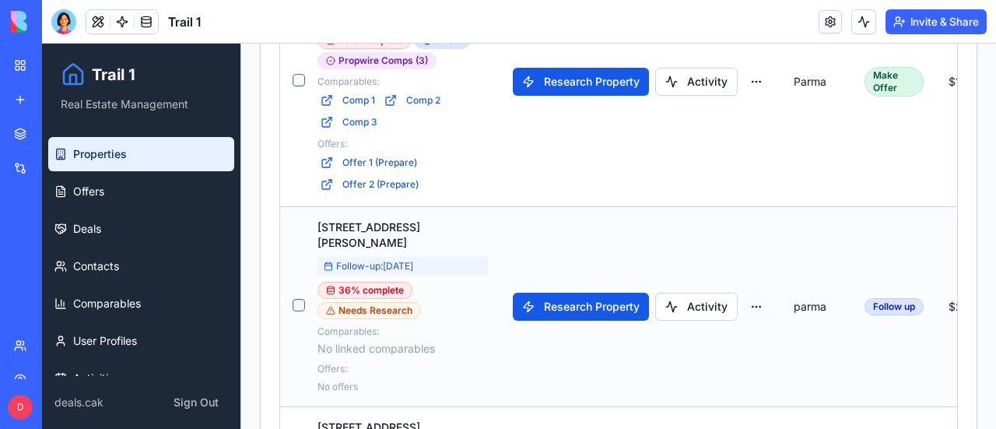
click at [758, 276] on html "Trail 1 Real Estate Management Properties Offers Deals Contacts Comparables Use…" at bounding box center [519, 43] width 954 height 1132
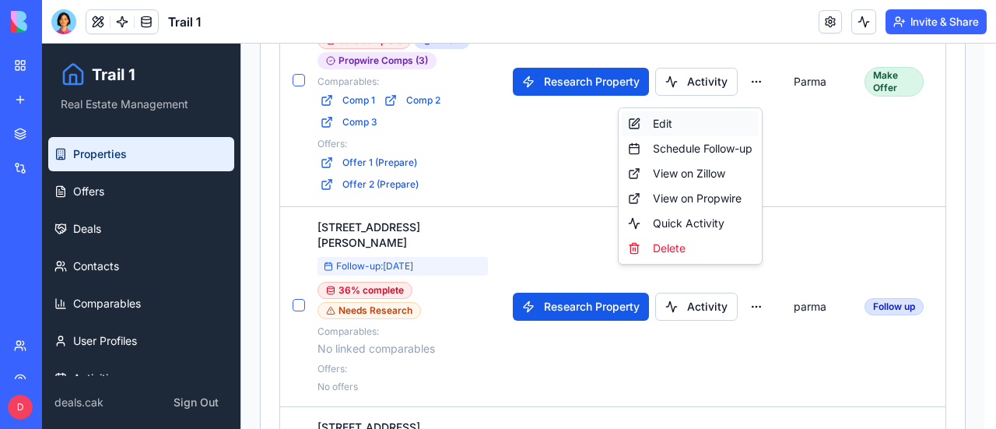
click at [671, 122] on div "Edit" at bounding box center [690, 123] width 137 height 25
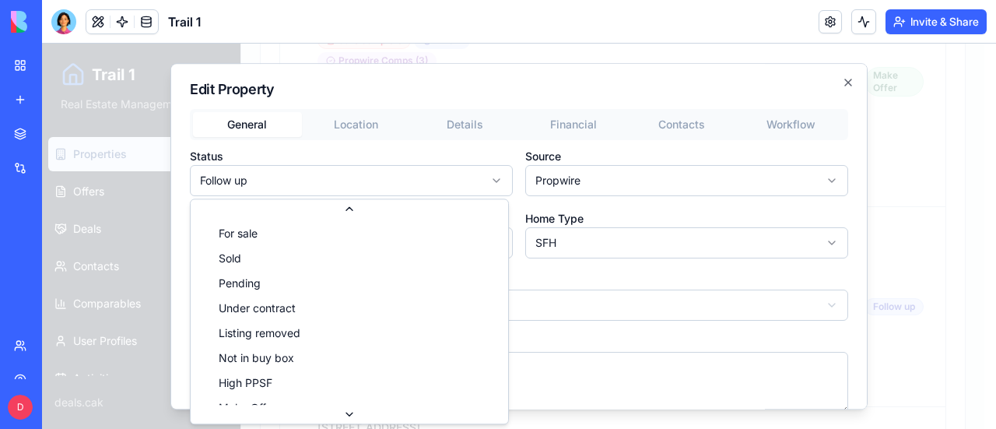
click at [495, 182] on body "Trail 1 Real Estate Management Properties Offers Deals Contacts Comparables Use…" at bounding box center [513, 43] width 942 height 1132
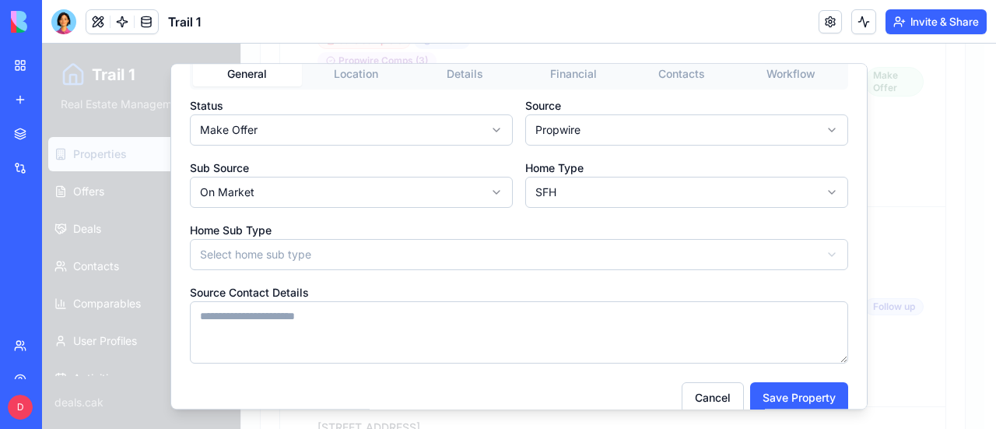
scroll to position [72, 0]
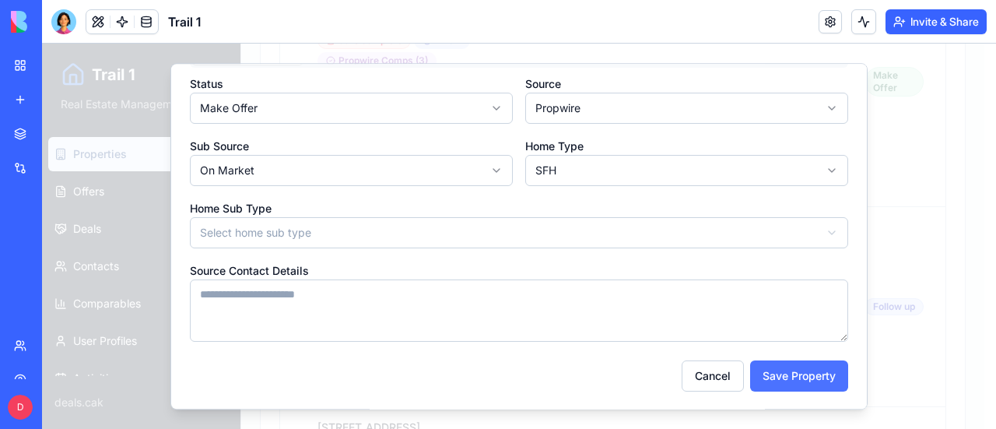
click at [783, 374] on button "Save Property" at bounding box center [799, 375] width 98 height 31
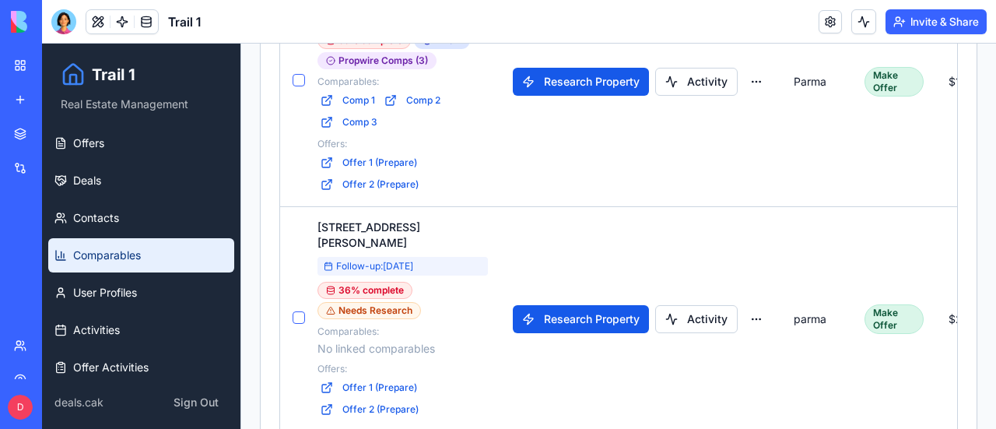
scroll to position [0, 0]
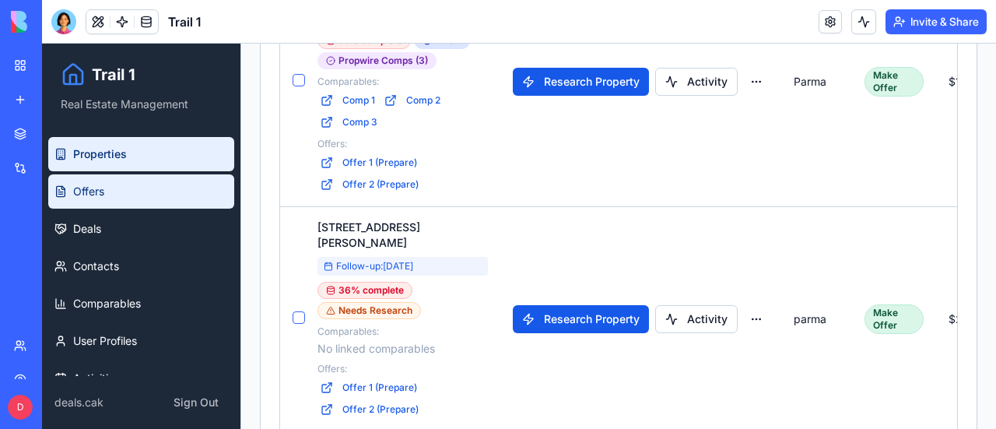
click at [103, 189] on span "Offers" at bounding box center [88, 192] width 31 height 16
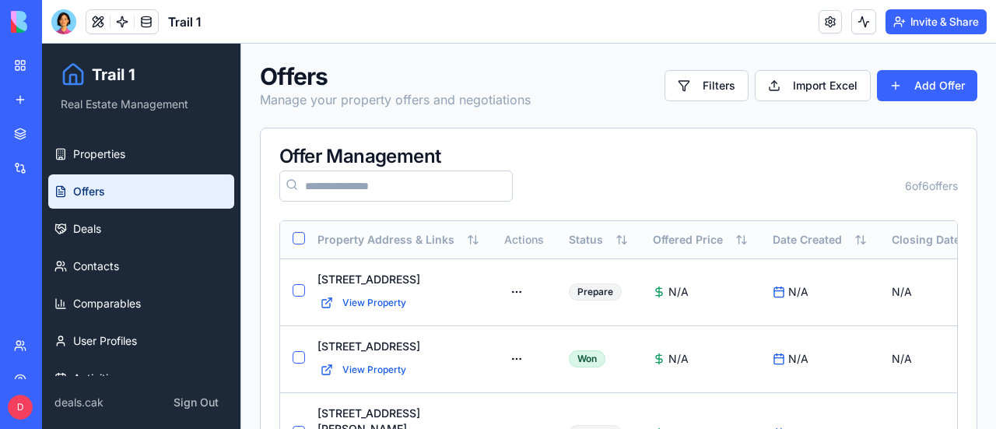
click at [297, 232] on button "Select all" at bounding box center [298, 238] width 12 height 12
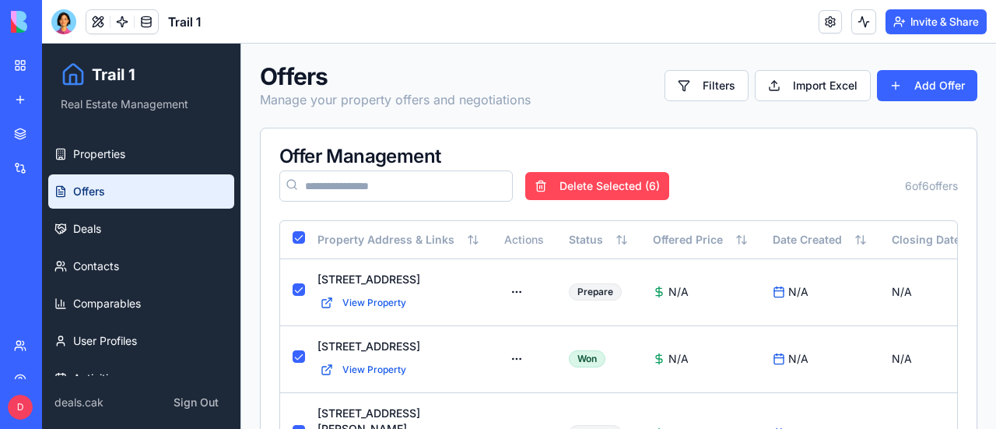
click at [605, 176] on button "Delete Selected ( 6 )" at bounding box center [597, 186] width 144 height 28
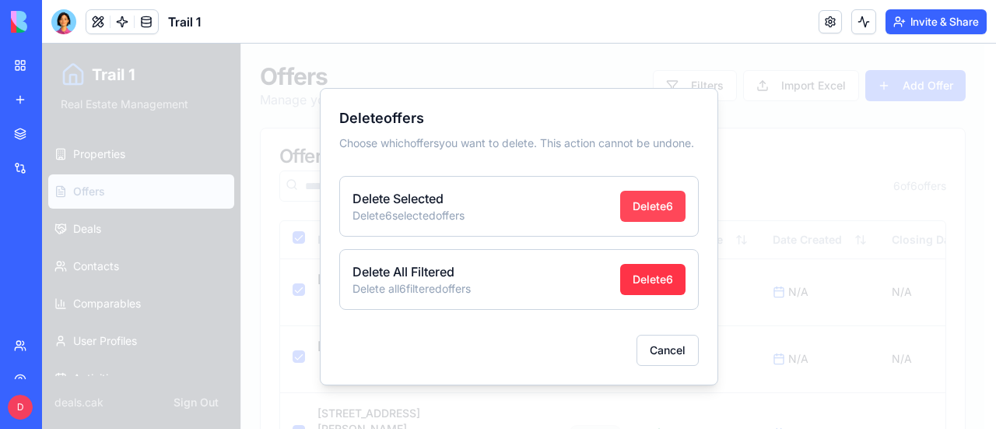
click at [666, 210] on button "Delete 6" at bounding box center [652, 206] width 65 height 31
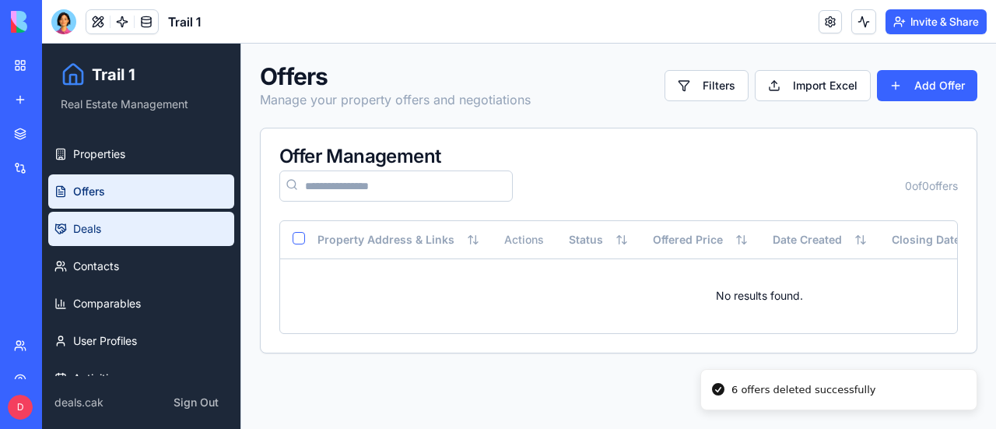
click at [92, 231] on span "Deals" at bounding box center [87, 229] width 28 height 16
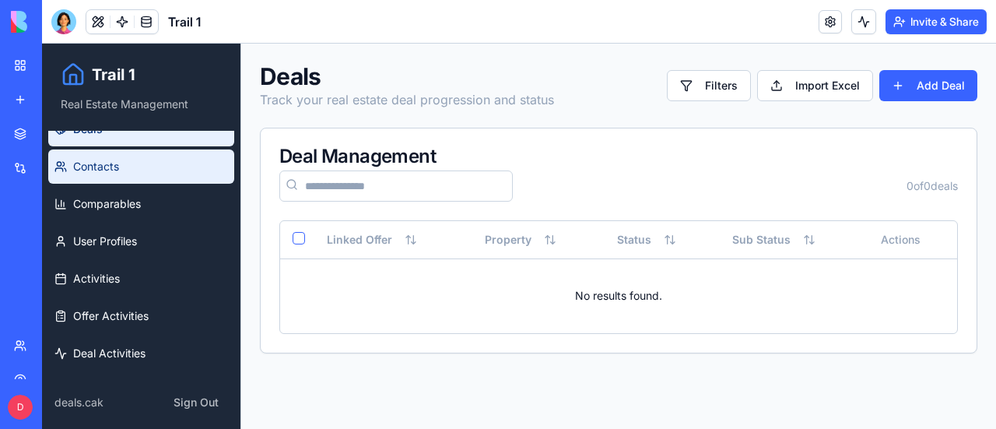
scroll to position [100, 0]
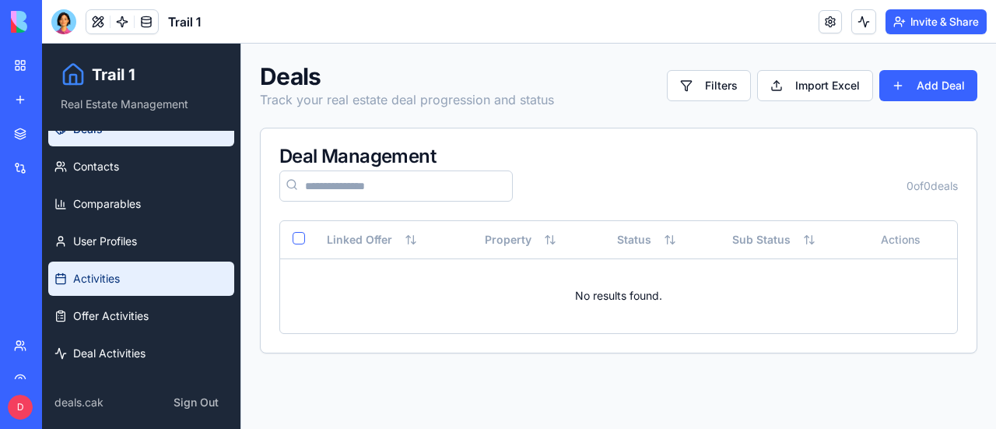
click at [117, 275] on span "Activities" at bounding box center [96, 279] width 47 height 16
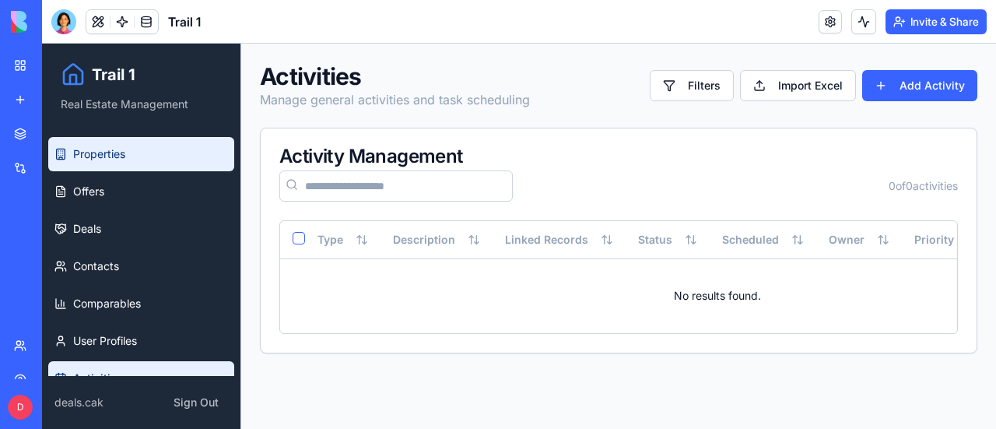
click at [106, 156] on span "Properties" at bounding box center [99, 154] width 52 height 16
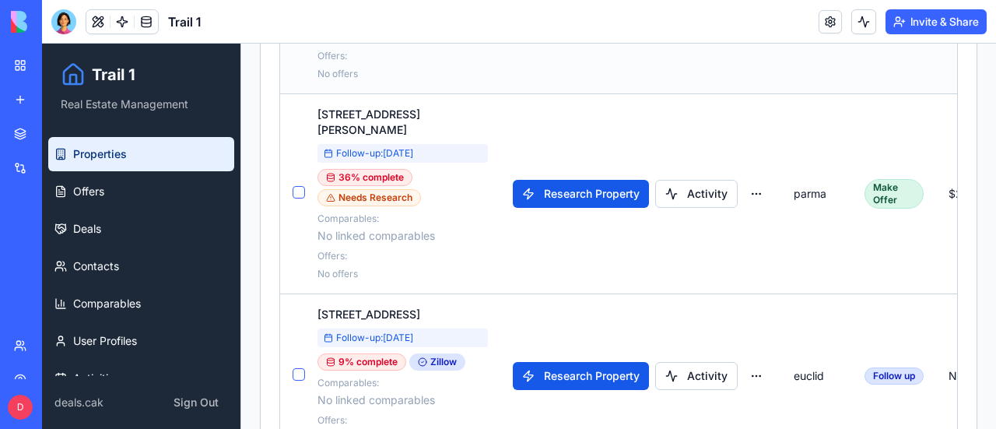
scroll to position [697, 0]
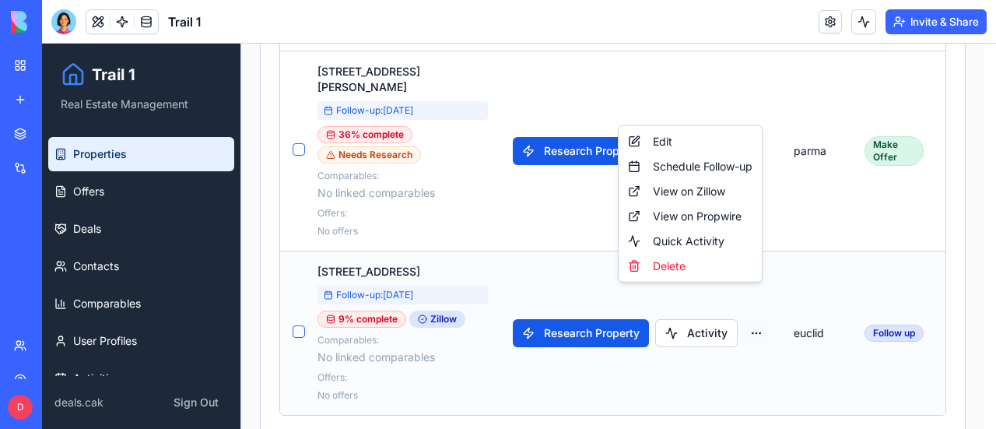
click at [674, 138] on div "Edit" at bounding box center [690, 141] width 137 height 25
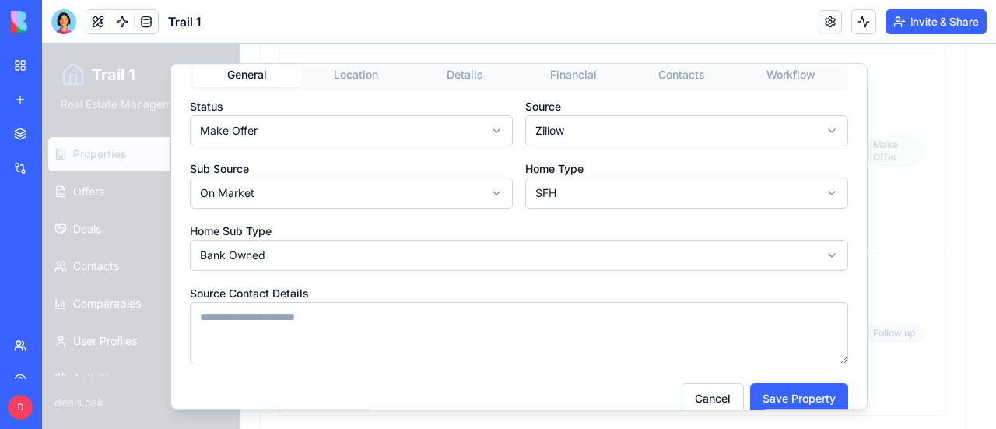
scroll to position [72, 0]
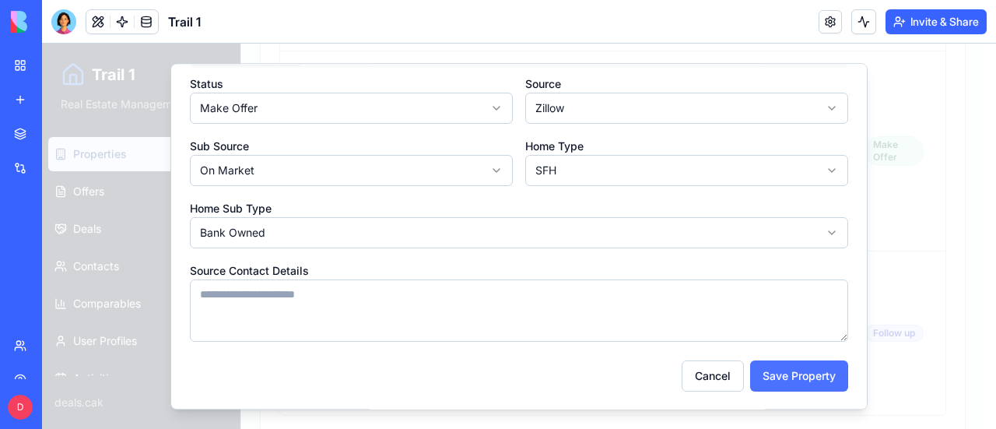
click at [781, 373] on button "Save Property" at bounding box center [799, 375] width 98 height 31
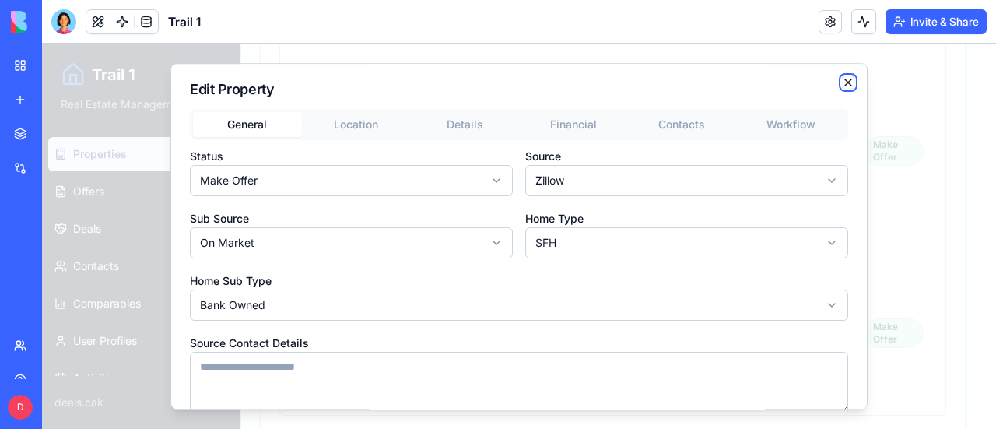
click at [845, 82] on icon "button" at bounding box center [848, 82] width 6 height 6
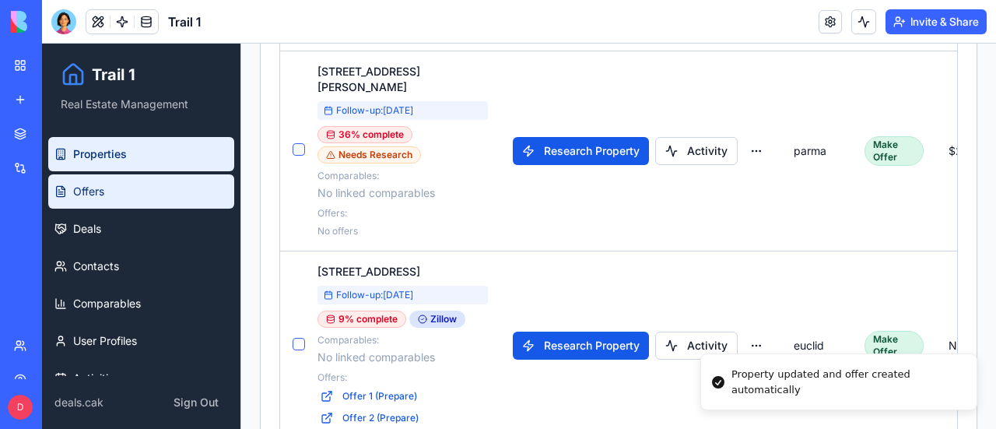
click at [87, 187] on span "Offers" at bounding box center [88, 192] width 31 height 16
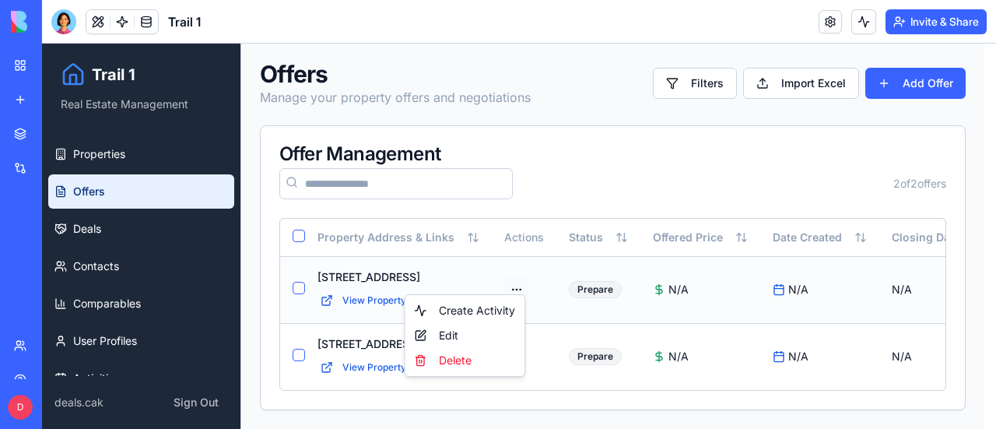
click at [512, 273] on html "Trail 1 Real Estate Management Properties Offers Deals Contacts Comparables Use…" at bounding box center [519, 234] width 954 height 387
click at [445, 332] on div "Edit" at bounding box center [465, 335] width 114 height 25
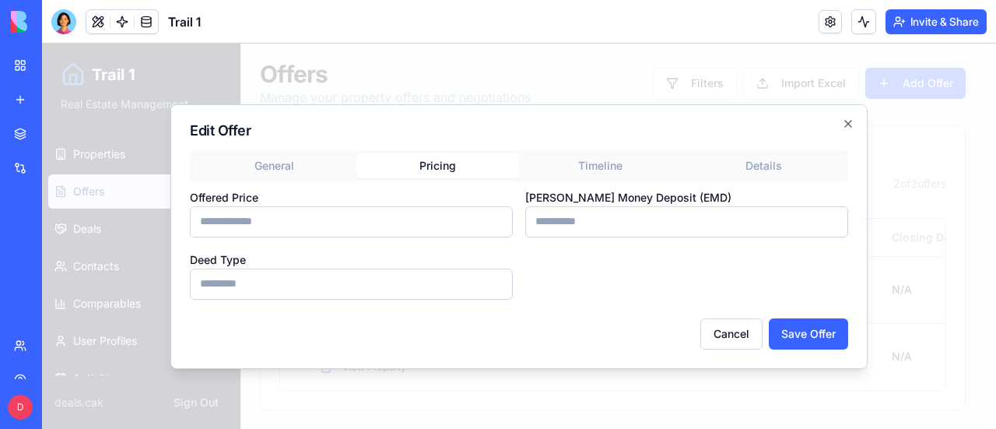
click at [445, 131] on div "Edit Offer General Pricing Timeline Details Offered [PERSON_NAME] Money Deposit…" at bounding box center [518, 236] width 697 height 264
click at [441, 161] on button "Pricing" at bounding box center [437, 165] width 163 height 25
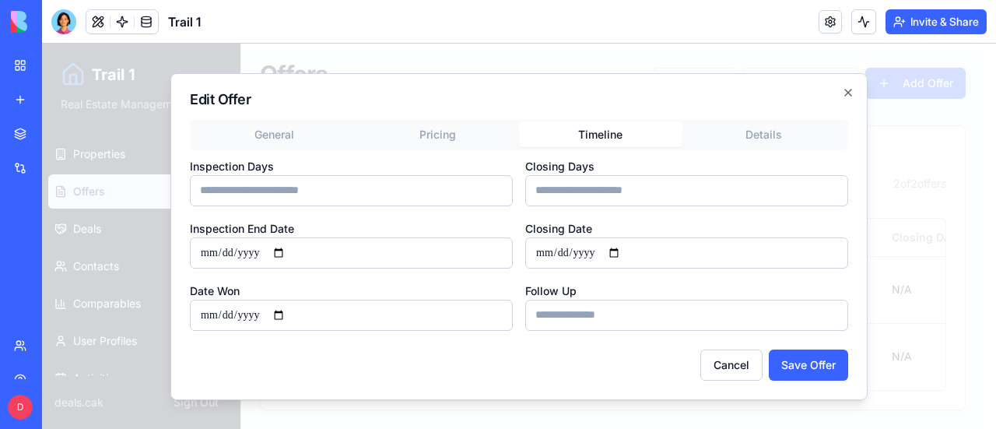
click at [610, 158] on div "General Pricing Timeline Details Inspection Days Closing Days Inspection End Da…" at bounding box center [519, 225] width 658 height 212
click at [769, 132] on button "Details" at bounding box center [763, 134] width 163 height 25
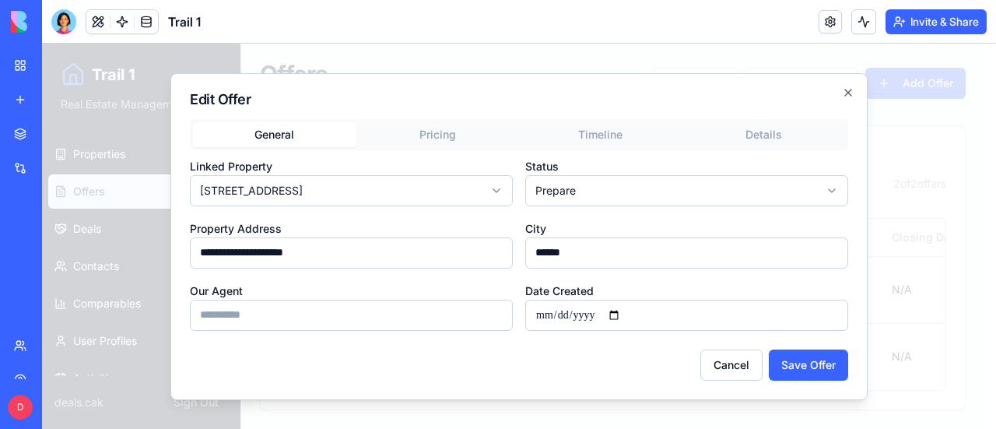
click at [282, 144] on button "General" at bounding box center [274, 134] width 163 height 25
click at [837, 191] on body "**********" at bounding box center [513, 234] width 942 height 387
click at [811, 363] on button "Save Offer" at bounding box center [808, 364] width 79 height 31
type input "**********"
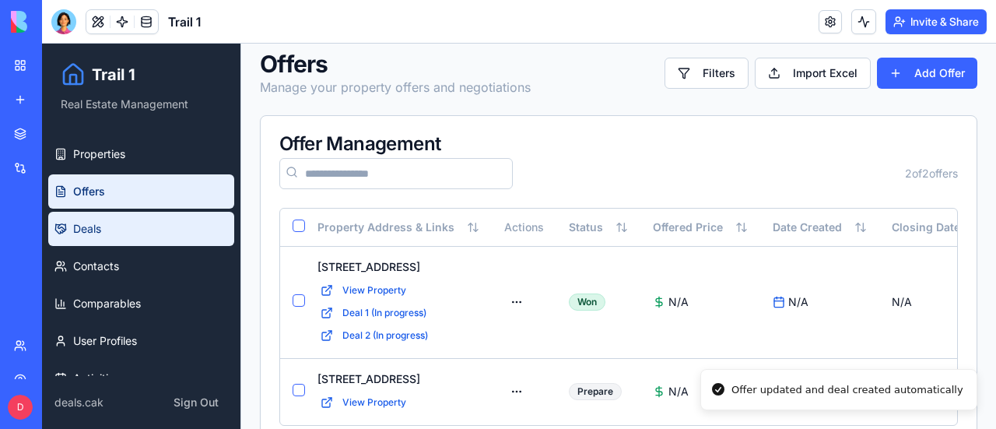
click at [86, 226] on span "Deals" at bounding box center [87, 229] width 28 height 16
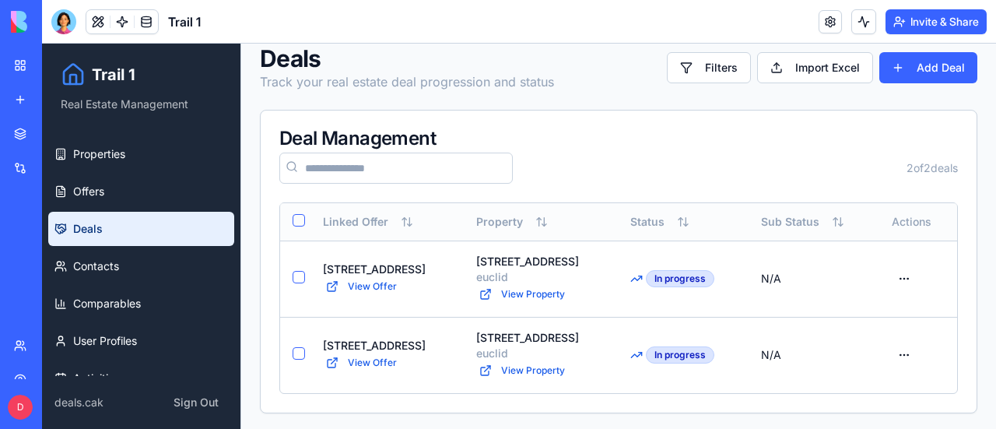
scroll to position [19, 0]
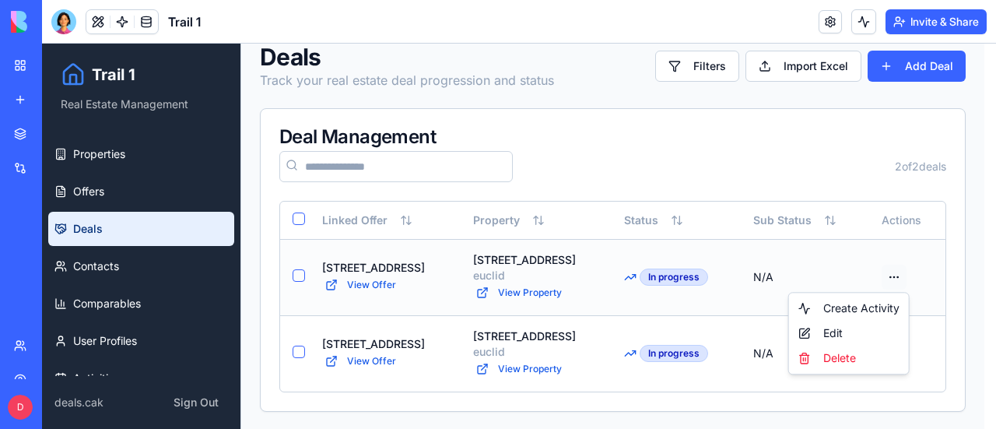
click at [893, 277] on html "Trail 1 Real Estate Management Properties Offers Deals Contacts Comparables Use…" at bounding box center [519, 227] width 954 height 406
click at [840, 333] on div "Edit" at bounding box center [849, 332] width 114 height 25
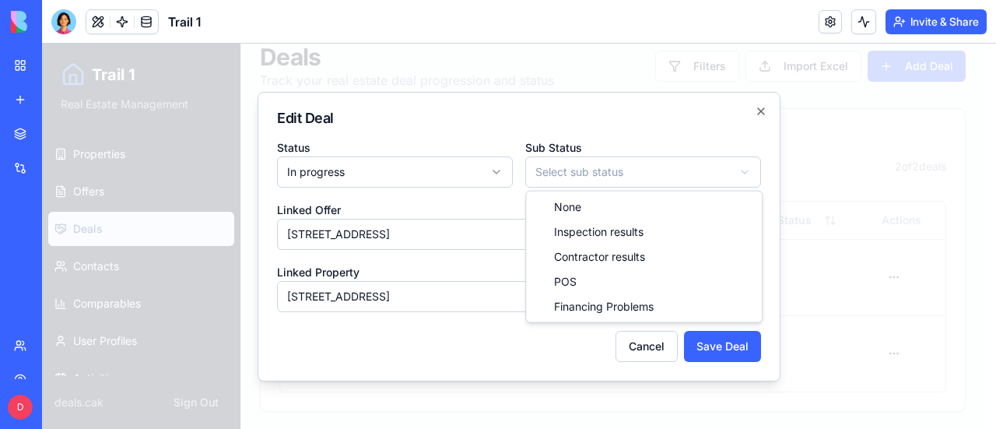
click at [687, 181] on body "**********" at bounding box center [513, 227] width 942 height 406
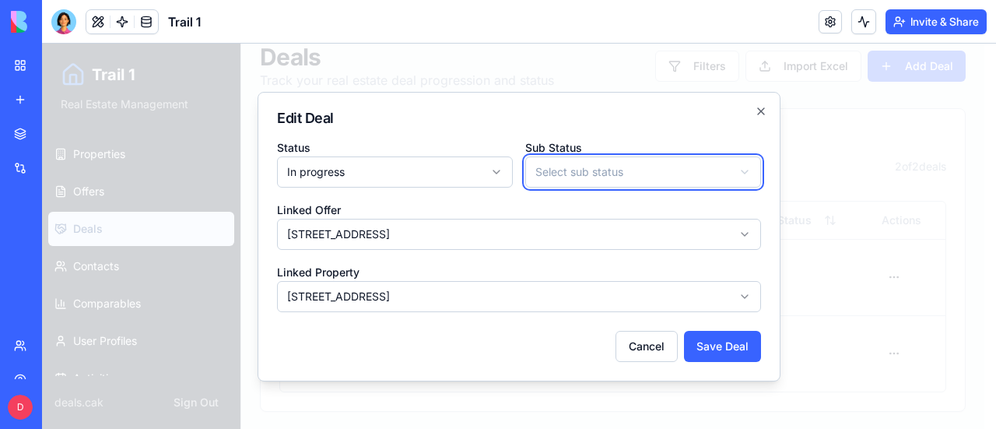
click at [455, 116] on body "**********" at bounding box center [513, 227] width 942 height 406
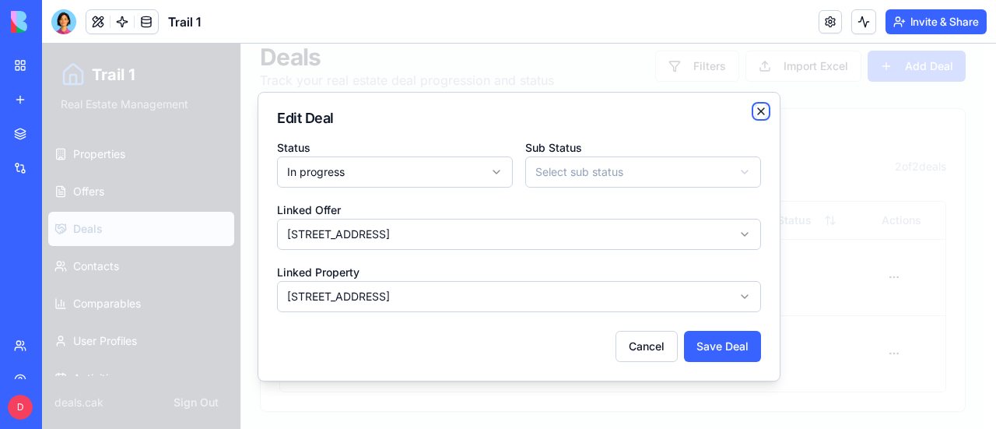
click at [762, 113] on icon "button" at bounding box center [761, 111] width 12 height 12
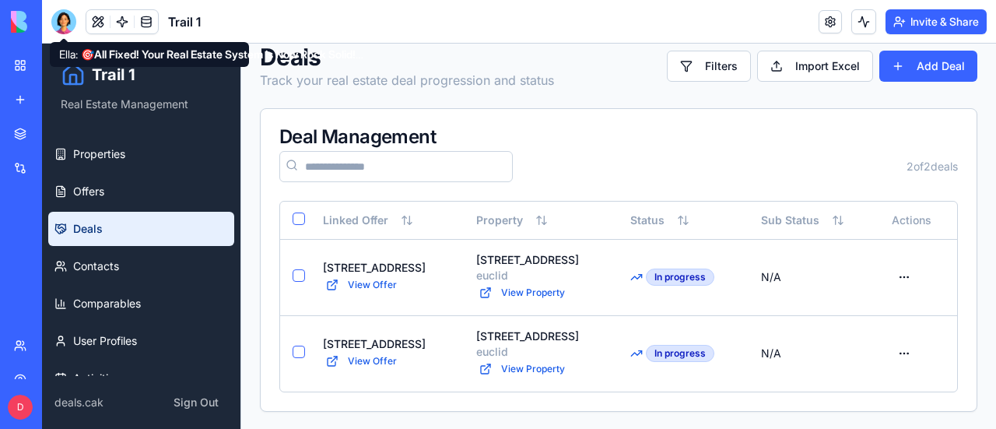
click at [64, 23] on div at bounding box center [63, 21] width 25 height 25
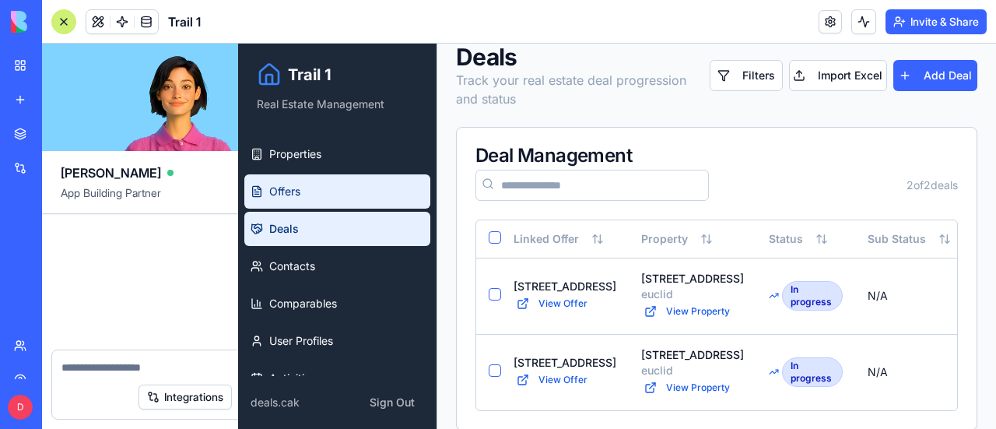
scroll to position [15250, 0]
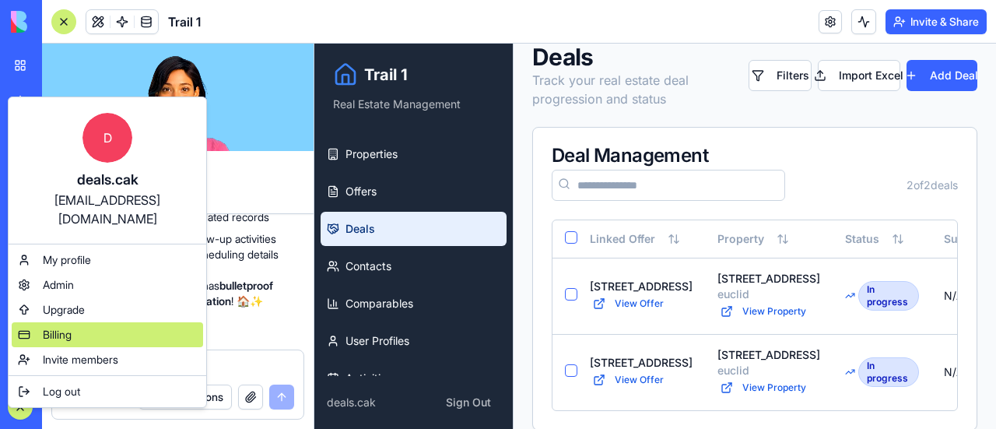
click at [75, 322] on div "Billing" at bounding box center [107, 334] width 191 height 25
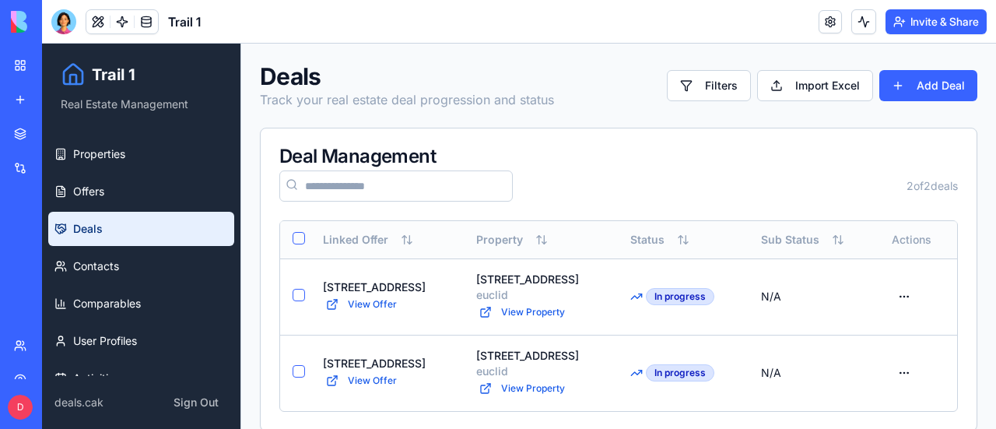
click at [299, 237] on button "Select all" at bounding box center [298, 238] width 12 height 12
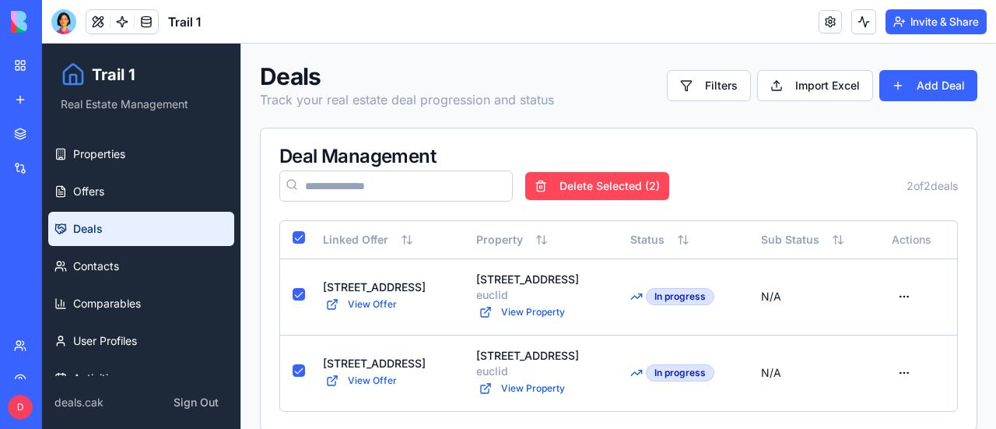
click at [610, 186] on button "Delete Selected ( 2 )" at bounding box center [597, 186] width 144 height 28
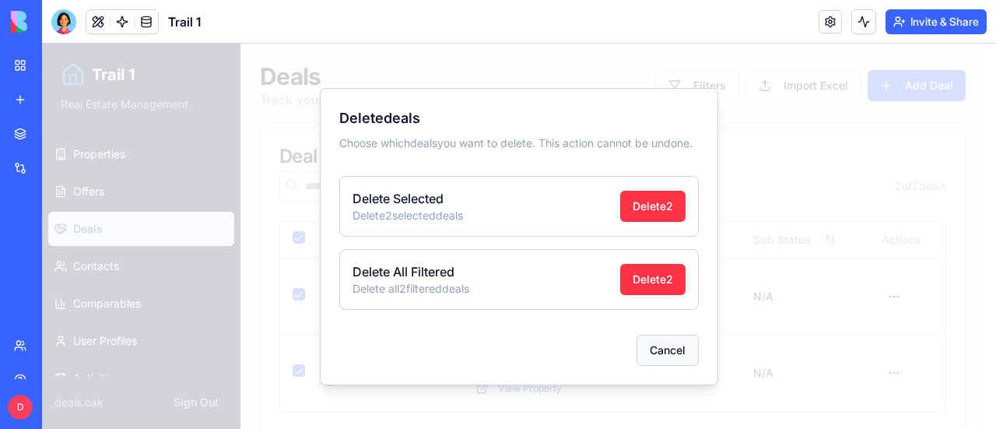
click at [664, 352] on button "Cancel" at bounding box center [667, 349] width 62 height 31
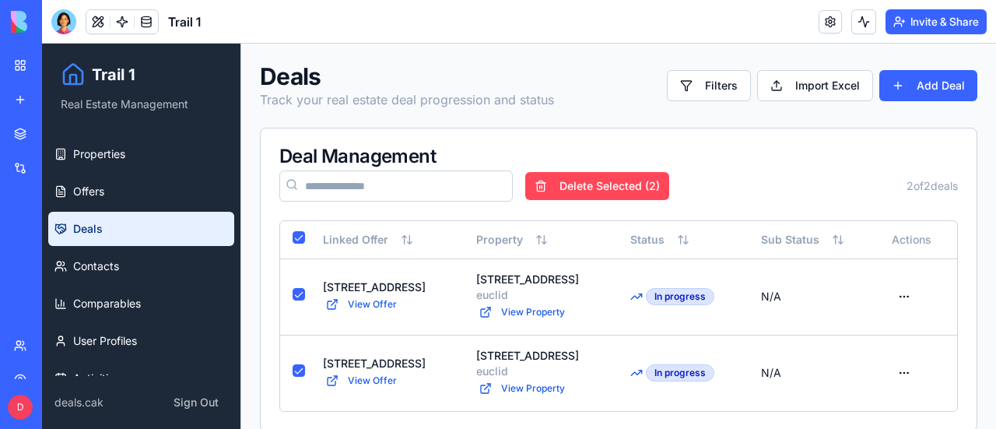
click at [606, 187] on button "Delete Selected ( 2 )" at bounding box center [597, 186] width 144 height 28
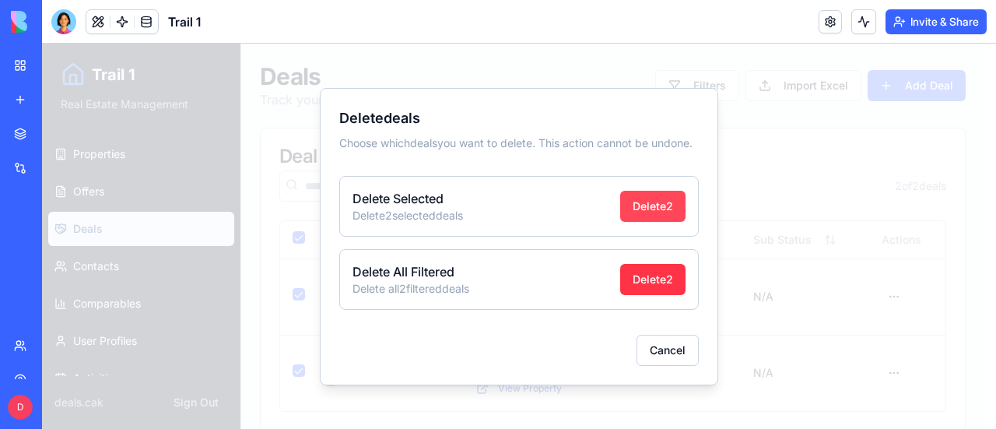
click at [664, 211] on button "Delete 2" at bounding box center [652, 206] width 65 height 31
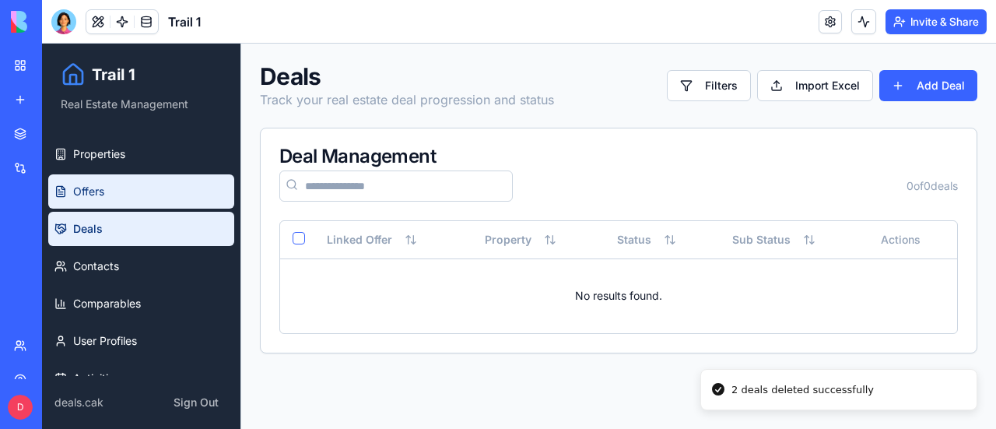
click at [101, 190] on span "Offers" at bounding box center [88, 192] width 31 height 16
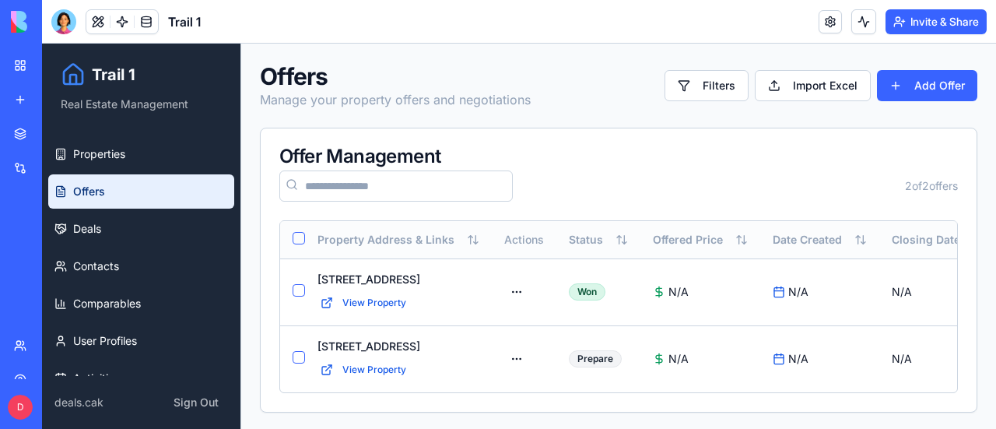
click at [296, 233] on button "Select all" at bounding box center [298, 238] width 12 height 12
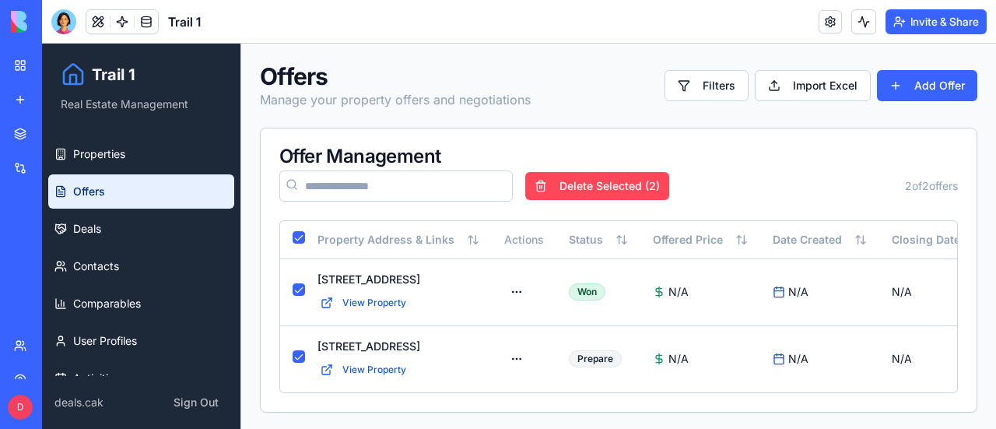
click at [622, 189] on button "Delete Selected ( 2 )" at bounding box center [597, 186] width 144 height 28
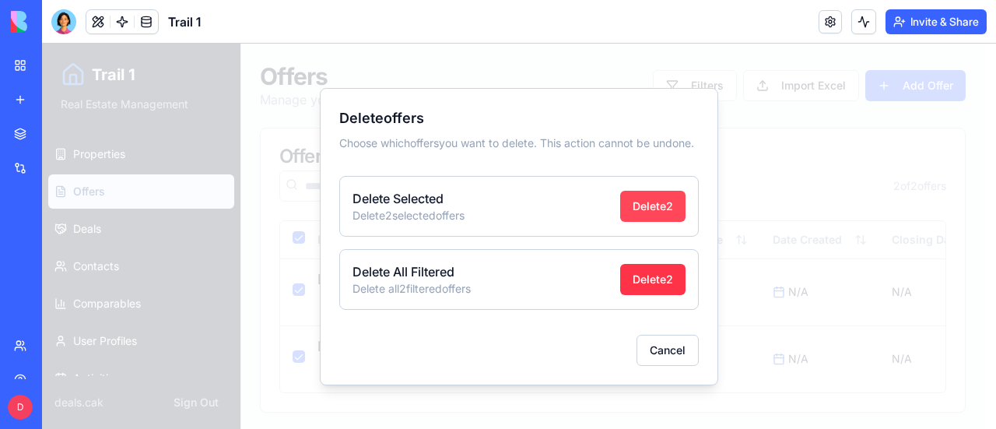
click at [639, 215] on button "Delete 2" at bounding box center [652, 206] width 65 height 31
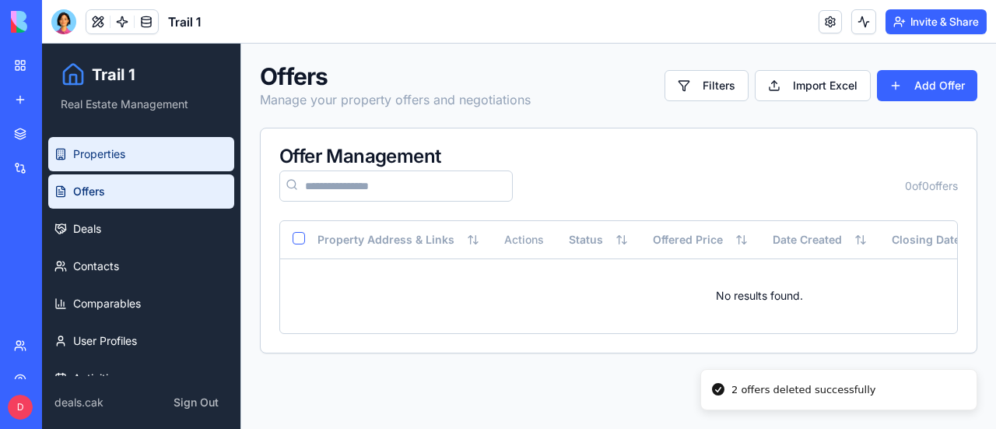
click at [83, 156] on span "Properties" at bounding box center [99, 154] width 52 height 16
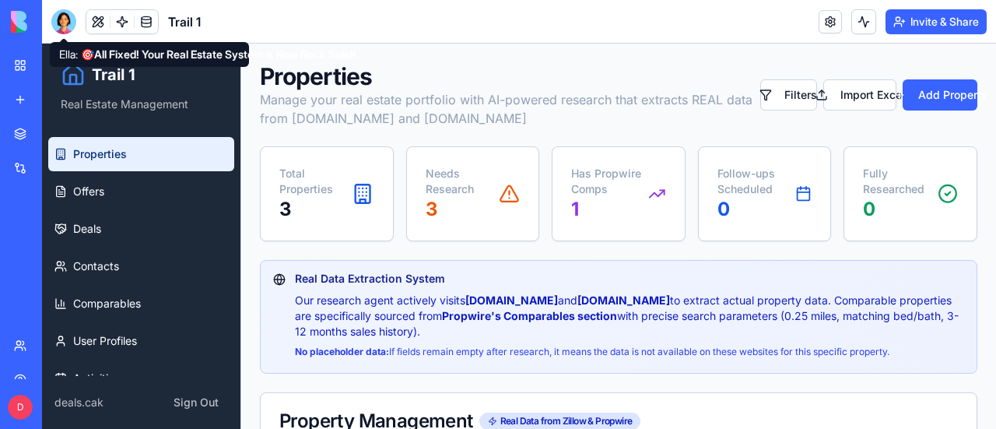
click at [65, 26] on div at bounding box center [63, 21] width 25 height 25
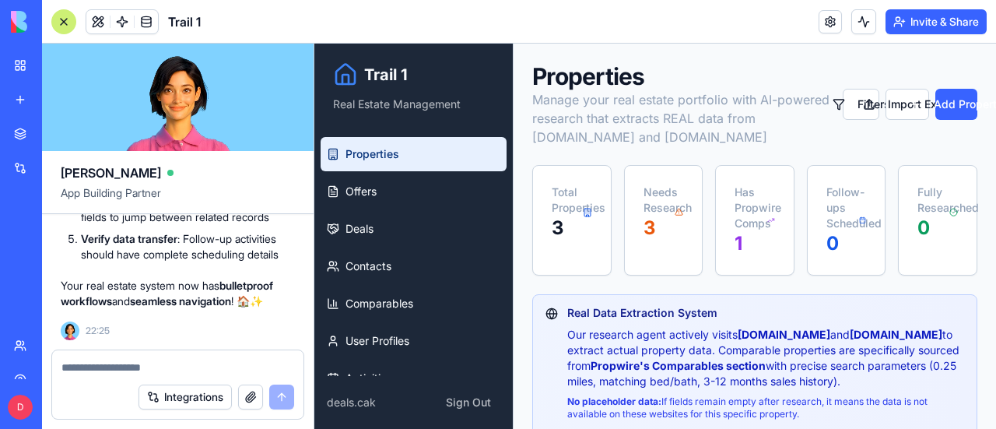
click at [106, 373] on textarea at bounding box center [177, 367] width 233 height 16
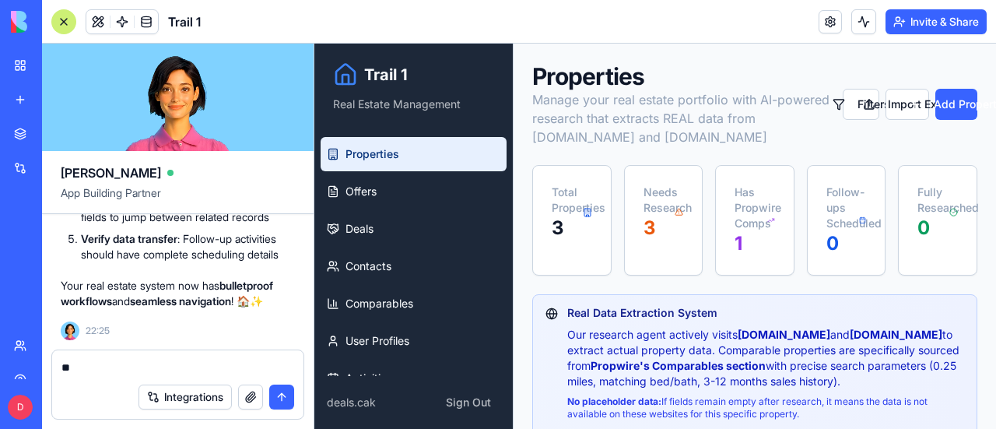
type textarea "*"
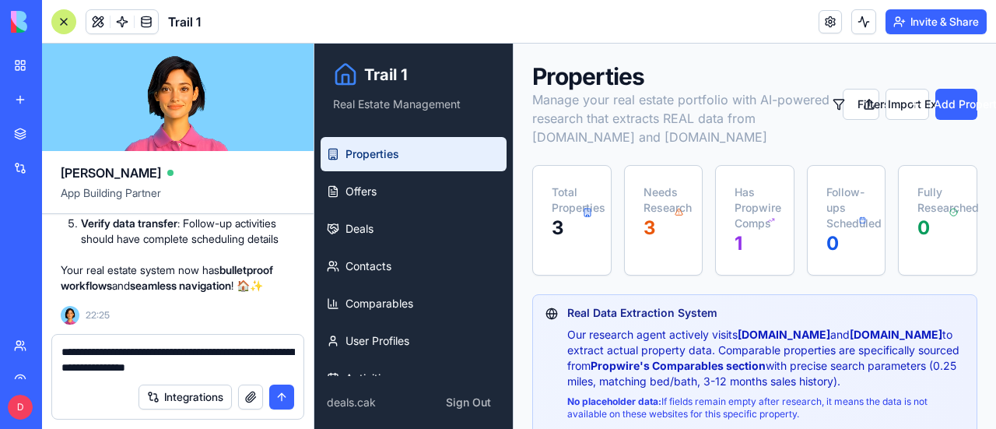
click at [60, 352] on div "**********" at bounding box center [177, 354] width 251 height 40
click at [62, 349] on textarea "**********" at bounding box center [177, 359] width 233 height 31
click at [251, 369] on textarea "**********" at bounding box center [177, 359] width 233 height 31
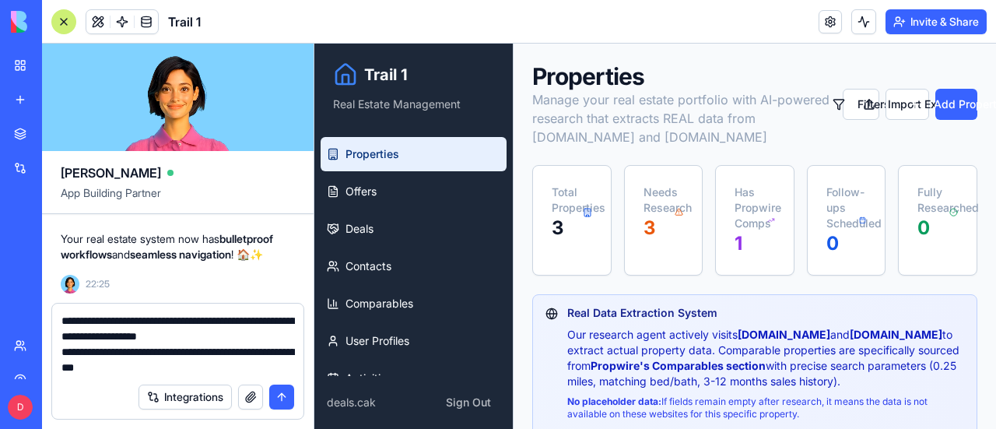
click at [239, 338] on textarea "**********" at bounding box center [177, 344] width 233 height 62
type textarea "**********"
